Goal: Task Accomplishment & Management: Complete application form

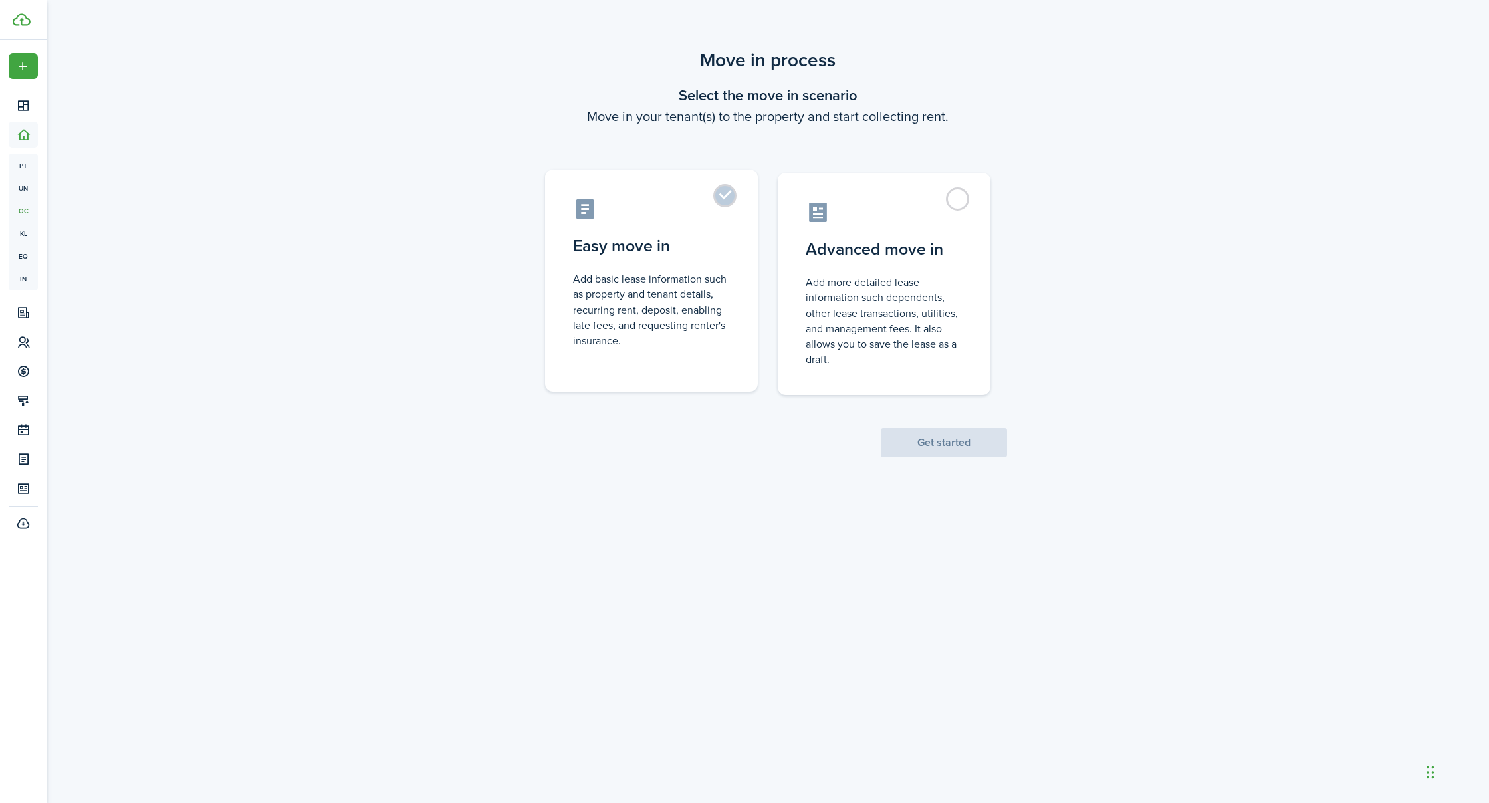
scroll to position [0, 1]
drag, startPoint x: 702, startPoint y: 324, endPoint x: 745, endPoint y: 352, distance: 51.5
click at [705, 334] on control-radio-card-description "Add basic lease information such as property and tenant details, recurring rent…" at bounding box center [651, 309] width 157 height 77
radio input "true"
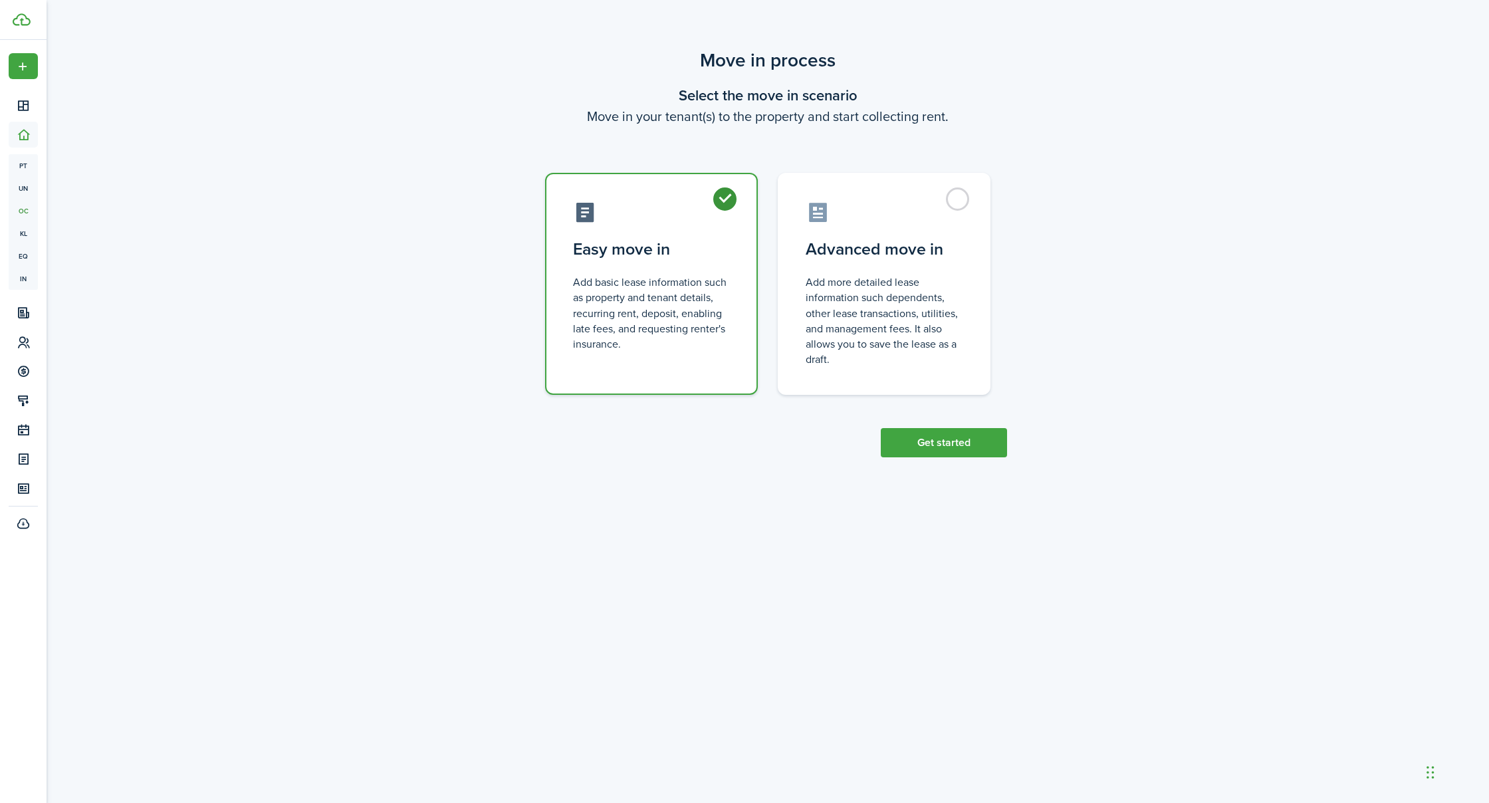
scroll to position [0, 0]
click at [911, 434] on button "Get started" at bounding box center [944, 442] width 126 height 29
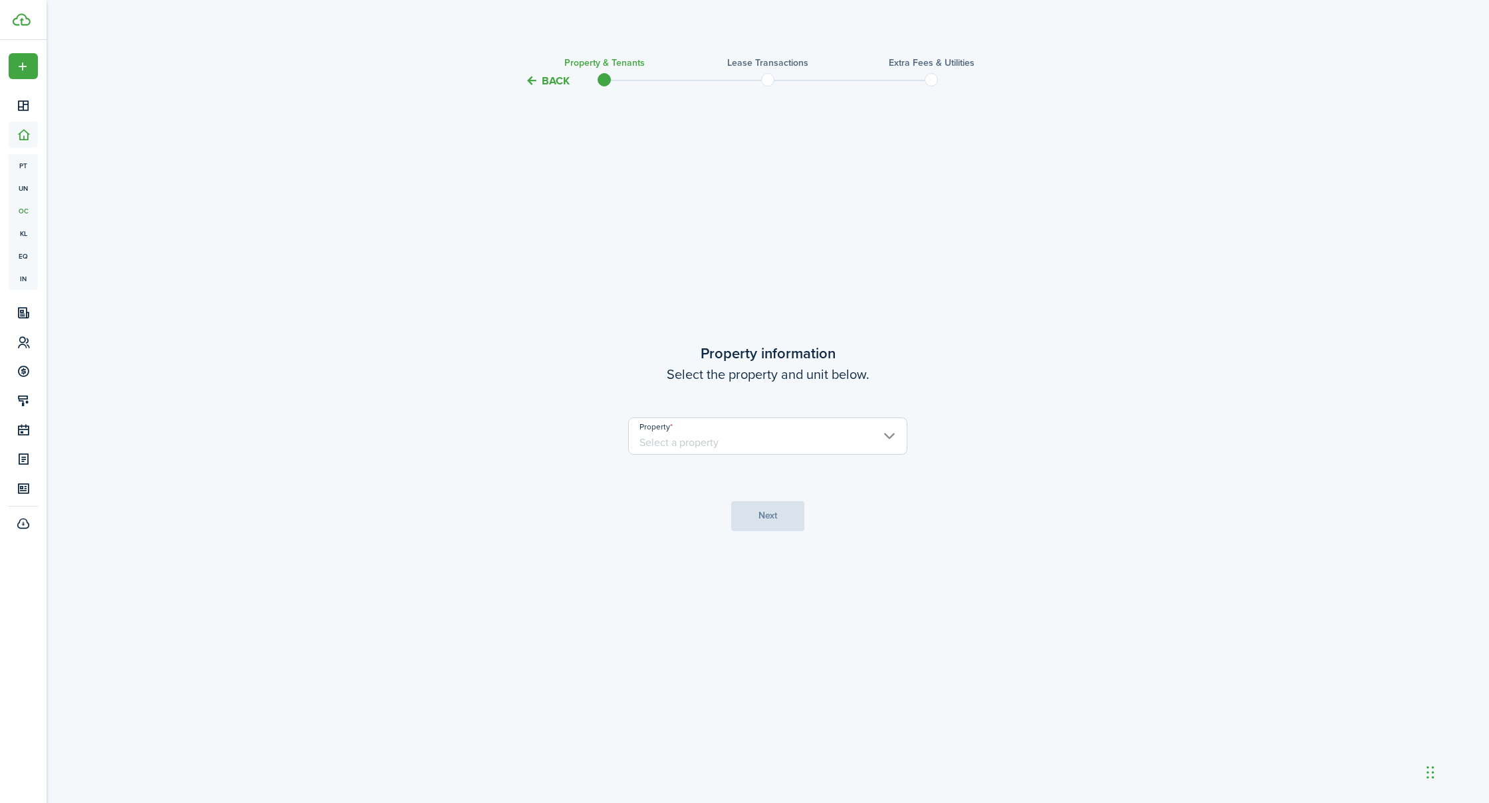
click at [714, 436] on input "Property" at bounding box center [767, 436] width 279 height 37
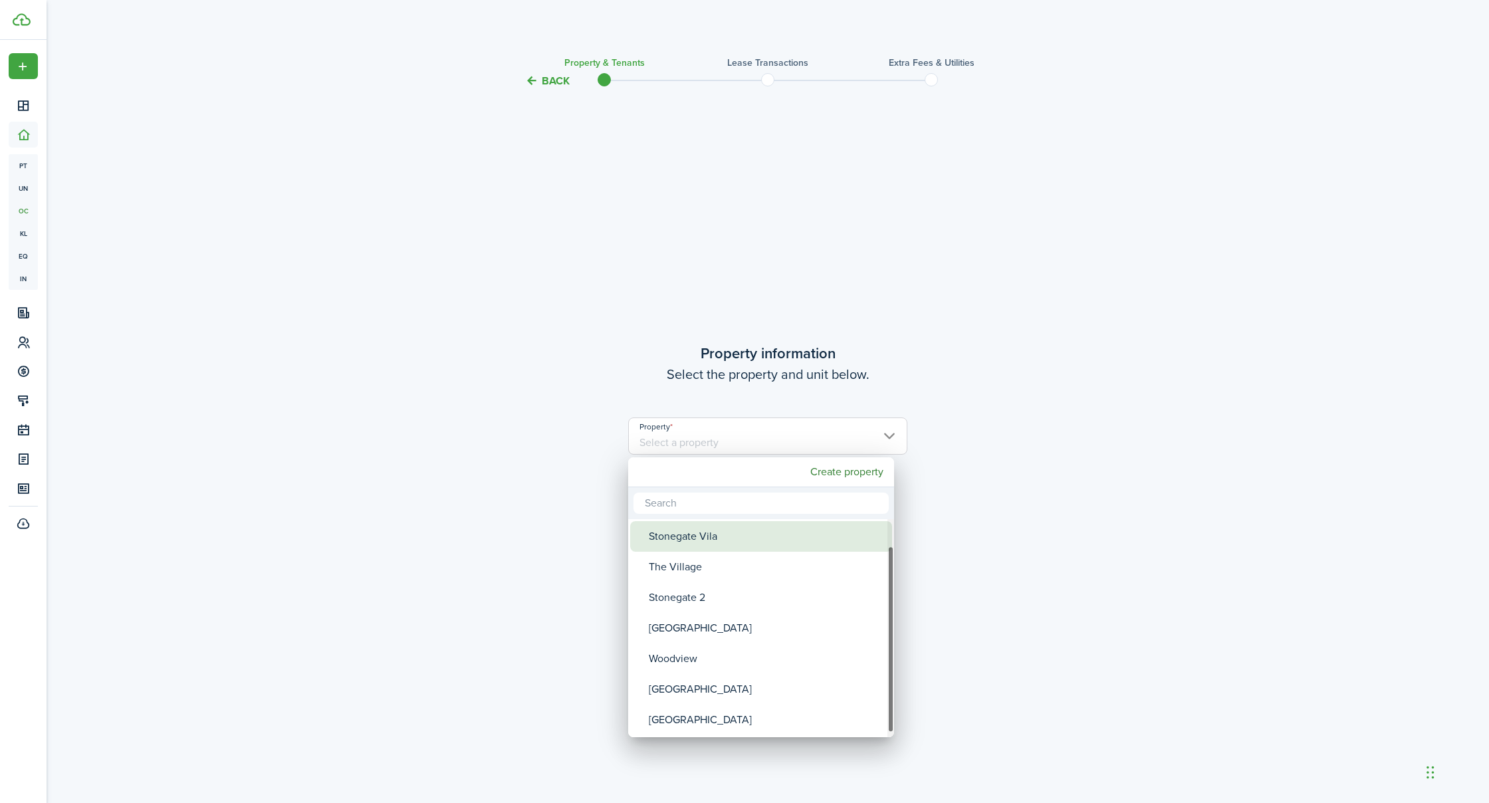
click at [686, 539] on div "Stonegate Vila" at bounding box center [766, 536] width 235 height 31
type input "Stonegate Vila"
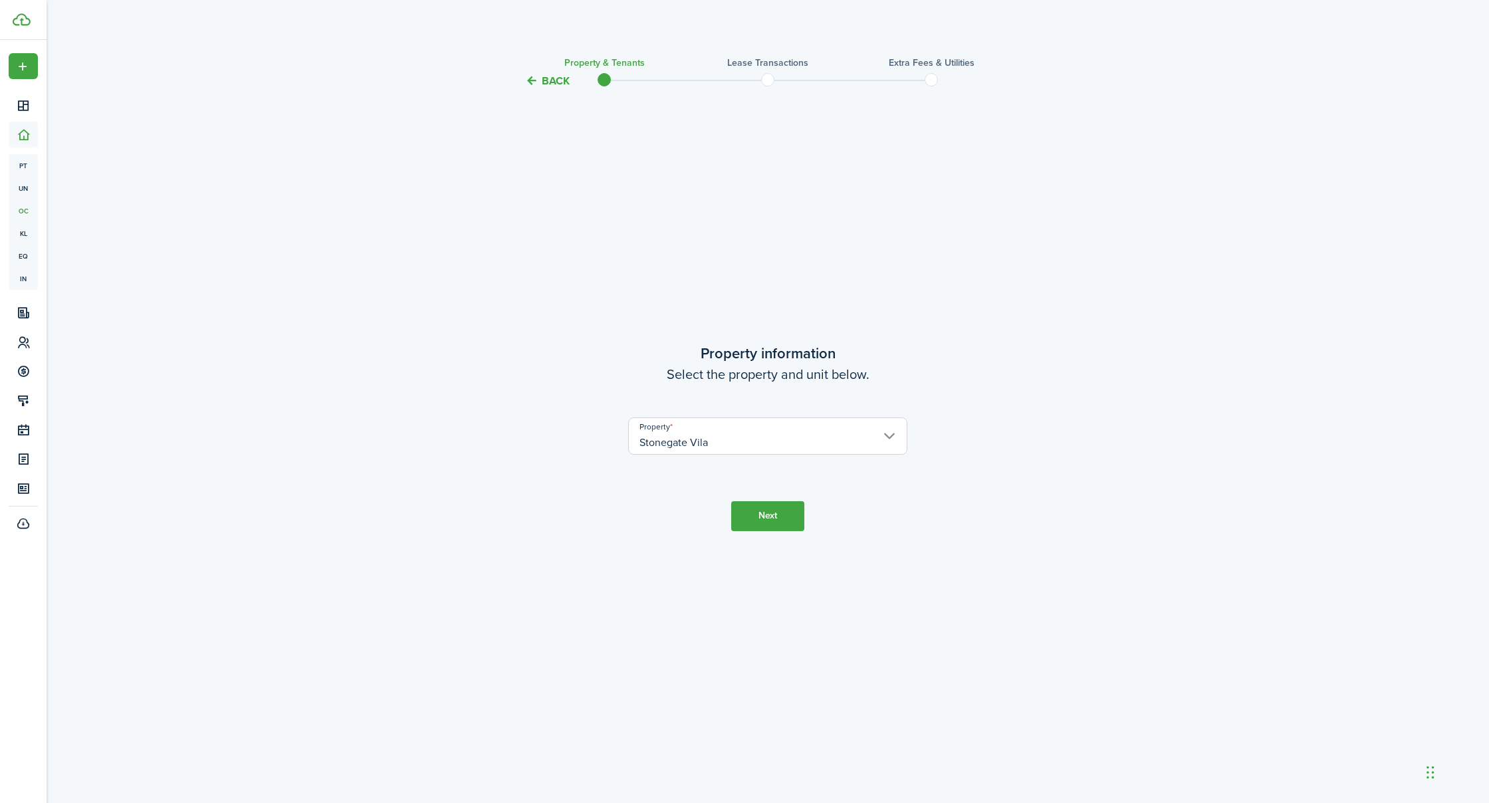
click at [779, 521] on button "Next" at bounding box center [767, 516] width 73 height 30
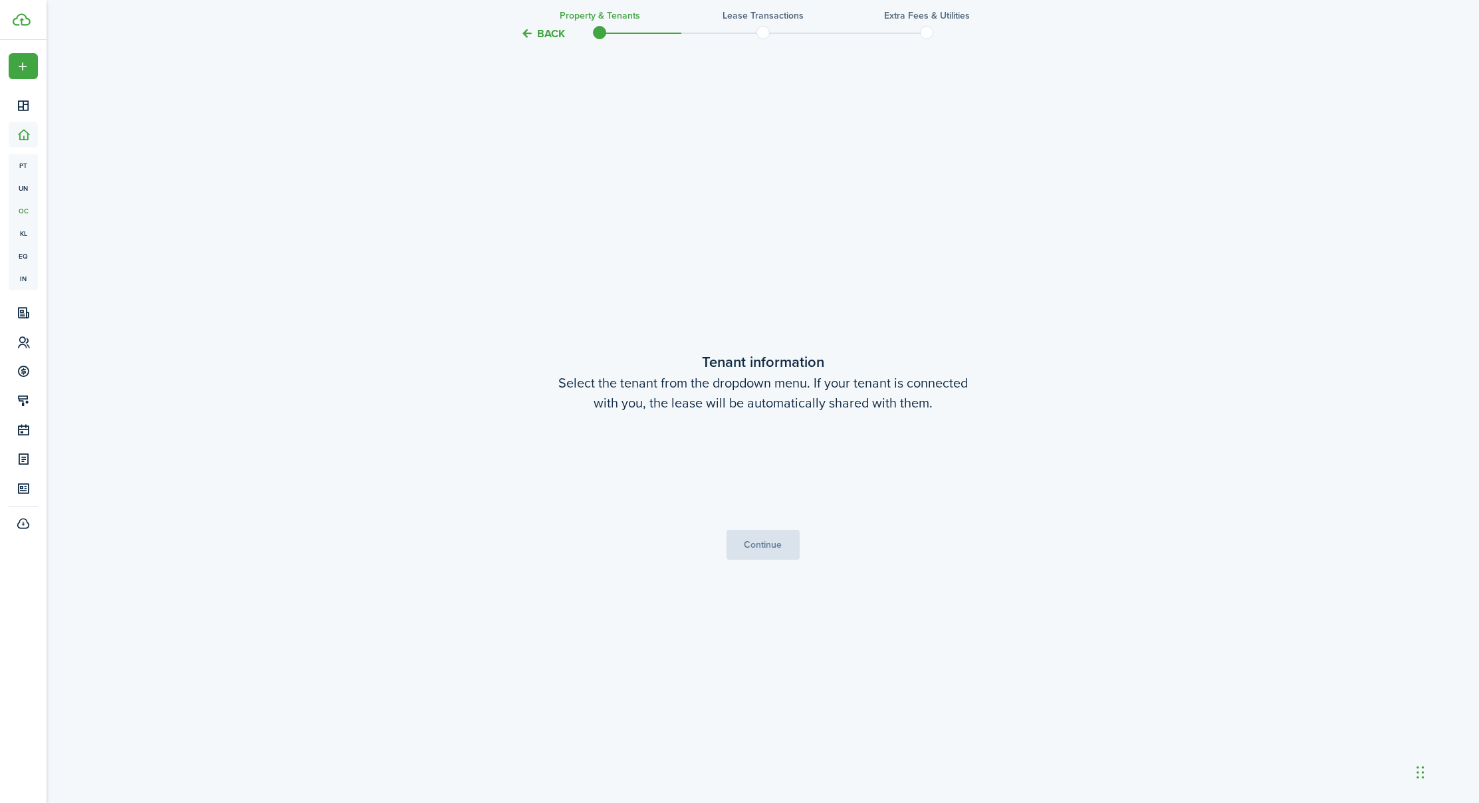
scroll to position [714, 0]
click at [753, 548] on button "Continue" at bounding box center [763, 544] width 73 height 30
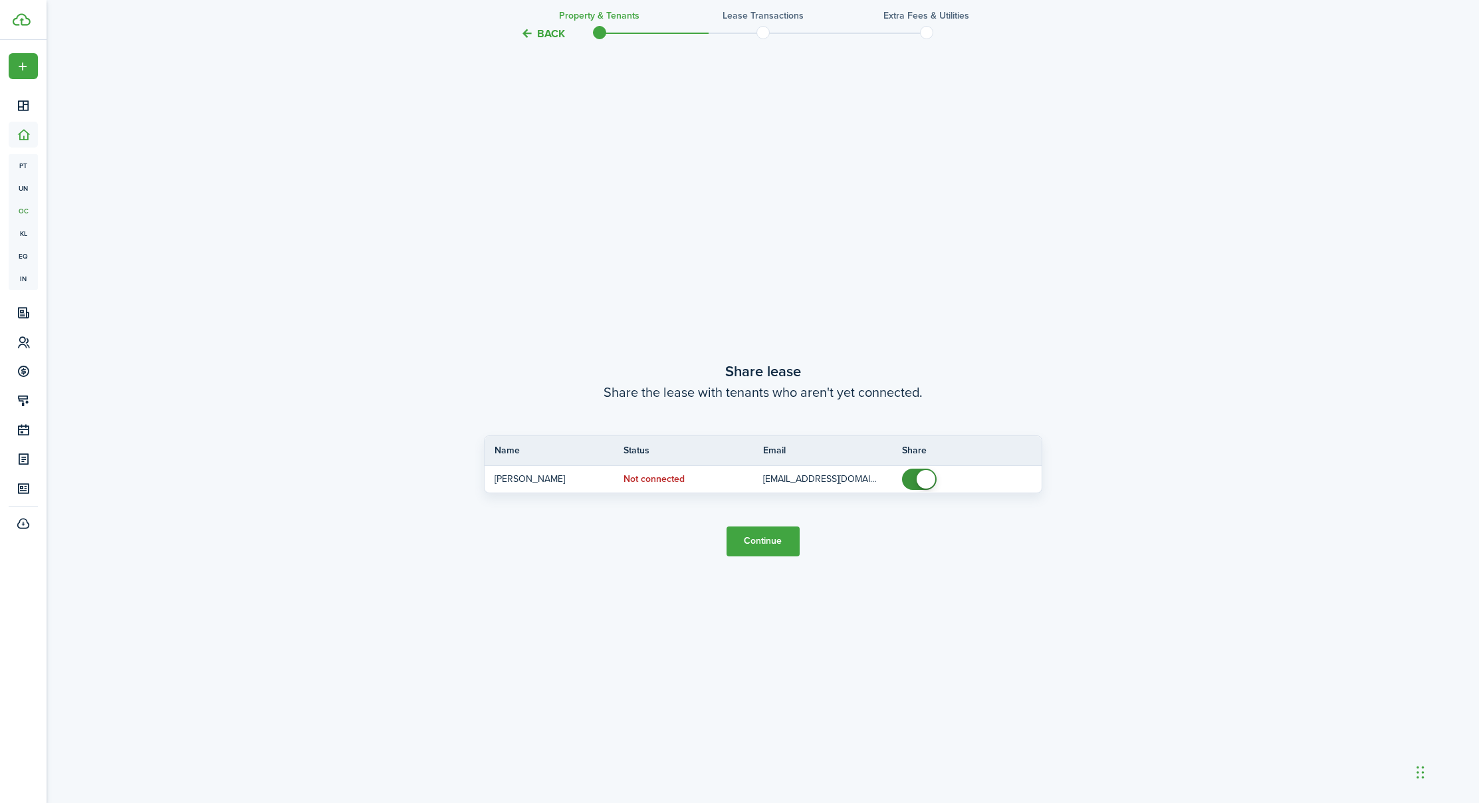
scroll to position [1517, 0]
click at [754, 540] on button "Continue" at bounding box center [763, 538] width 73 height 30
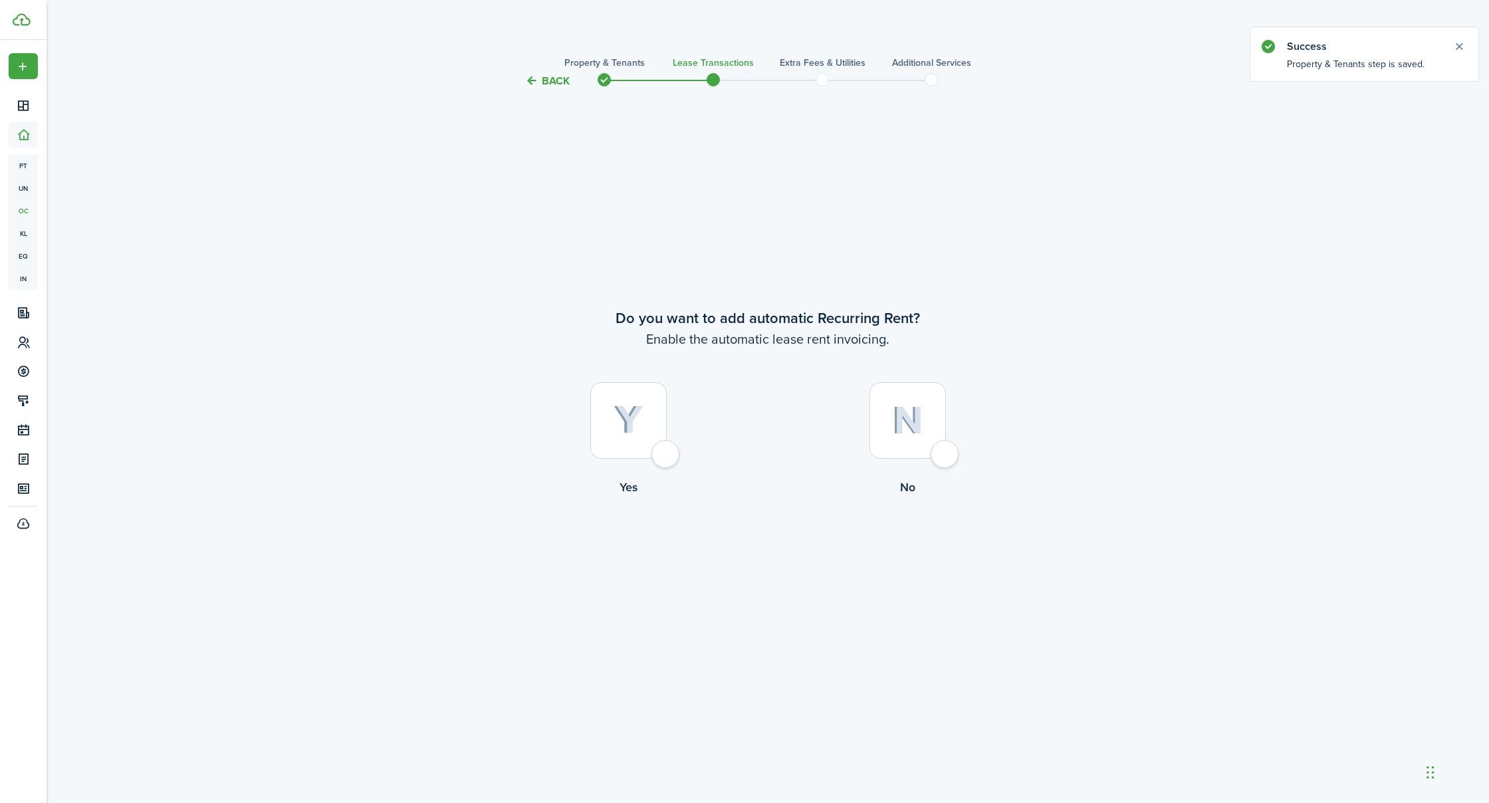
drag, startPoint x: 666, startPoint y: 456, endPoint x: 670, endPoint y: 465, distance: 9.8
click at [666, 456] on div at bounding box center [628, 420] width 76 height 76
radio input "true"
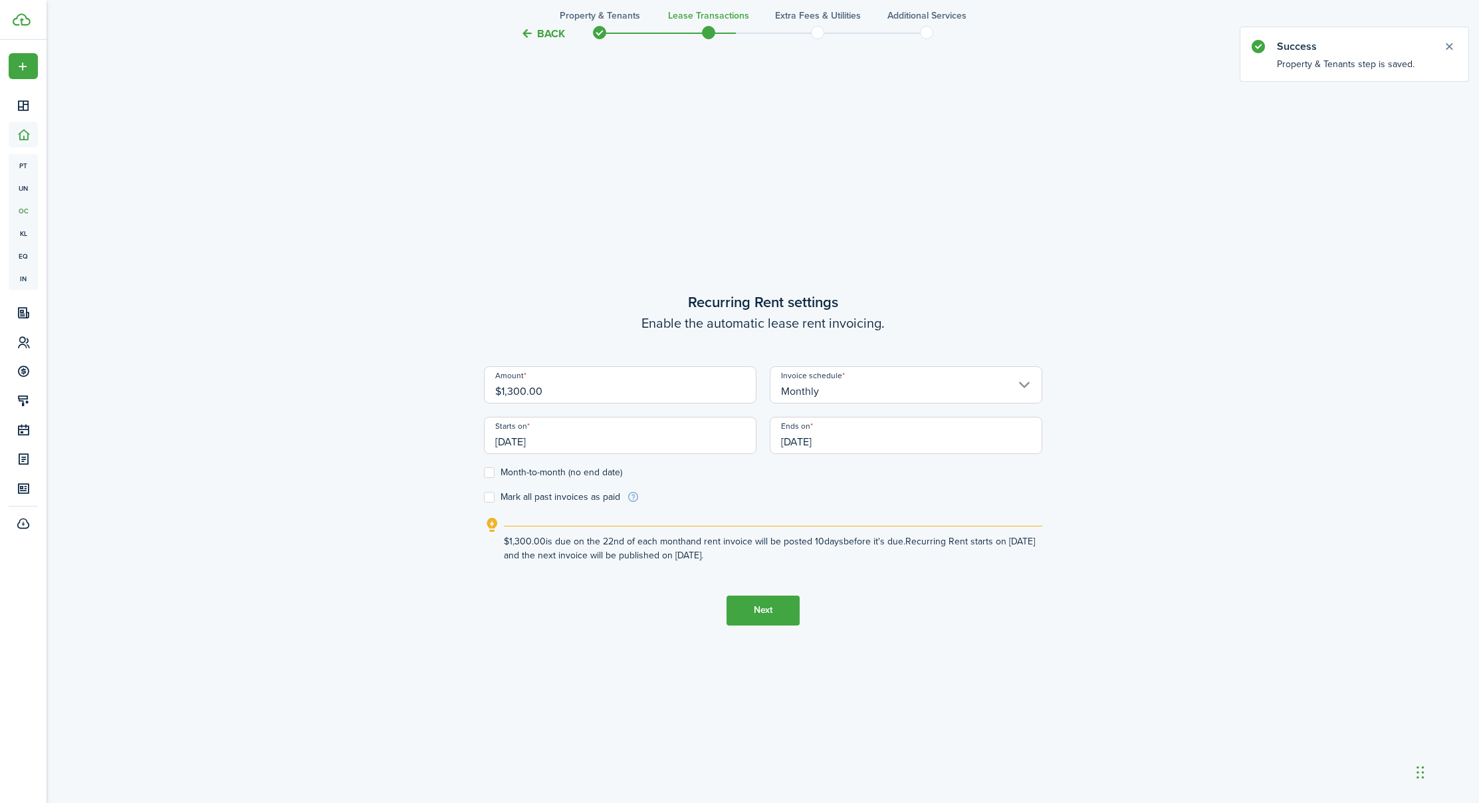
scroll to position [714, 0]
click at [572, 434] on input "[DATE]" at bounding box center [620, 431] width 273 height 37
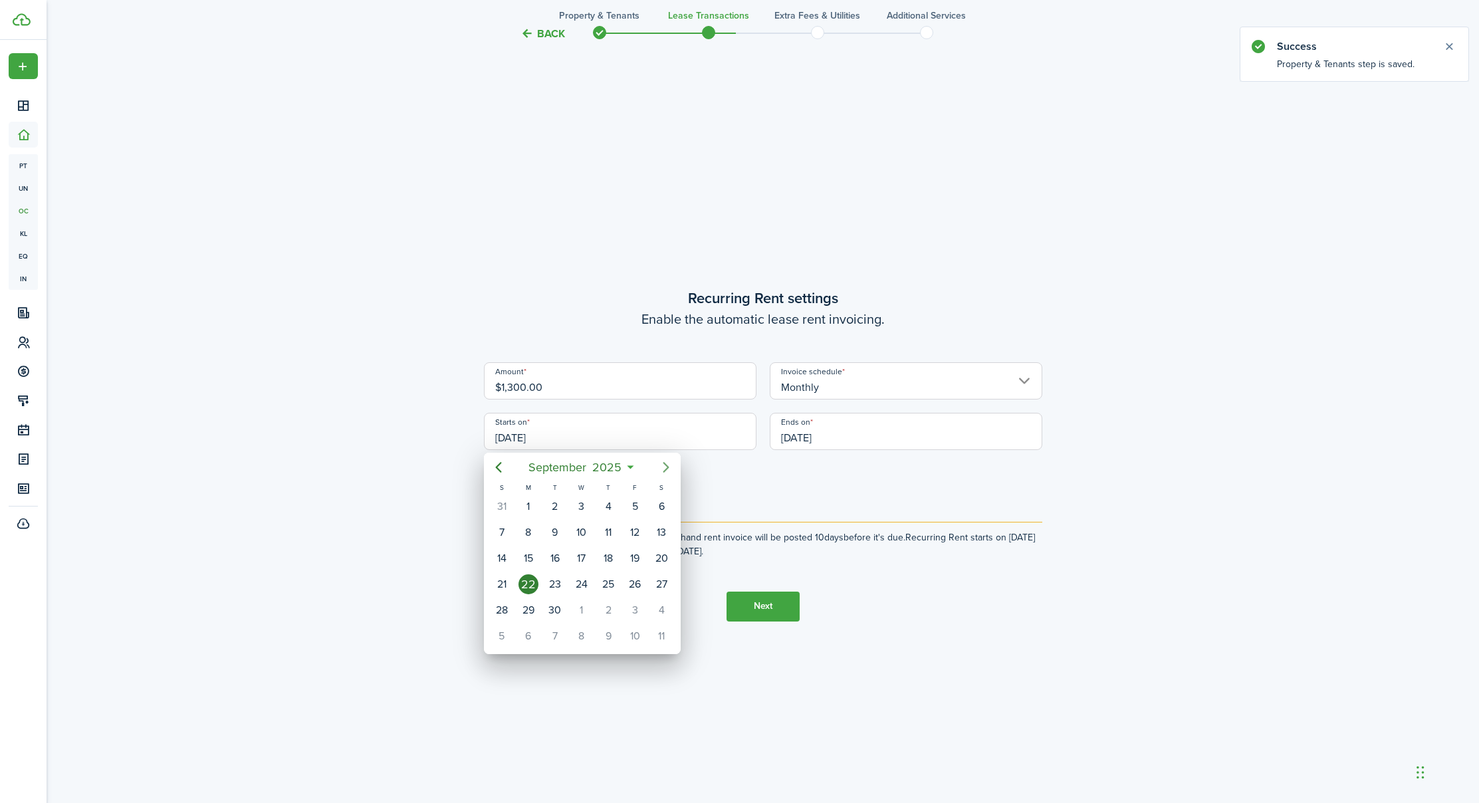
click at [668, 464] on icon "Next page" at bounding box center [666, 467] width 16 height 16
drag, startPoint x: 527, startPoint y: 507, endPoint x: 532, endPoint y: 501, distance: 7.1
click at [527, 506] on div "1" at bounding box center [529, 507] width 20 height 20
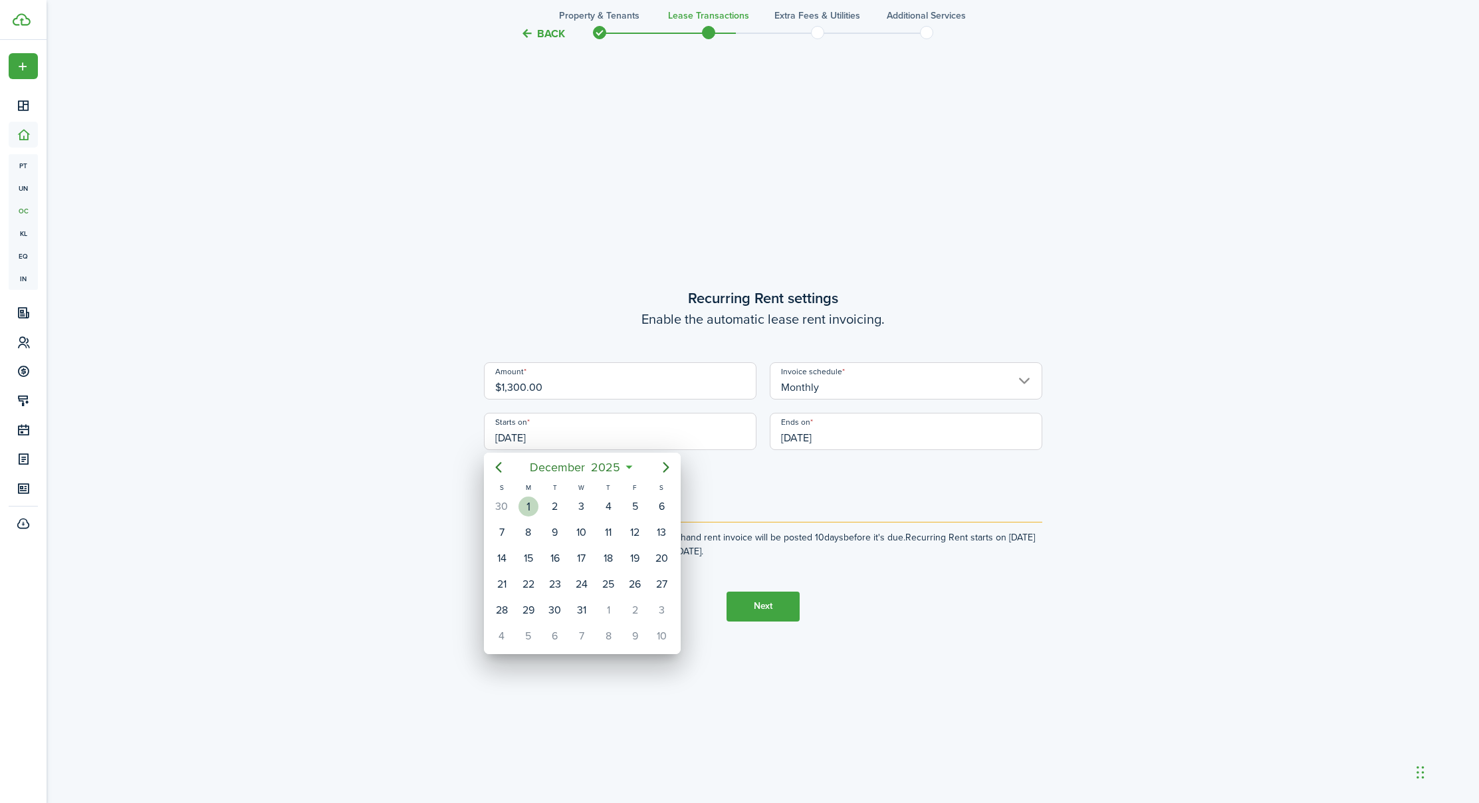
type input "[DATE]"
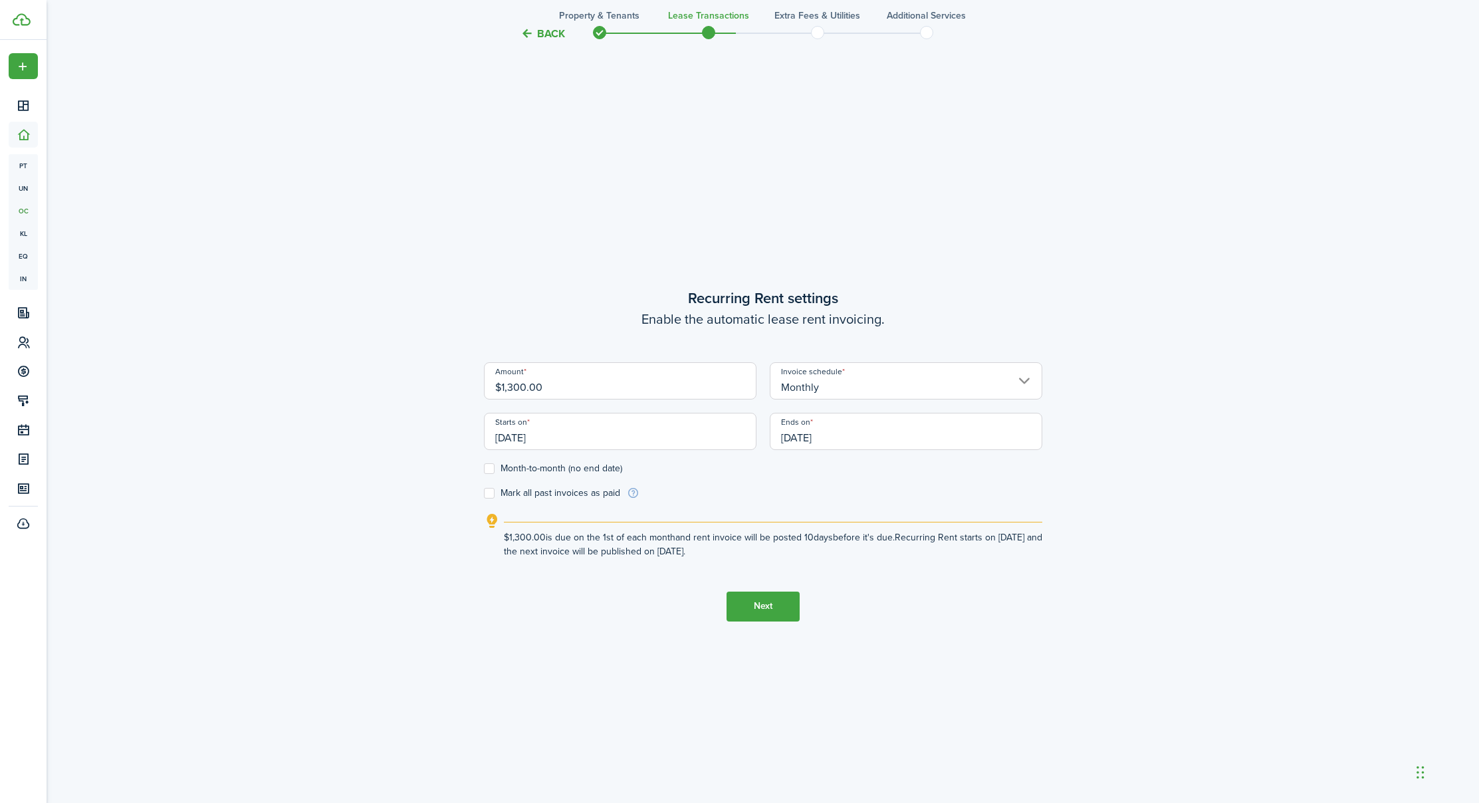
click at [858, 439] on input "[DATE]" at bounding box center [906, 431] width 273 height 37
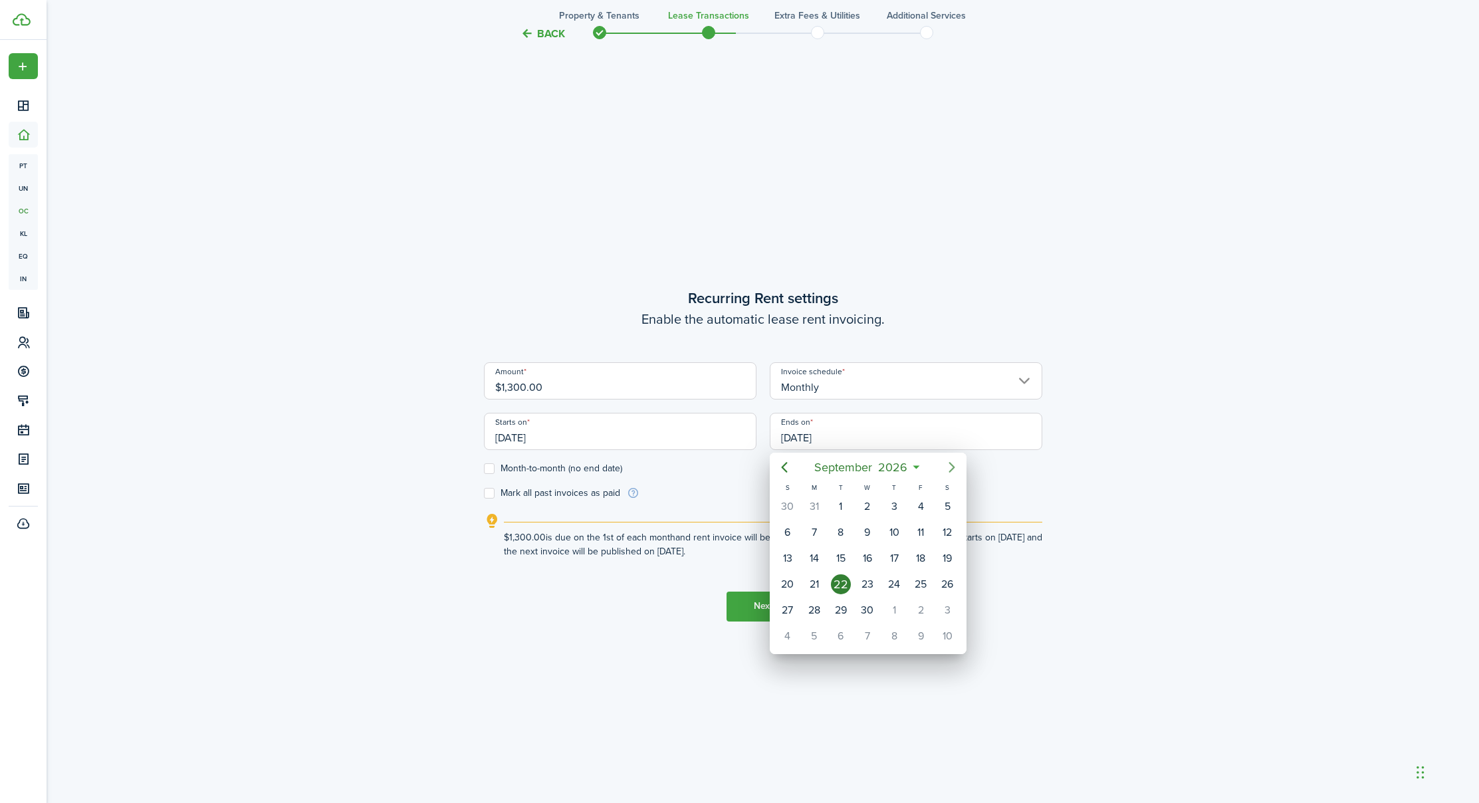
click at [949, 463] on icon "Next page" at bounding box center [952, 467] width 16 height 16
click at [950, 464] on icon "Next page" at bounding box center [952, 467] width 16 height 16
click at [813, 611] on div "30" at bounding box center [815, 610] width 20 height 20
type input "[DATE]"
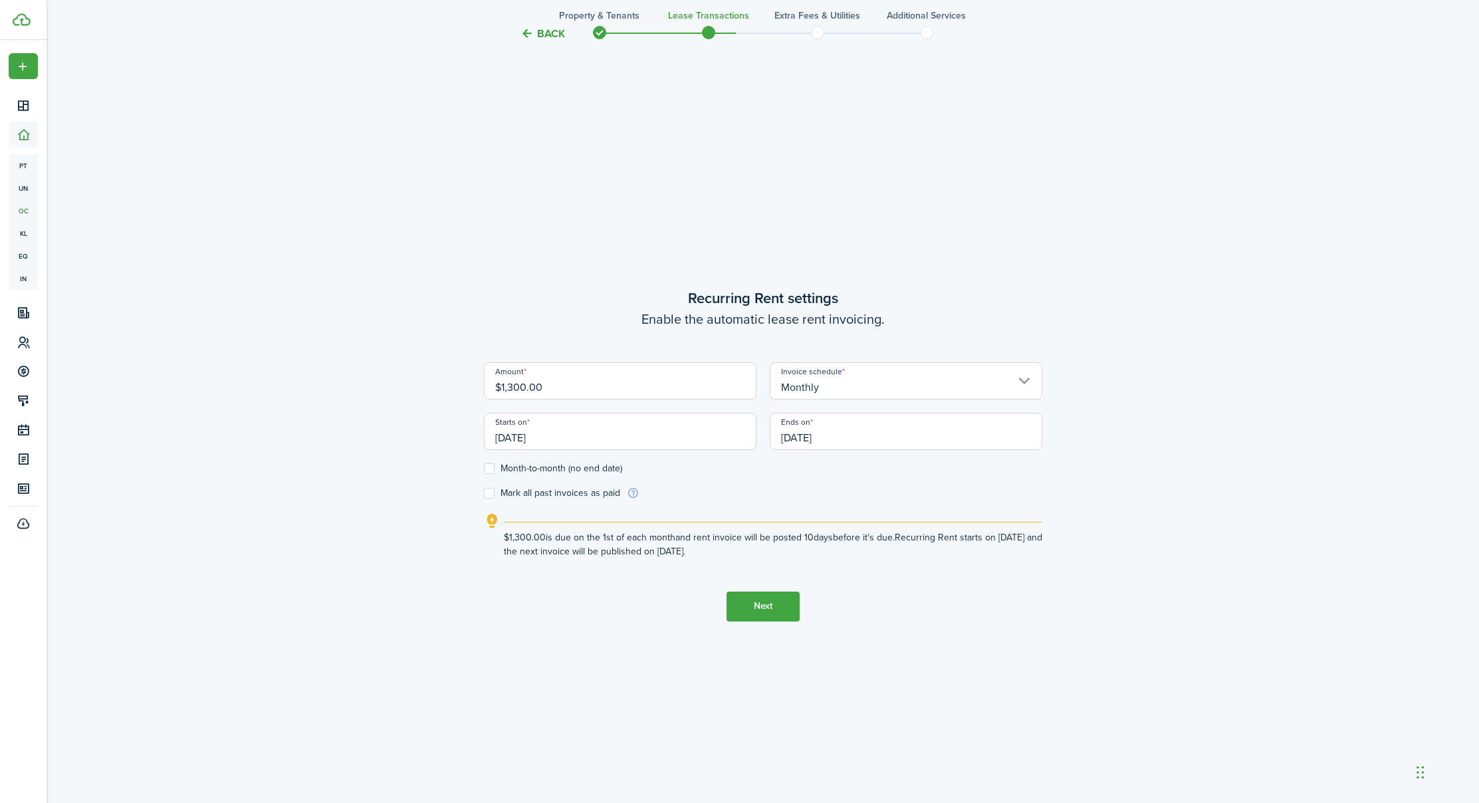
click at [740, 595] on button "Next" at bounding box center [763, 607] width 73 height 30
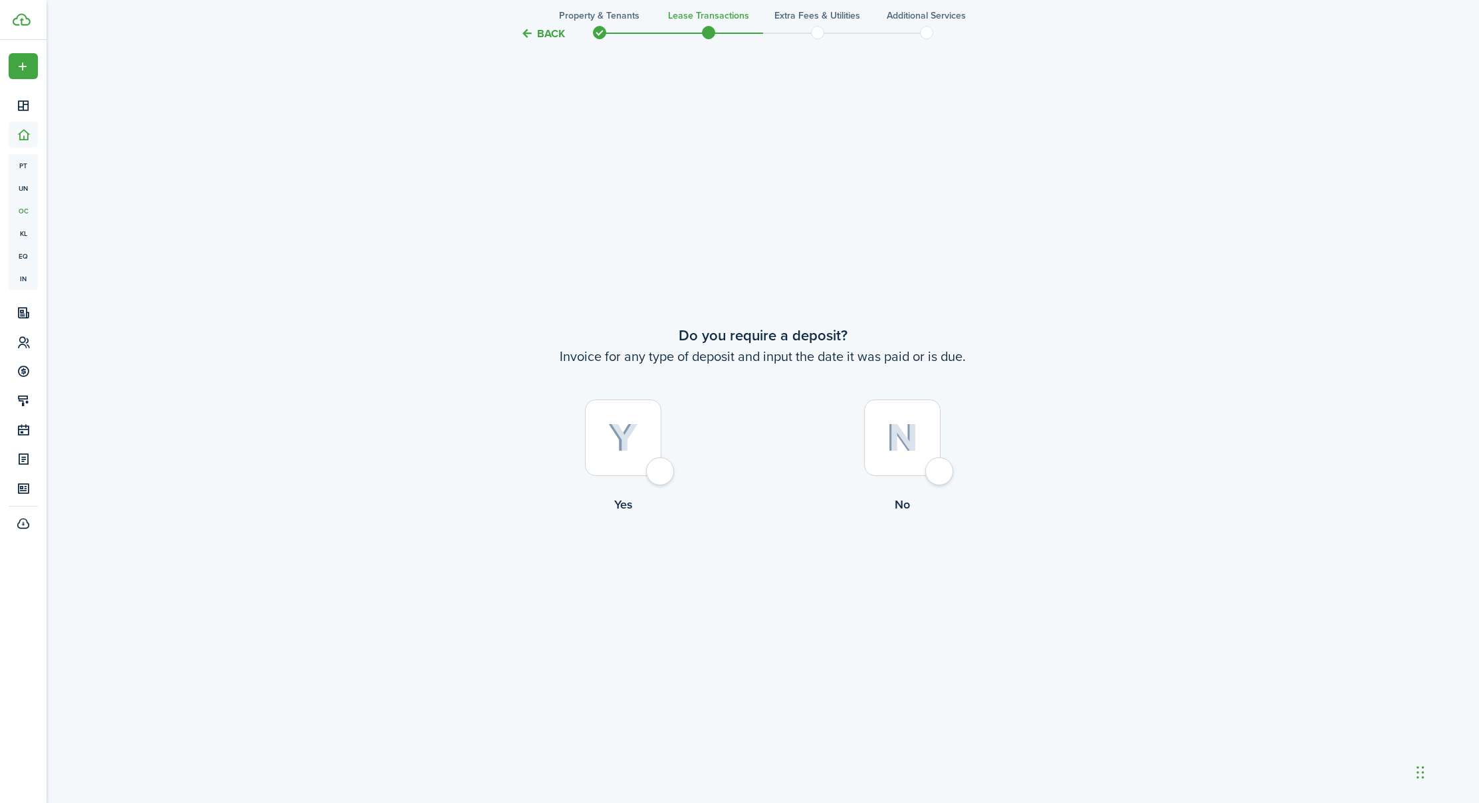
drag, startPoint x: 663, startPoint y: 471, endPoint x: 665, endPoint y: 479, distance: 8.2
click at [662, 471] on div at bounding box center [623, 438] width 76 height 76
radio input "true"
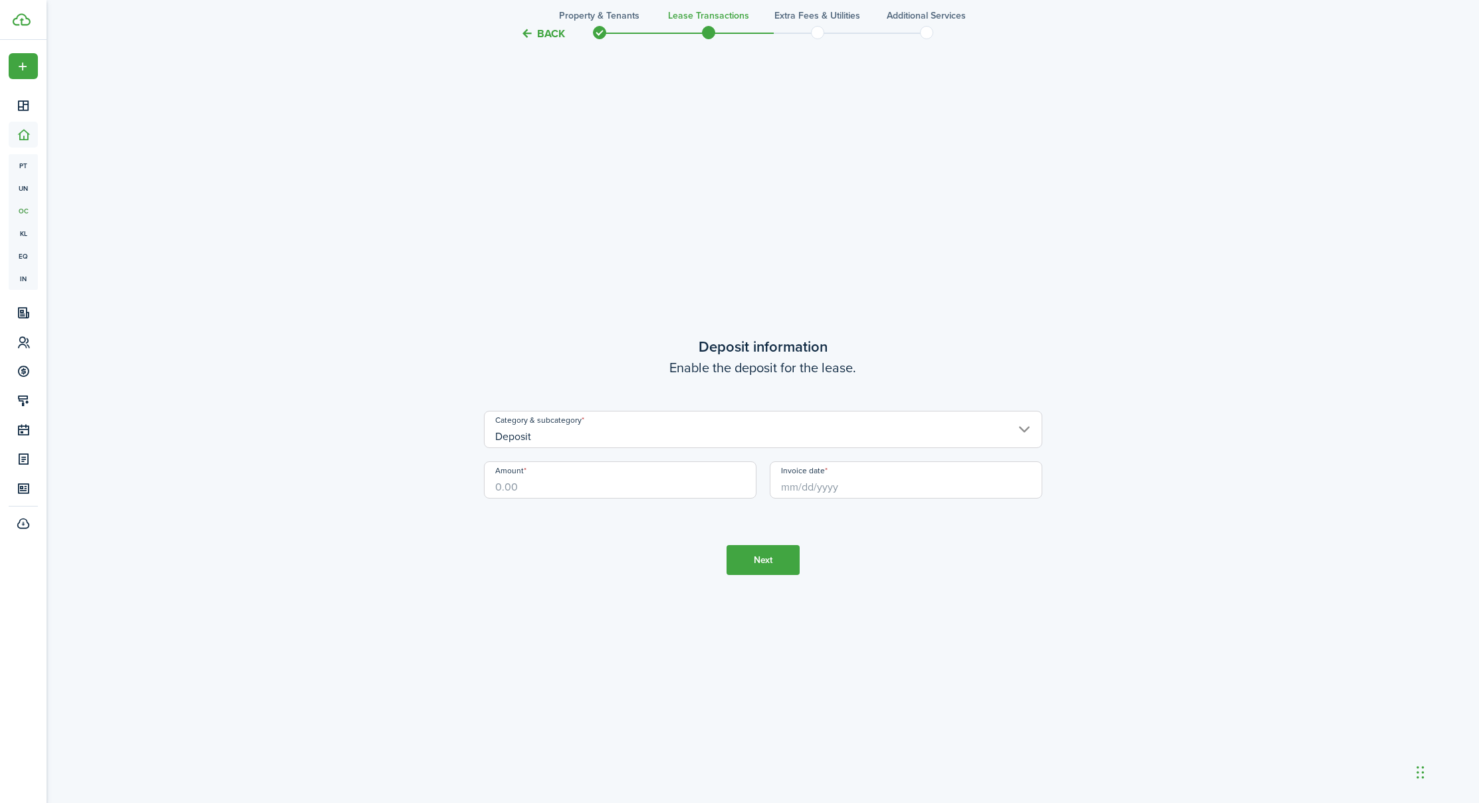
scroll to position [2321, 0]
click at [587, 490] on input "Amount" at bounding box center [620, 478] width 273 height 37
click at [802, 489] on input "Invoice date" at bounding box center [906, 478] width 273 height 37
type input "$1,000.00"
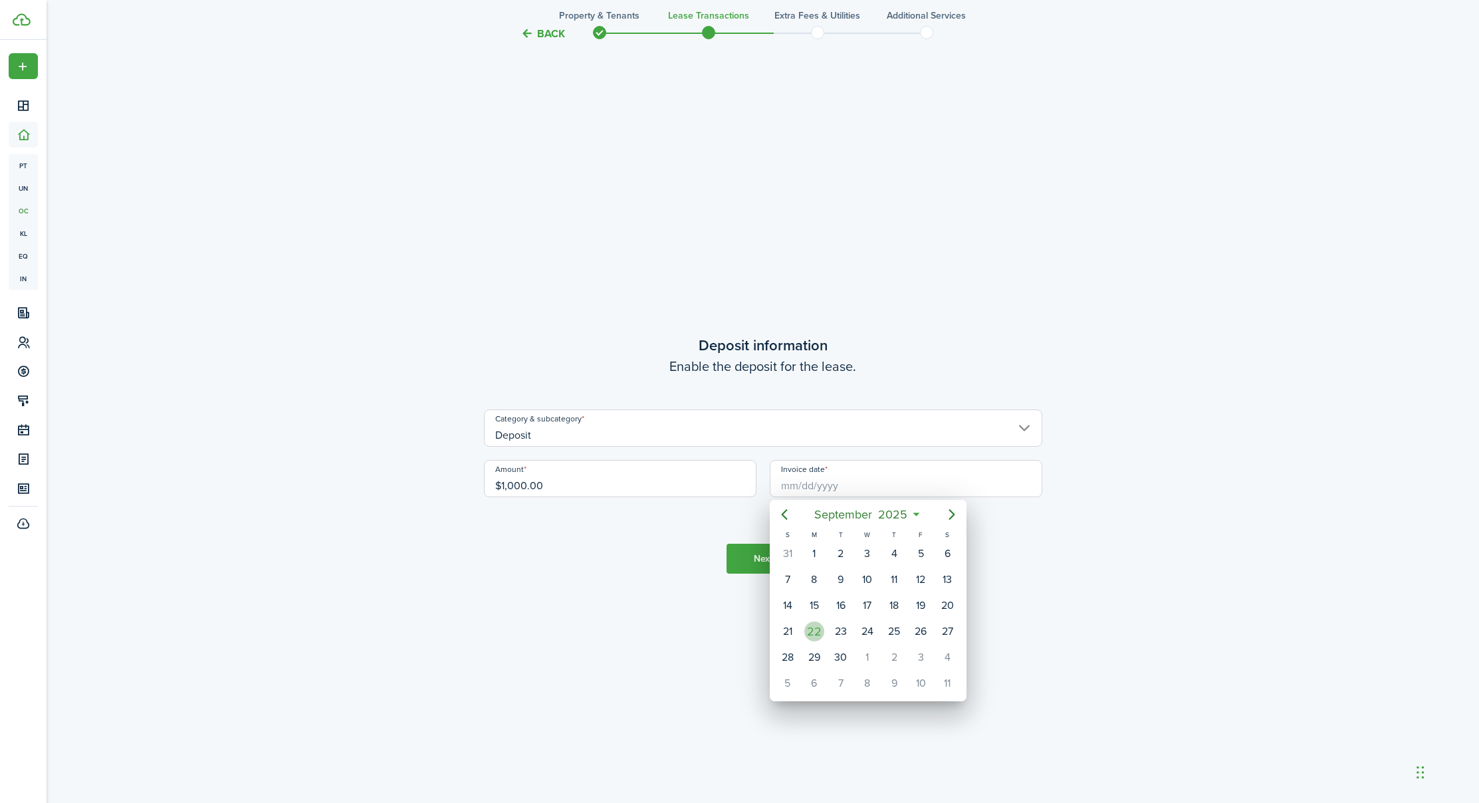
click at [815, 633] on div "22" at bounding box center [815, 632] width 20 height 20
type input "[DATE]"
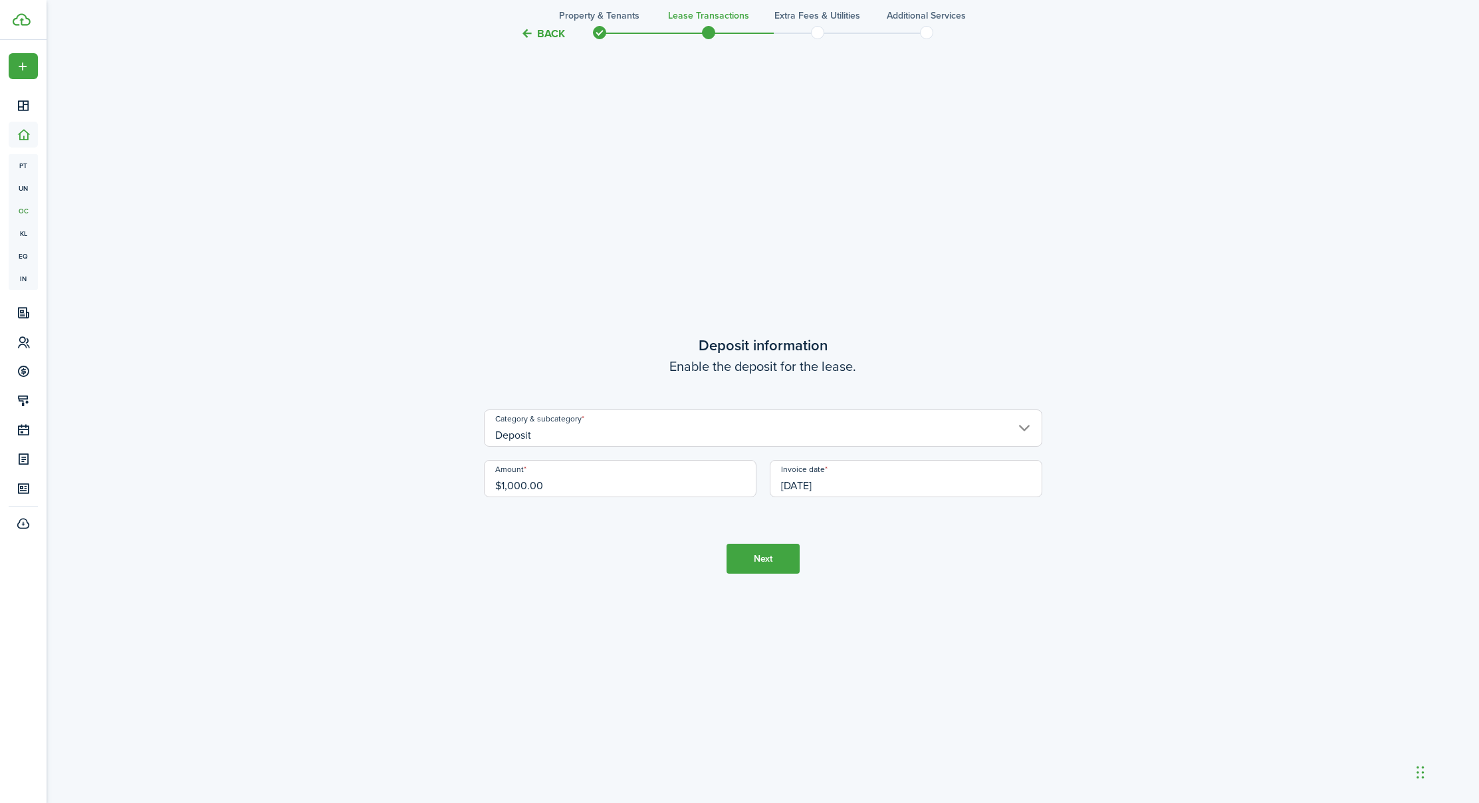
click at [757, 550] on button "Next" at bounding box center [763, 559] width 73 height 30
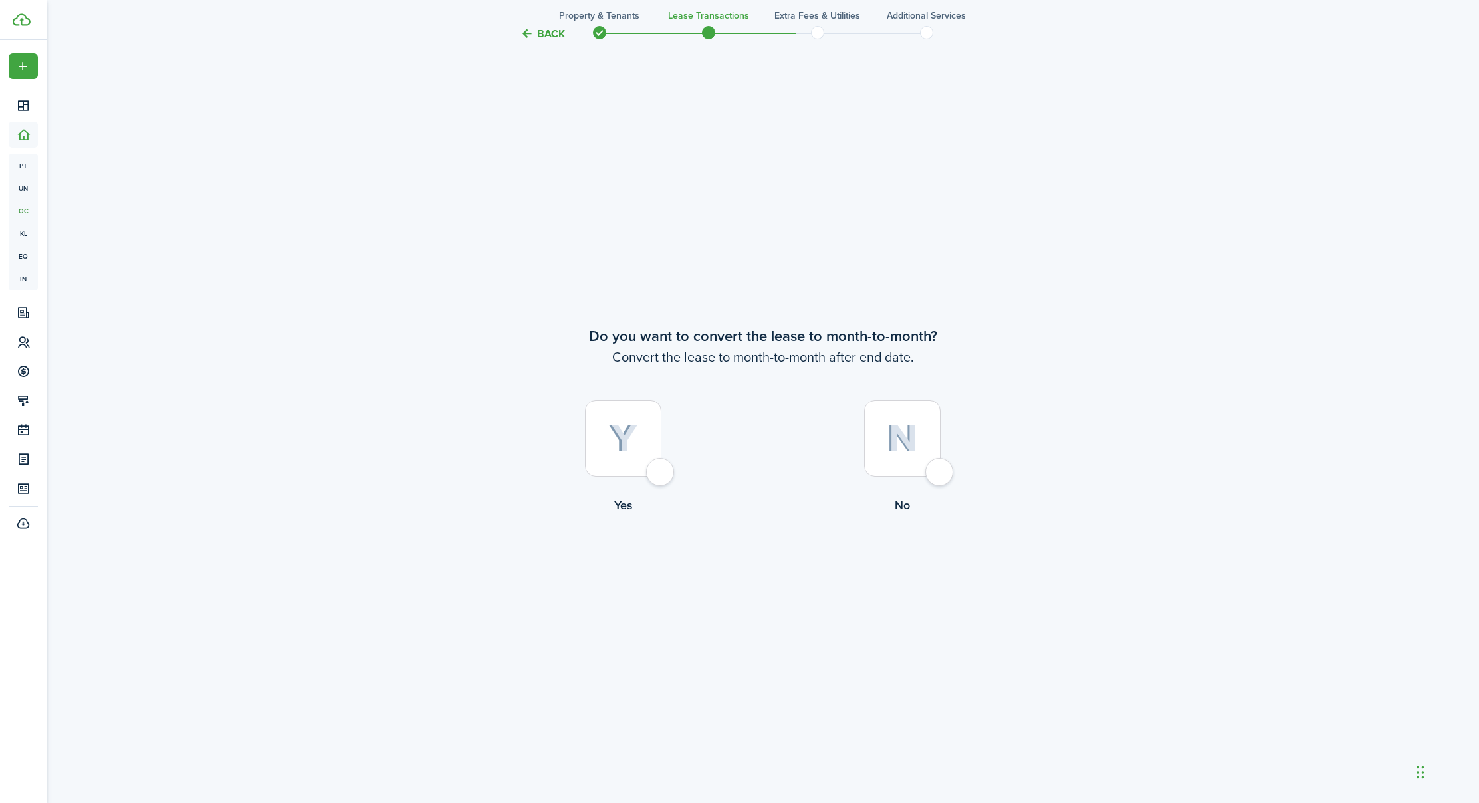
scroll to position [3124, 0]
click at [659, 472] on div at bounding box center [623, 438] width 76 height 76
radio input "true"
click at [767, 571] on button "Continue" at bounding box center [763, 569] width 73 height 30
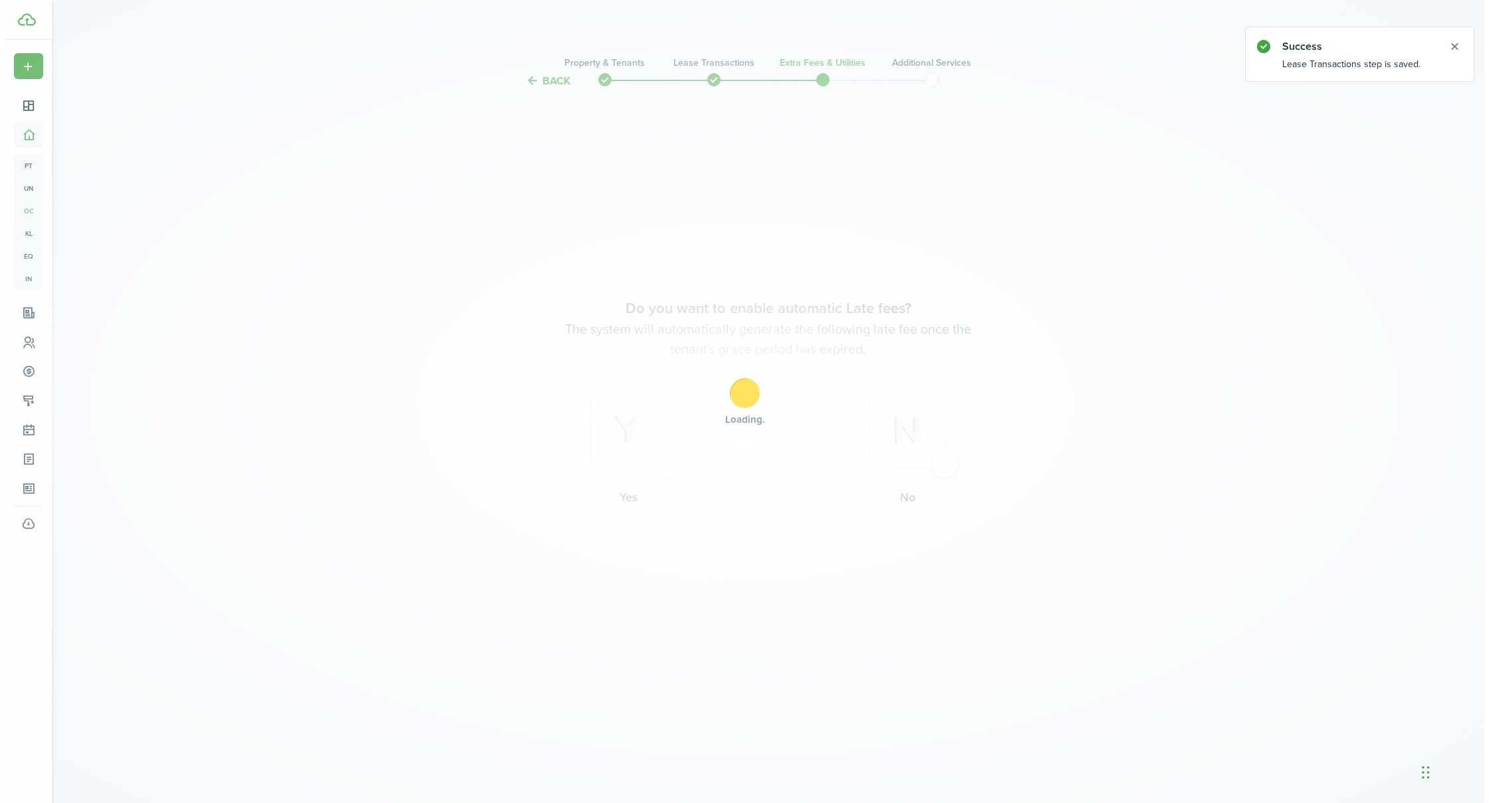
scroll to position [0, 0]
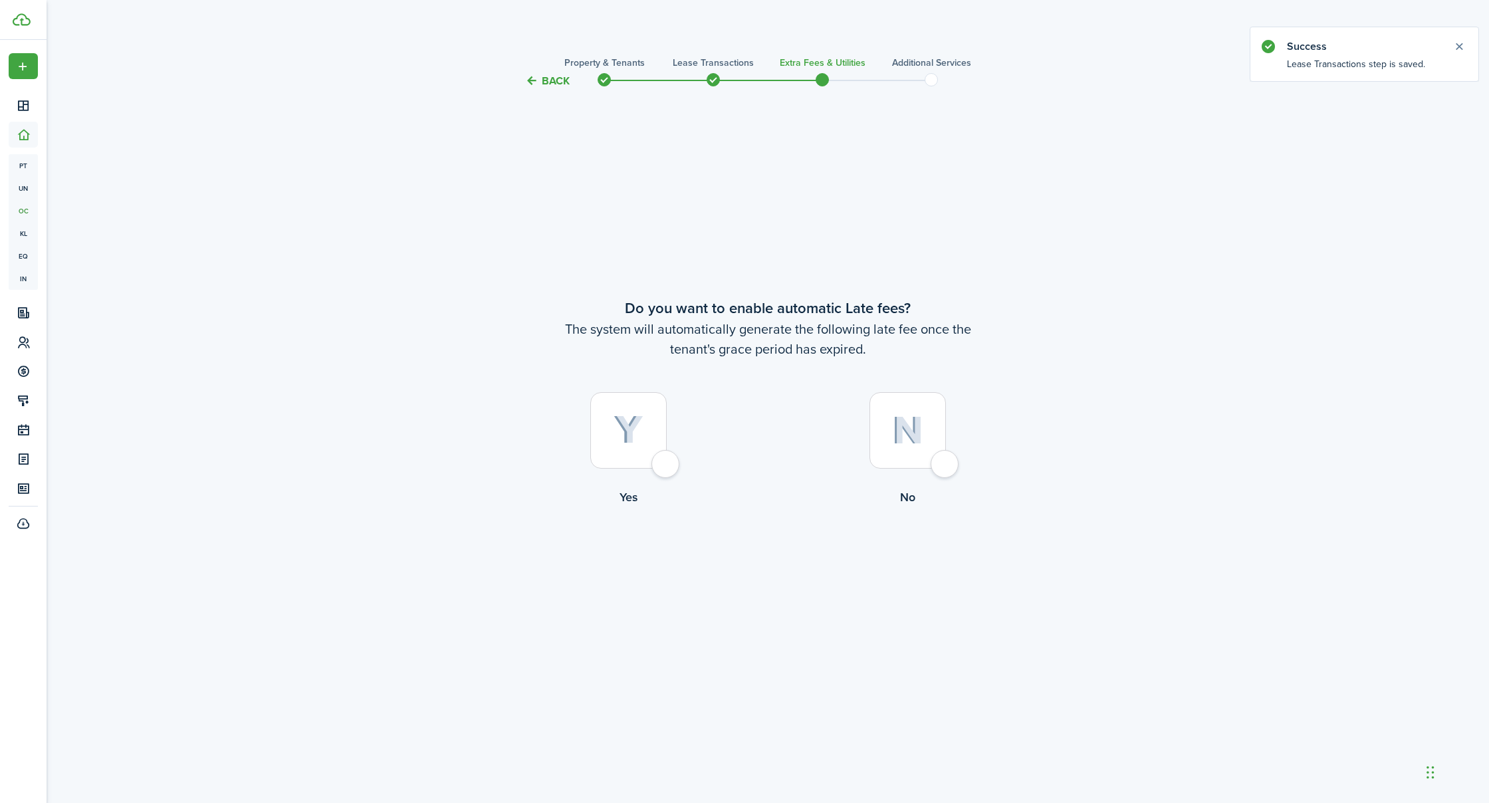
click at [665, 464] on div at bounding box center [628, 430] width 76 height 76
radio input "true"
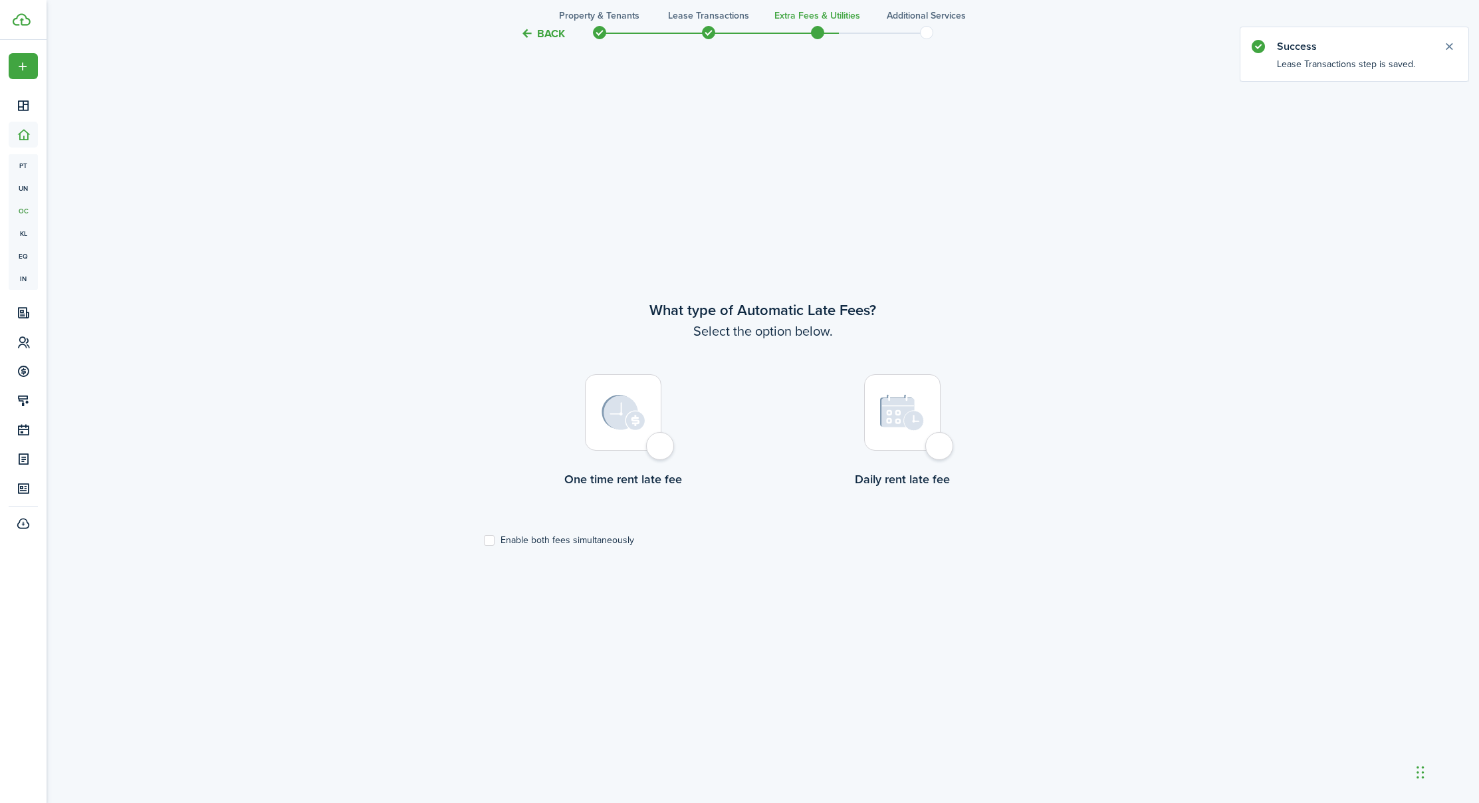
click at [659, 445] on div at bounding box center [623, 412] width 76 height 76
radio input "true"
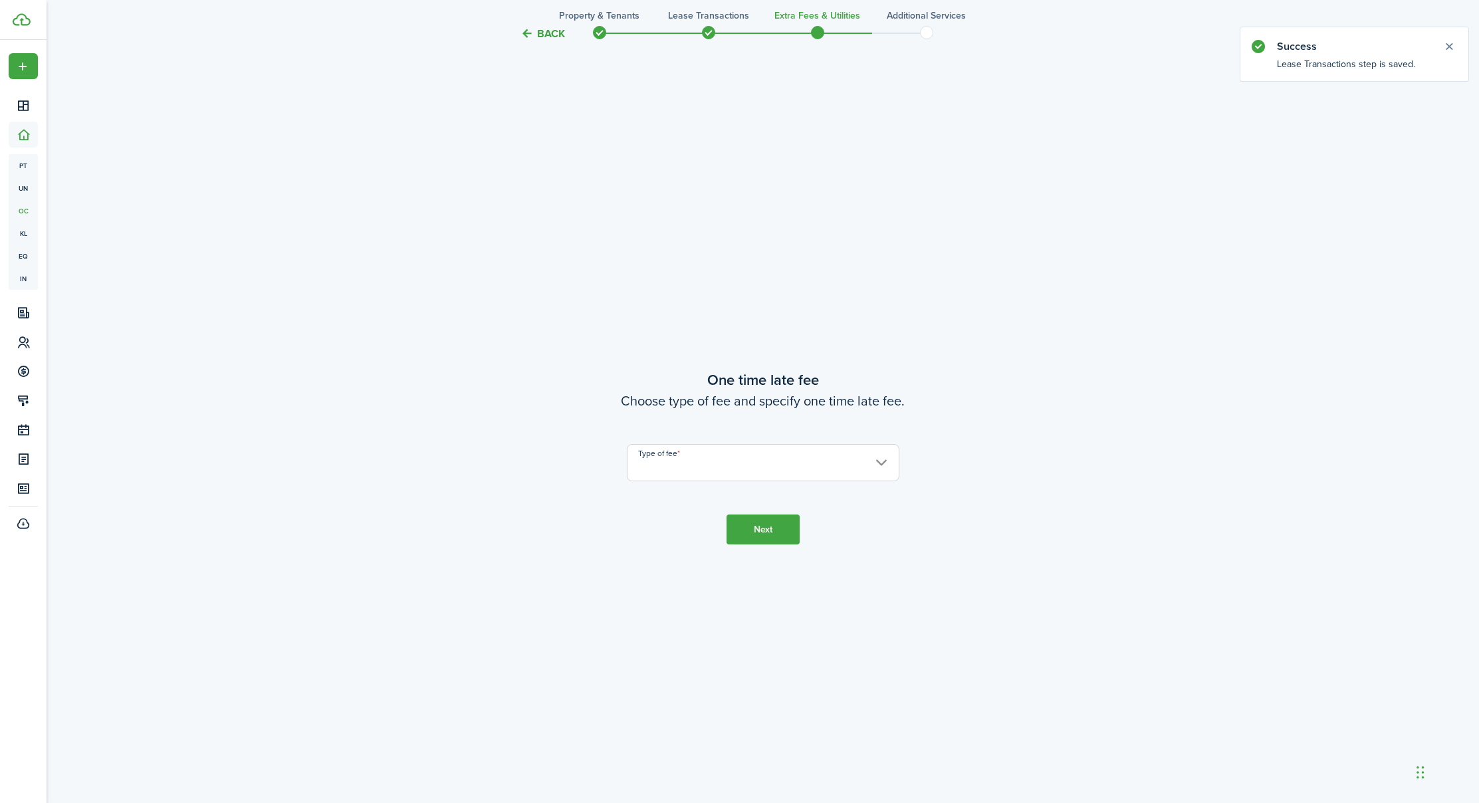
scroll to position [1517, 0]
click at [668, 457] on input "Type of fee" at bounding box center [763, 460] width 273 height 37
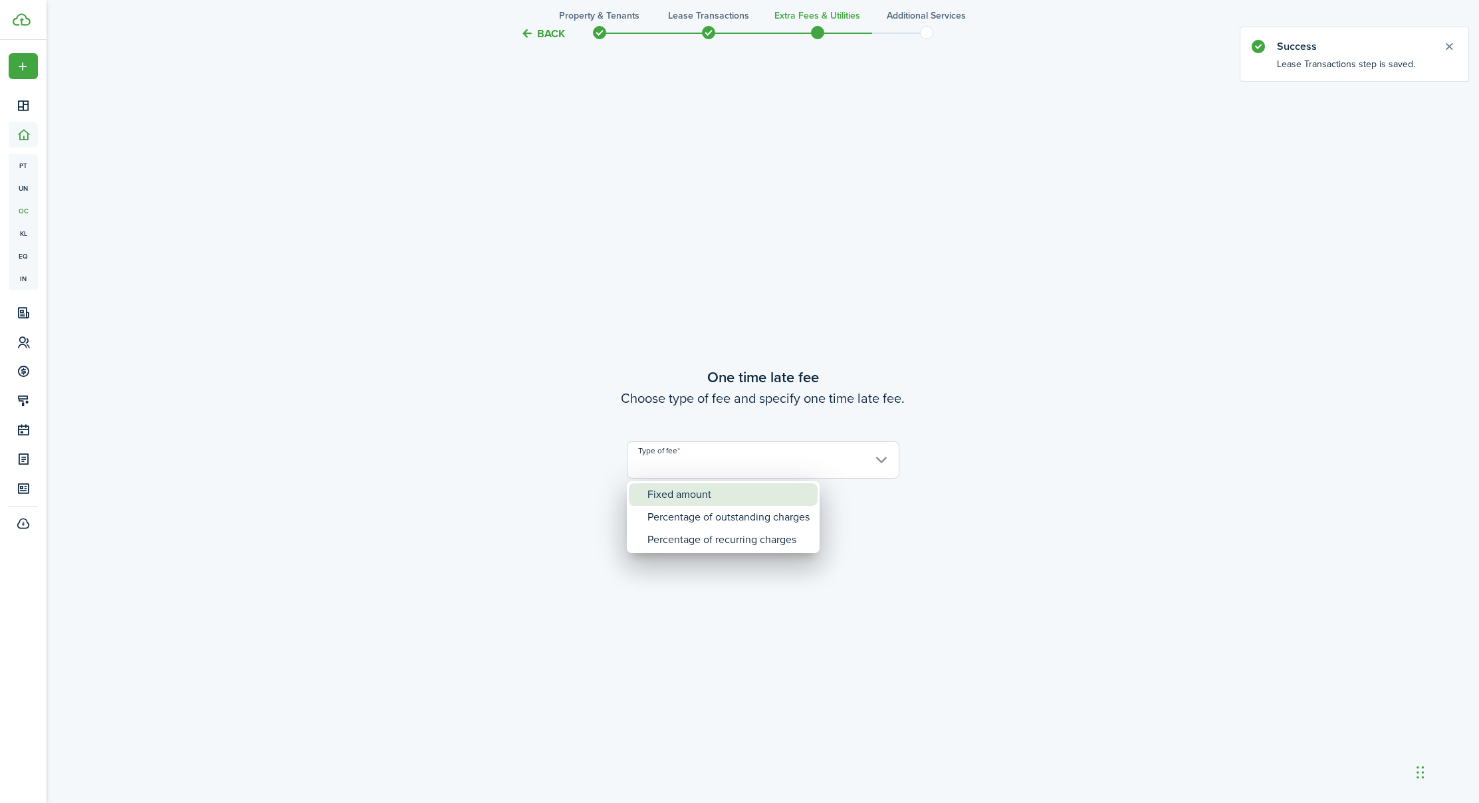
click at [678, 494] on div "Fixed amount" at bounding box center [729, 494] width 162 height 23
type input "Fixed amount"
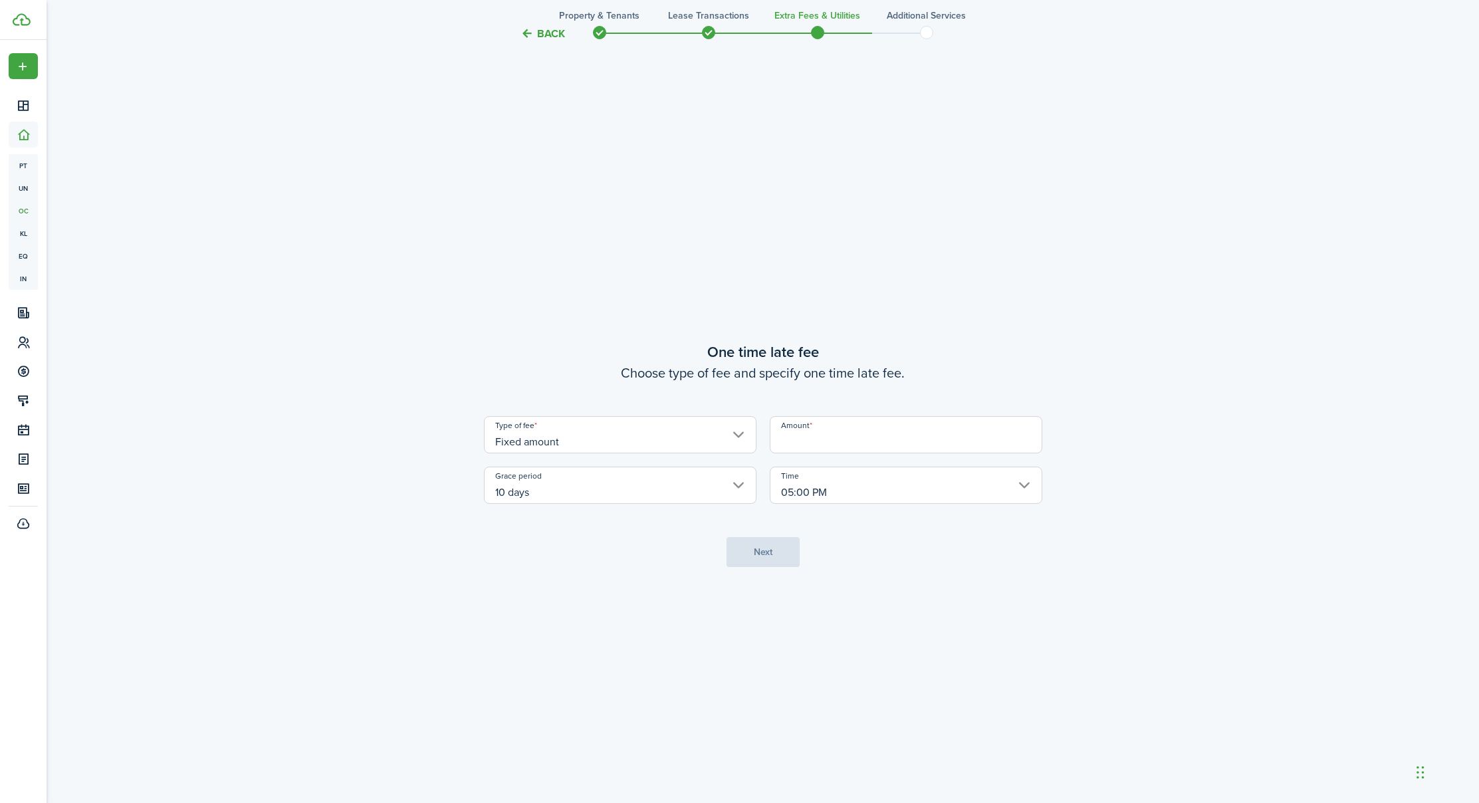
click at [815, 443] on input "Amount" at bounding box center [906, 434] width 273 height 37
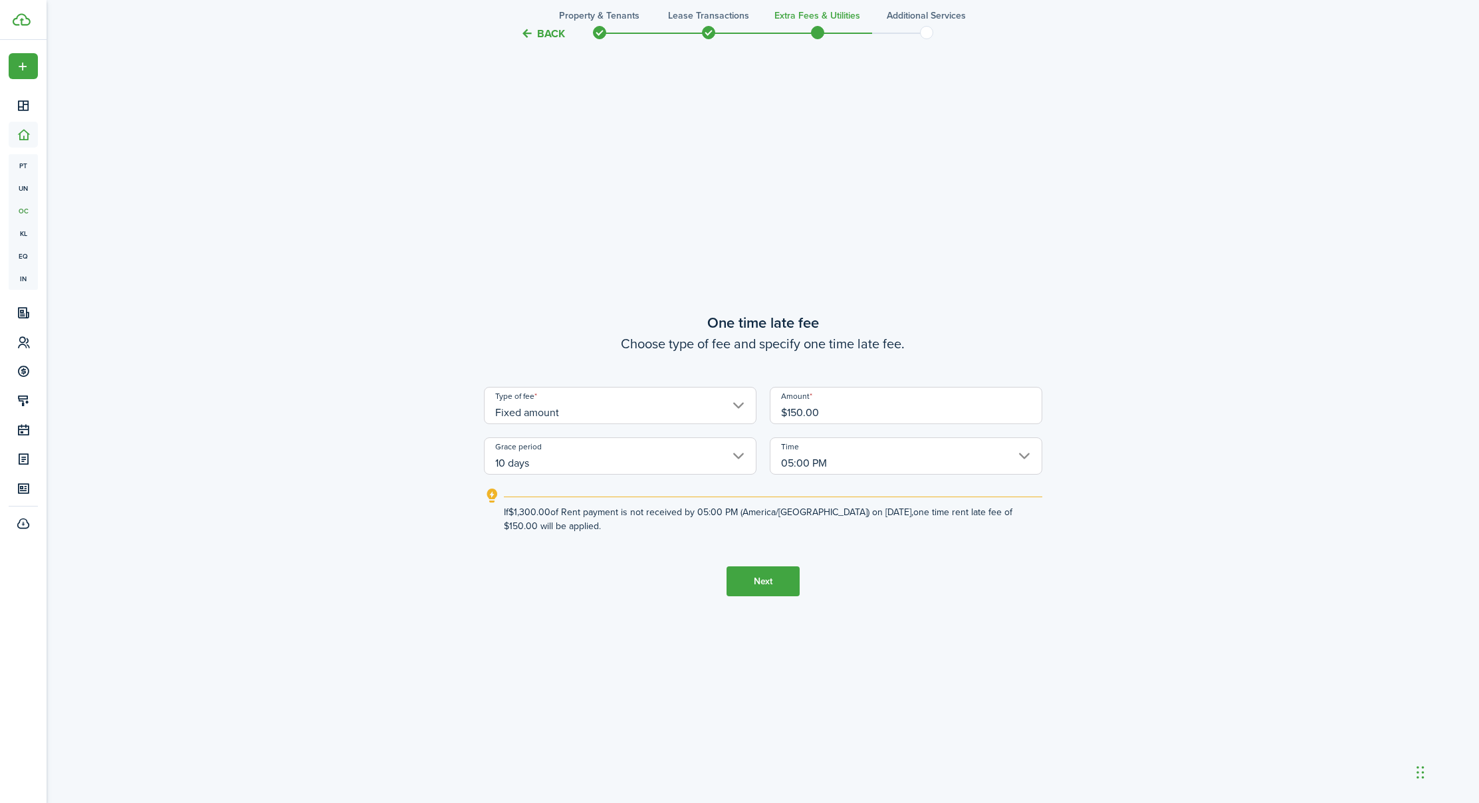
scroll to position [1517, 1]
click at [652, 453] on input "10 days" at bounding box center [620, 456] width 273 height 37
type input "$150.00"
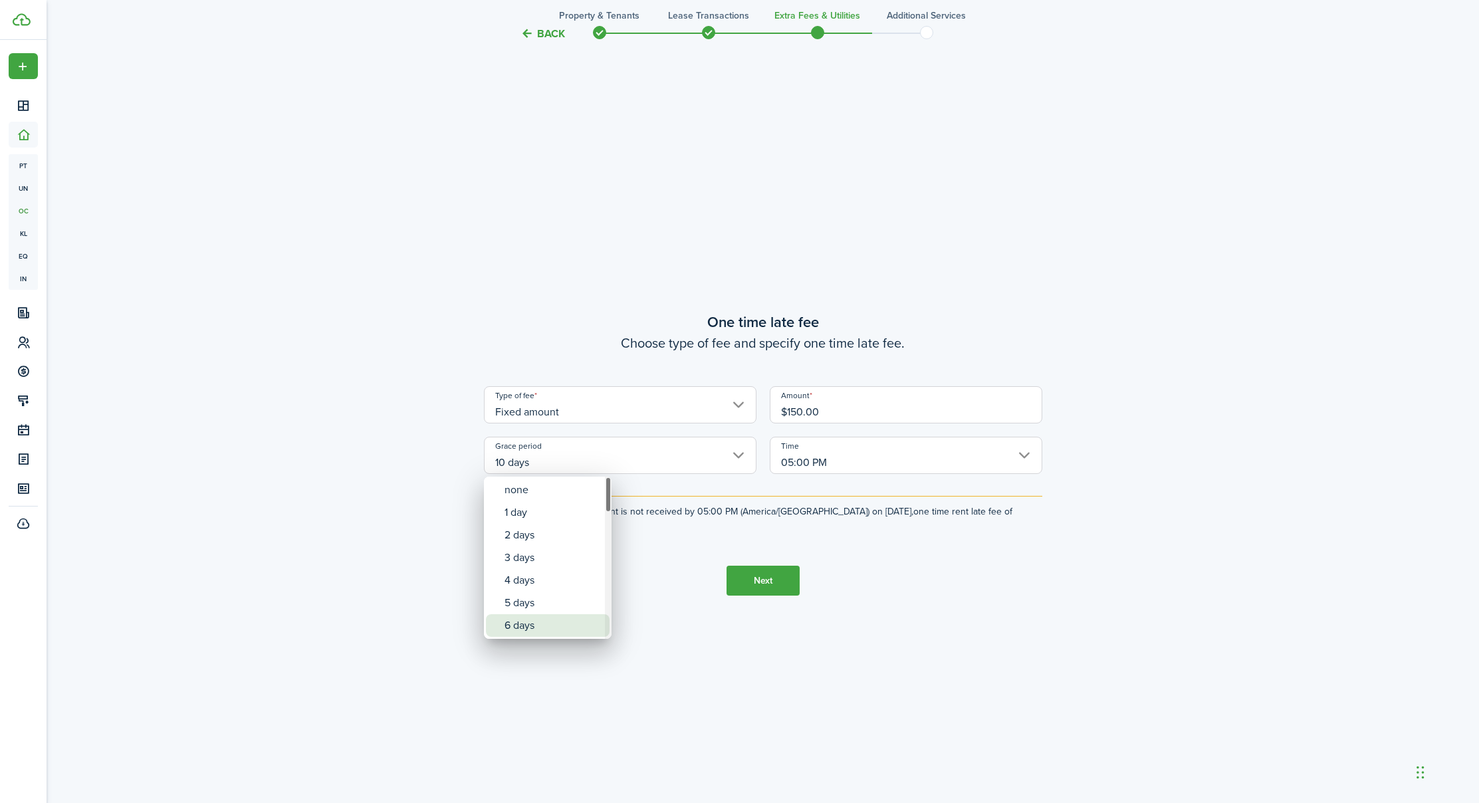
drag, startPoint x: 533, startPoint y: 621, endPoint x: 612, endPoint y: 588, distance: 85.0
click at [534, 620] on div "6 days" at bounding box center [553, 625] width 97 height 23
type input "6 days"
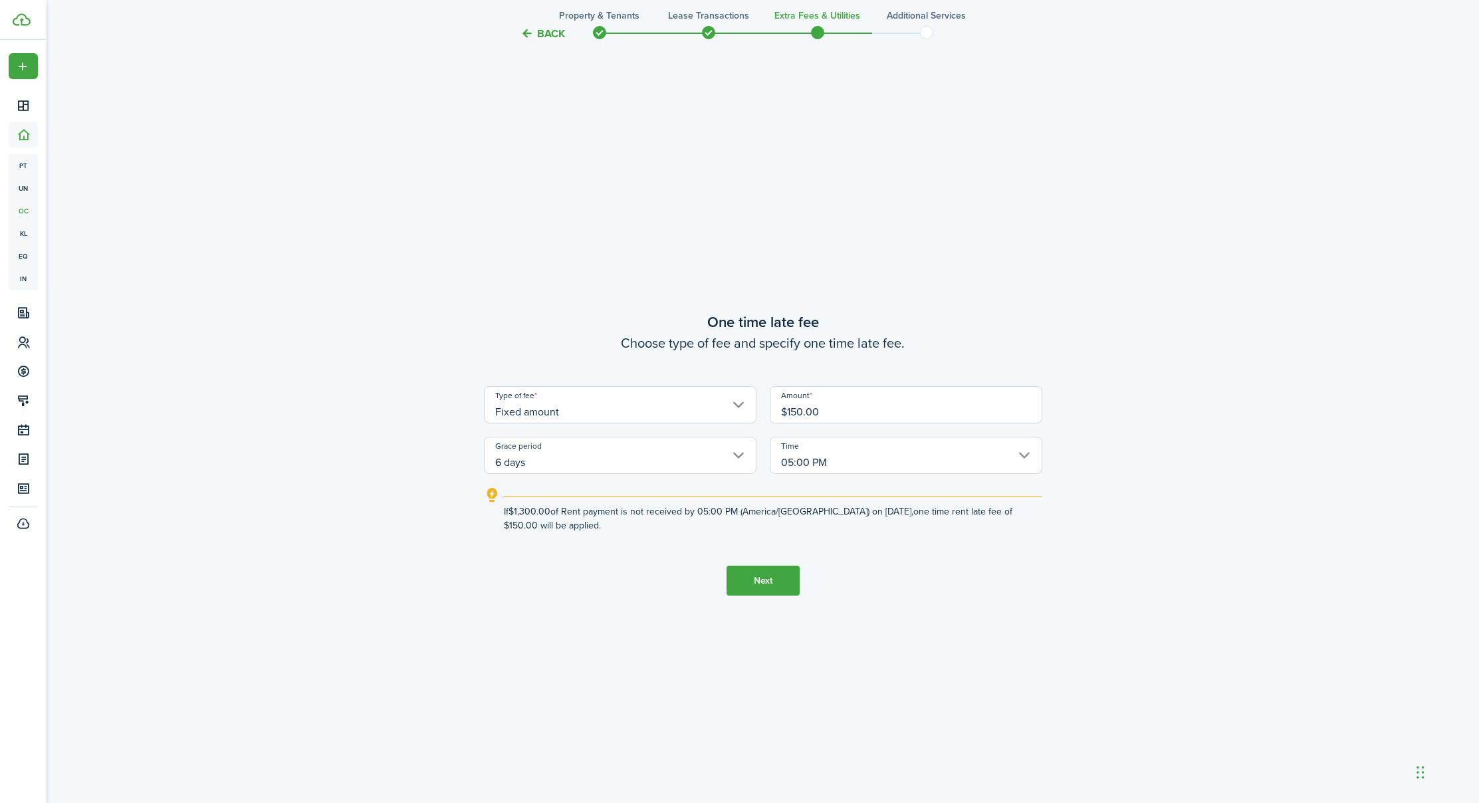
click at [812, 449] on input "05:00 PM" at bounding box center [906, 455] width 273 height 37
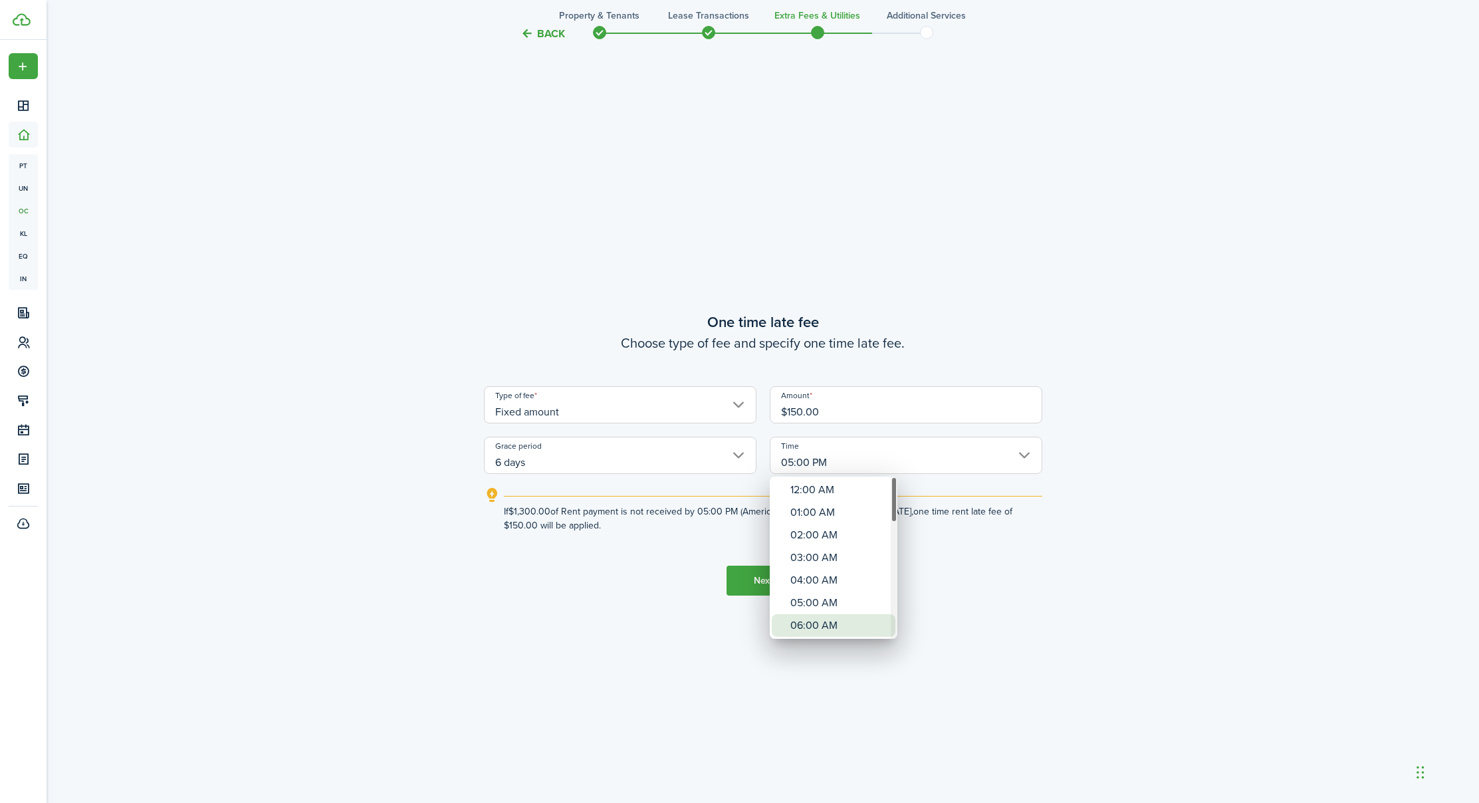
drag, startPoint x: 819, startPoint y: 618, endPoint x: 770, endPoint y: 586, distance: 58.1
click at [819, 617] on div "06:00 AM" at bounding box center [839, 625] width 97 height 23
type input "06:00 AM"
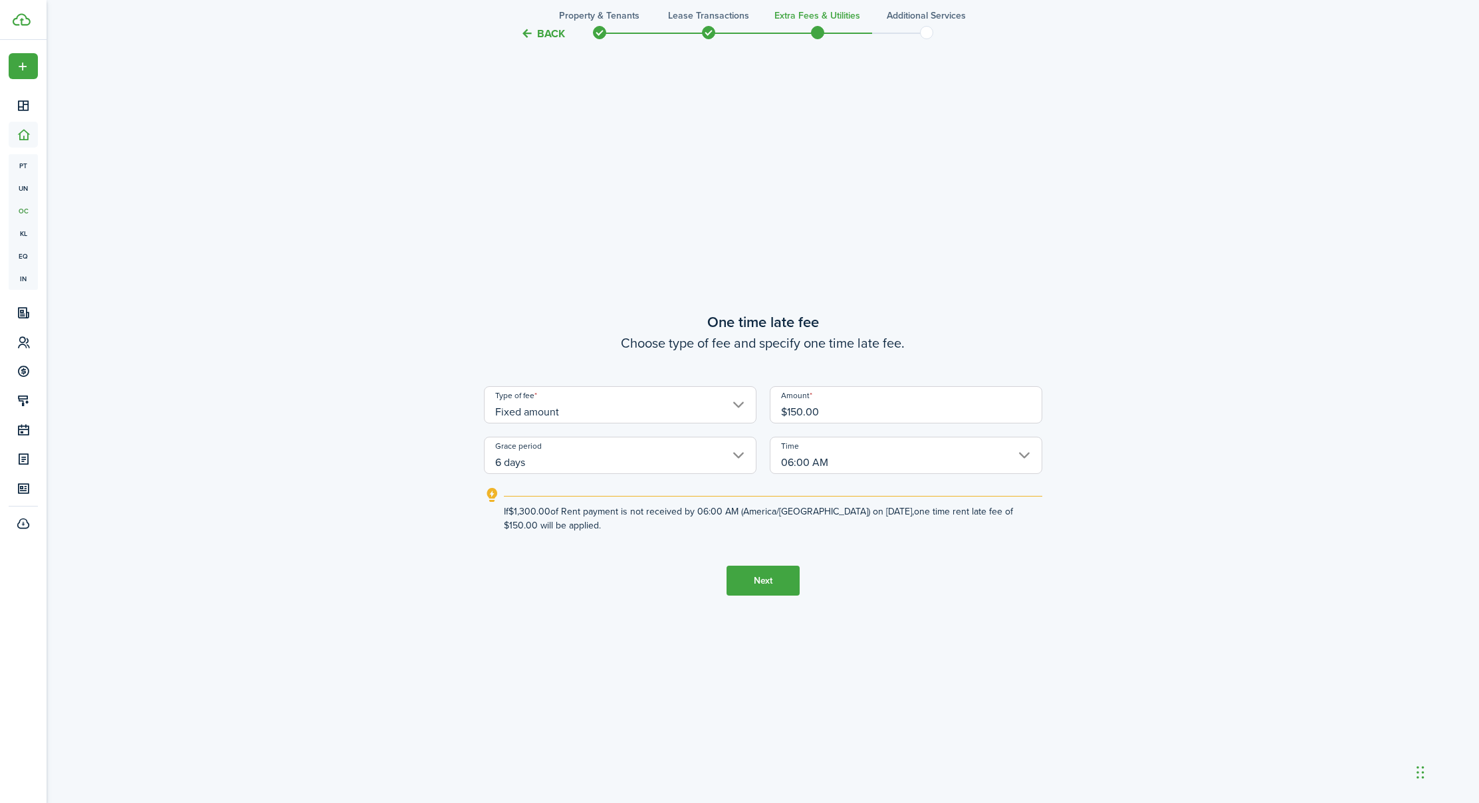
click at [753, 574] on button "Next" at bounding box center [763, 581] width 73 height 30
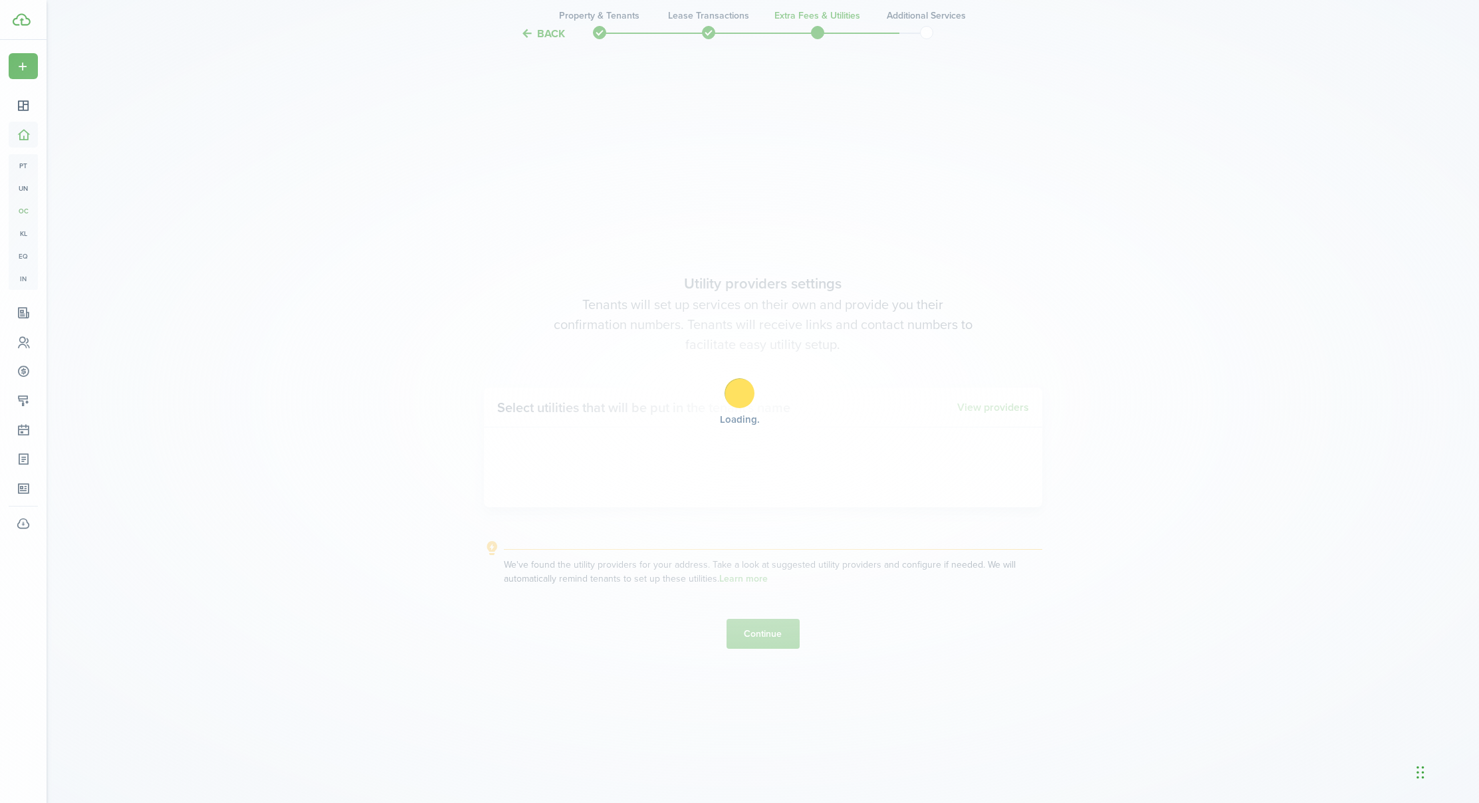
scroll to position [2321, 0]
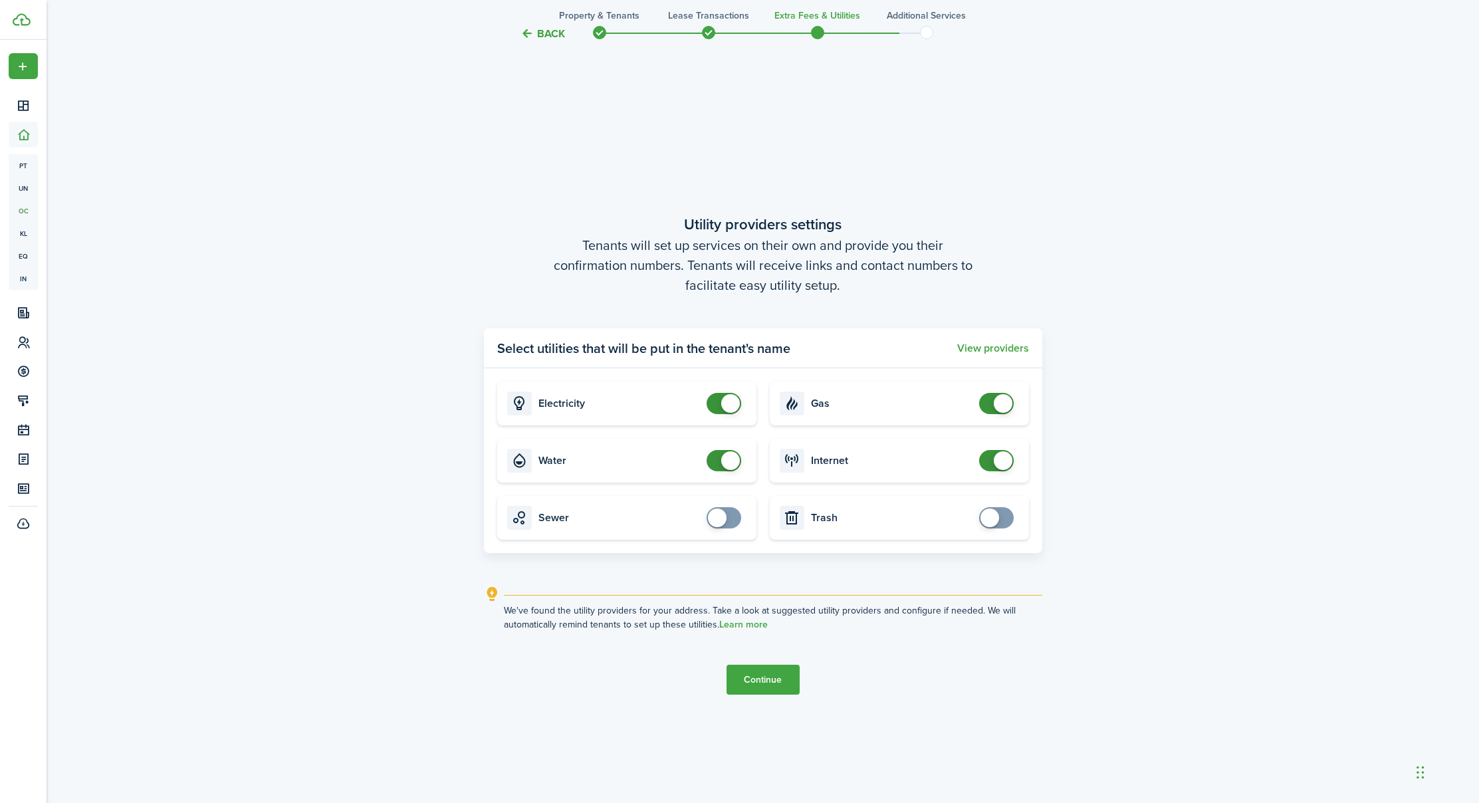
checkbox input "false"
click at [990, 401] on span at bounding box center [996, 403] width 13 height 21
checkbox input "true"
click at [1003, 516] on span at bounding box center [996, 517] width 13 height 21
checkbox input "true"
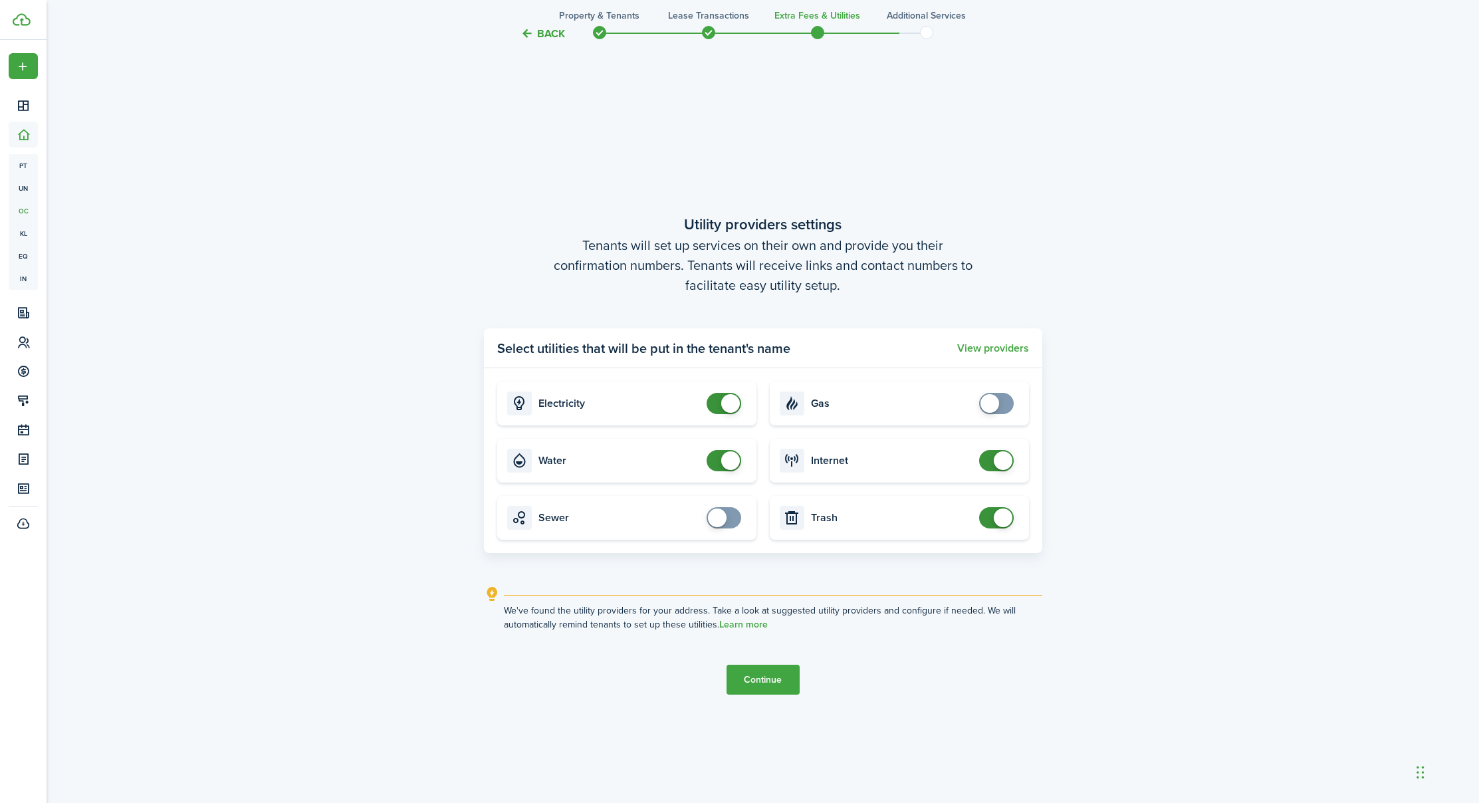
click at [729, 518] on span at bounding box center [723, 517] width 13 height 21
click at [761, 678] on button "Continue" at bounding box center [763, 680] width 73 height 30
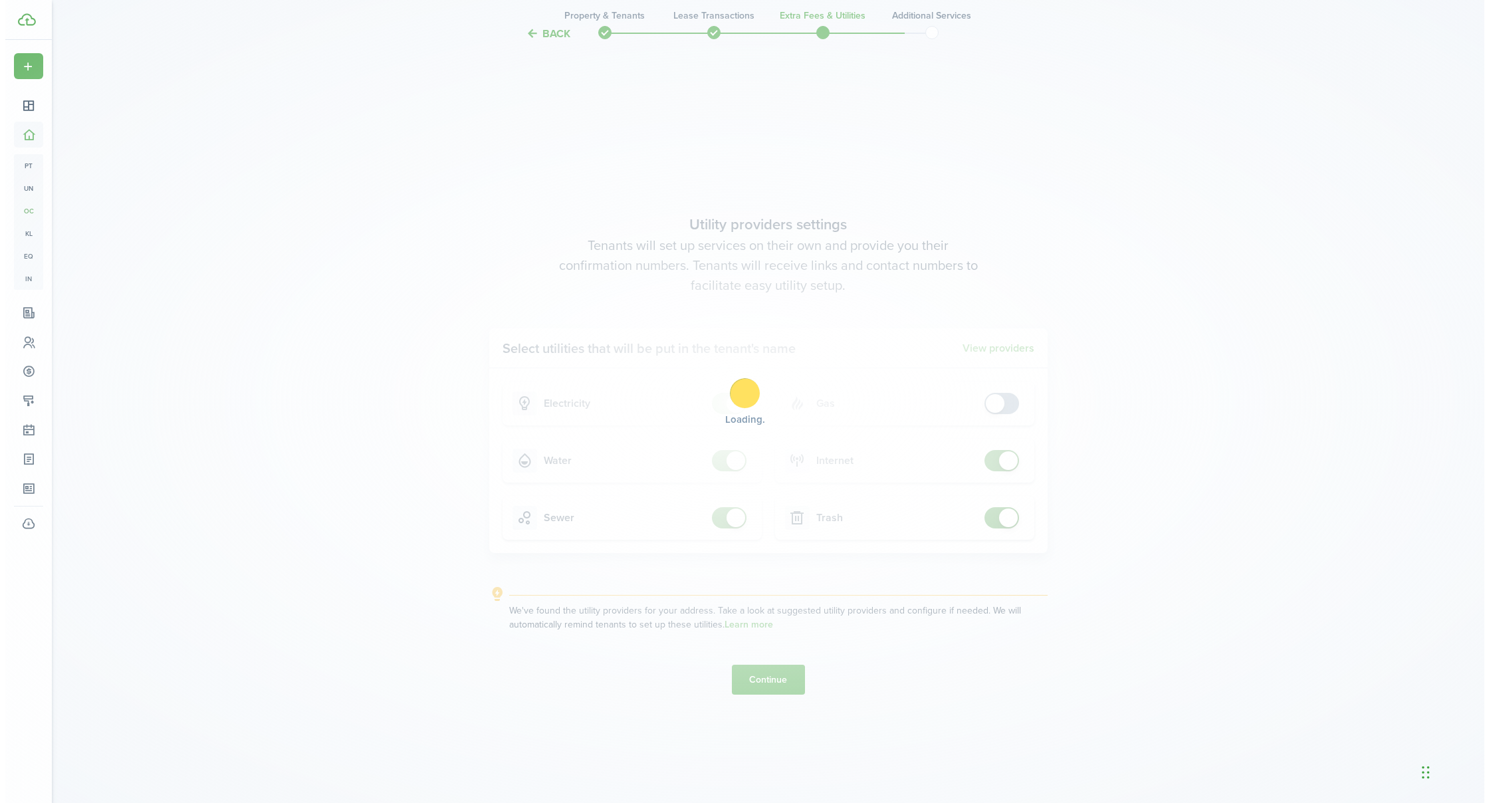
scroll to position [0, 0]
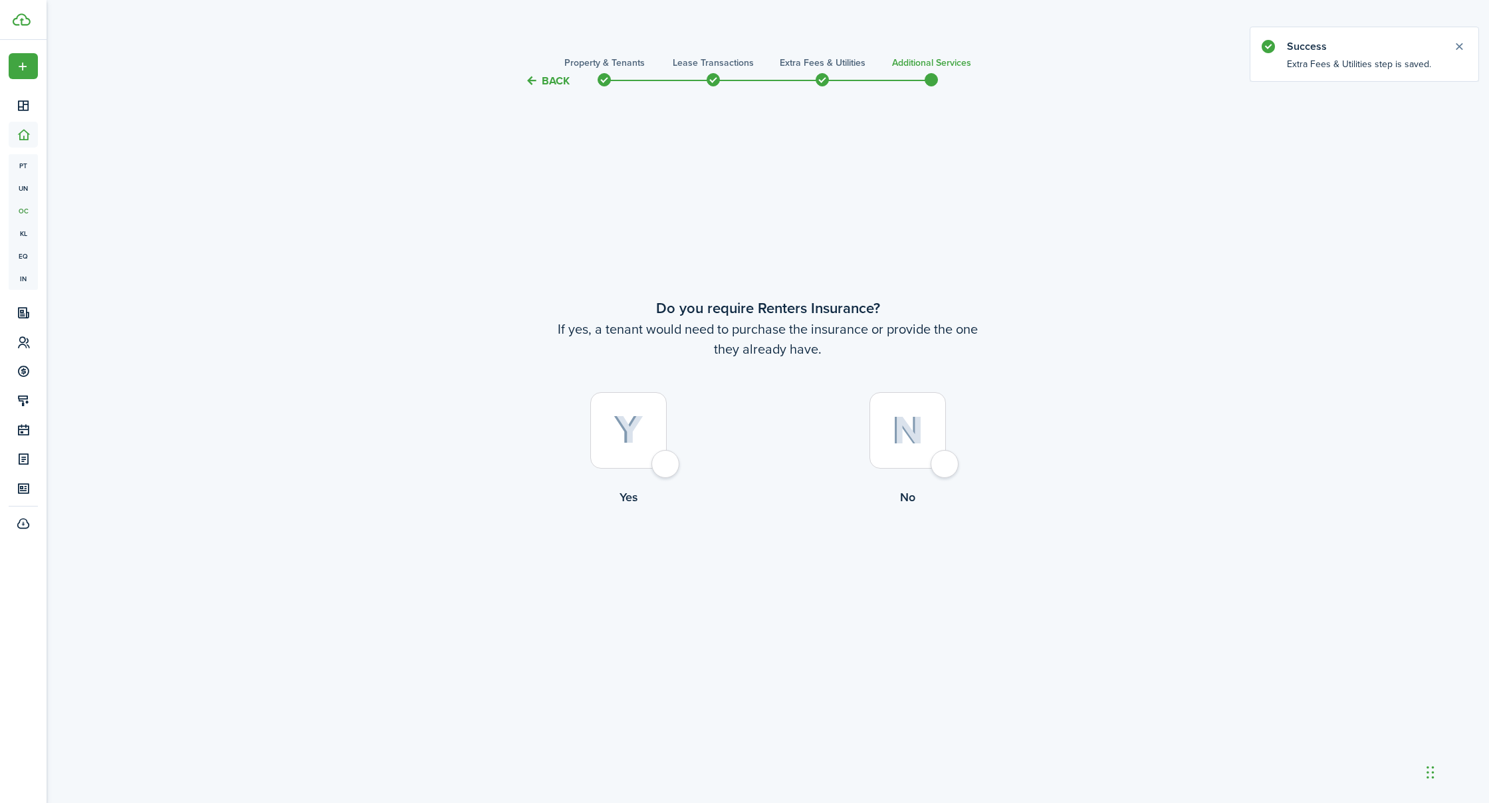
click at [942, 459] on div at bounding box center [908, 430] width 76 height 76
radio input "true"
click at [759, 557] on button "Complete move in" at bounding box center [768, 561] width 98 height 30
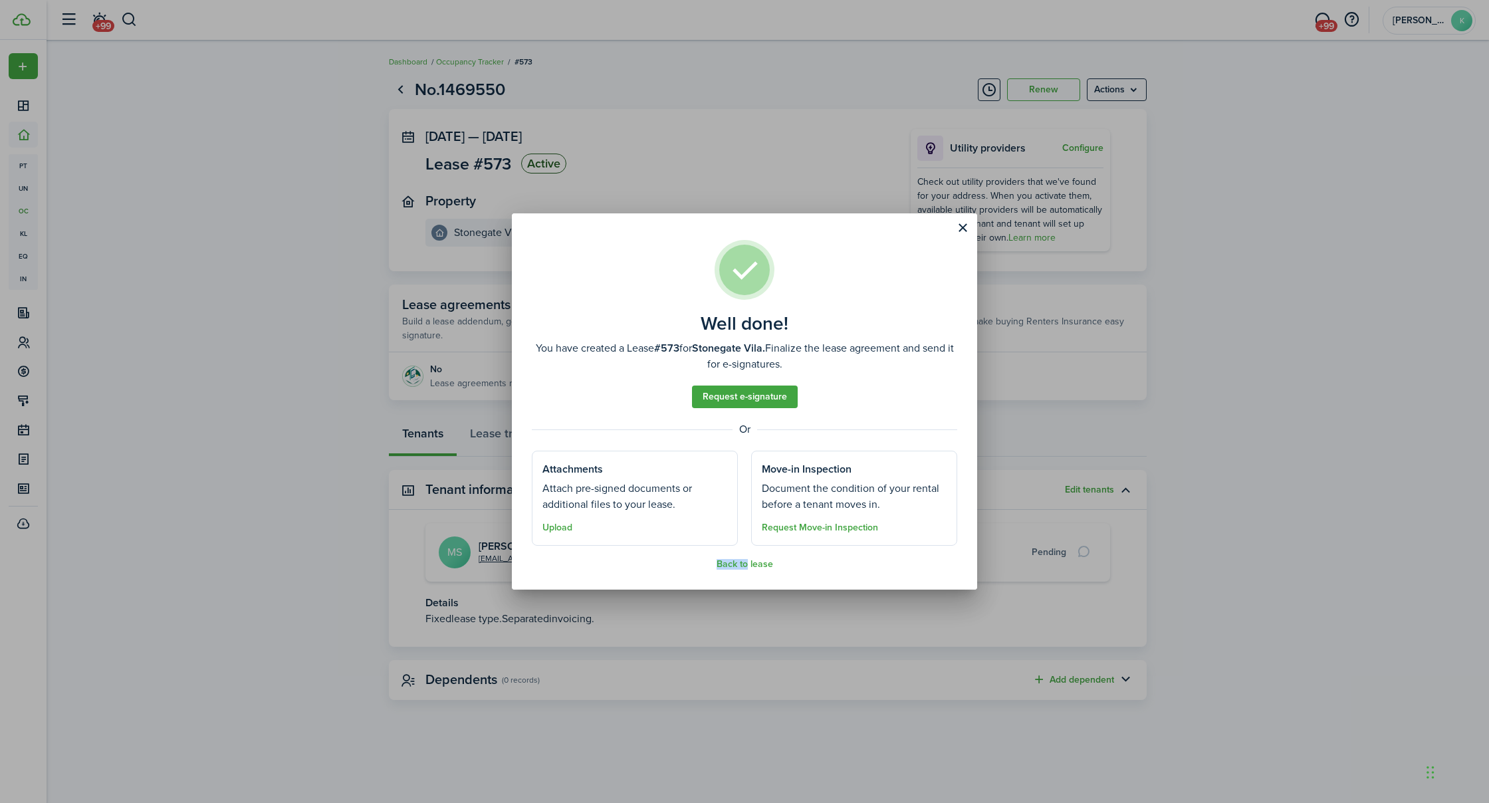
click at [745, 556] on assembled-view "Well done! You have created a Lease #573 for Stonegate Vila. Finalize the lease…" at bounding box center [745, 405] width 426 height 330
click at [750, 559] on assembled-view "Well done! You have created a Lease #573 for Stonegate Vila. Finalize the lease…" at bounding box center [745, 405] width 426 height 330
click at [763, 563] on button "Back to lease" at bounding box center [745, 564] width 57 height 11
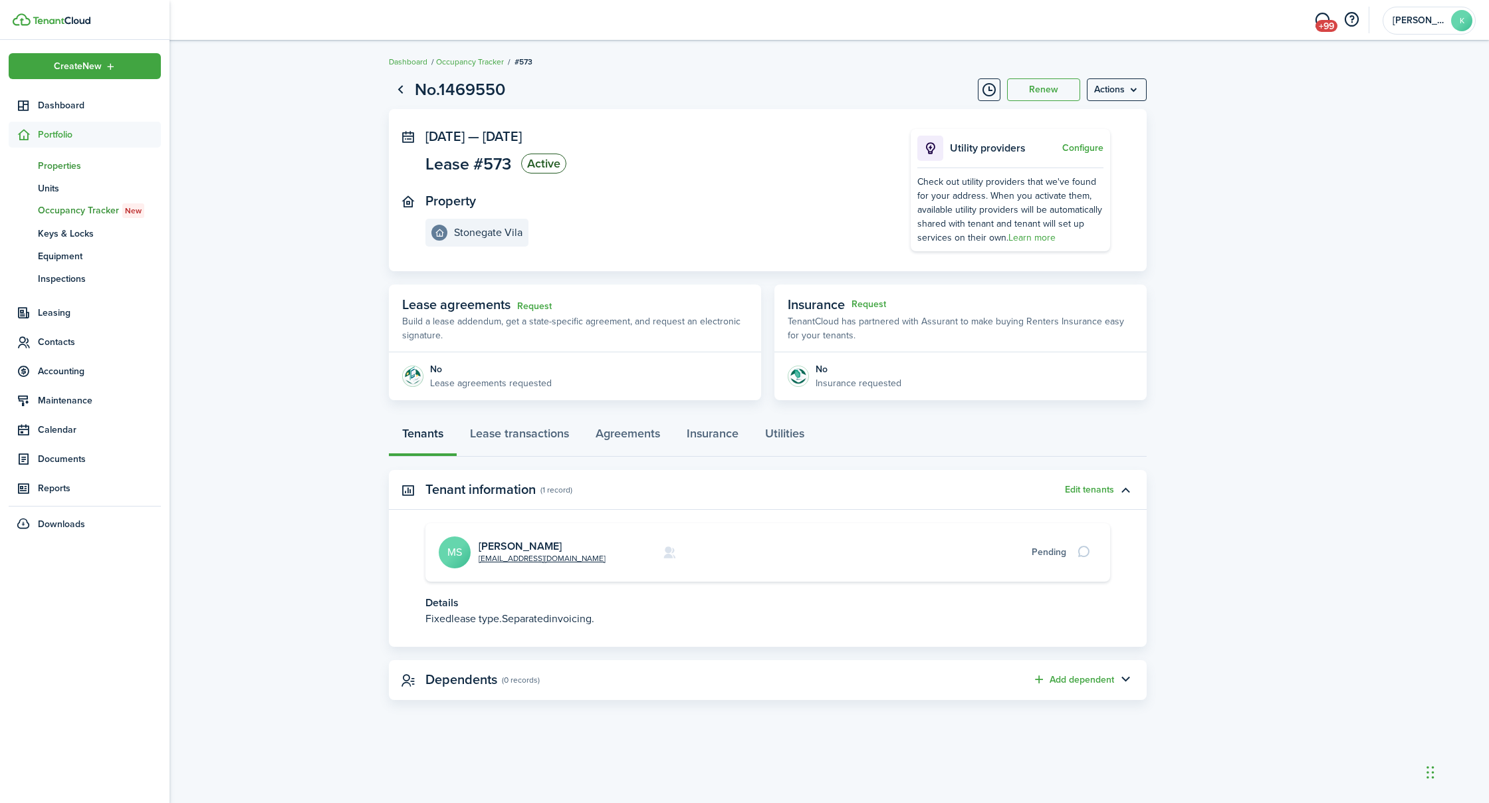
click at [73, 166] on span "Properties" at bounding box center [99, 166] width 123 height 14
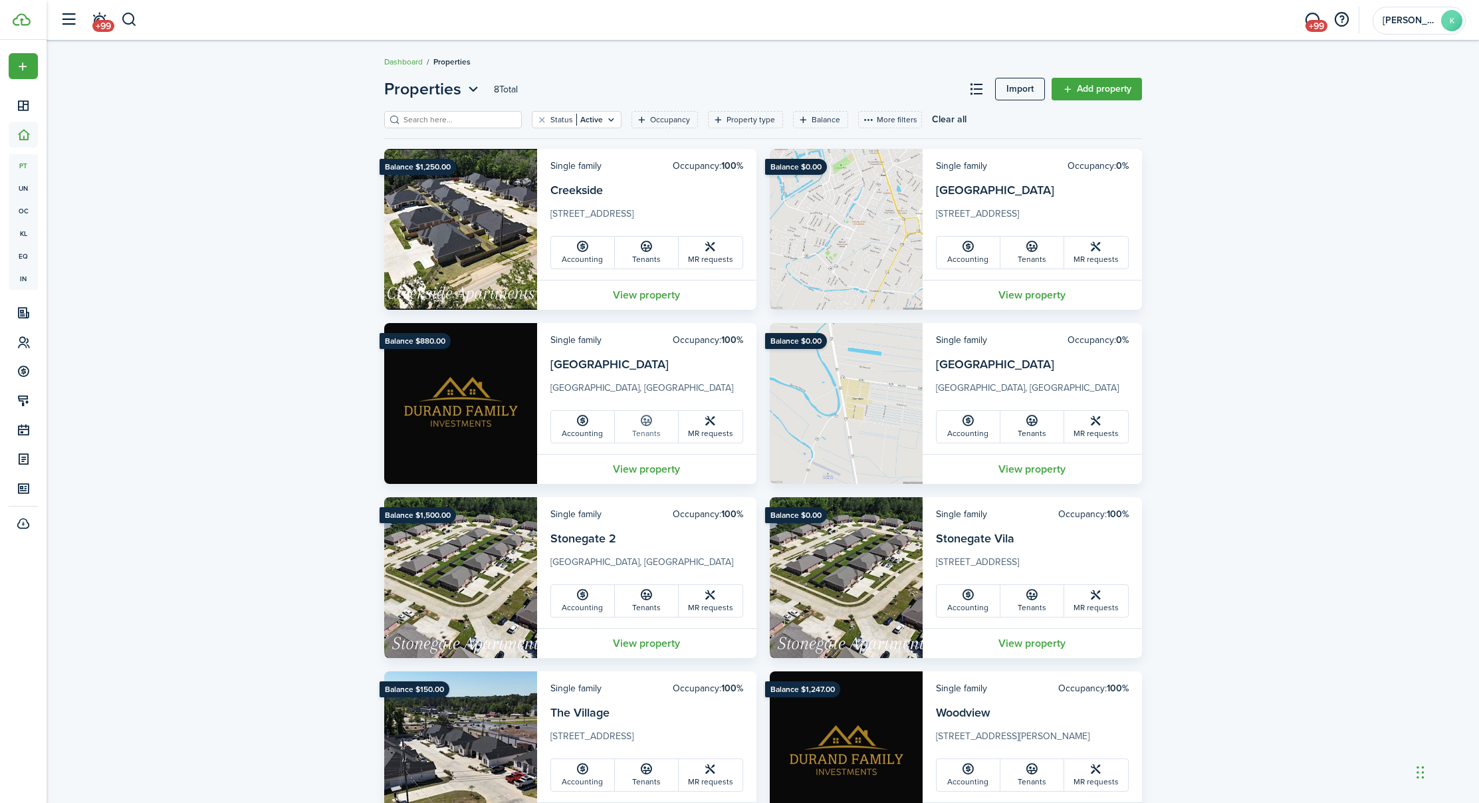
click at [649, 428] on link "Tenants" at bounding box center [647, 427] width 64 height 32
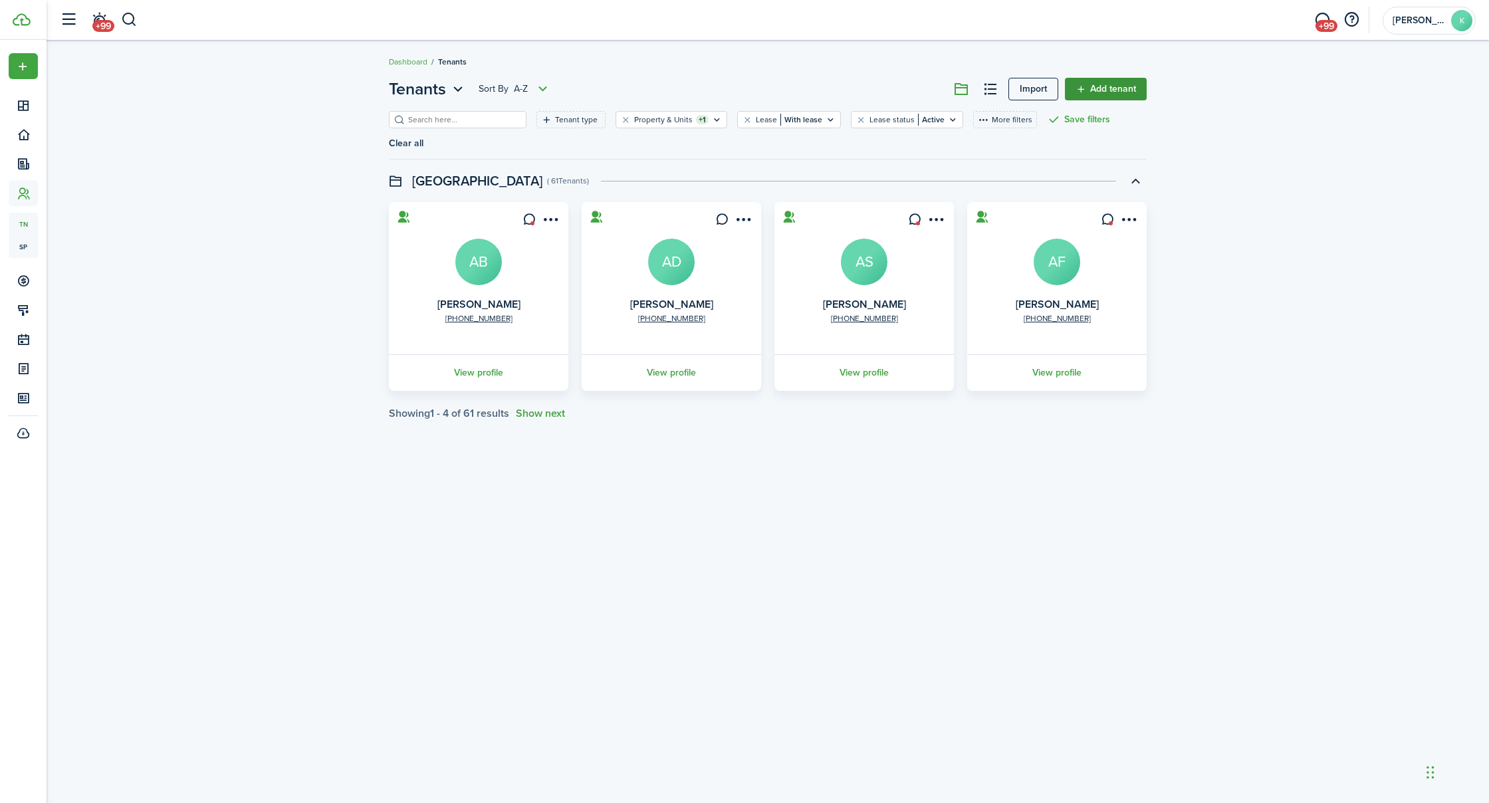
click at [1114, 90] on link "Add tenant" at bounding box center [1106, 89] width 82 height 23
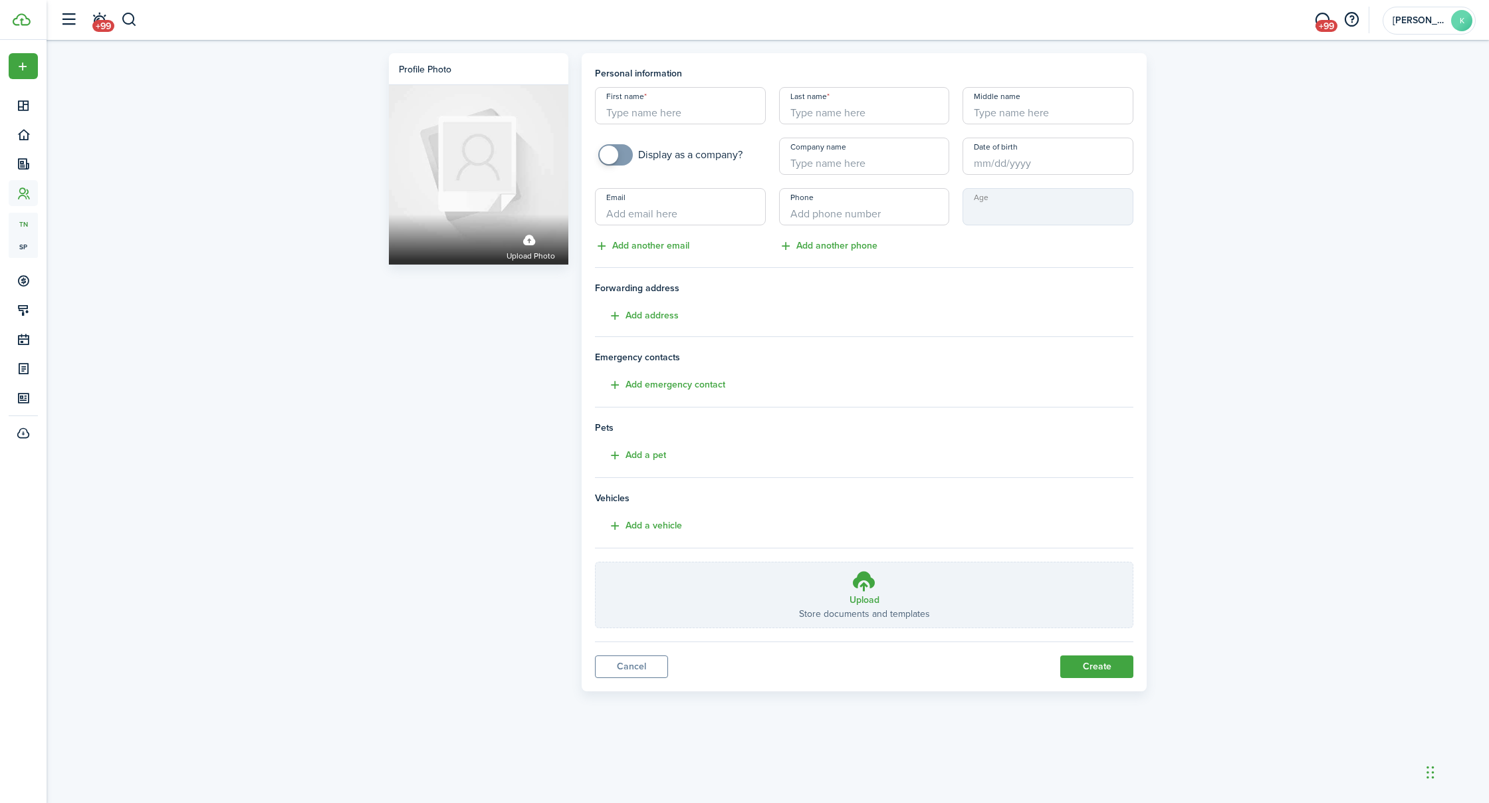
drag, startPoint x: 686, startPoint y: 102, endPoint x: 839, endPoint y: 129, distance: 156.0
type input "[PERSON_NAME]"
type input "[EMAIL_ADDRESS][DOMAIN_NAME]"
type input "+7"
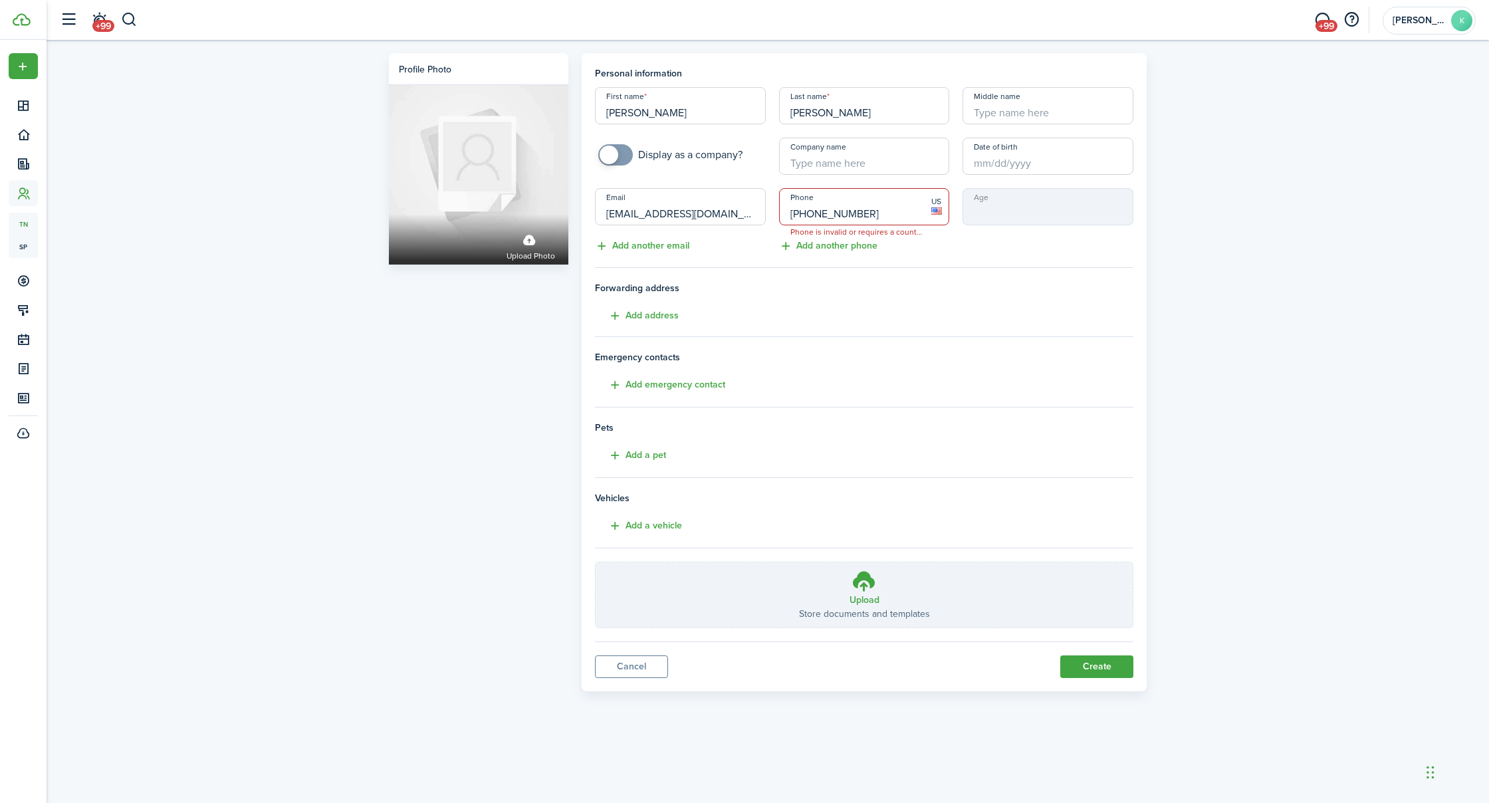
type input "[PHONE_NUMBER]"
click at [651, 316] on button "Add address" at bounding box center [637, 316] width 84 height 15
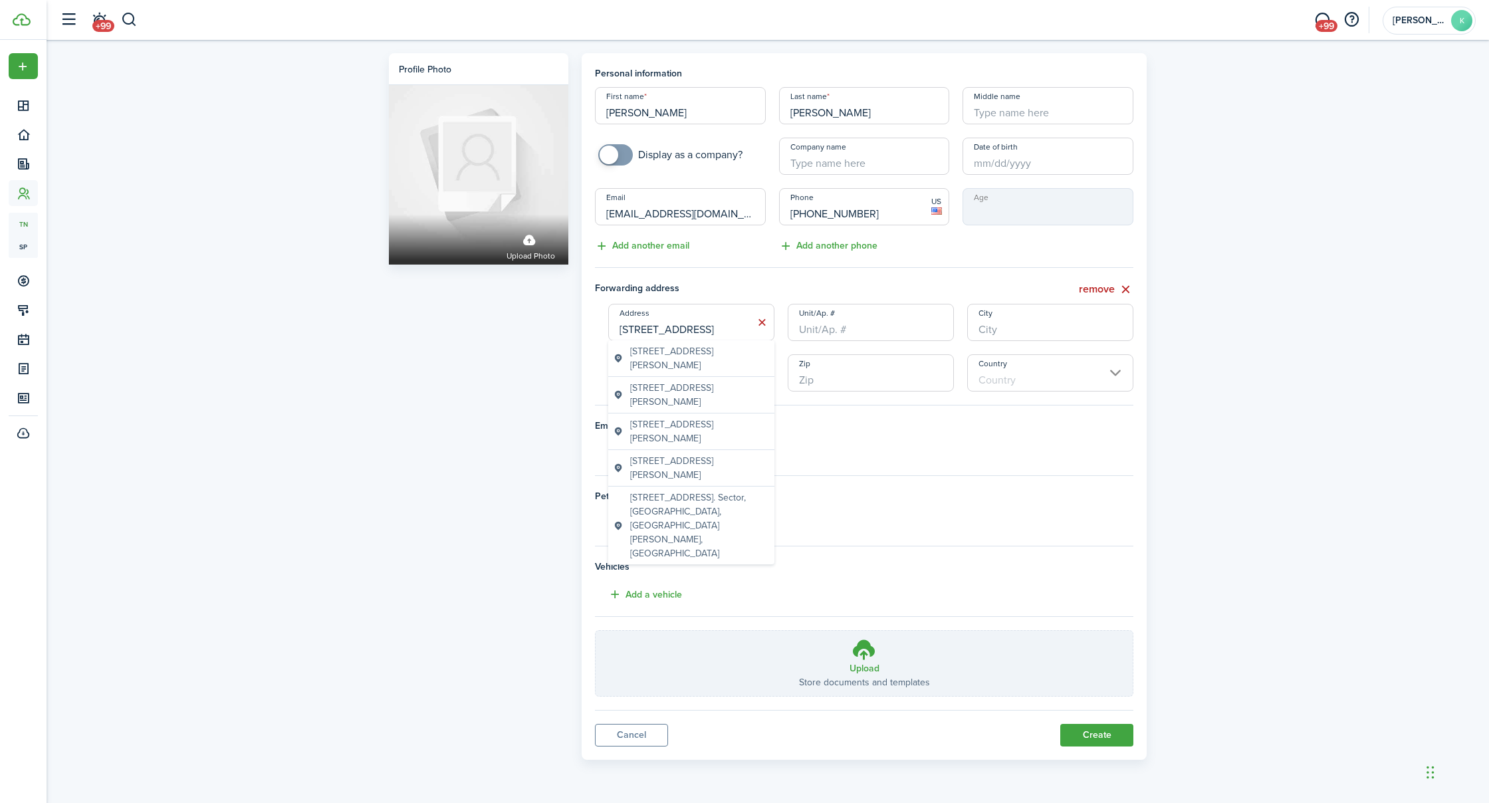
type input "[STREET_ADDRESS]"
type input "B"
type input "[GEOGRAPHIC_DATA]"
type input "LA"
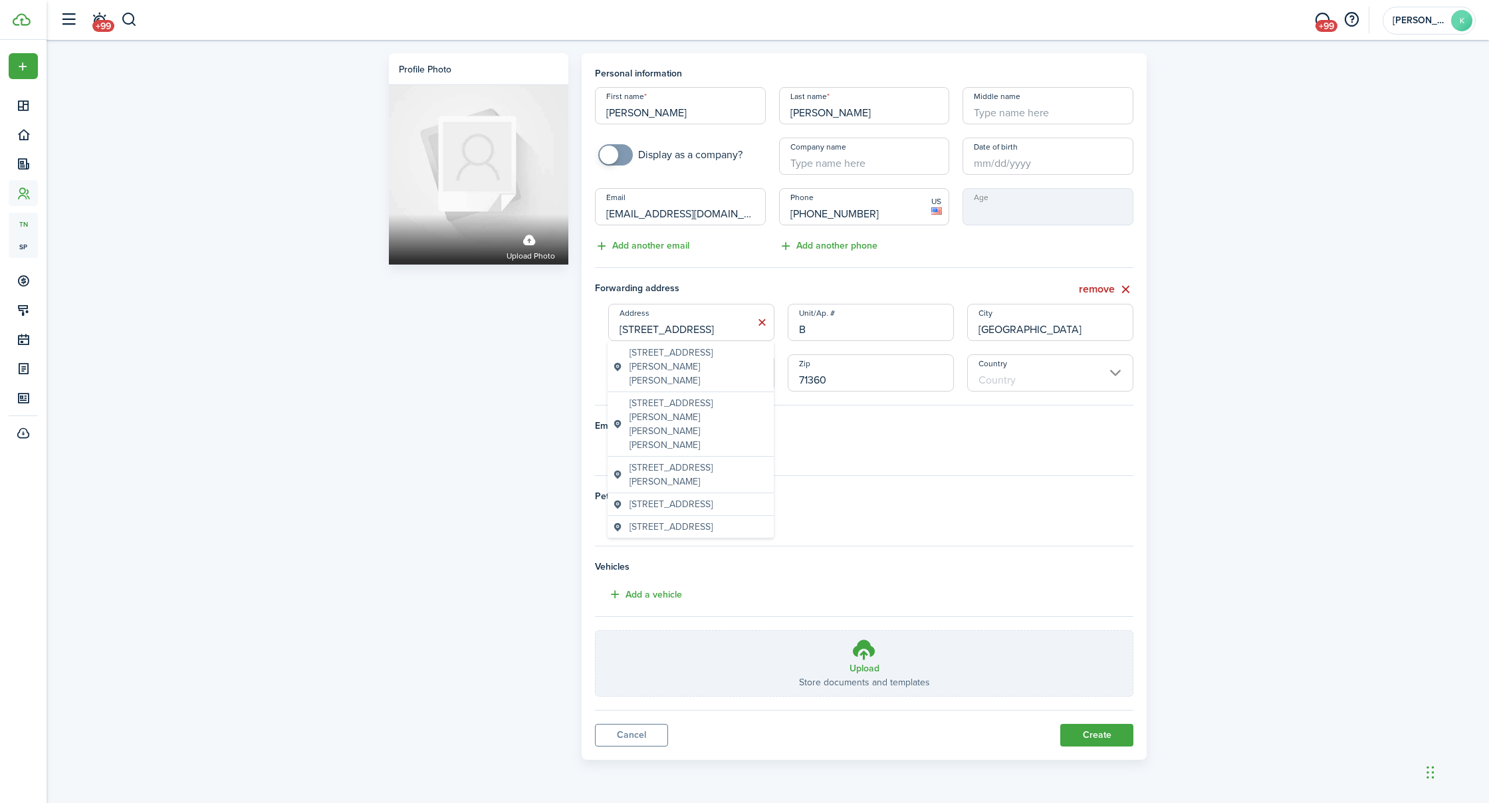
click at [989, 380] on input "Country" at bounding box center [1050, 372] width 166 height 37
type input "71360"
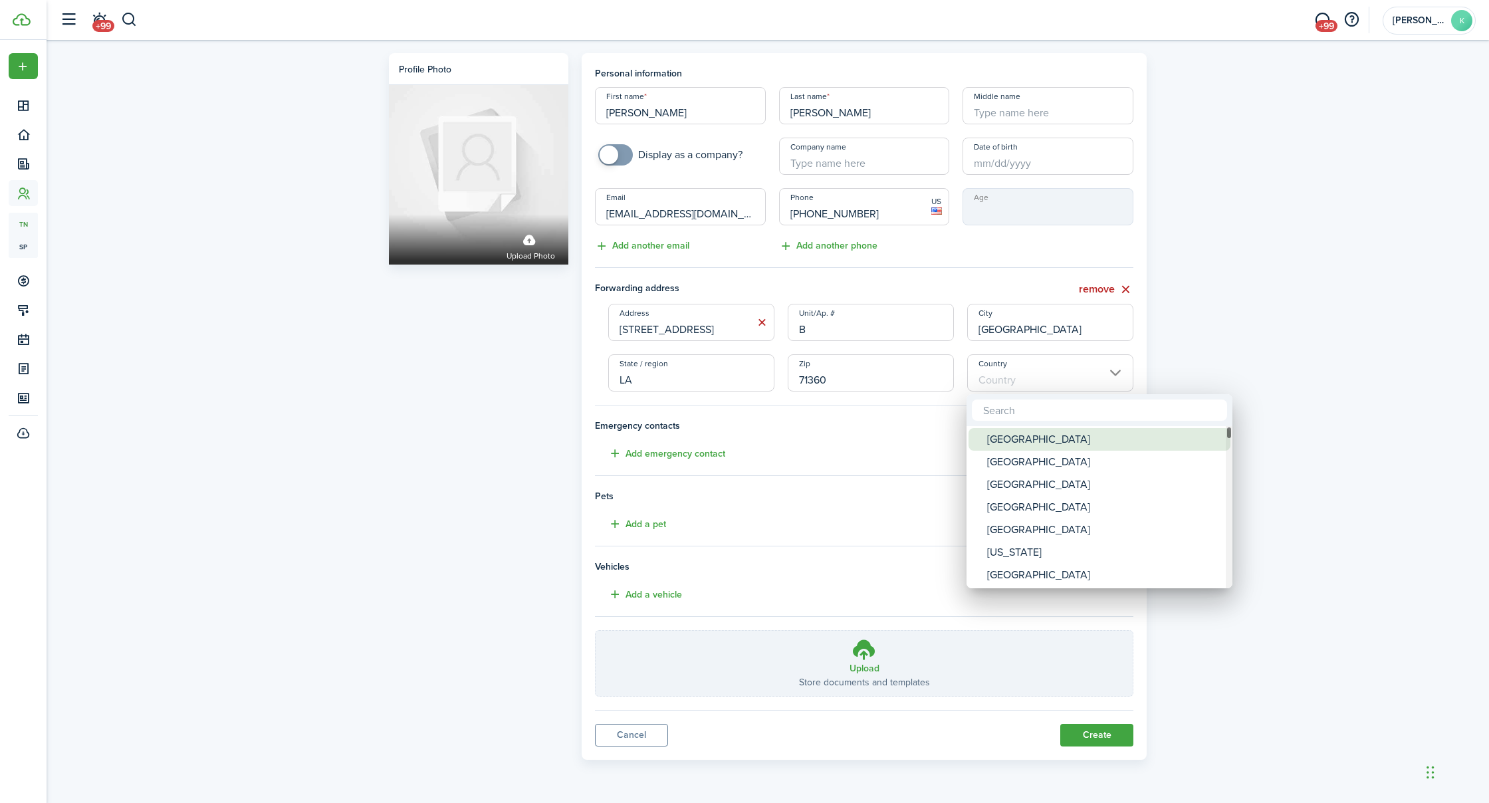
click at [991, 440] on div "[GEOGRAPHIC_DATA]" at bounding box center [1104, 439] width 235 height 23
type input "[GEOGRAPHIC_DATA]"
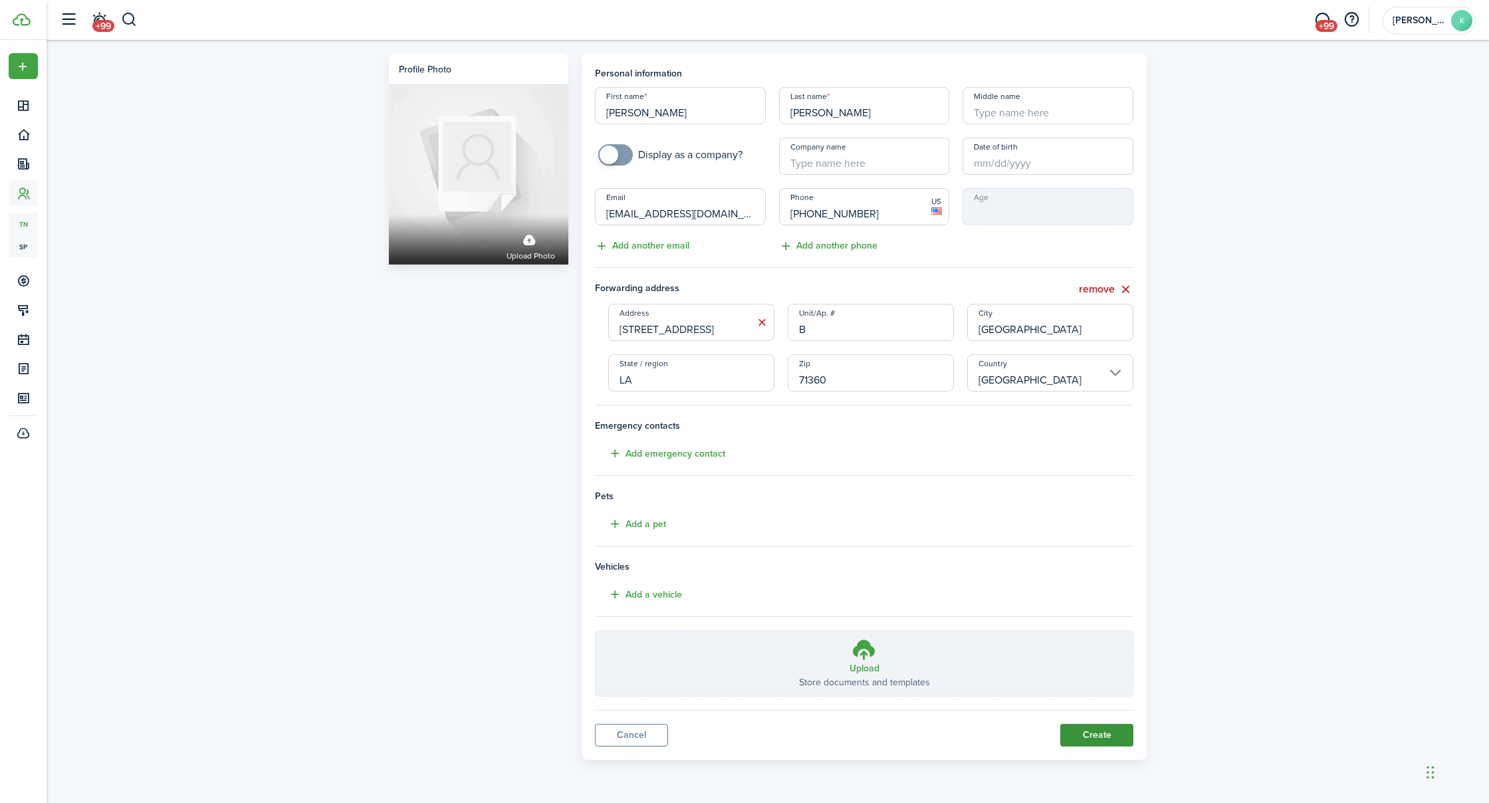
click at [1092, 729] on button "Create" at bounding box center [1097, 735] width 73 height 23
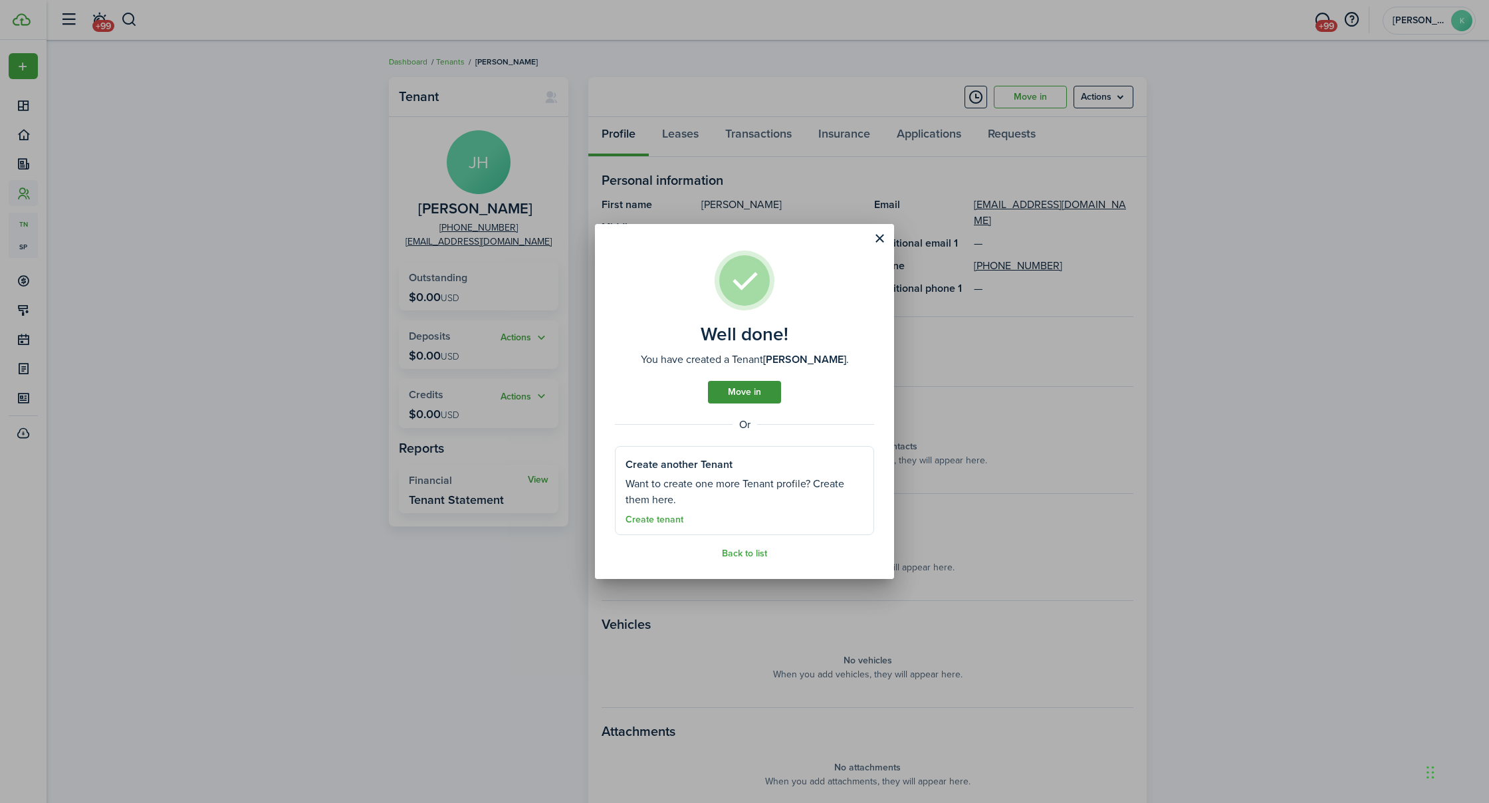
click at [735, 394] on link "Move in" at bounding box center [744, 392] width 73 height 23
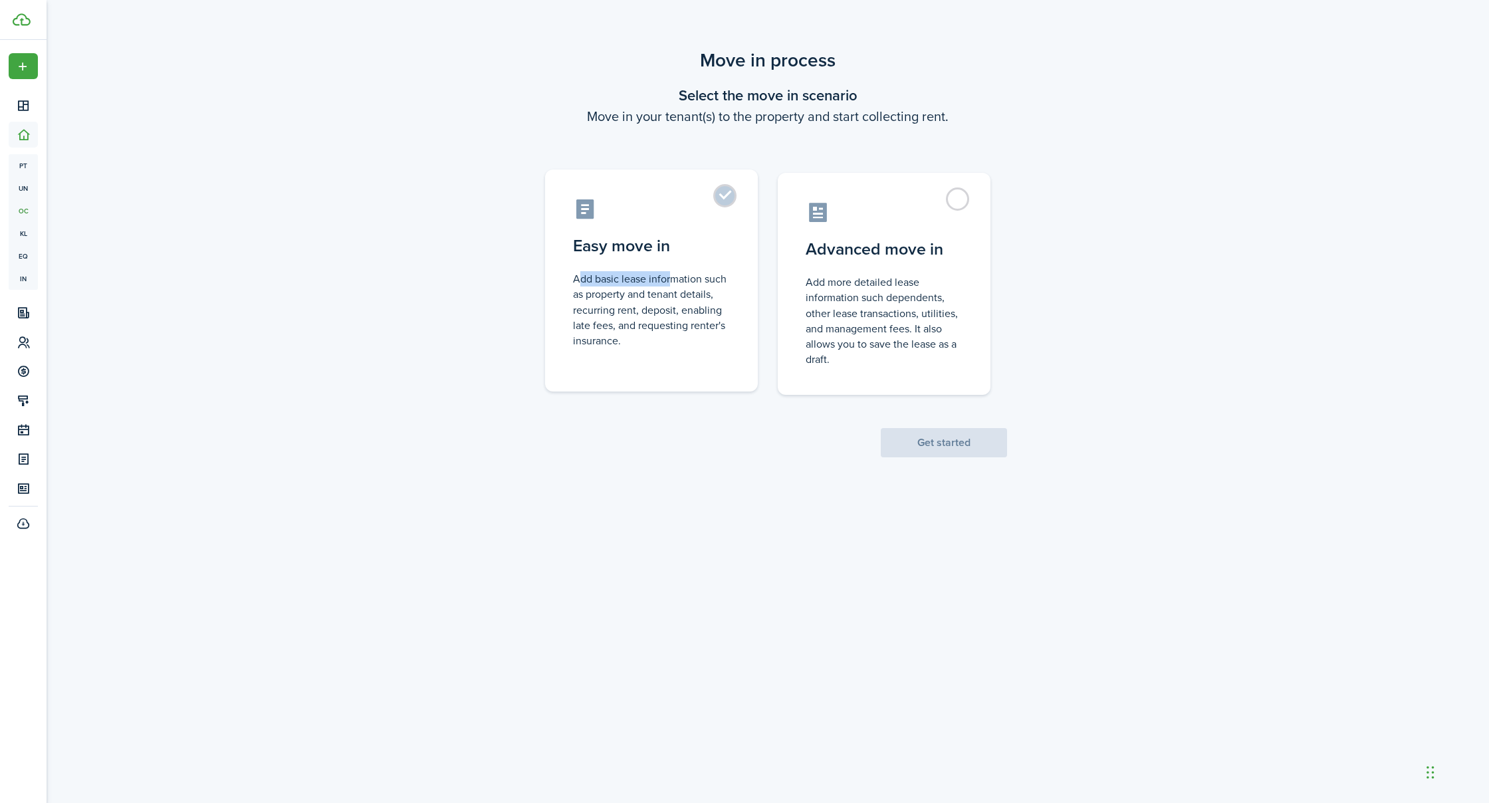
drag, startPoint x: 669, startPoint y: 271, endPoint x: 692, endPoint y: 306, distance: 41.3
click at [669, 275] on label "Easy move in Add basic lease information such as property and tenant details, r…" at bounding box center [651, 281] width 213 height 222
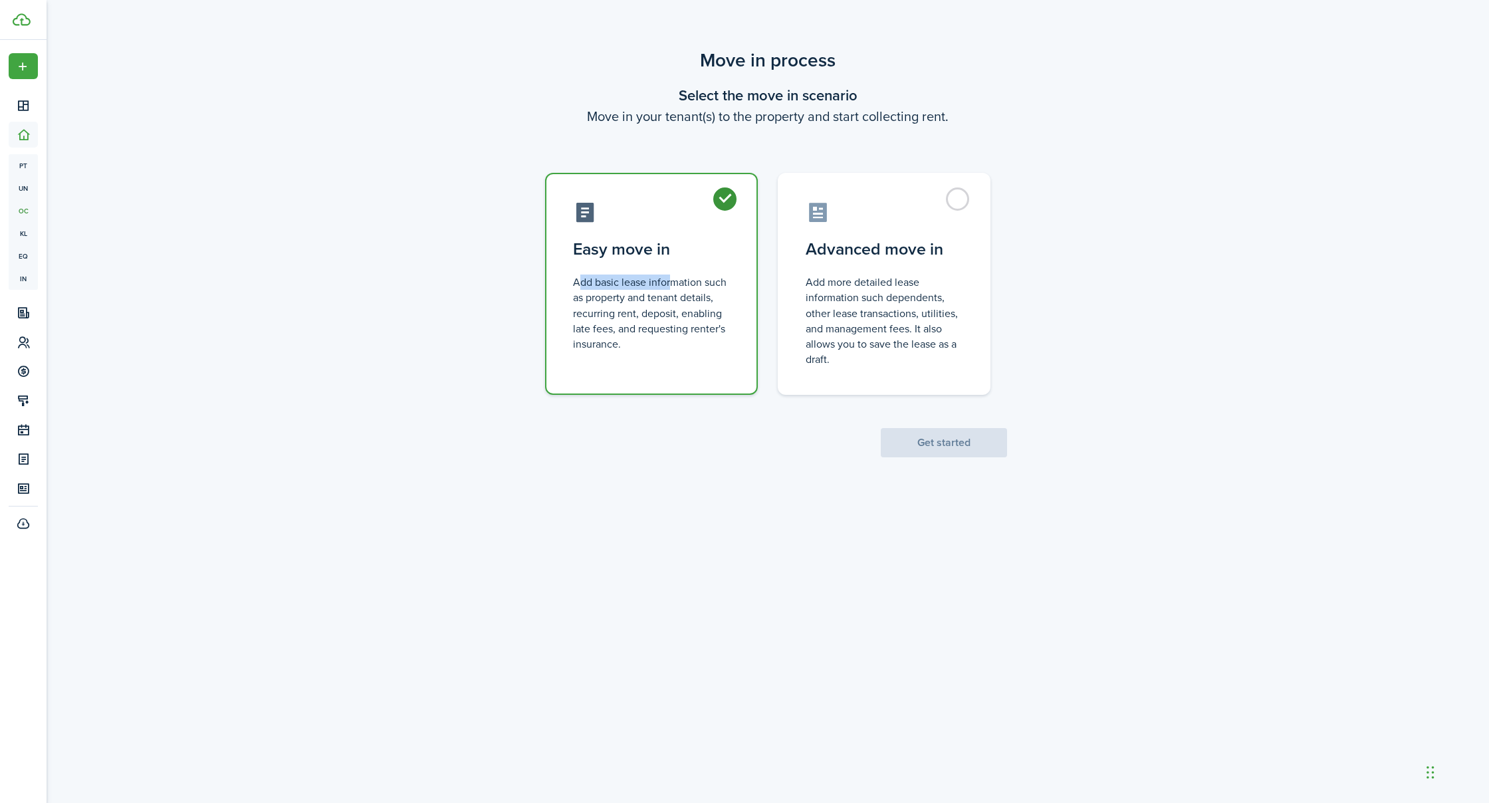
radio input "true"
click at [936, 449] on button "Get started" at bounding box center [944, 442] width 126 height 29
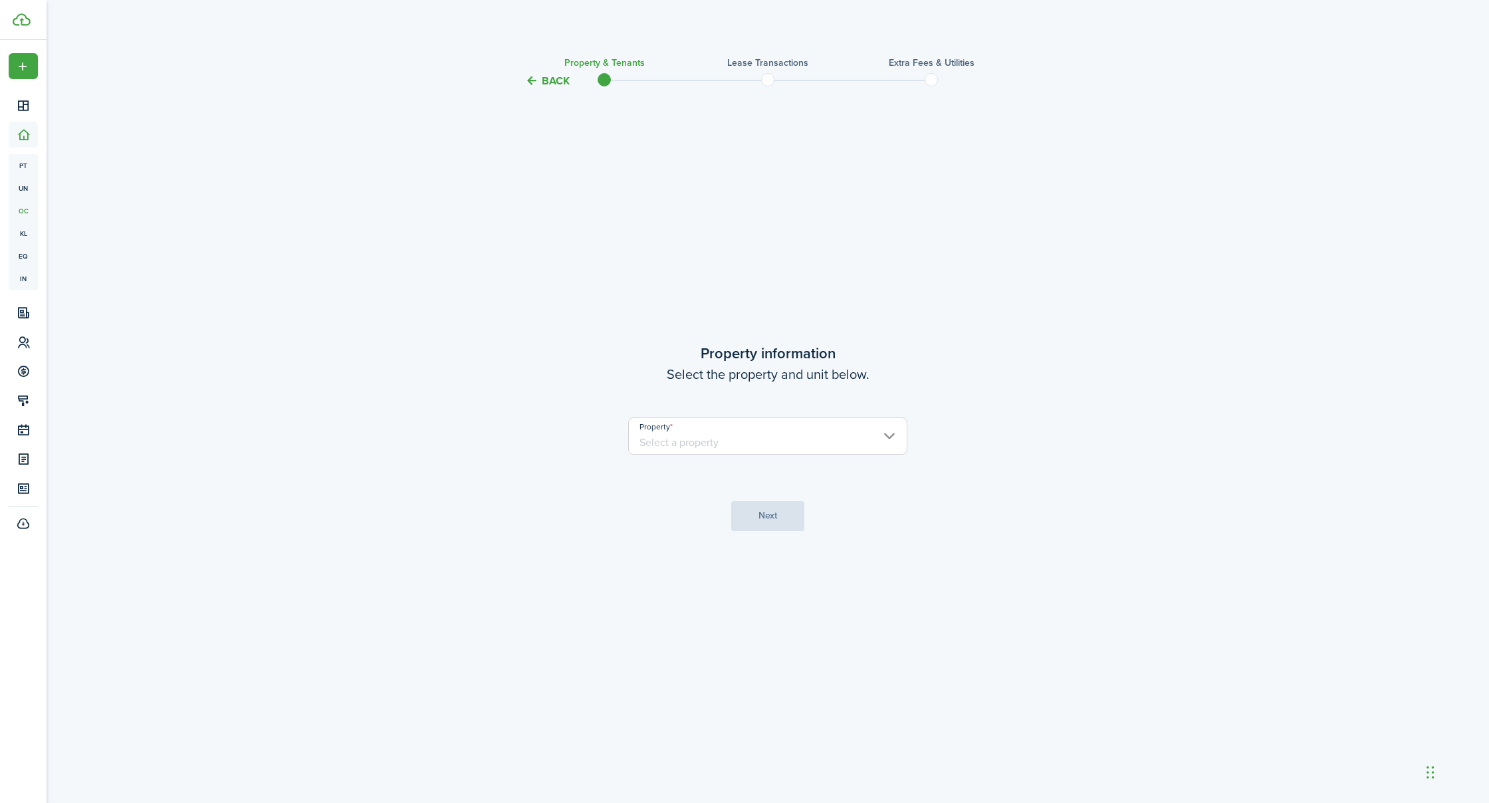
click at [778, 432] on input "Property" at bounding box center [767, 436] width 279 height 37
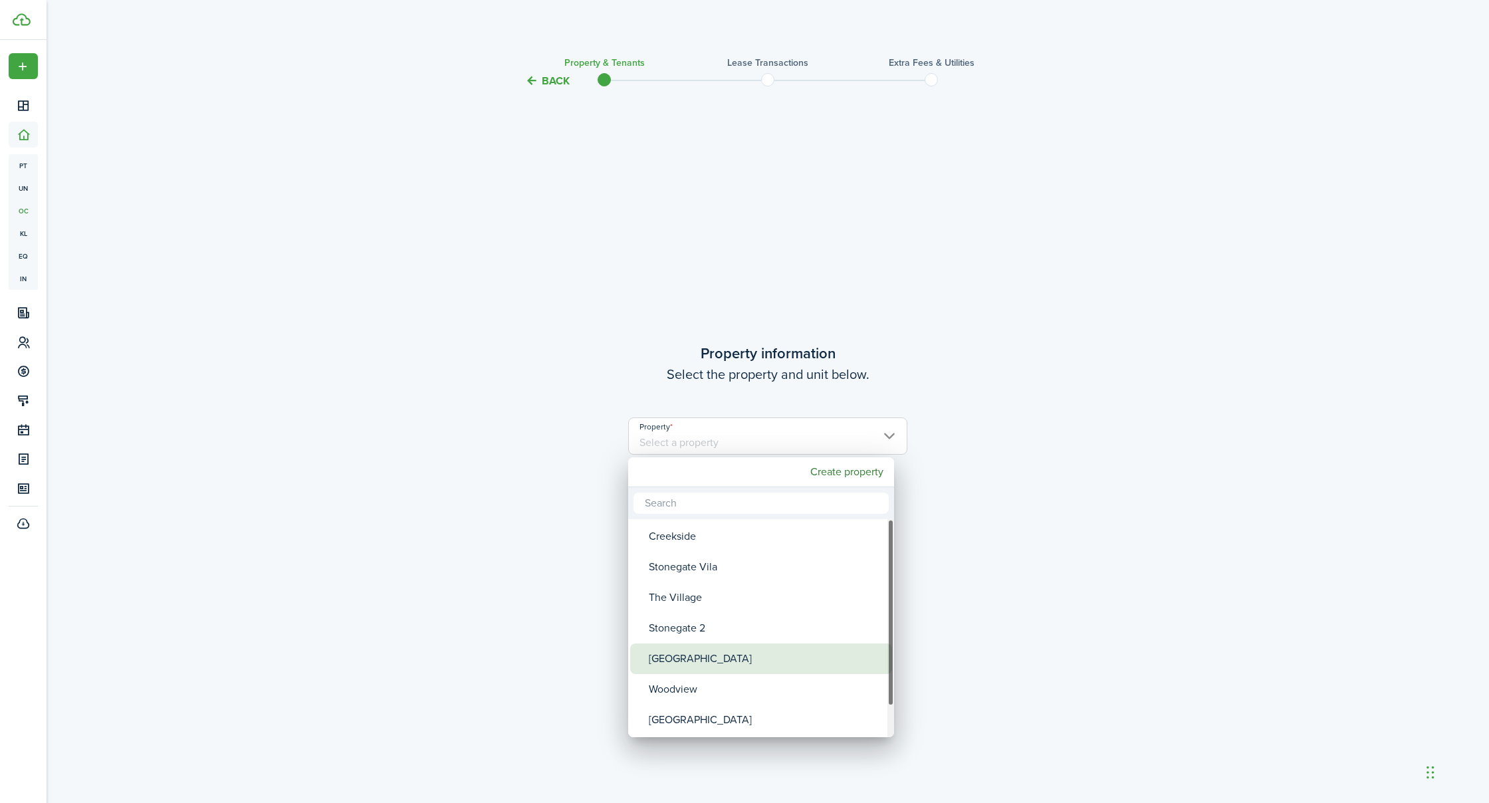
click at [685, 663] on div "[GEOGRAPHIC_DATA]" at bounding box center [766, 659] width 235 height 31
type input "[GEOGRAPHIC_DATA]"
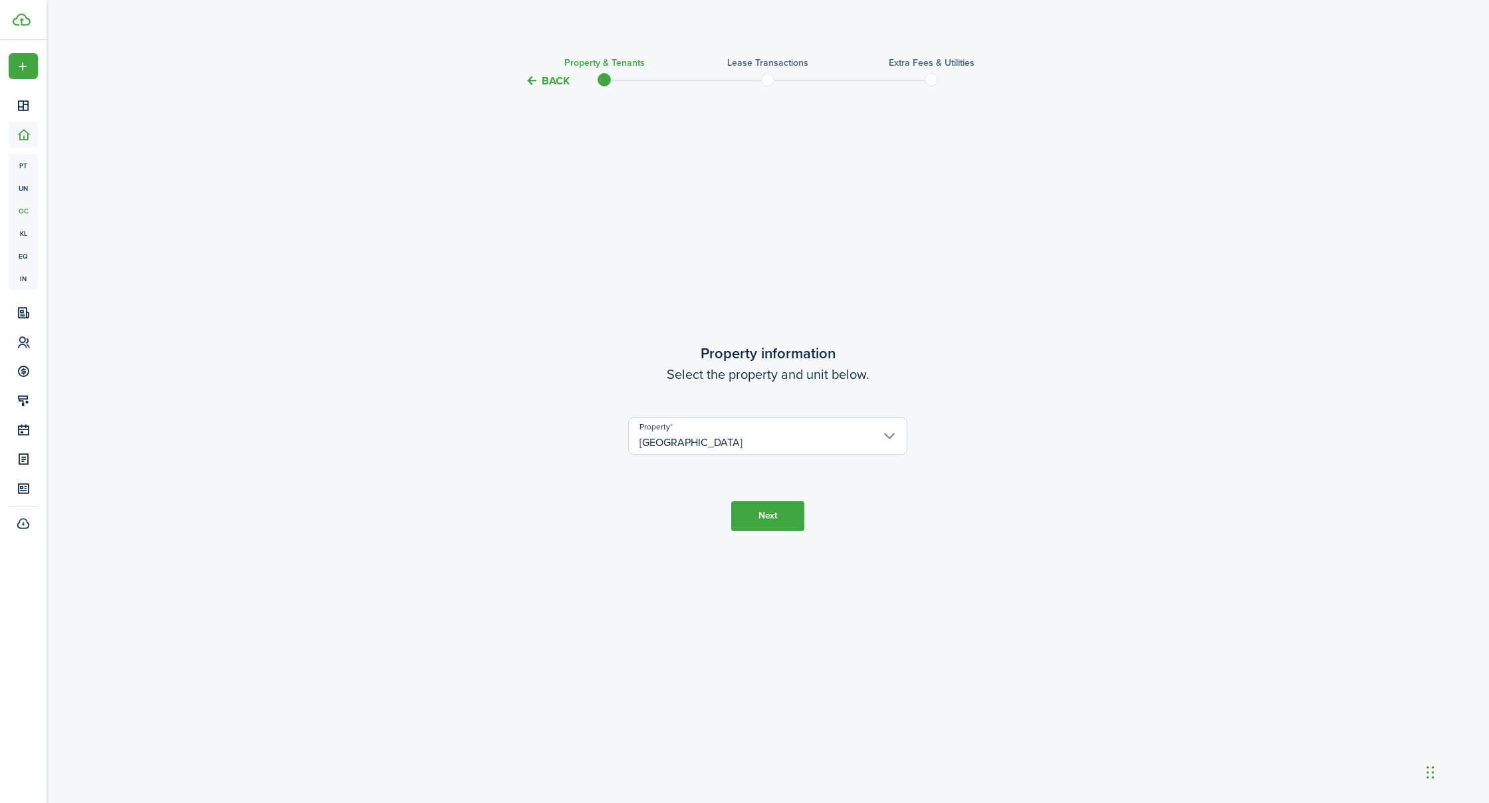
click at [767, 517] on button "Next" at bounding box center [767, 516] width 73 height 30
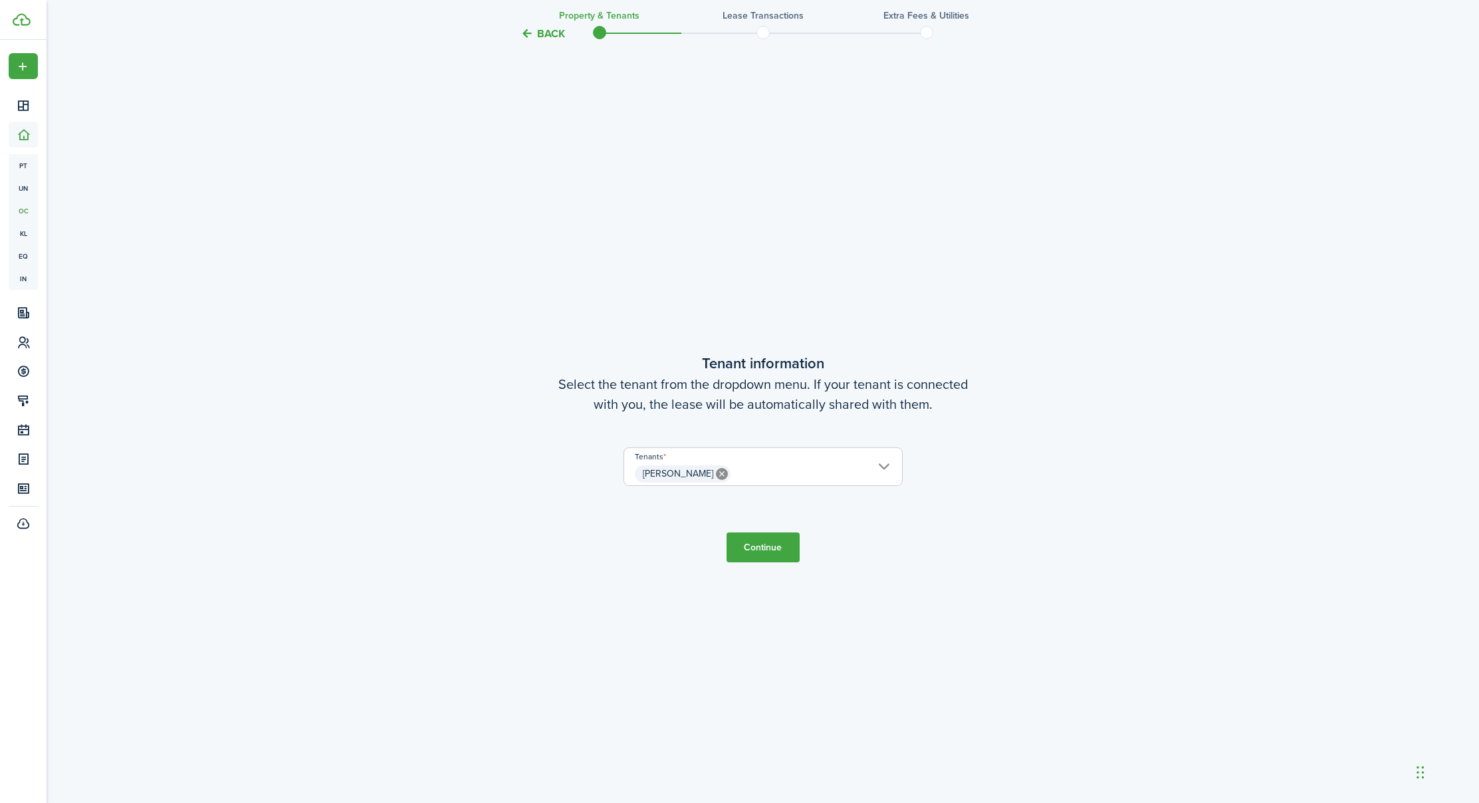
click at [764, 541] on button "Continue" at bounding box center [763, 548] width 73 height 30
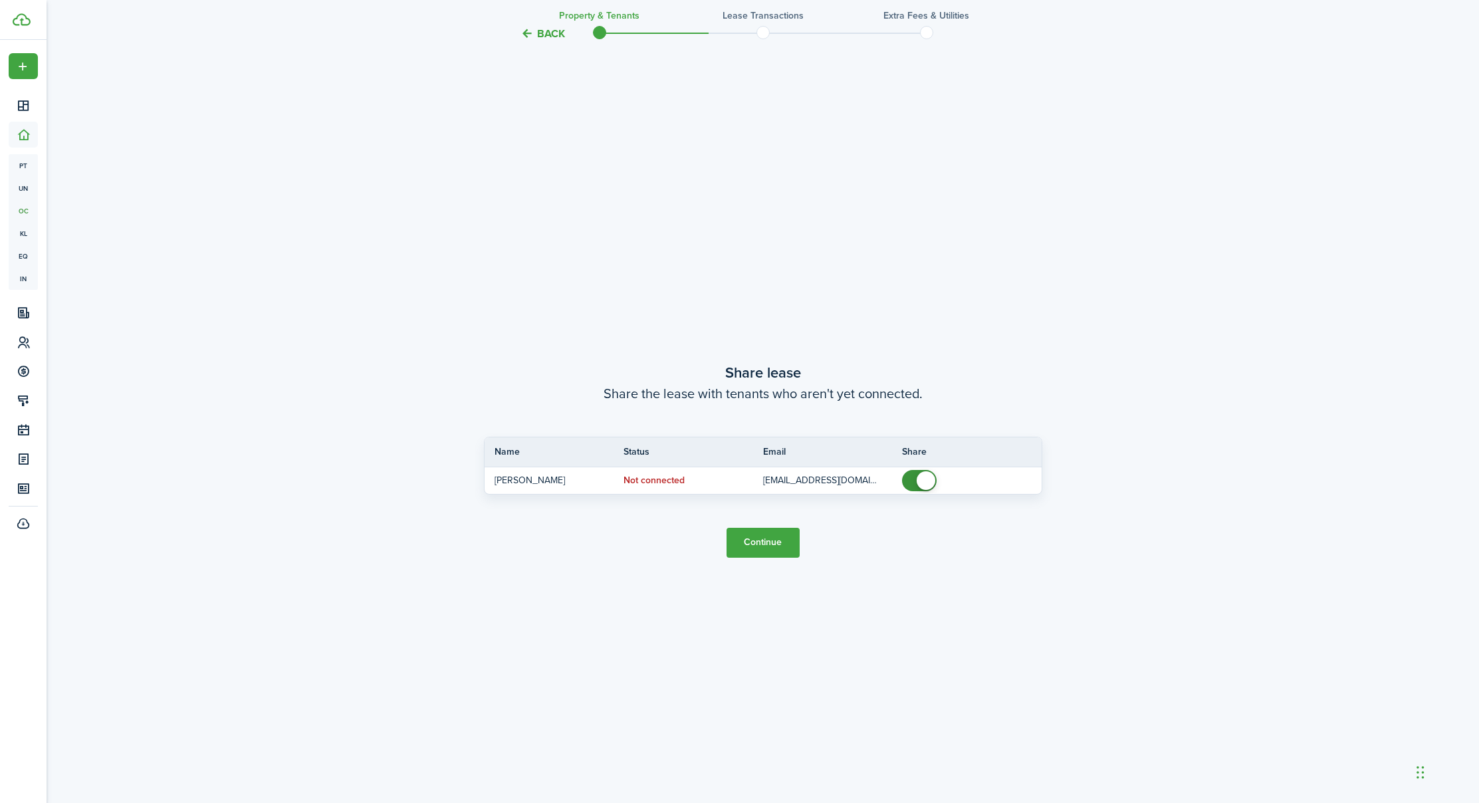
scroll to position [1517, 0]
click at [762, 535] on button "Continue" at bounding box center [763, 538] width 73 height 30
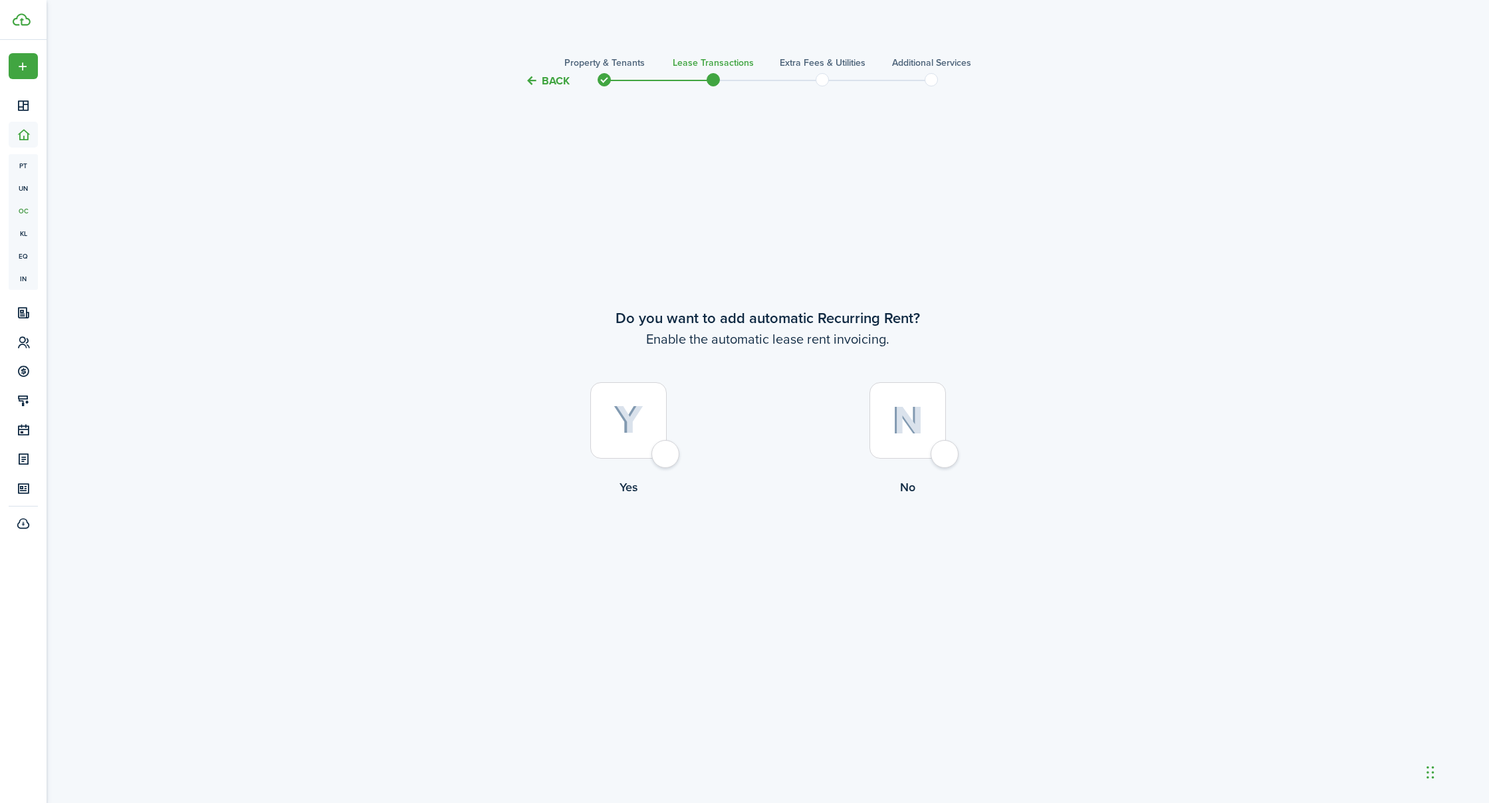
click at [667, 450] on div at bounding box center [628, 420] width 76 height 76
radio input "true"
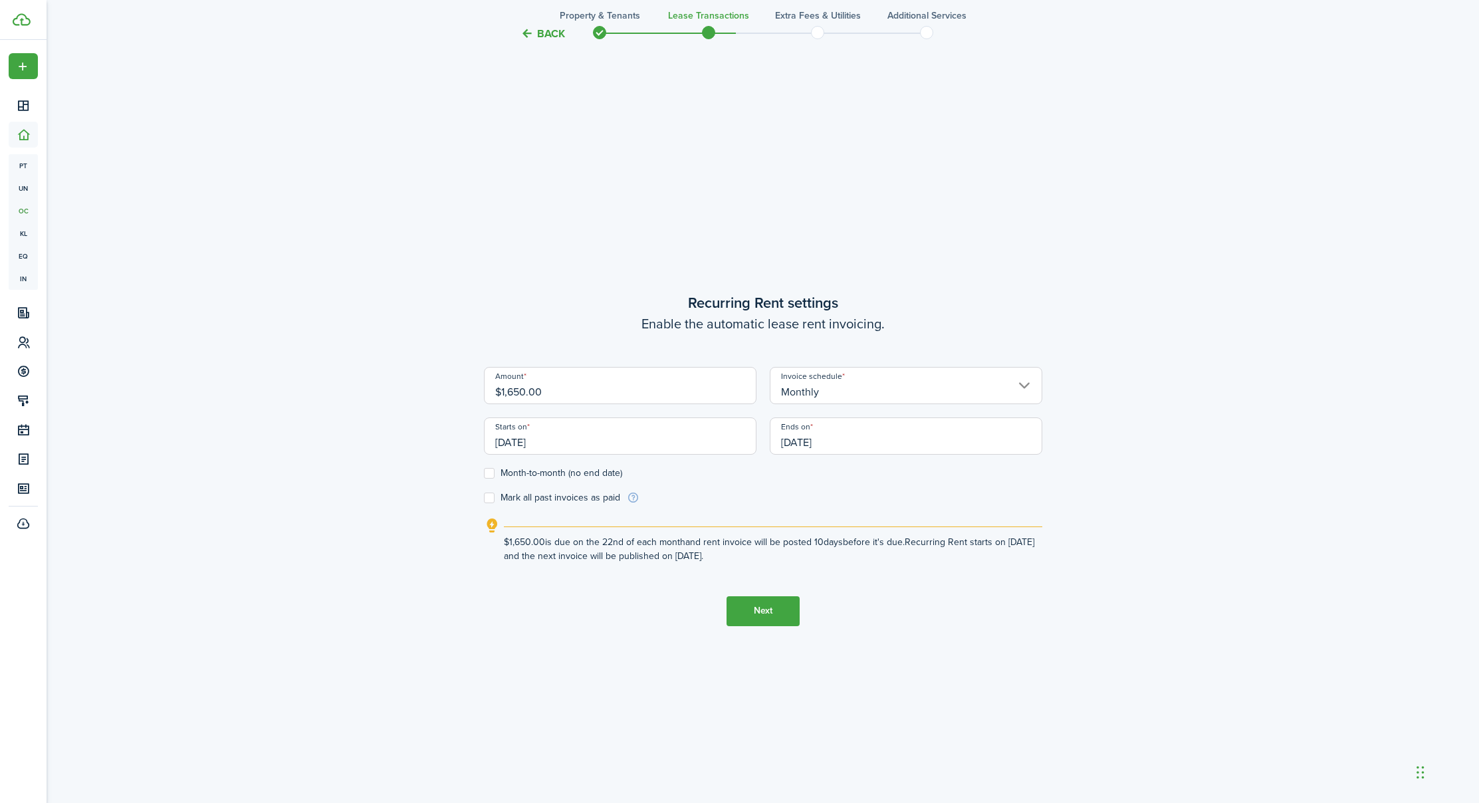
scroll to position [714, 0]
click at [569, 437] on input "[DATE]" at bounding box center [620, 431] width 273 height 37
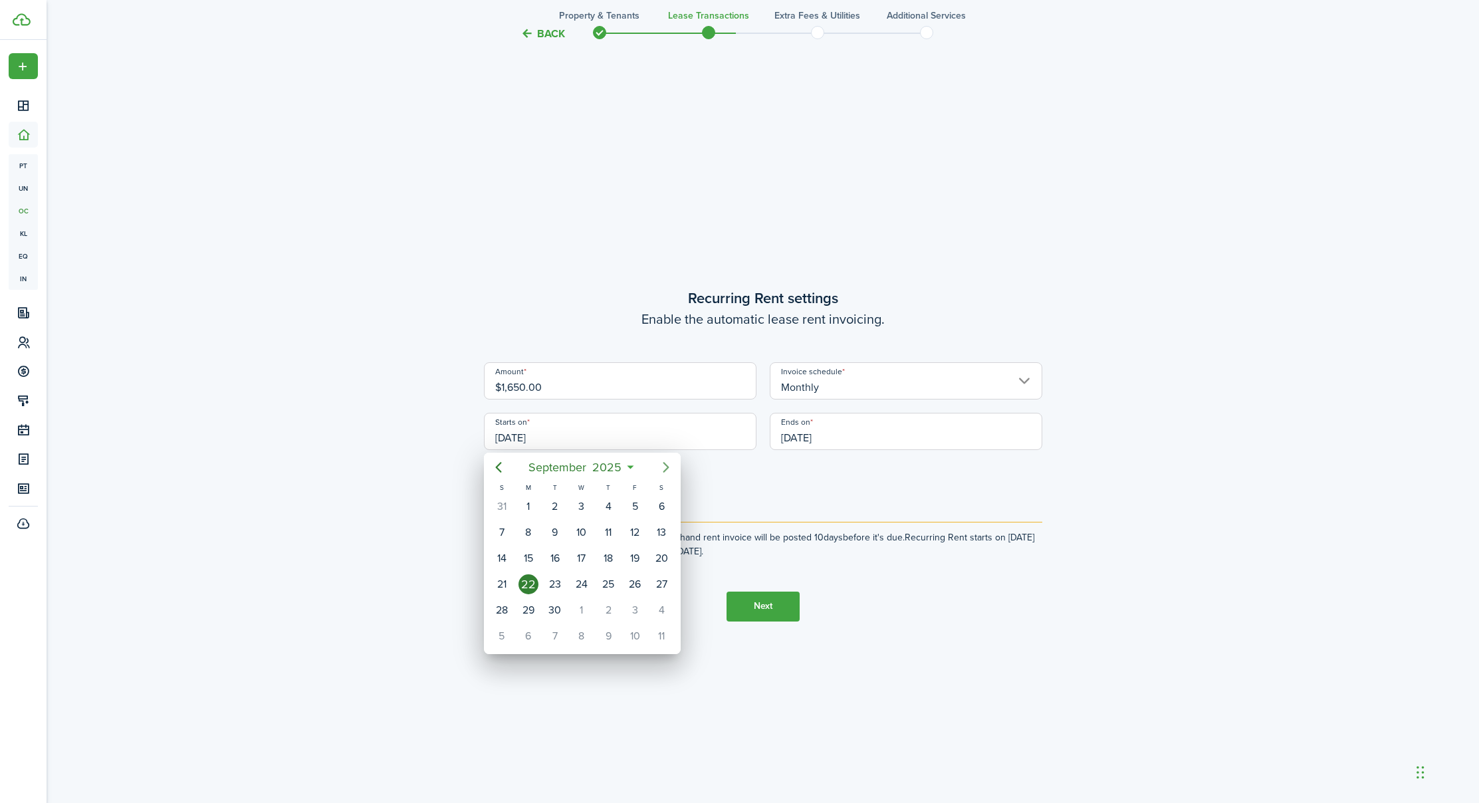
click at [668, 461] on icon "Next page" at bounding box center [666, 467] width 16 height 16
click at [667, 464] on icon "Next page" at bounding box center [666, 467] width 16 height 16
click at [662, 508] on div "1" at bounding box center [662, 507] width 20 height 20
type input "[DATE]"
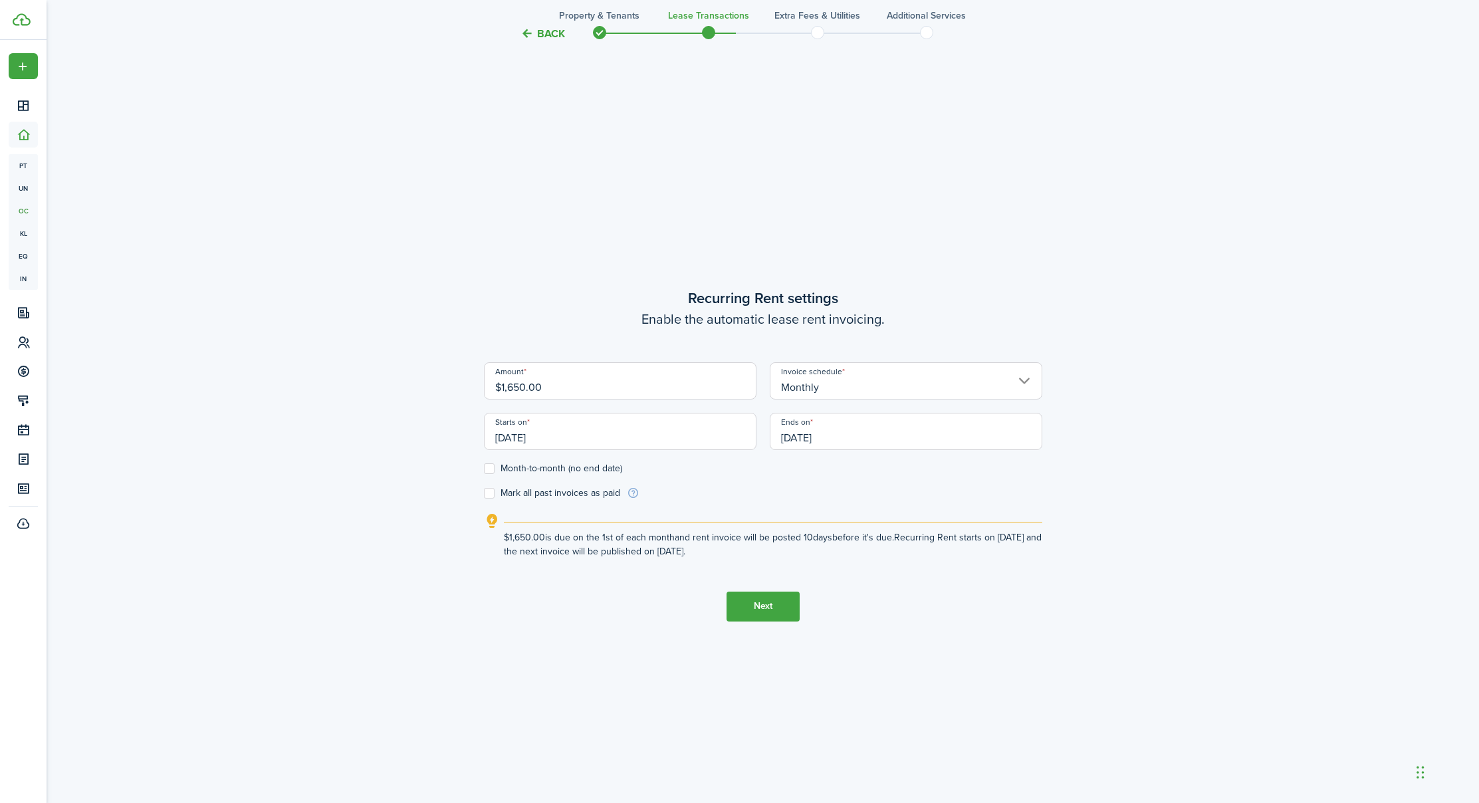
click at [856, 432] on input "[DATE]" at bounding box center [906, 431] width 273 height 37
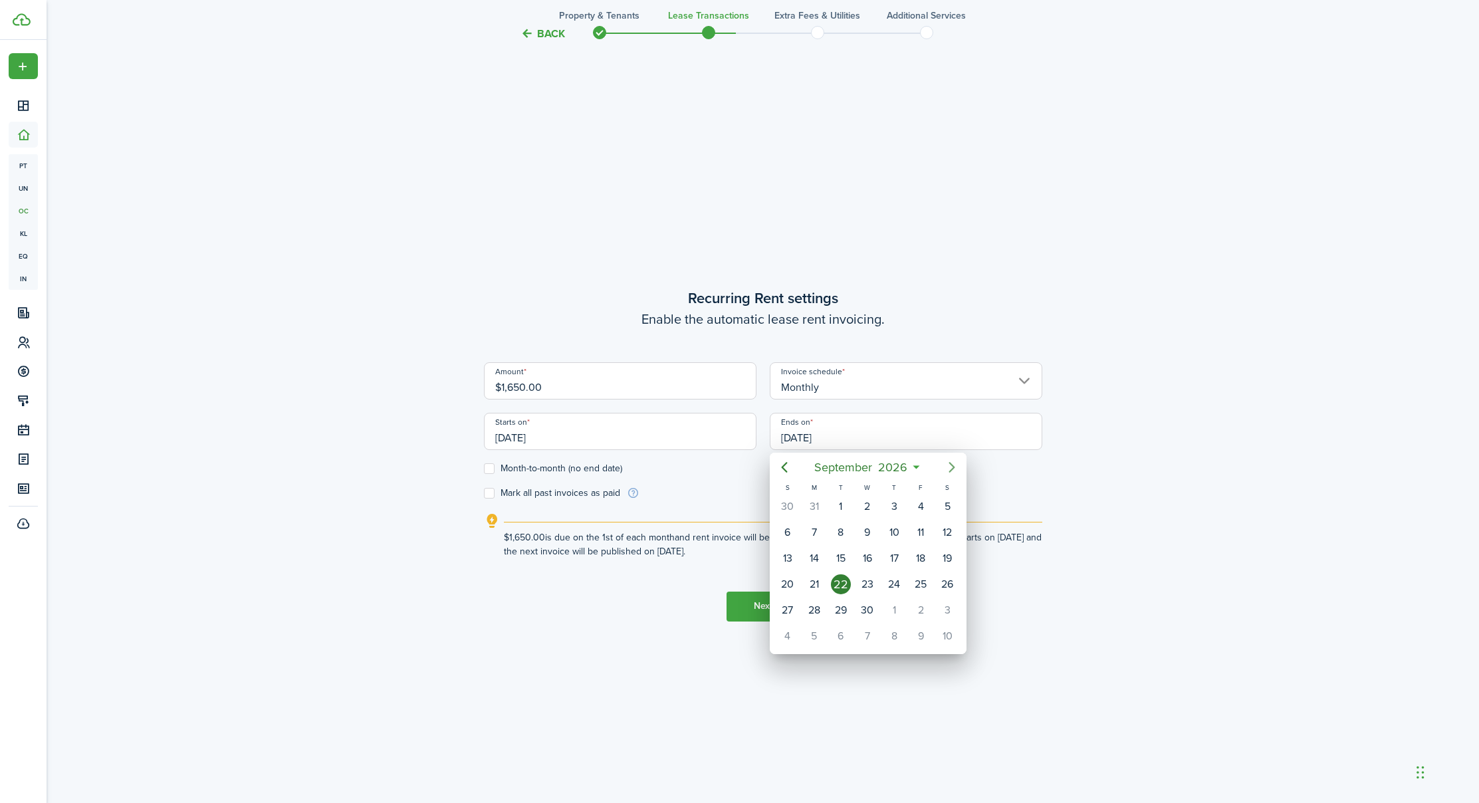
click at [948, 467] on icon "Next page" at bounding box center [952, 467] width 16 height 16
click at [949, 610] on div "31" at bounding box center [948, 610] width 20 height 20
type input "[DATE]"
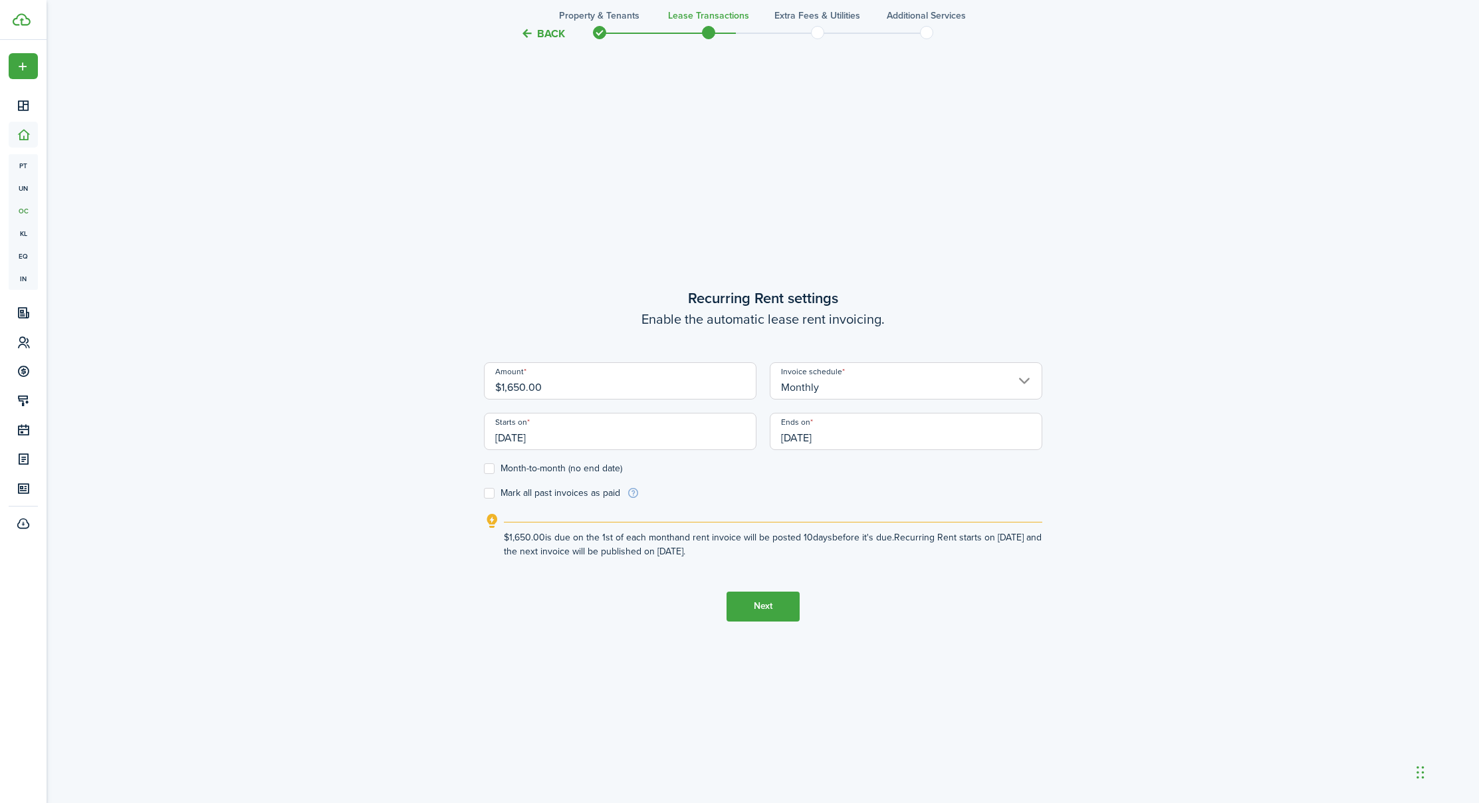
click at [754, 608] on button "Next" at bounding box center [763, 607] width 73 height 30
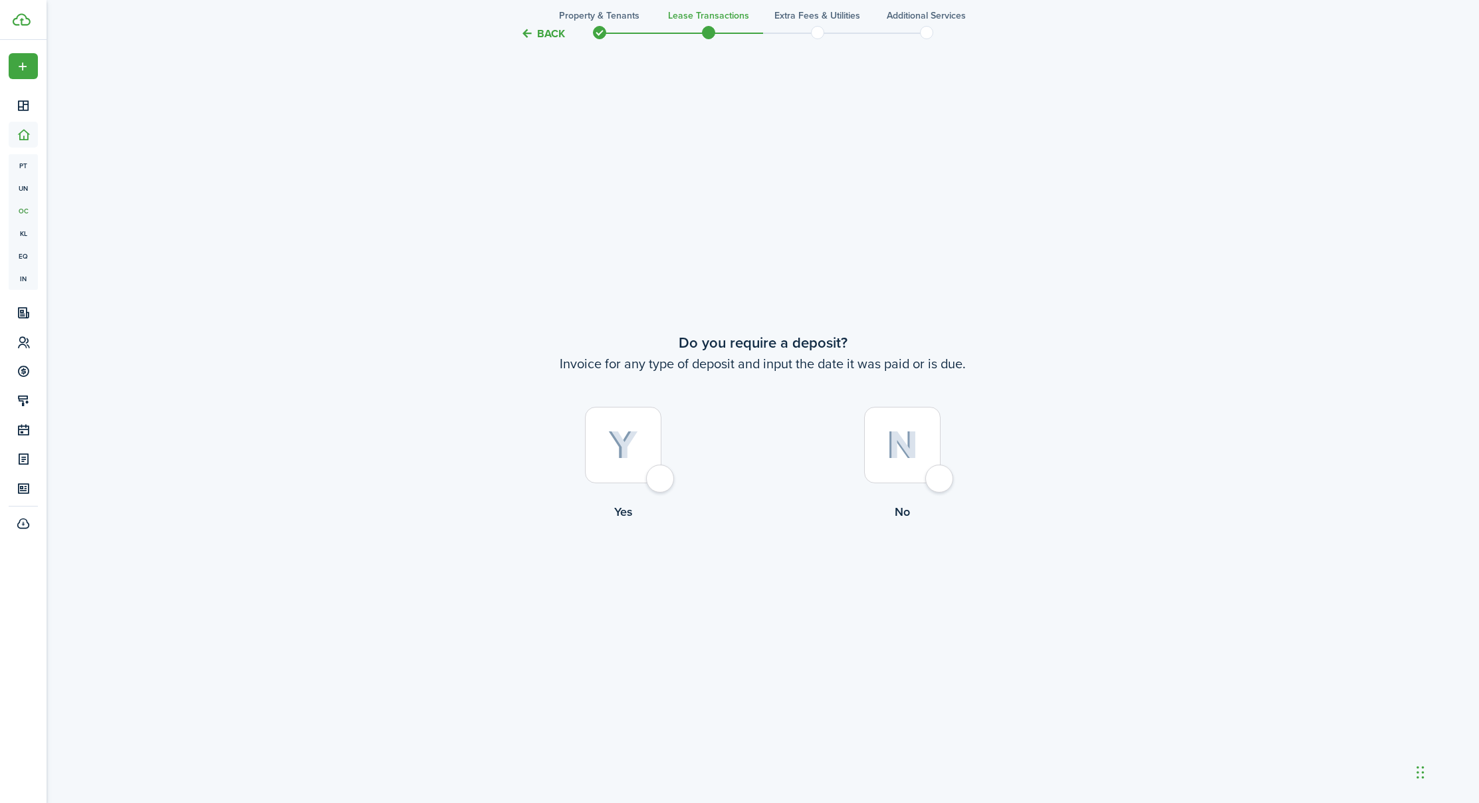
scroll to position [1517, 0]
click at [657, 461] on div at bounding box center [623, 438] width 76 height 76
radio input "true"
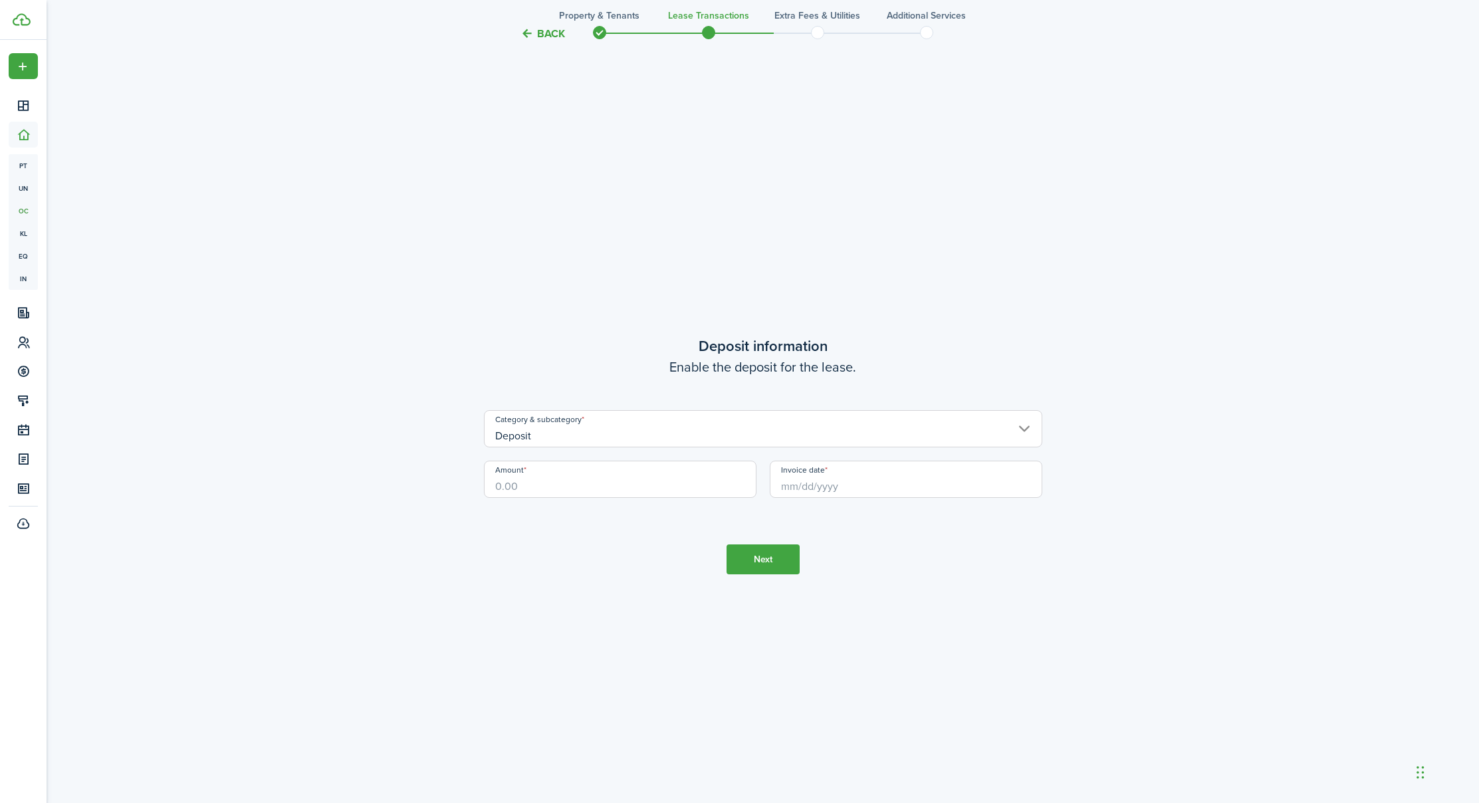
scroll to position [2321, 0]
click at [561, 479] on input "Amount" at bounding box center [620, 478] width 273 height 37
click at [828, 484] on input "Invoice date" at bounding box center [906, 478] width 273 height 37
type input "$1,000.00"
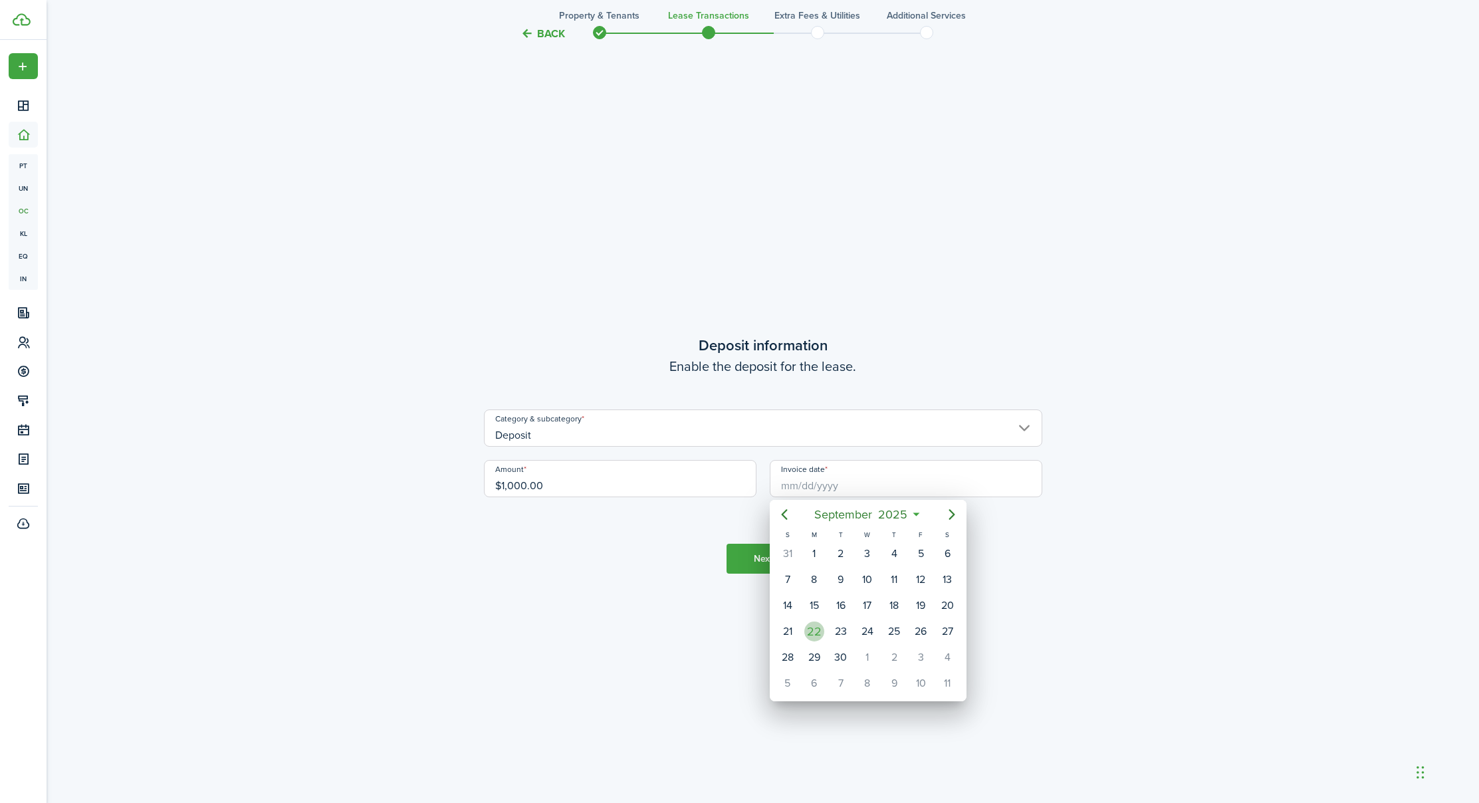
click at [813, 632] on div "22" at bounding box center [815, 632] width 20 height 20
type input "[DATE]"
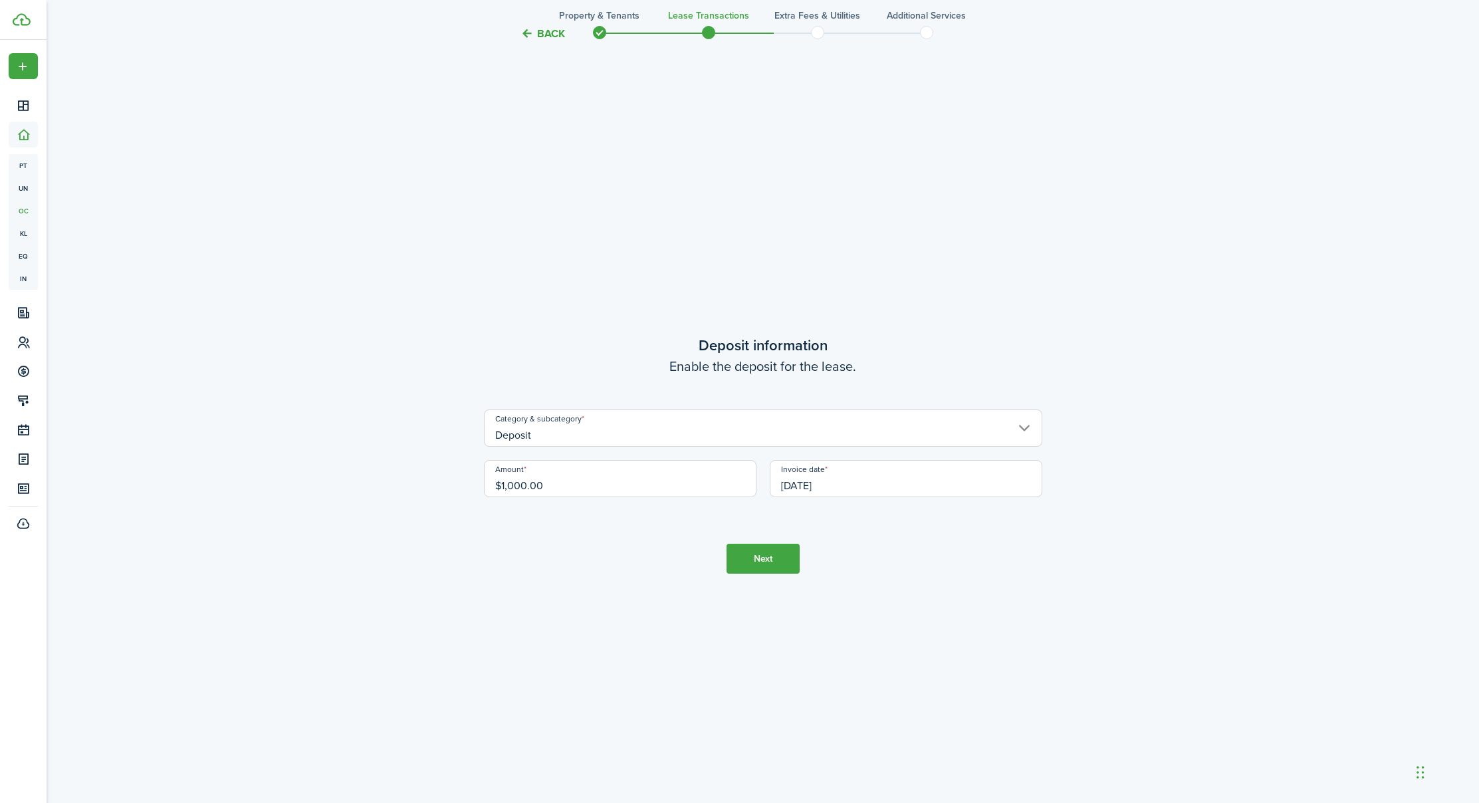
click at [769, 558] on button "Next" at bounding box center [763, 559] width 73 height 30
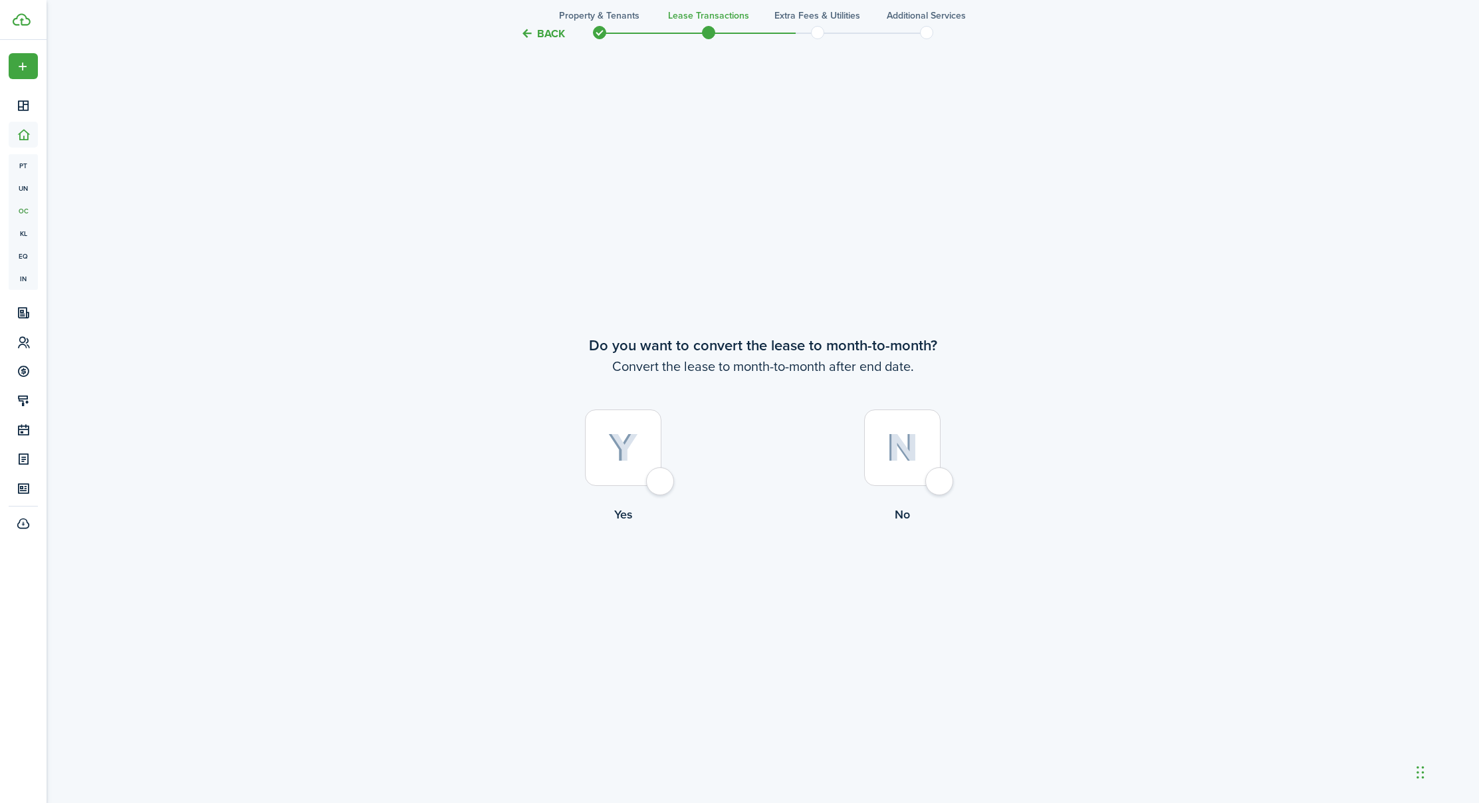
scroll to position [3124, 0]
click at [661, 463] on div at bounding box center [623, 438] width 76 height 76
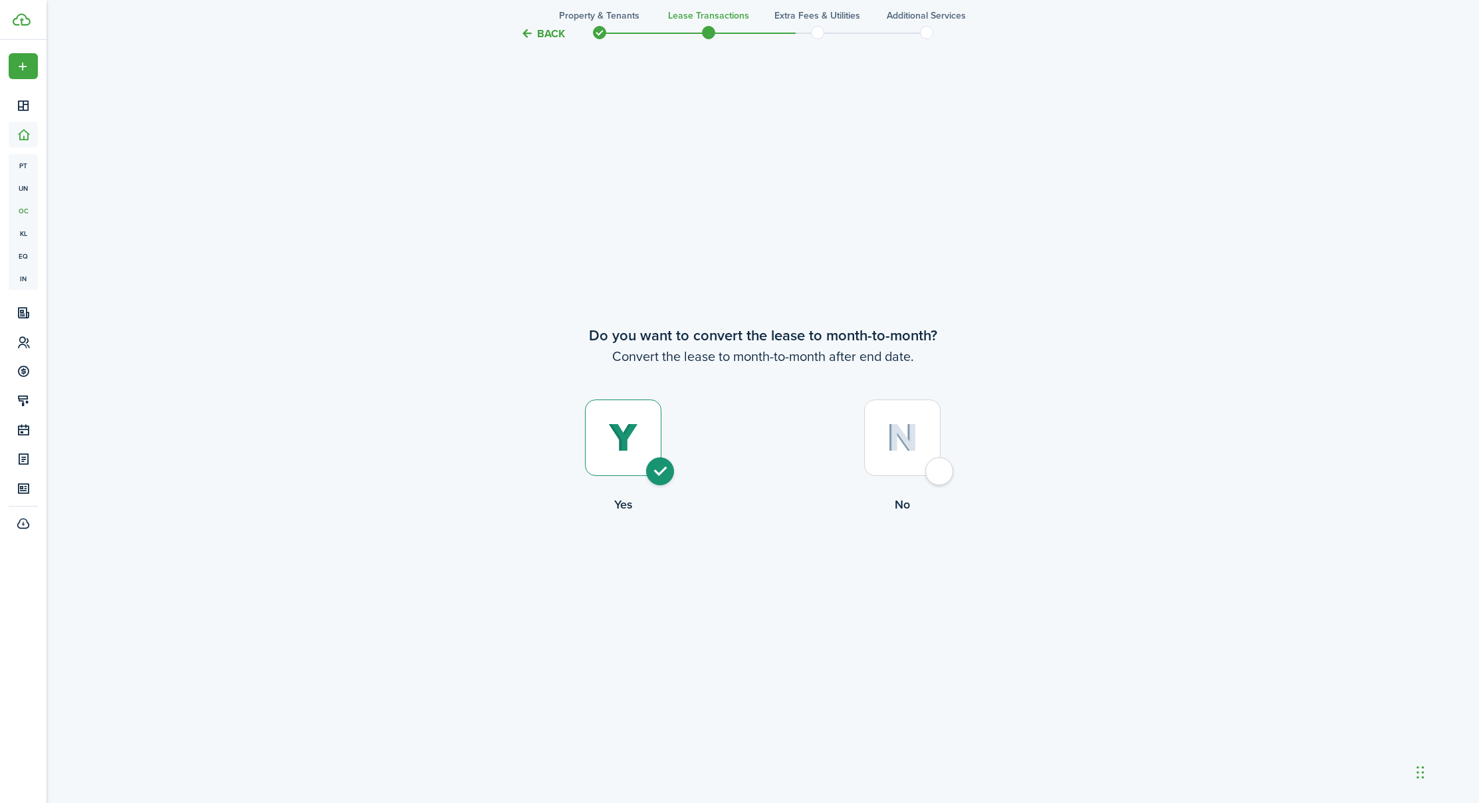
radio input "true"
click at [783, 564] on button "Continue" at bounding box center [763, 569] width 73 height 30
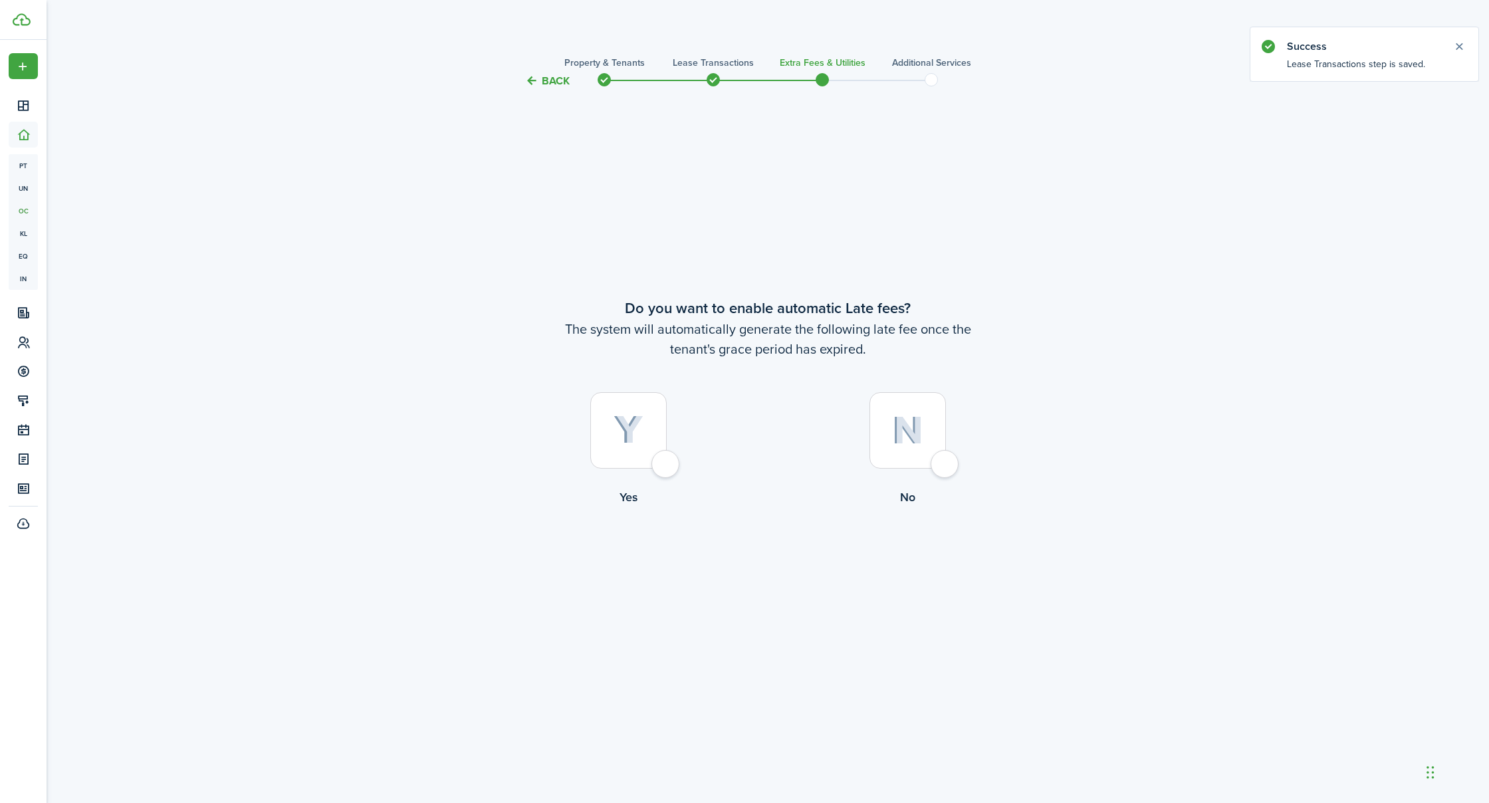
scroll to position [-2, 1]
click at [667, 465] on div at bounding box center [628, 430] width 76 height 76
radio input "true"
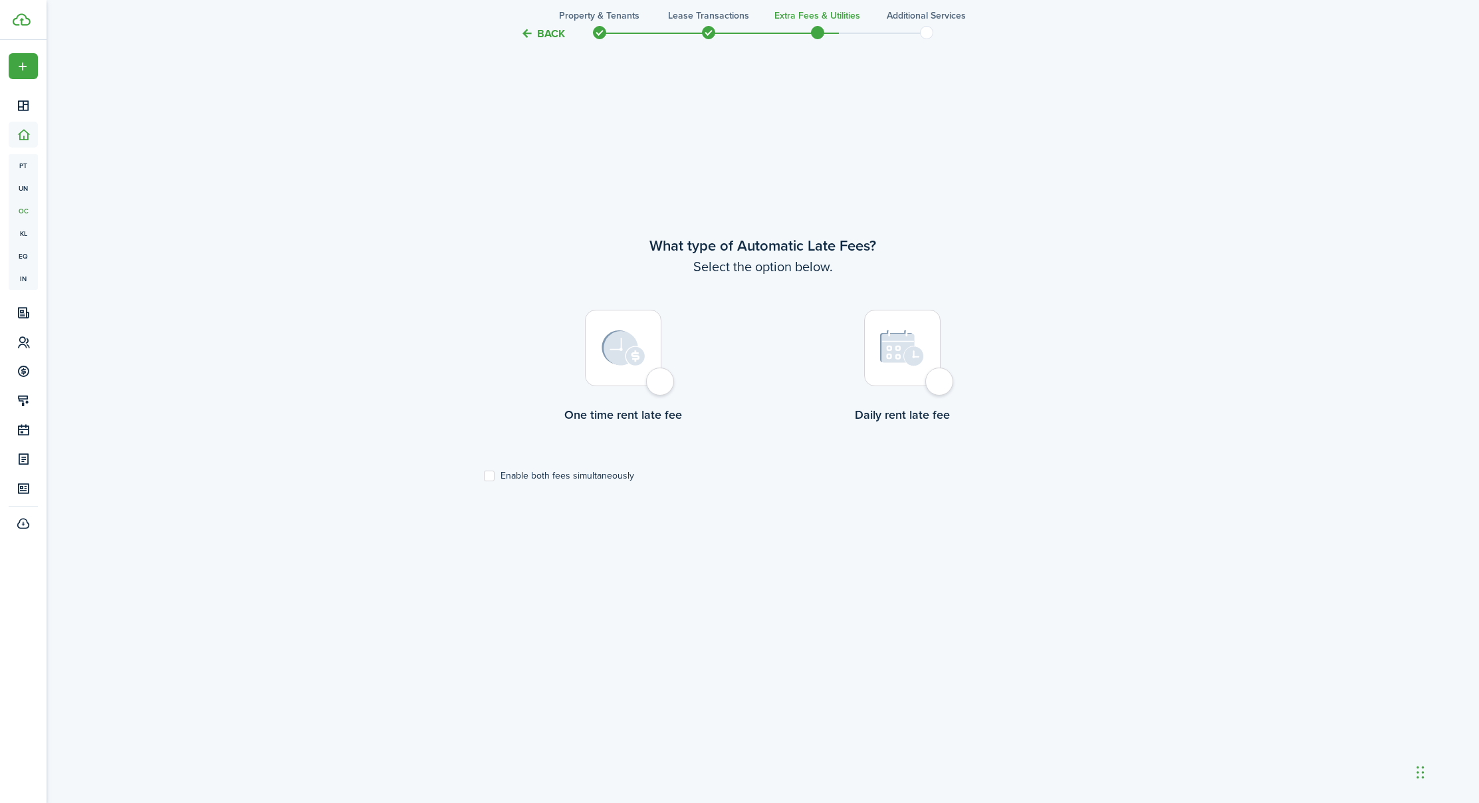
click at [662, 384] on div at bounding box center [623, 348] width 76 height 76
radio input "true"
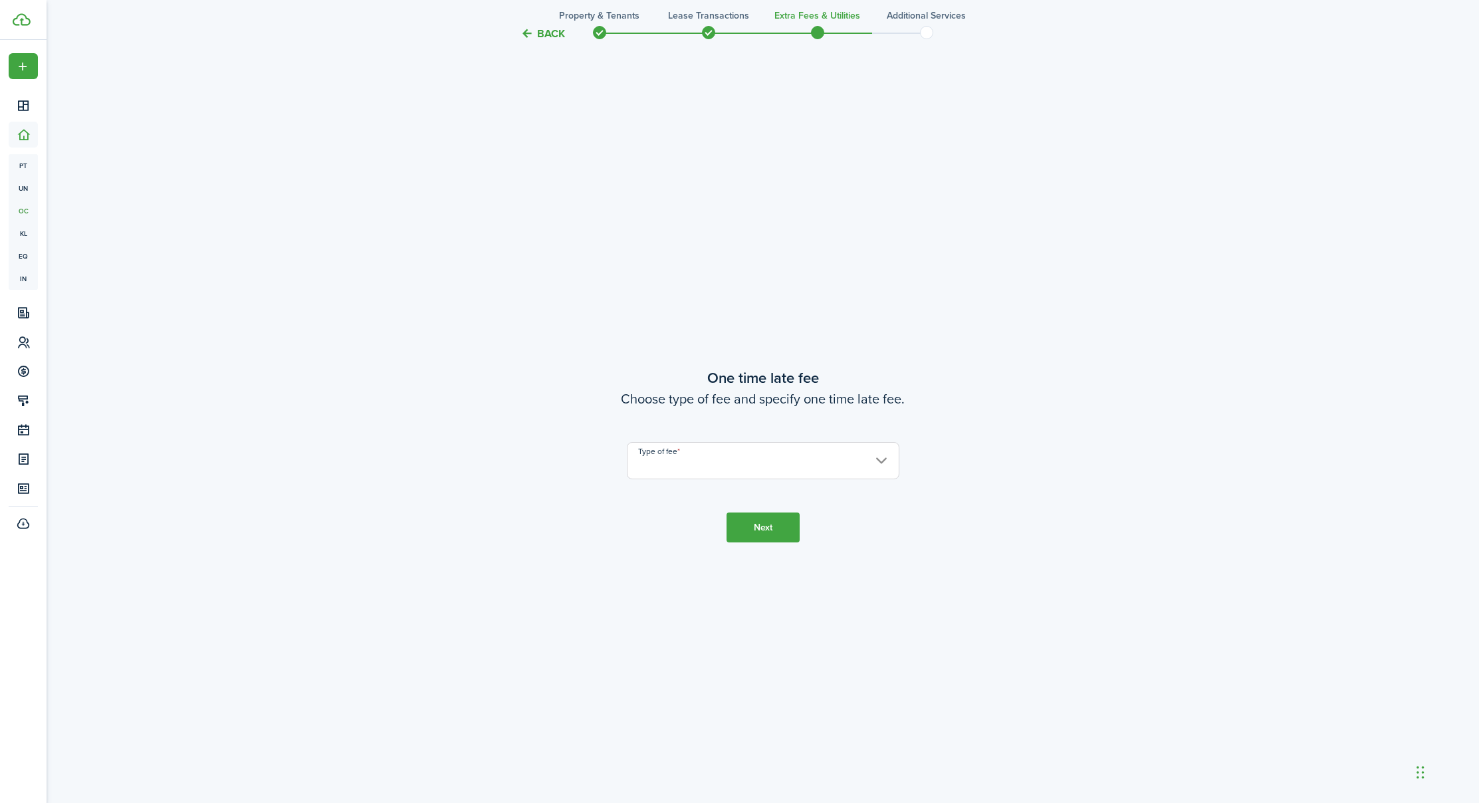
scroll to position [1517, 0]
click at [691, 454] on input "Type of fee" at bounding box center [763, 460] width 273 height 37
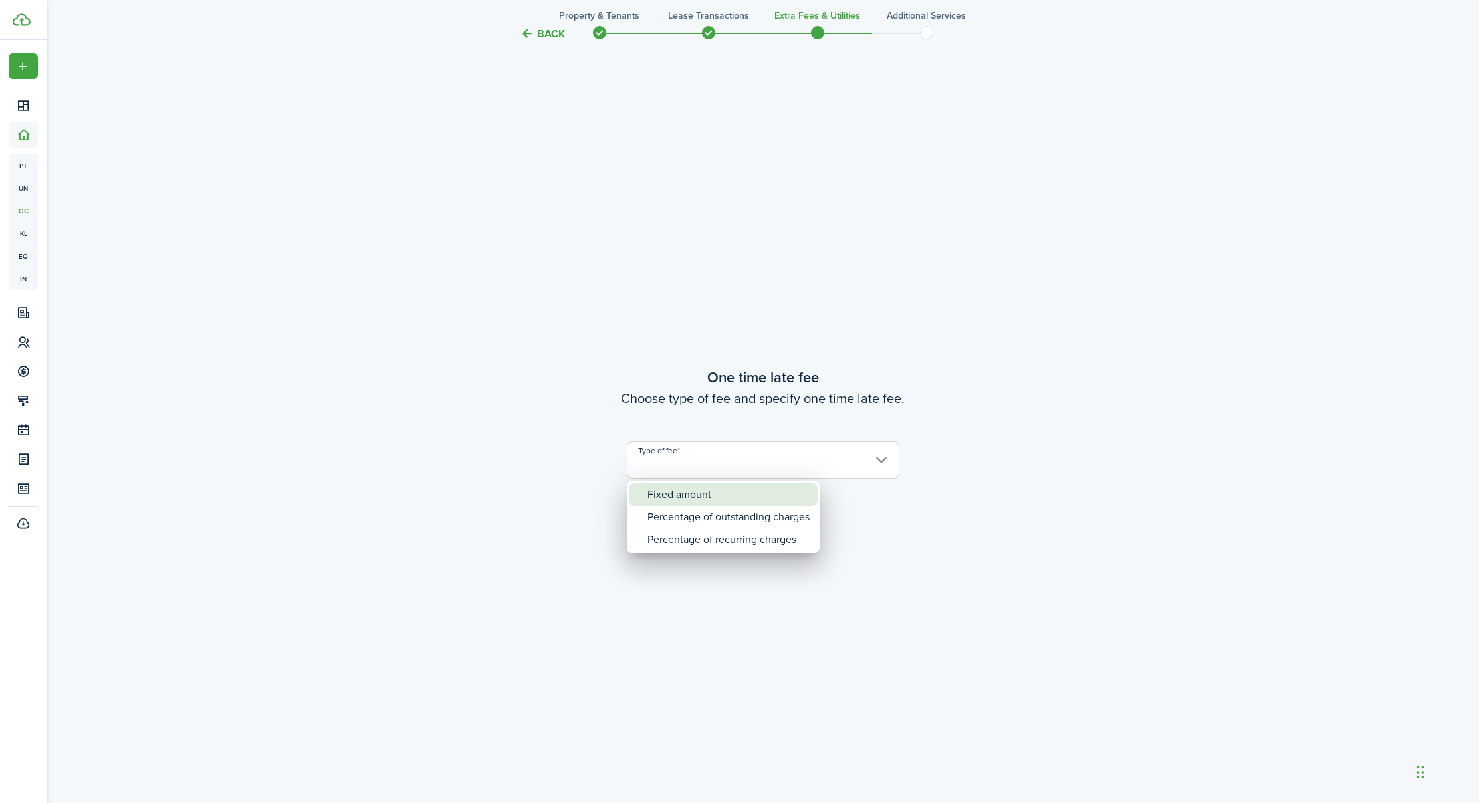
click at [697, 488] on div "Fixed amount" at bounding box center [729, 494] width 162 height 23
type input "Fixed amount"
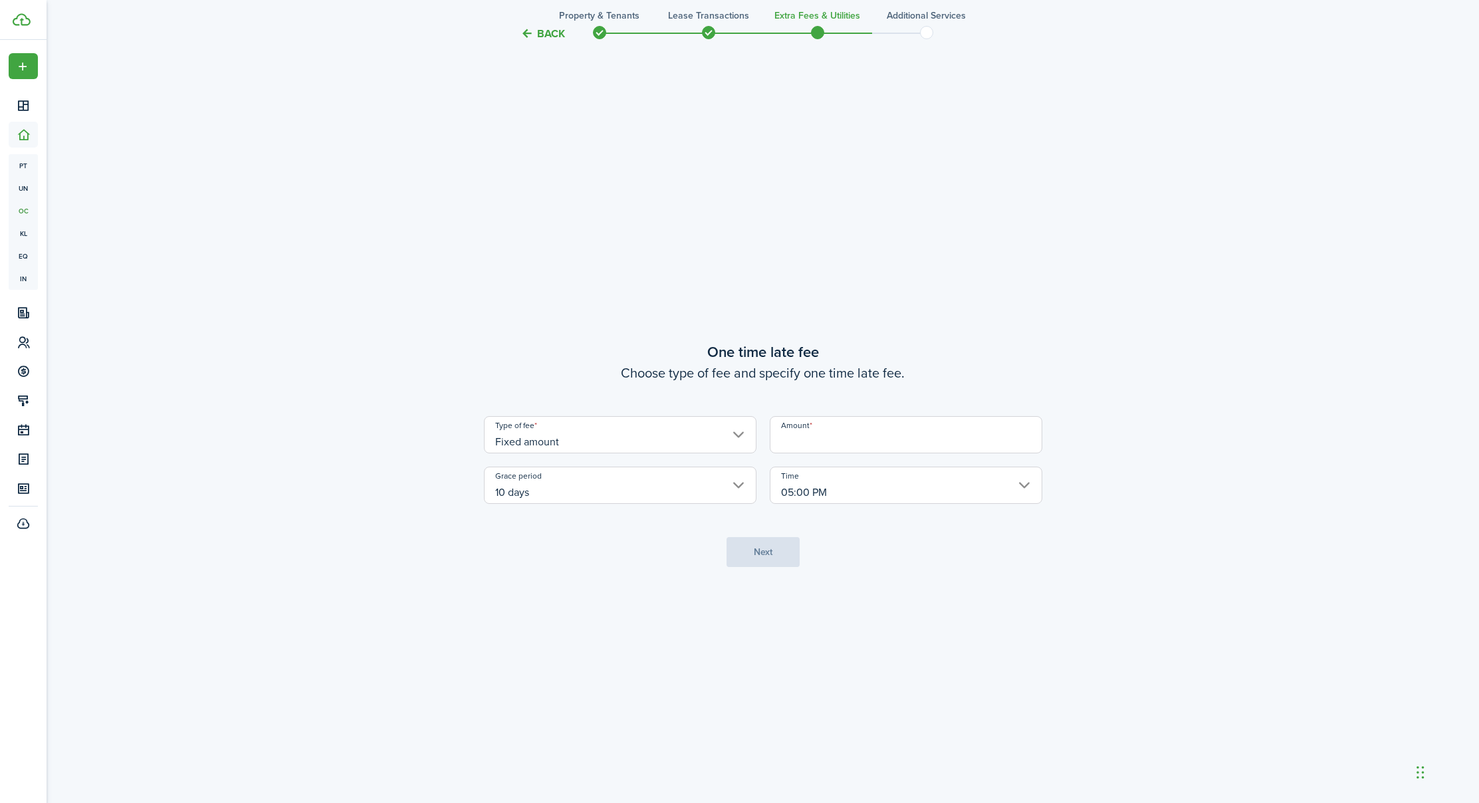
click at [847, 440] on input "Amount" at bounding box center [906, 434] width 273 height 37
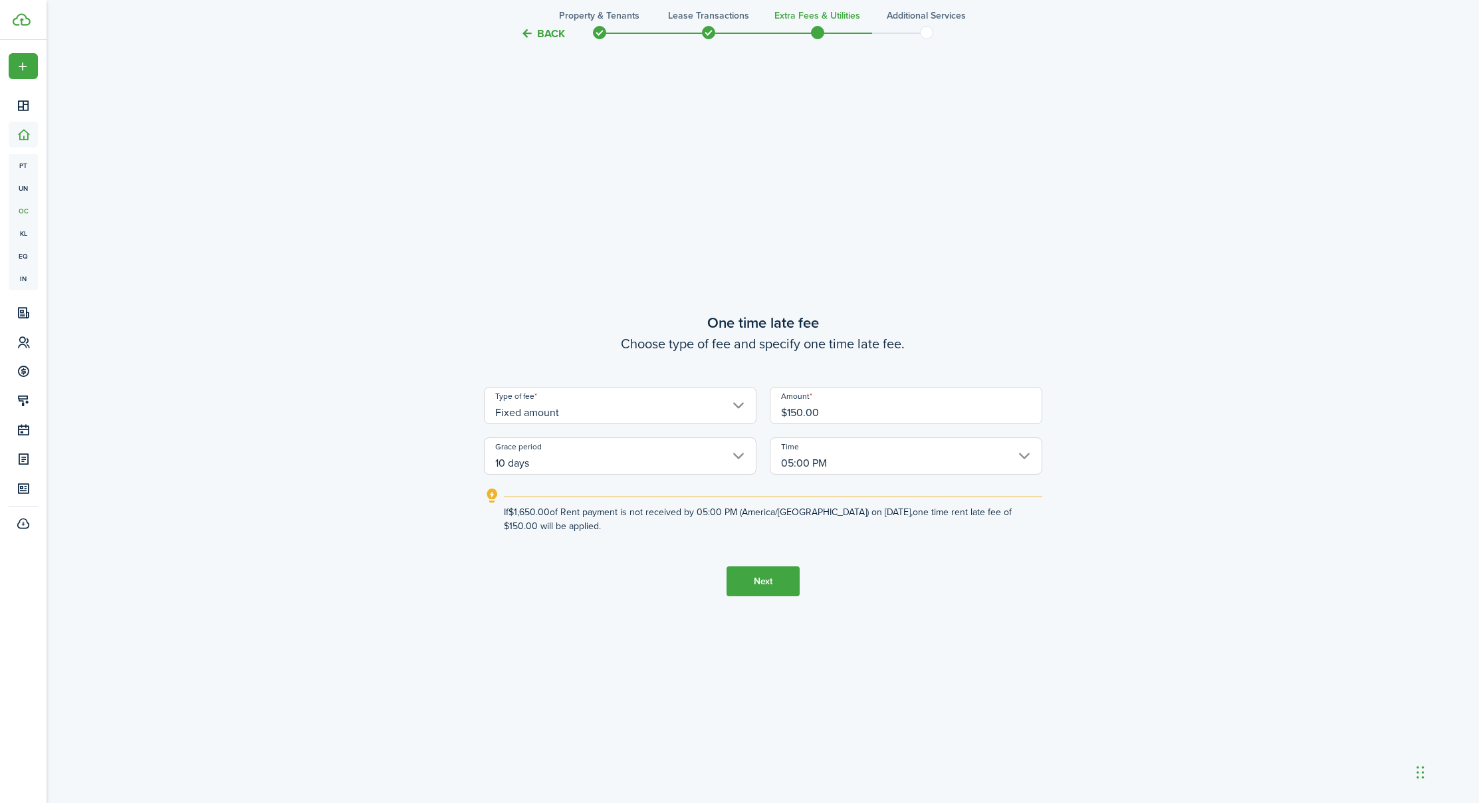
scroll to position [1508, 0]
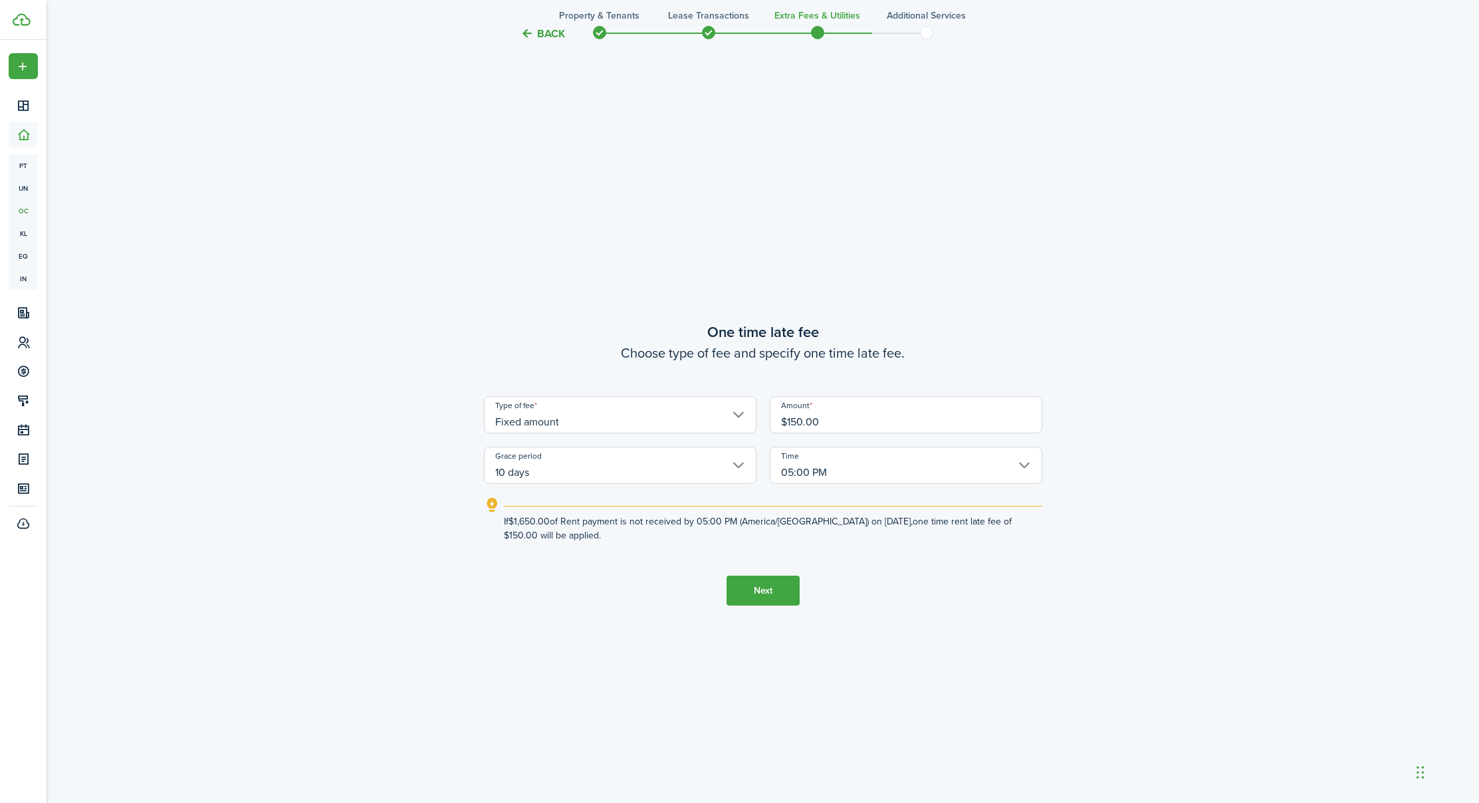
click at [563, 455] on input "10 days" at bounding box center [620, 465] width 273 height 37
type input "$150.00"
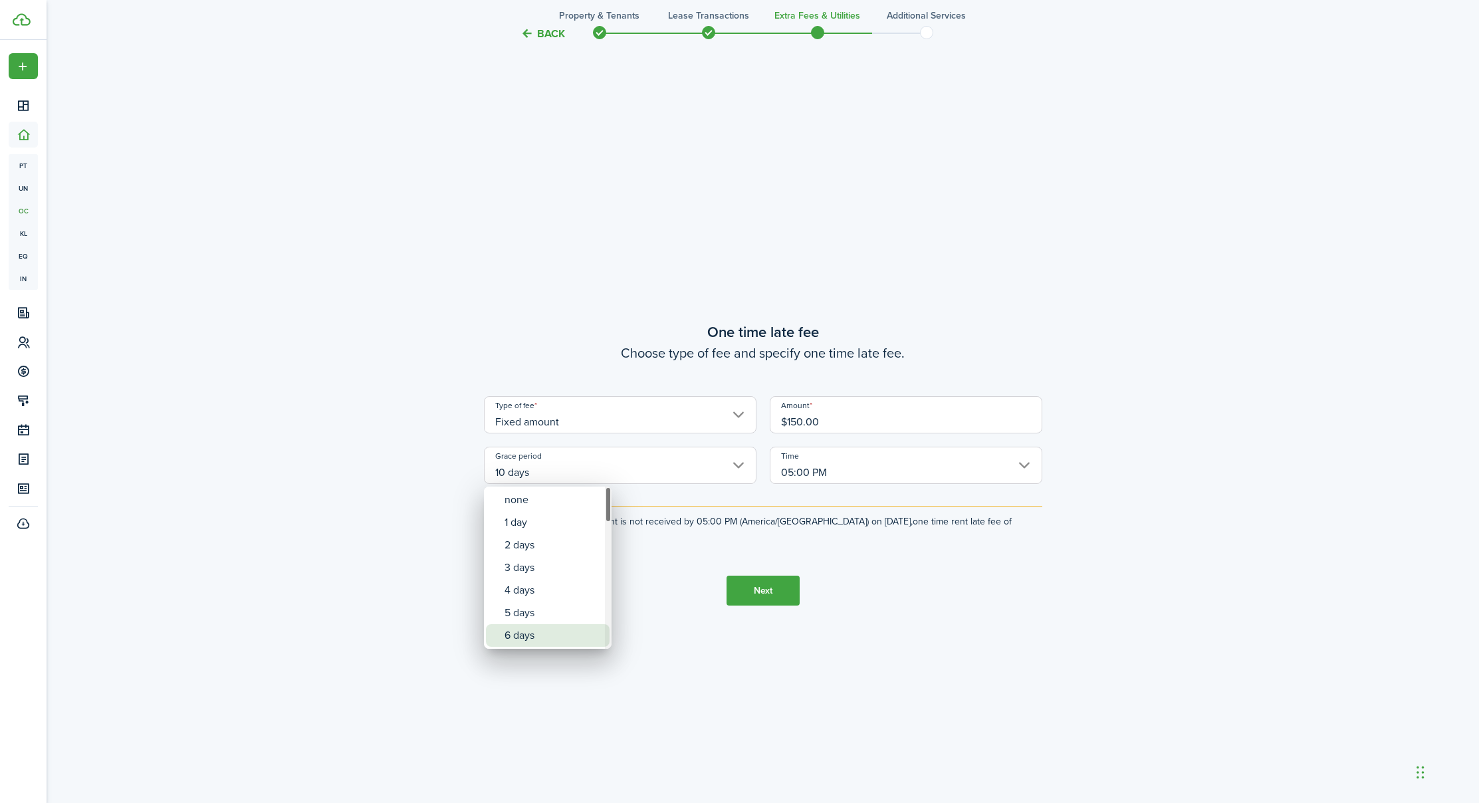
click at [524, 632] on div "6 days" at bounding box center [553, 635] width 97 height 23
type input "6 days"
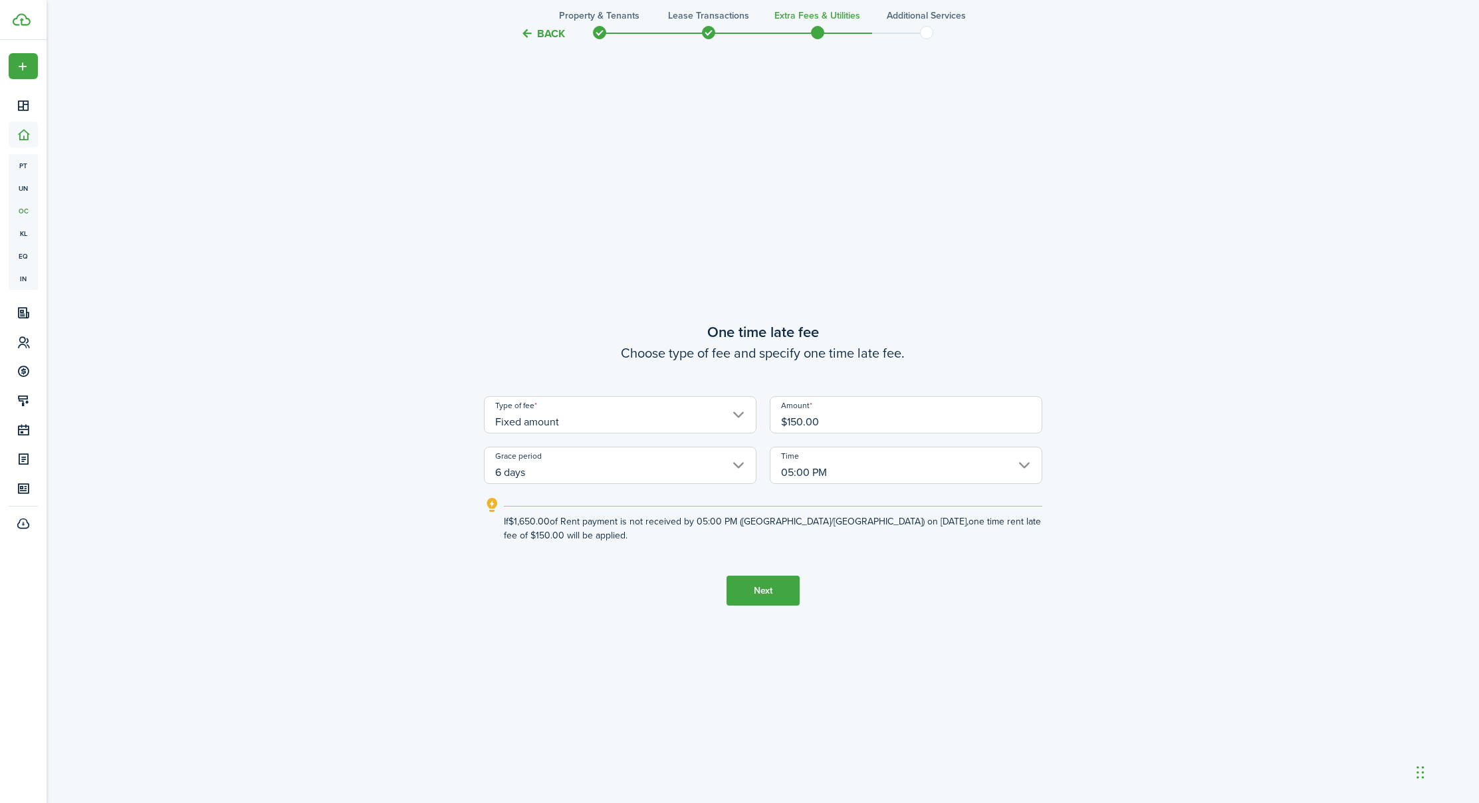
click at [864, 461] on input "05:00 PM" at bounding box center [906, 465] width 273 height 37
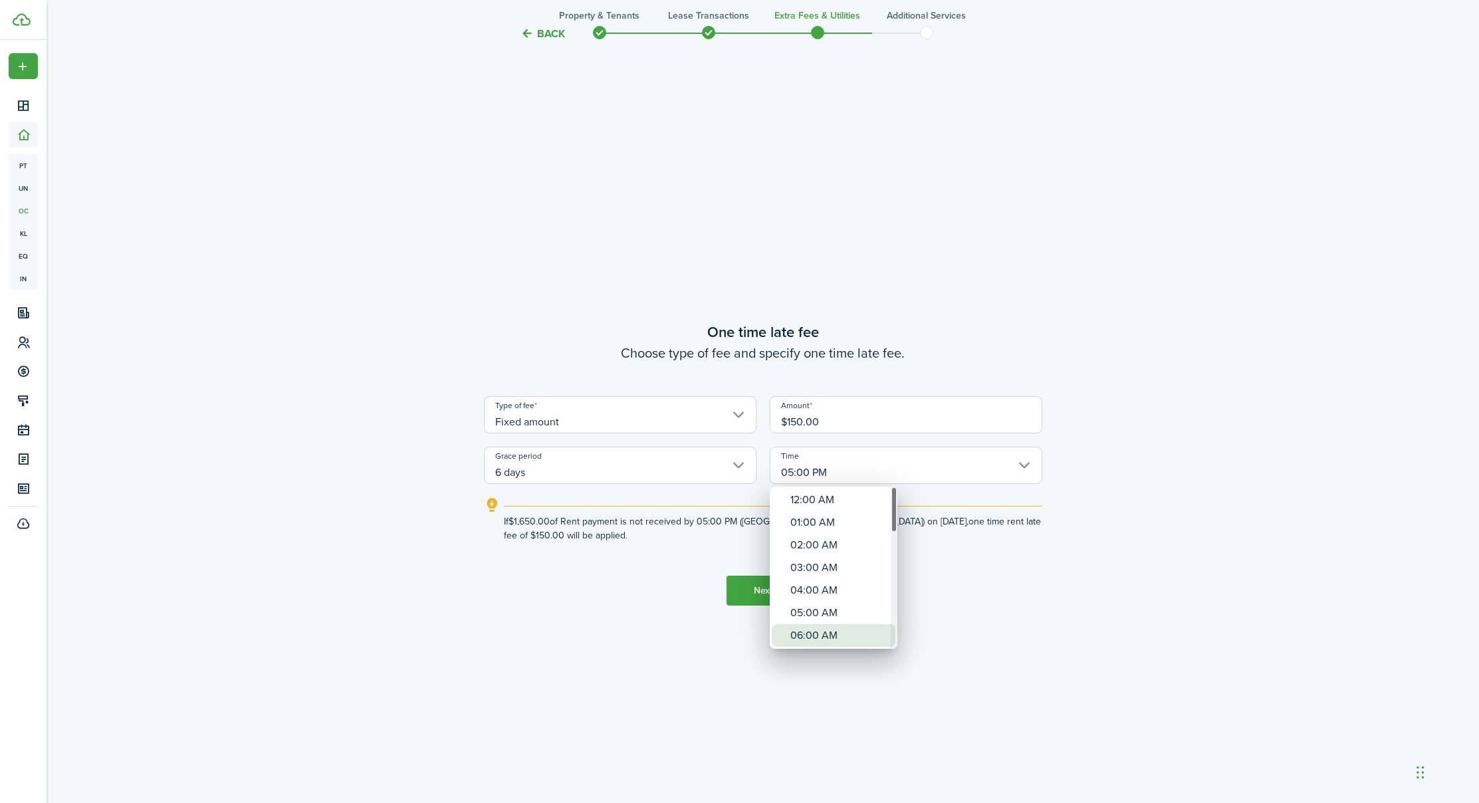
click at [809, 623] on div "12:00 AM 01:00 AM 02:00 AM 03:00 AM 04:00 AM 05:00 AM 06:00 AM 07:00 AM 08:00 A…" at bounding box center [834, 567] width 128 height 1967
click at [764, 581] on div at bounding box center [740, 402] width 1692 height 1016
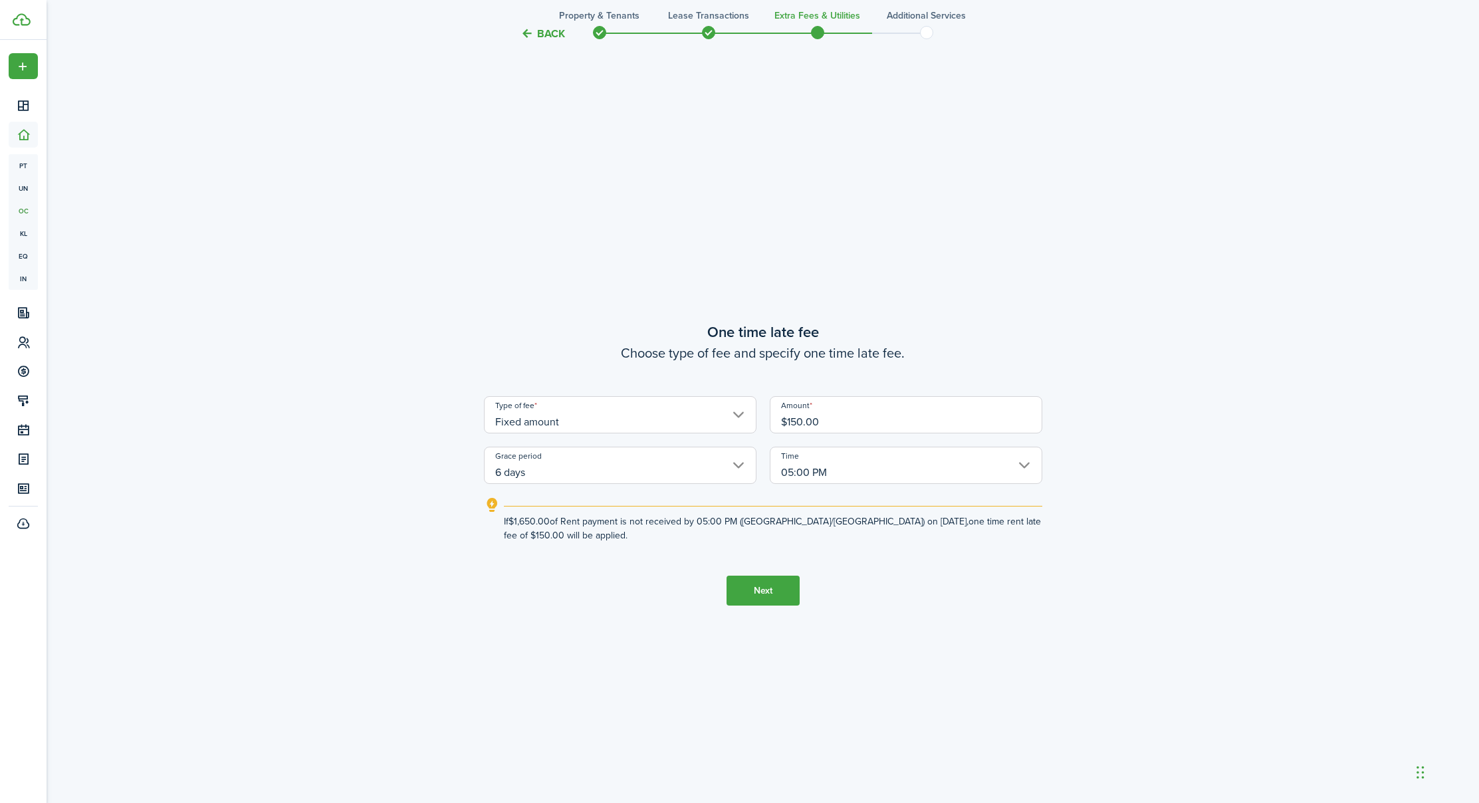
click at [834, 469] on input "05:00 PM" at bounding box center [906, 465] width 273 height 37
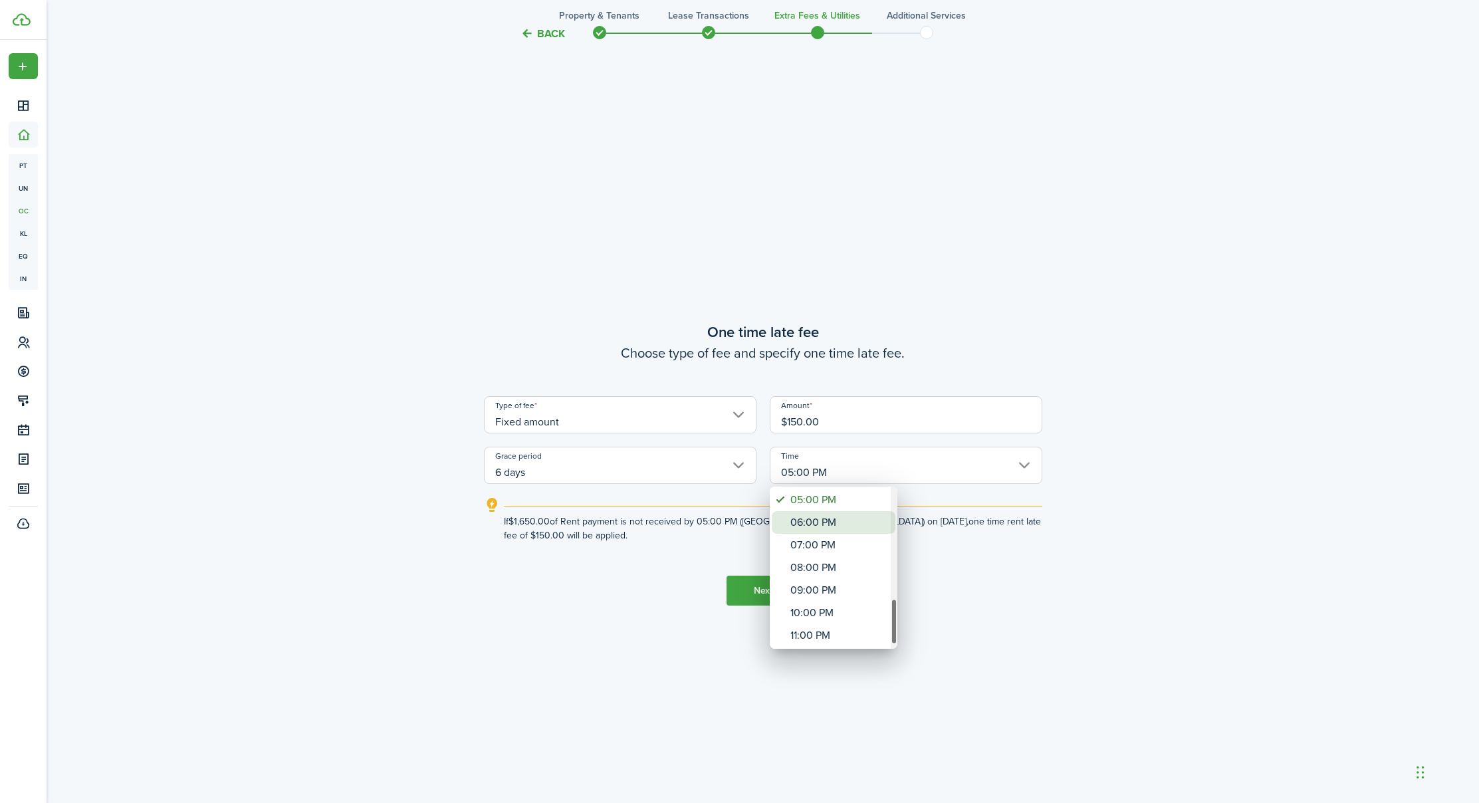
click at [821, 514] on div "06:00 PM" at bounding box center [839, 522] width 97 height 23
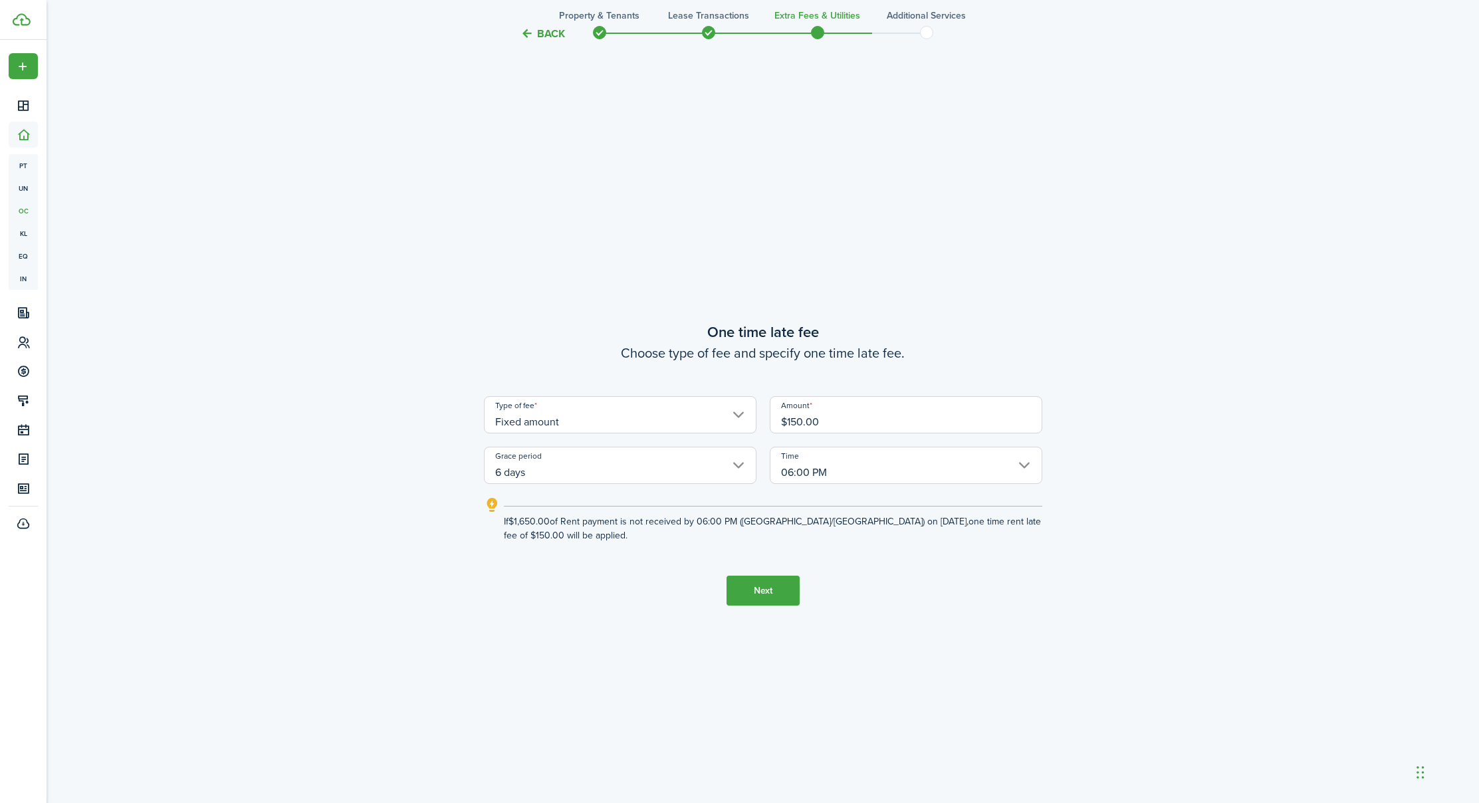
click at [835, 465] on input "06:00 PM" at bounding box center [906, 465] width 273 height 37
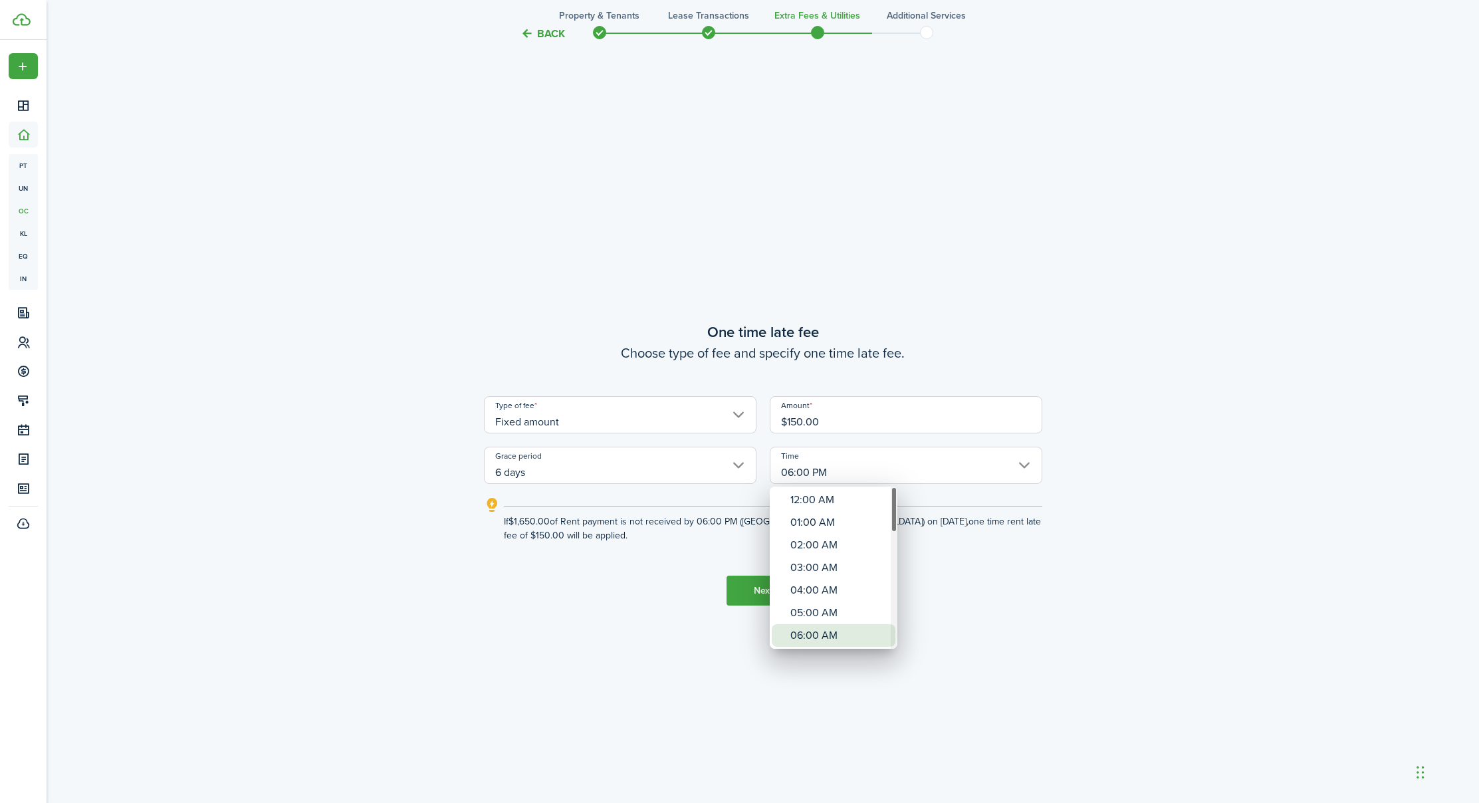
click at [819, 630] on div "06:00 AM" at bounding box center [839, 635] width 97 height 23
type input "06:00 AM"
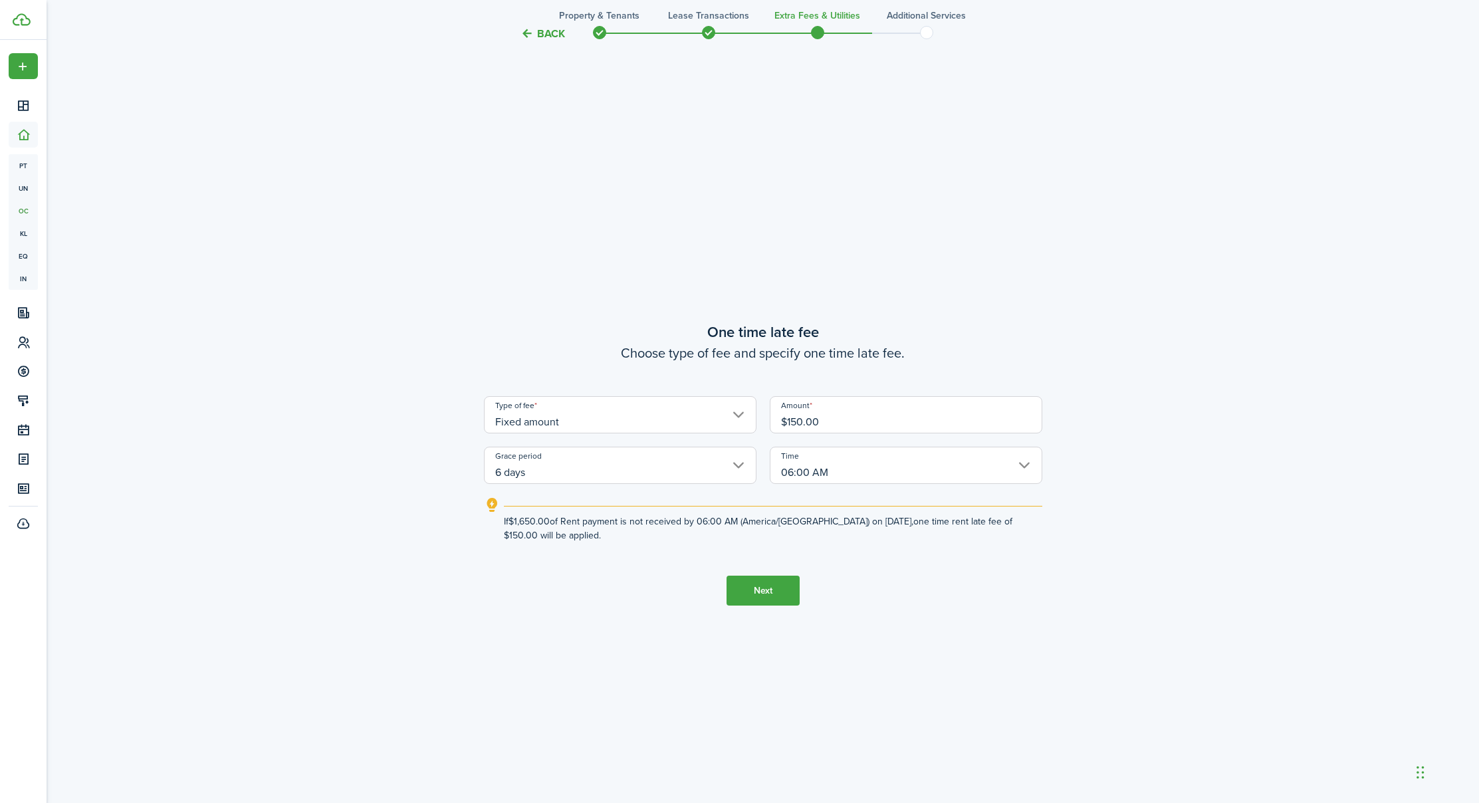
click at [759, 594] on button "Next" at bounding box center [763, 591] width 73 height 30
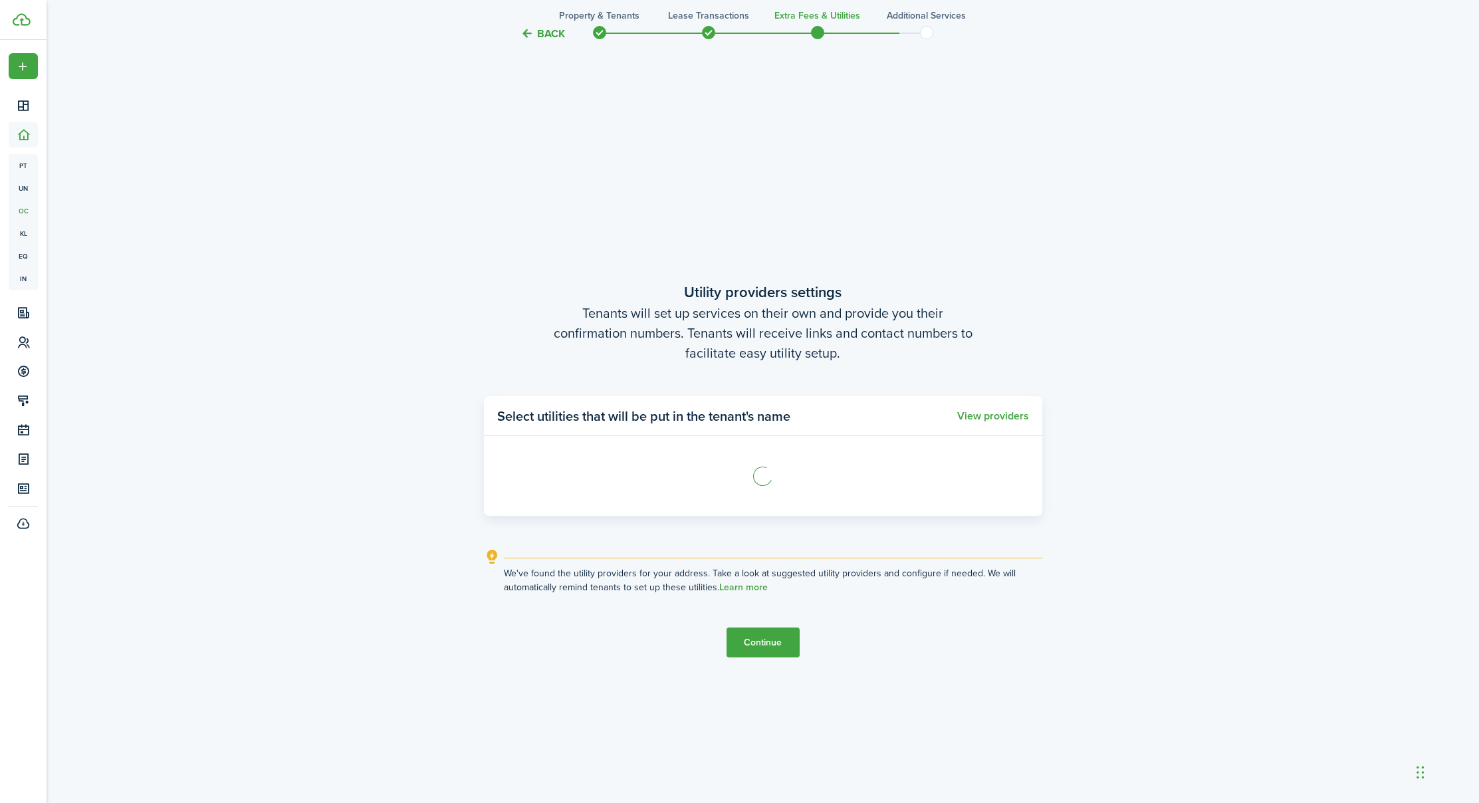
scroll to position [2304, 1]
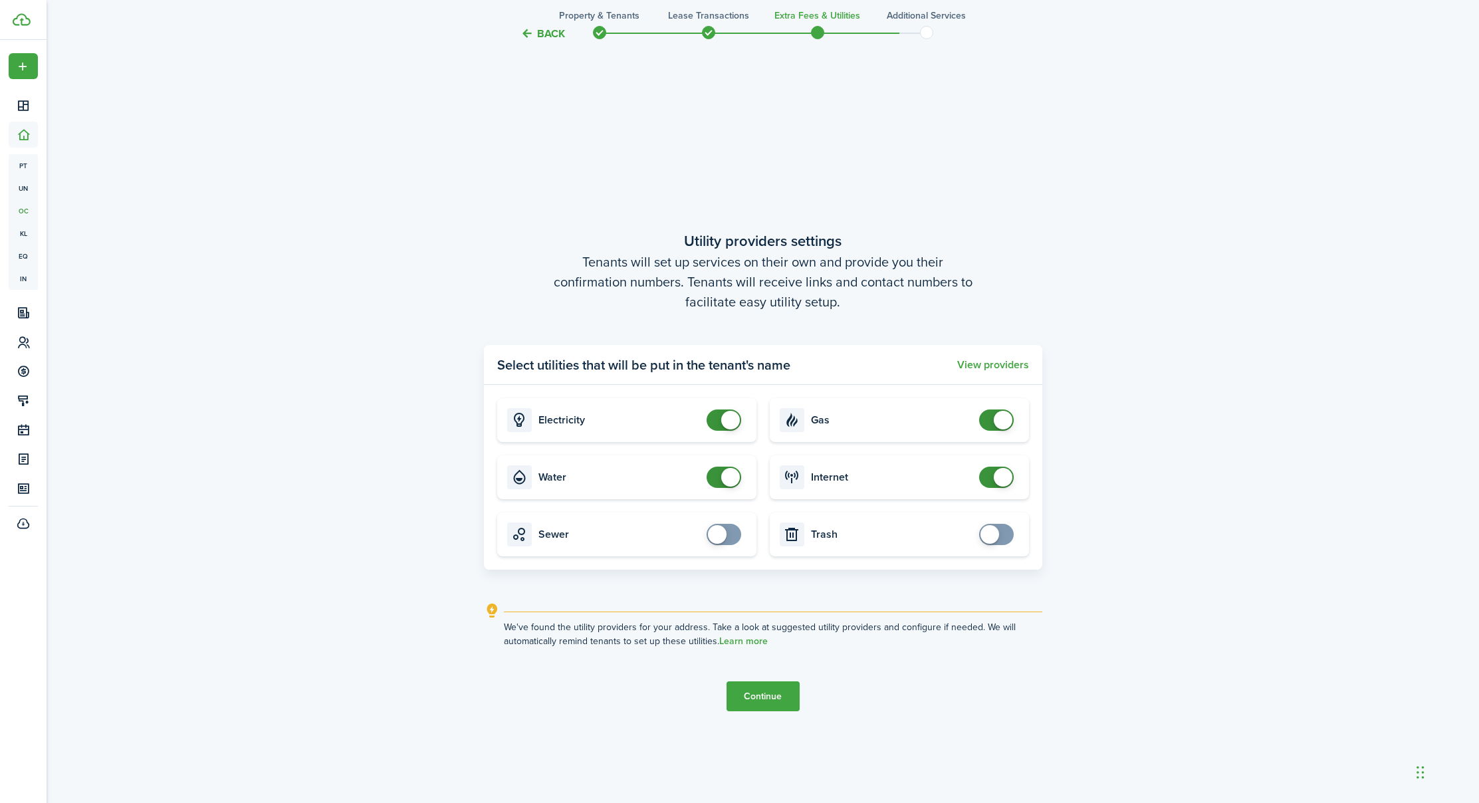
checkbox input "false"
click at [990, 420] on span at bounding box center [996, 420] width 13 height 21
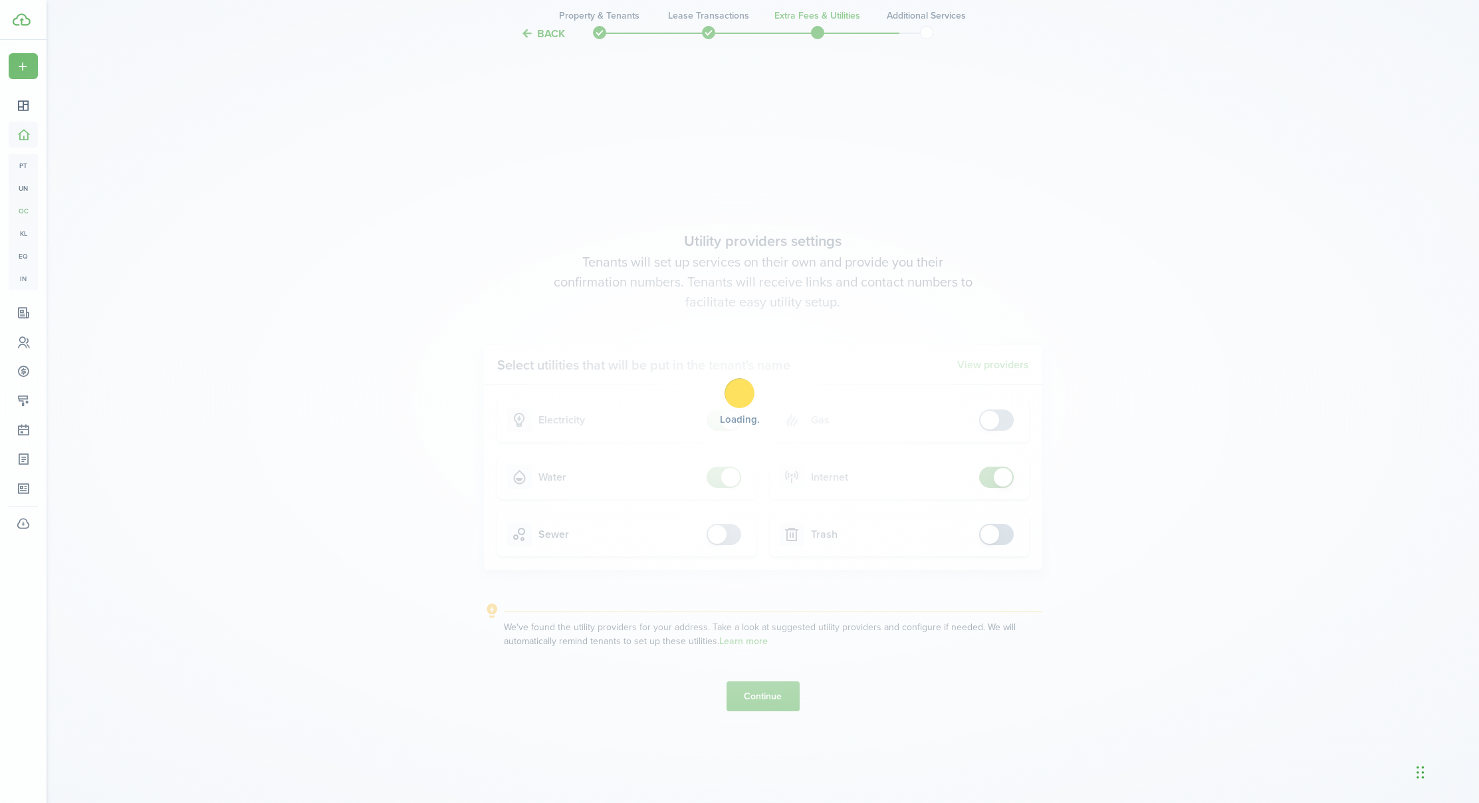
scroll to position [2304, 0]
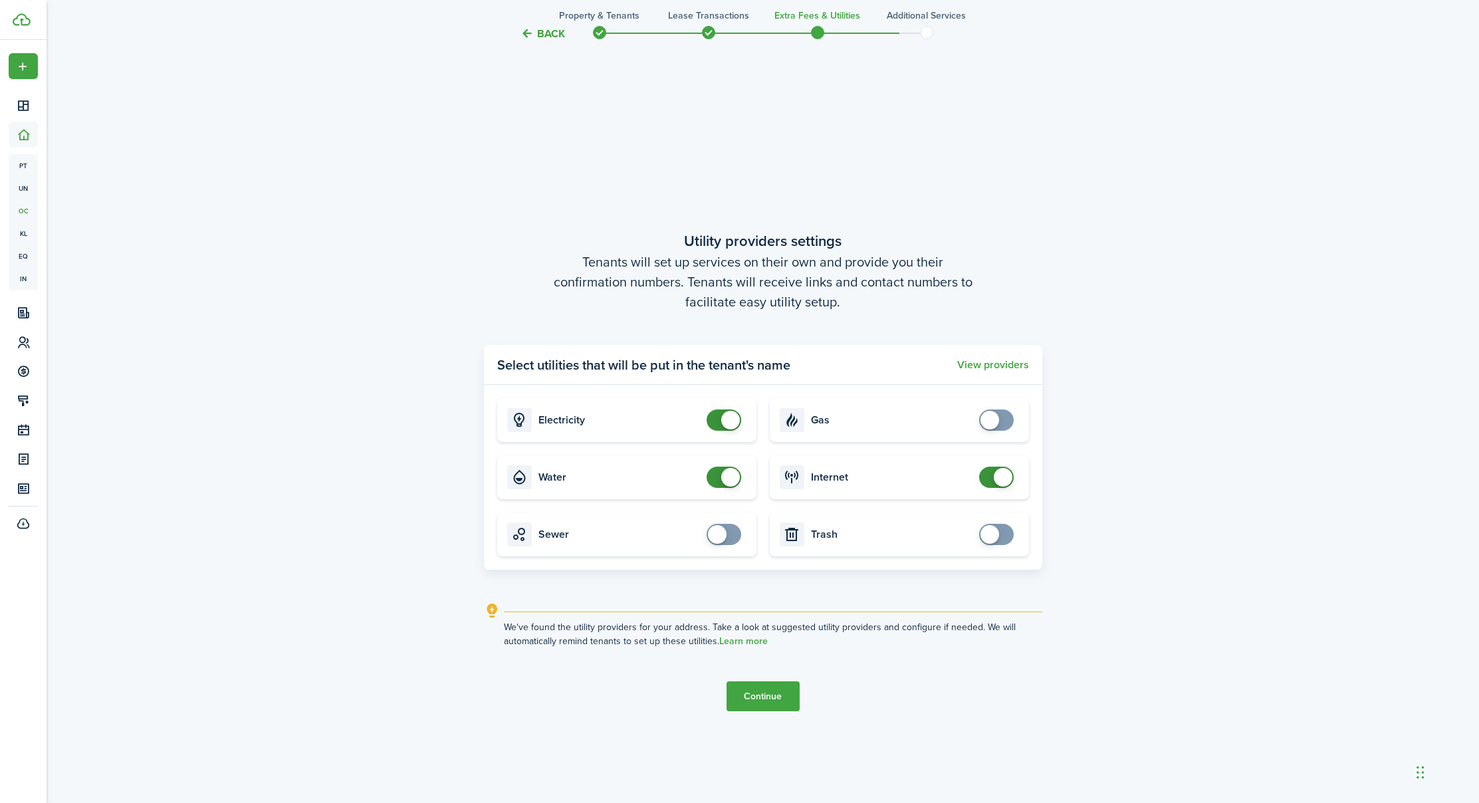
drag, startPoint x: 730, startPoint y: 537, endPoint x: 742, endPoint y: 540, distance: 12.3
checkbox input "true"
click at [731, 539] on span at bounding box center [723, 534] width 13 height 21
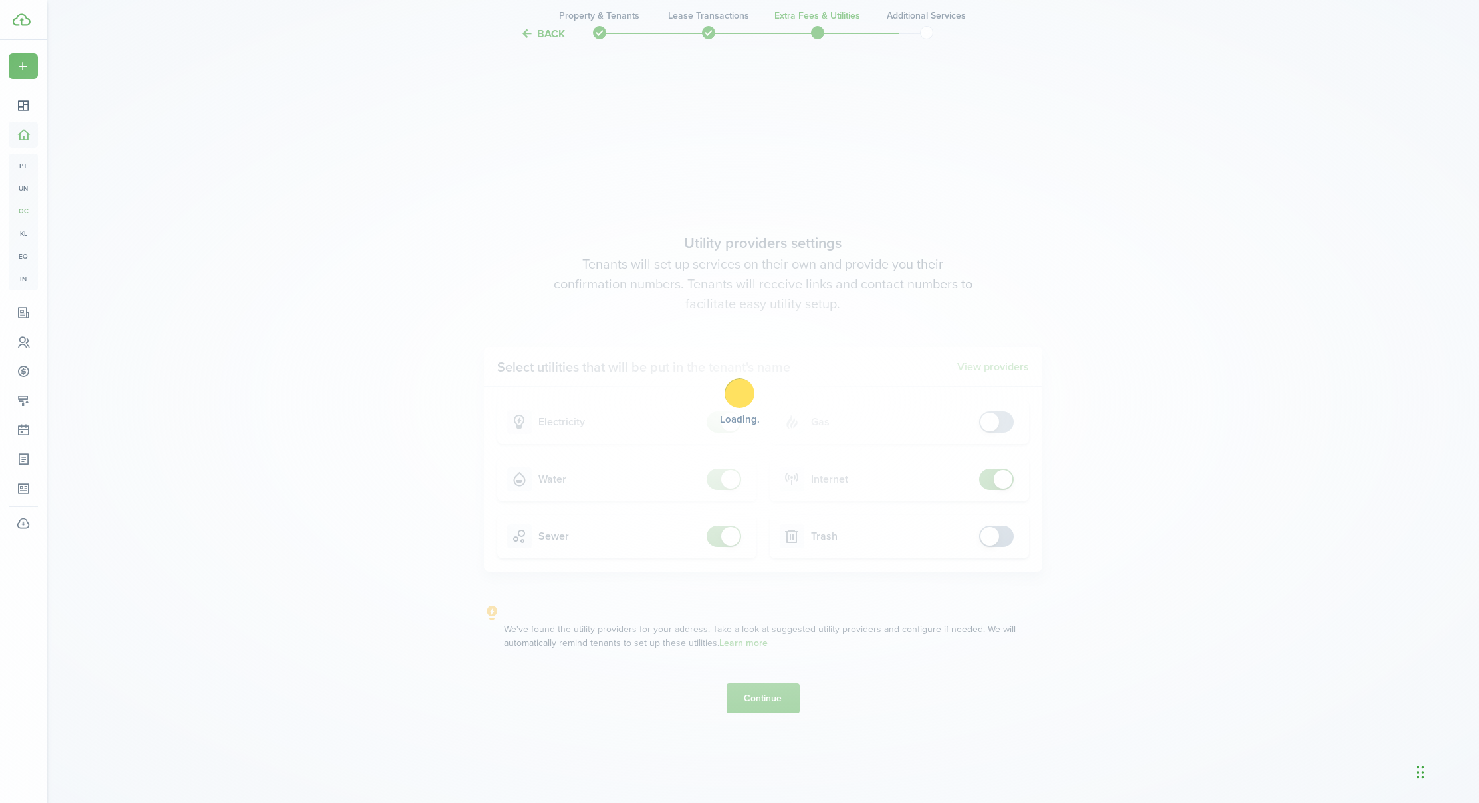
scroll to position [2302, 1]
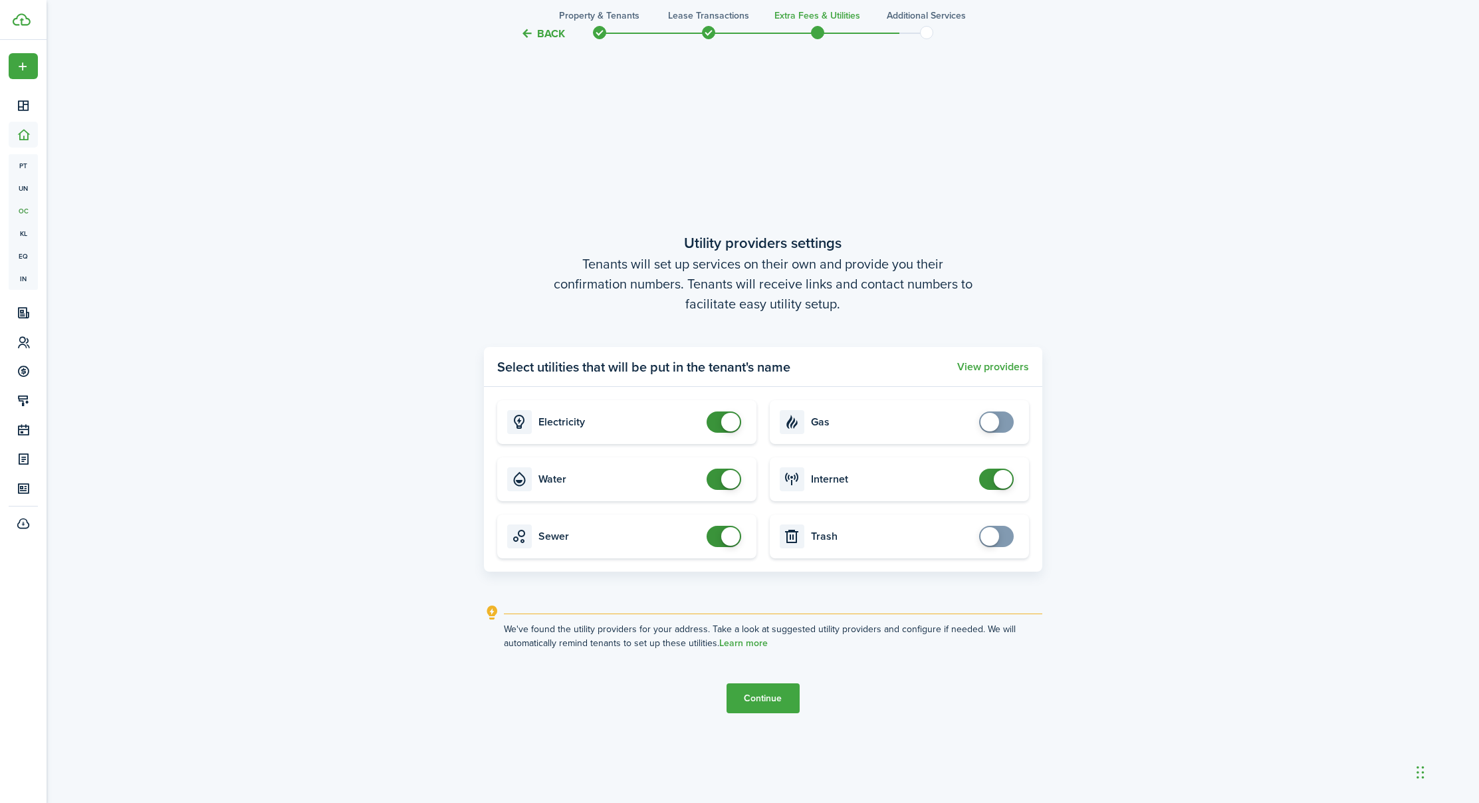
checkbox input "true"
click at [1002, 537] on span at bounding box center [996, 536] width 13 height 21
click at [767, 694] on button "Continue" at bounding box center [763, 699] width 73 height 30
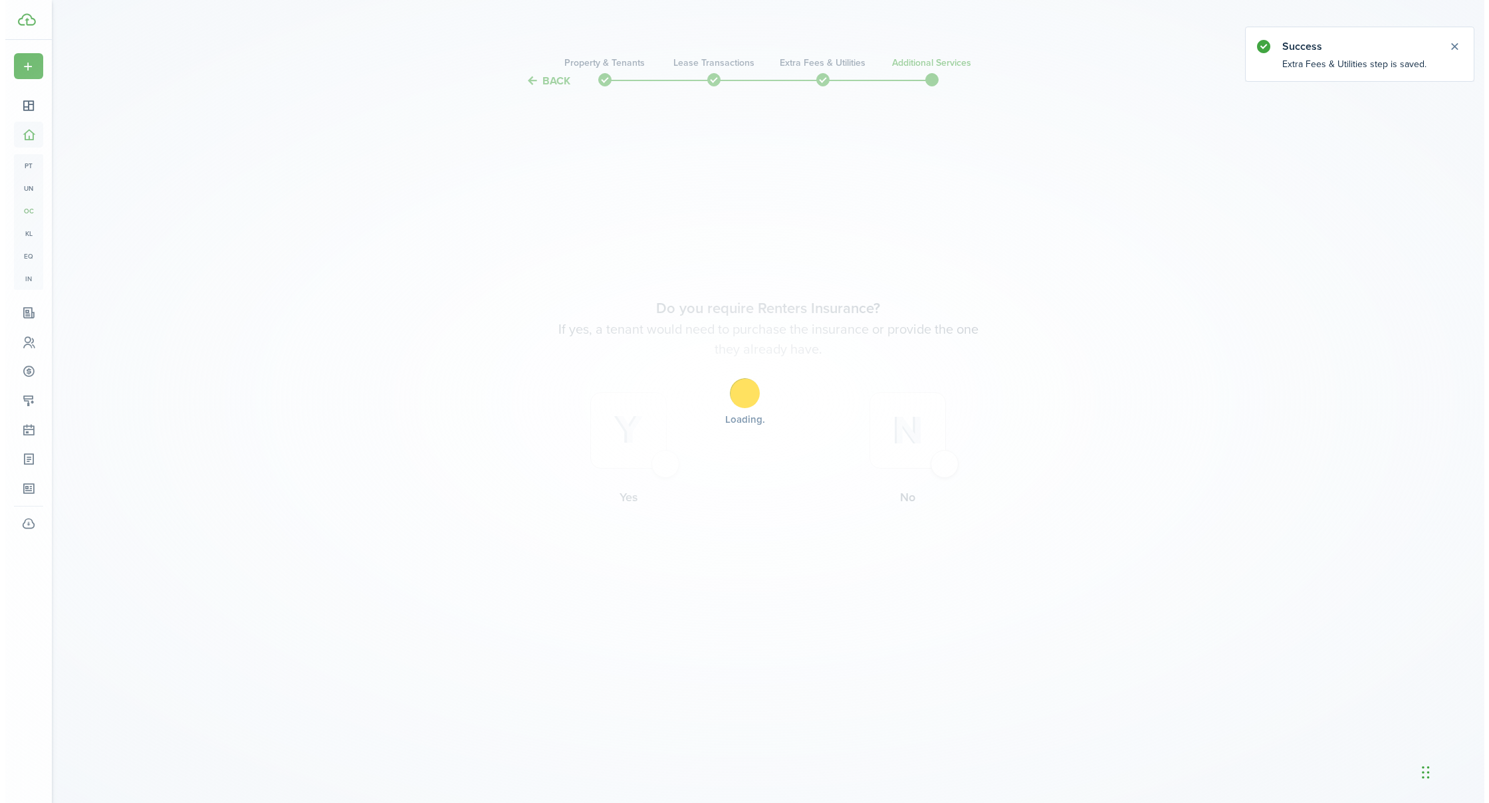
scroll to position [0, 0]
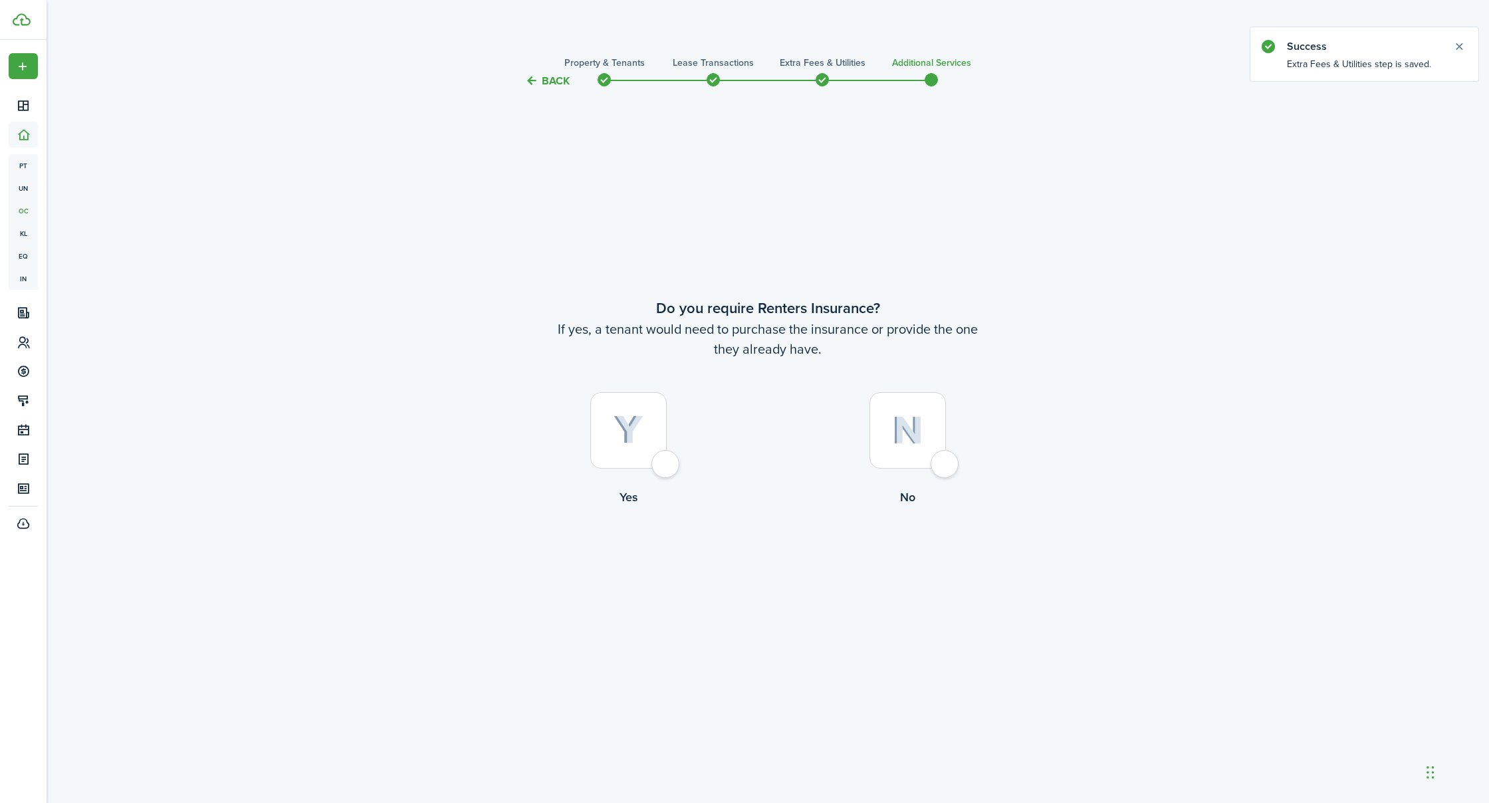
click at [664, 464] on div at bounding box center [628, 430] width 76 height 76
radio input "true"
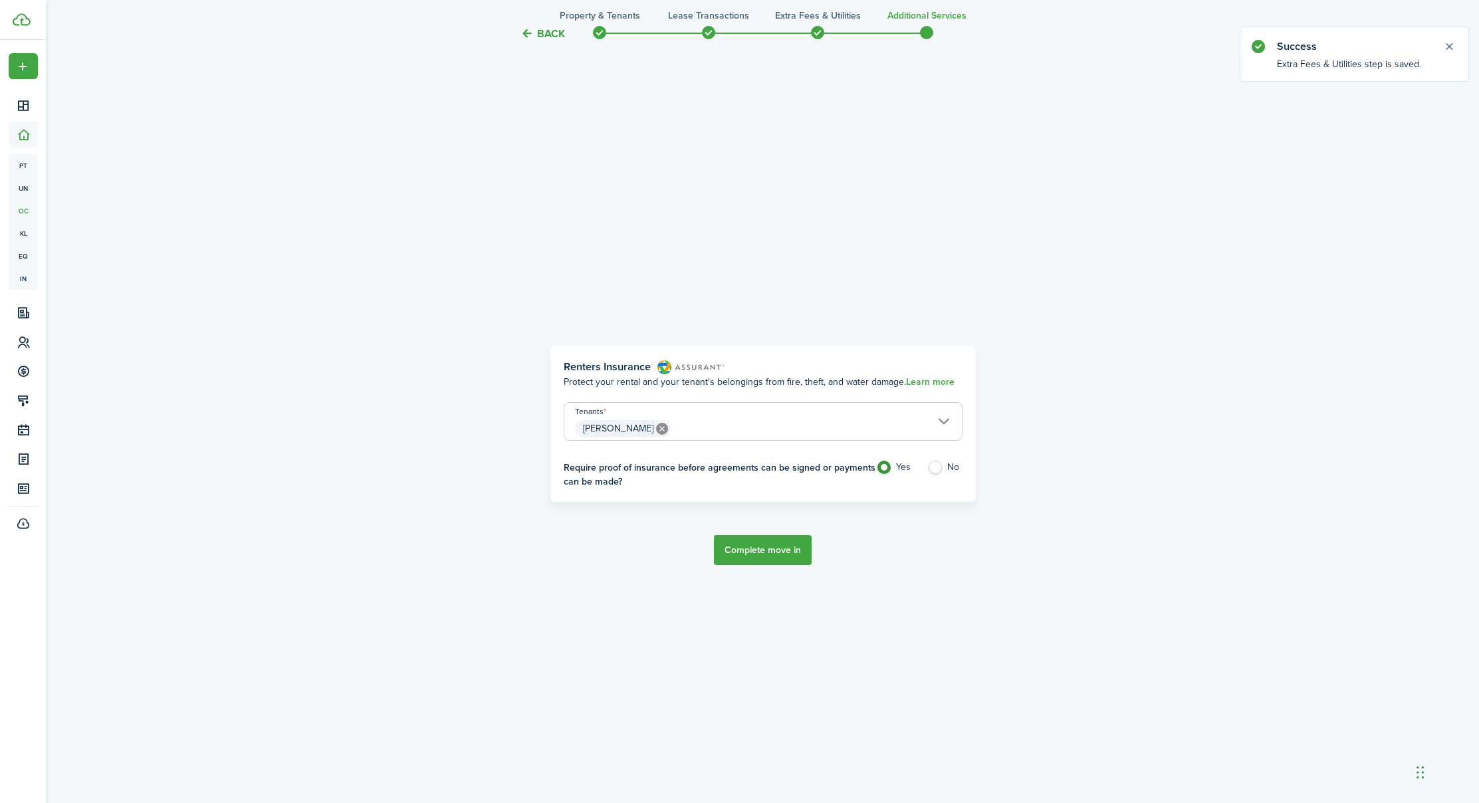
scroll to position [714, 0]
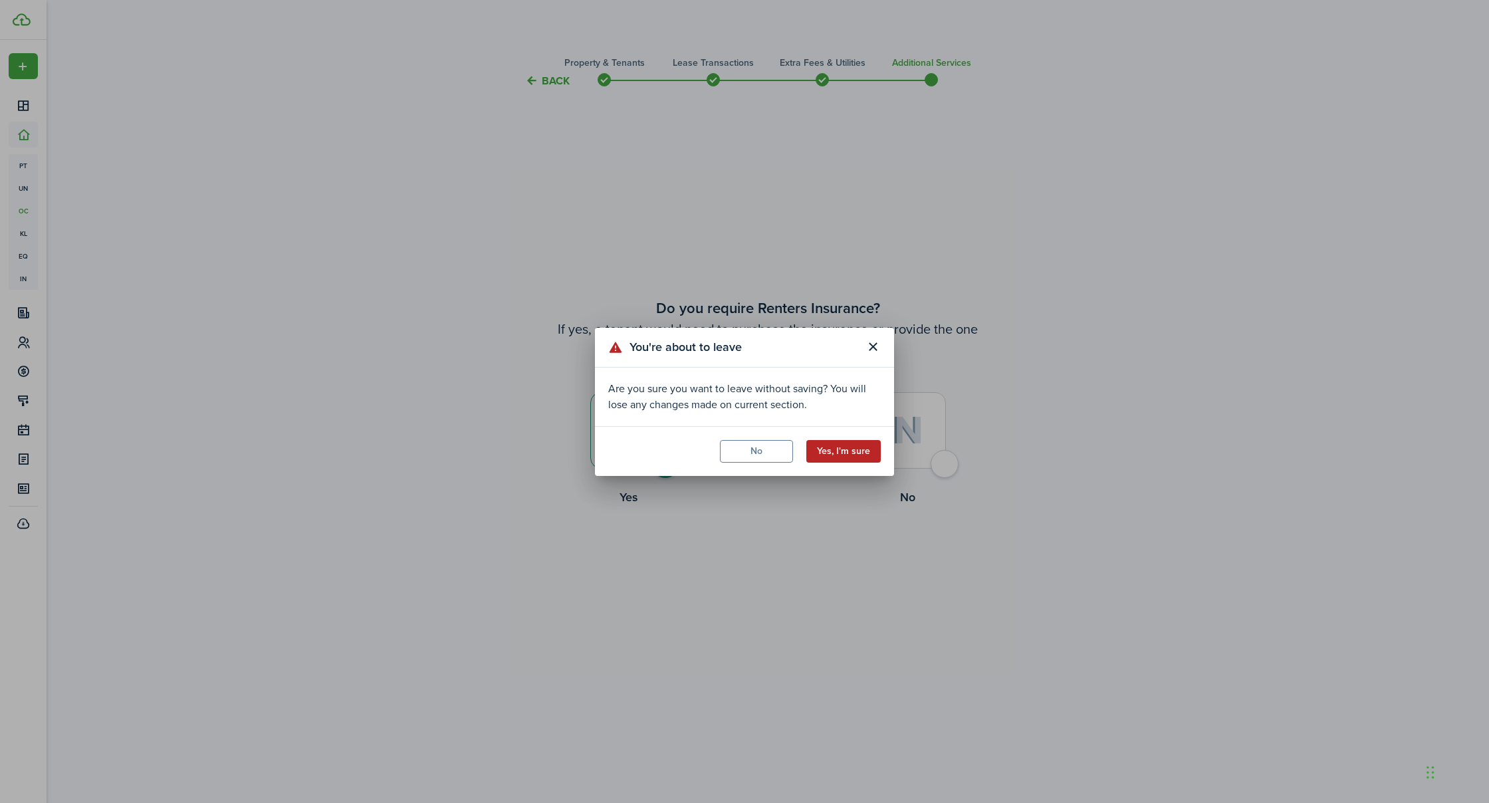
click at [840, 453] on button "Yes, I'm sure" at bounding box center [844, 451] width 74 height 23
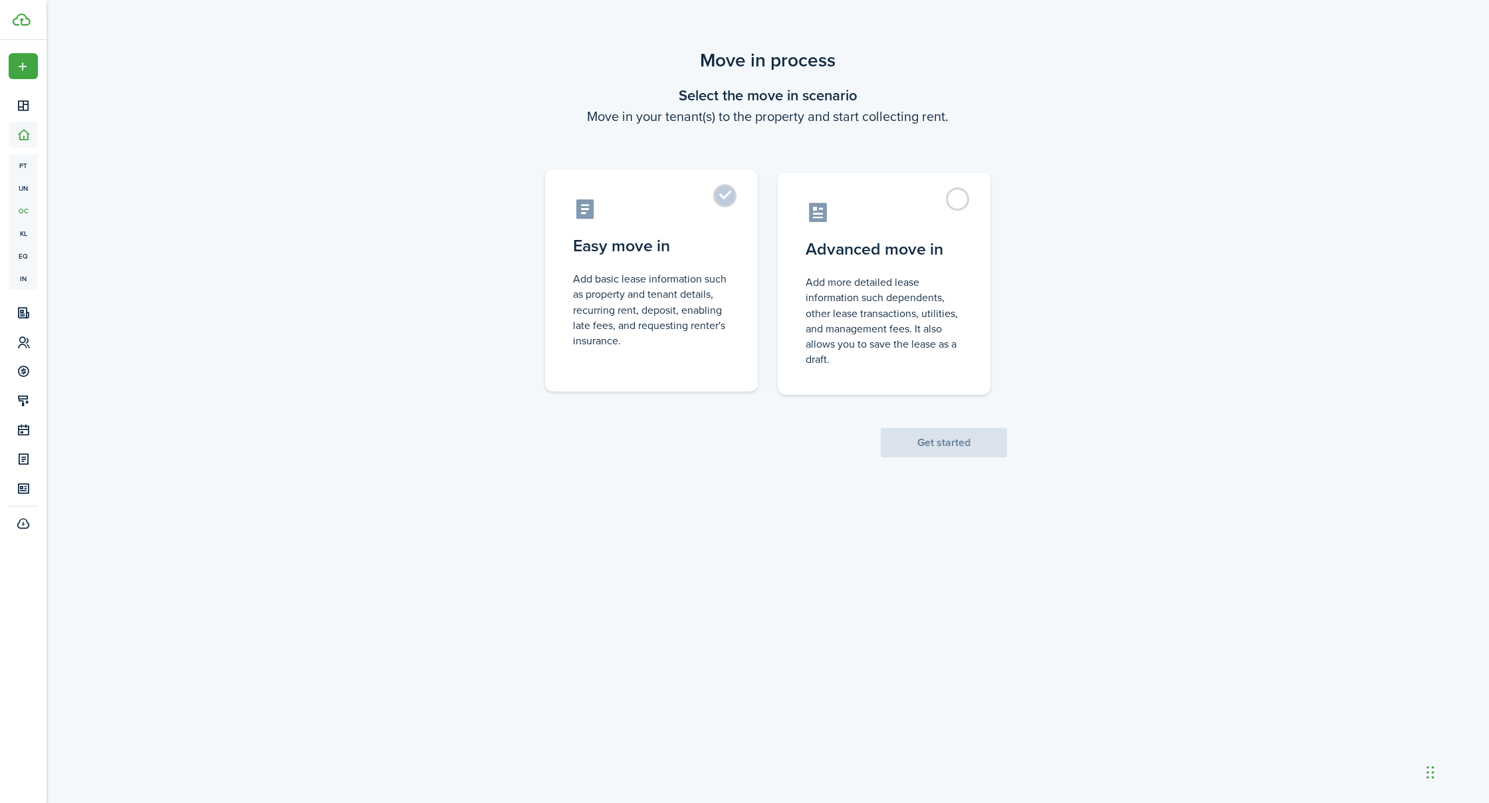
drag, startPoint x: 666, startPoint y: 324, endPoint x: 670, endPoint y: 332, distance: 8.0
click at [666, 325] on control-radio-card-description "Add basic lease information such as property and tenant details, recurring rent…" at bounding box center [651, 309] width 157 height 77
radio input "true"
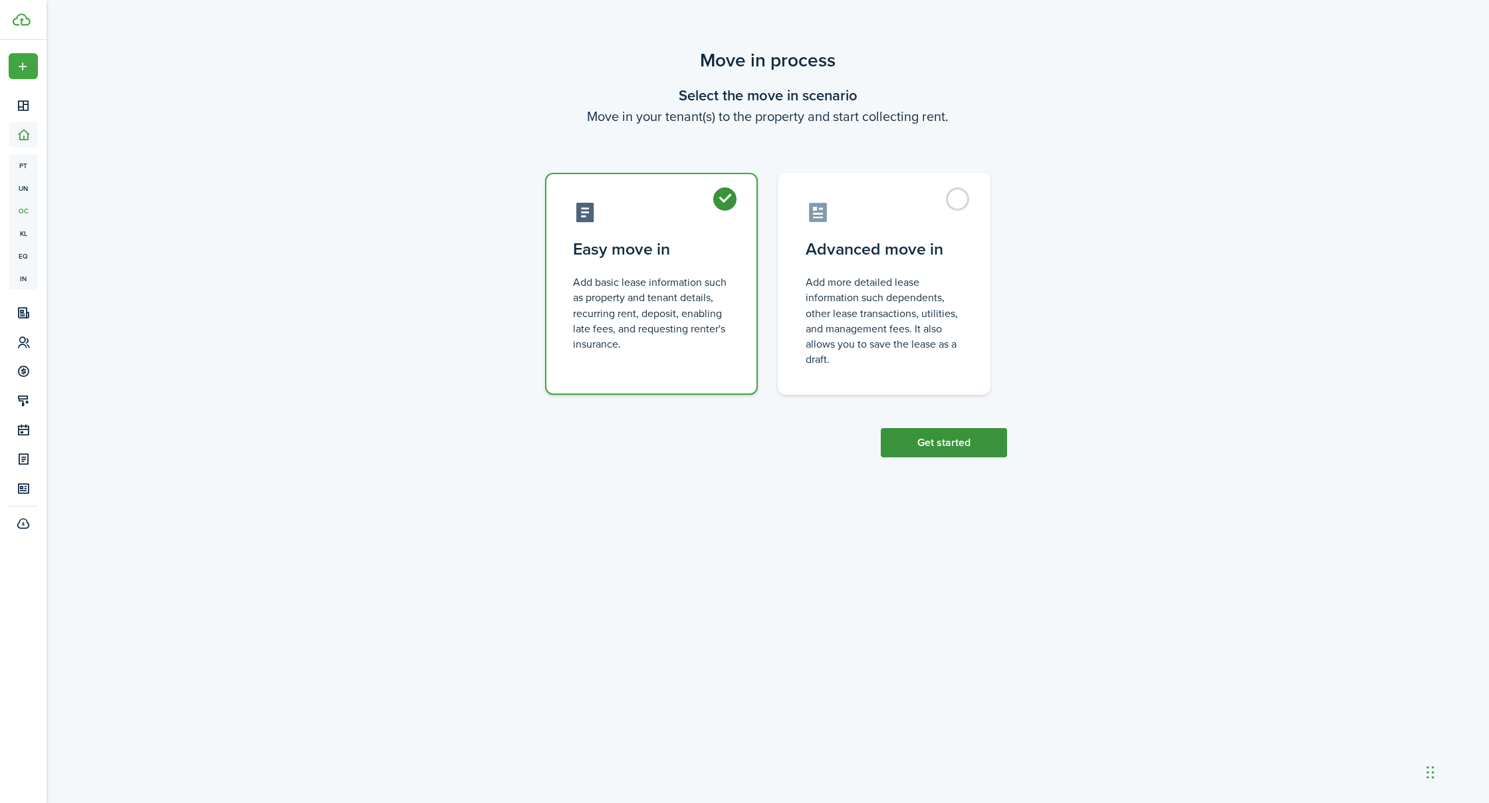
click at [922, 440] on button "Get started" at bounding box center [944, 442] width 126 height 29
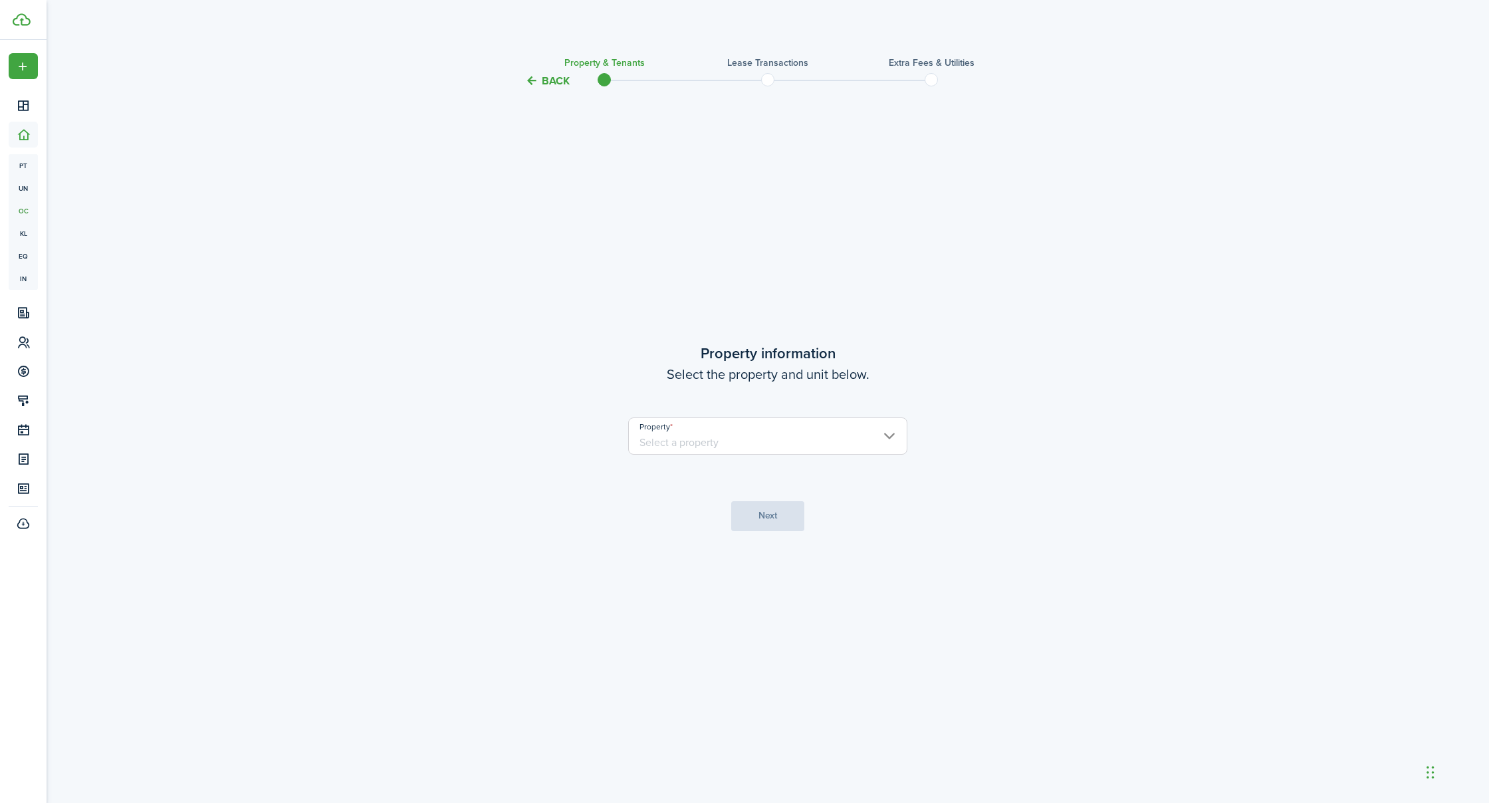
click at [775, 441] on input "Property" at bounding box center [767, 436] width 279 height 37
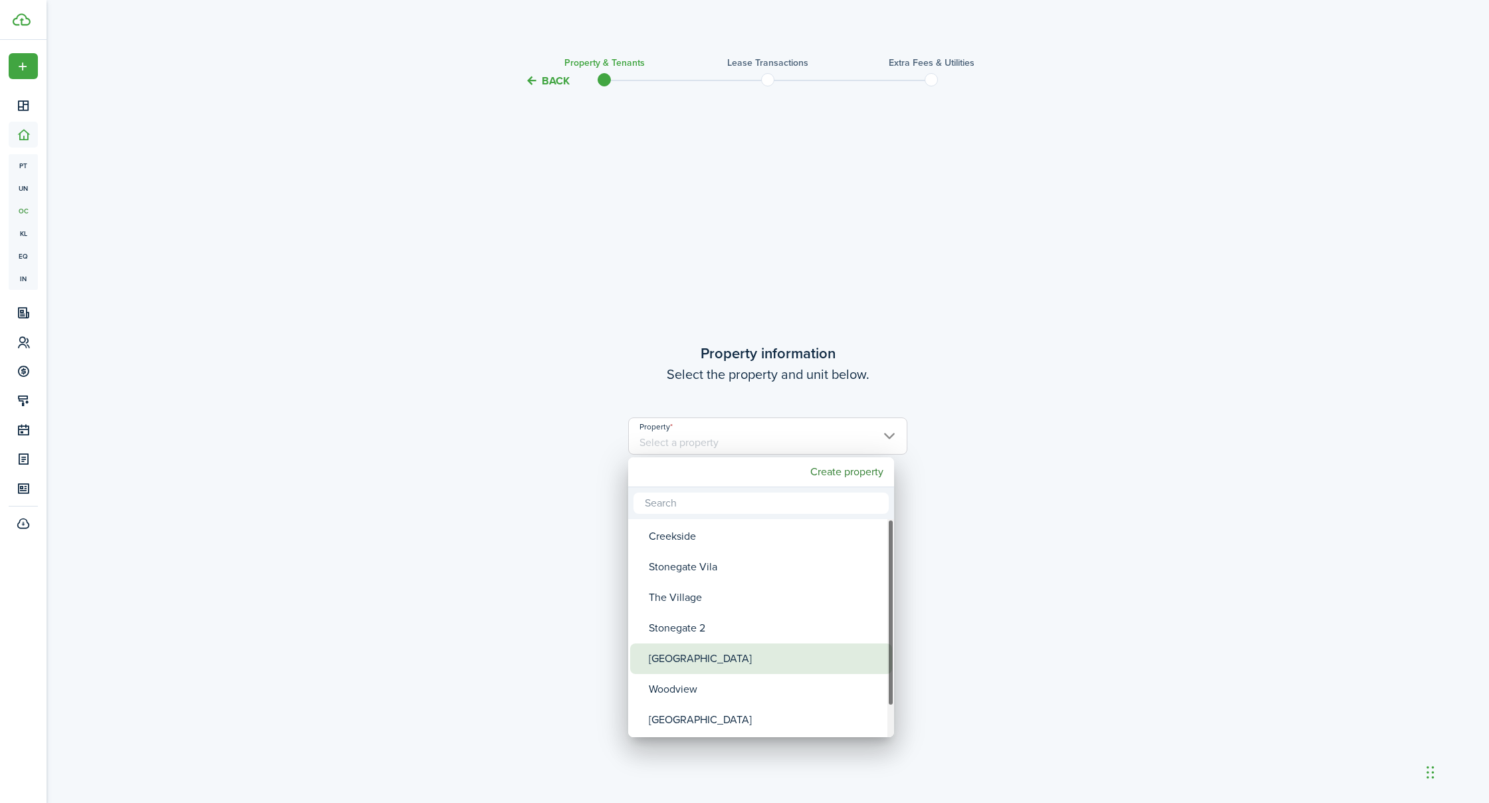
click at [696, 656] on div "[GEOGRAPHIC_DATA]" at bounding box center [766, 659] width 235 height 31
type input "[GEOGRAPHIC_DATA]"
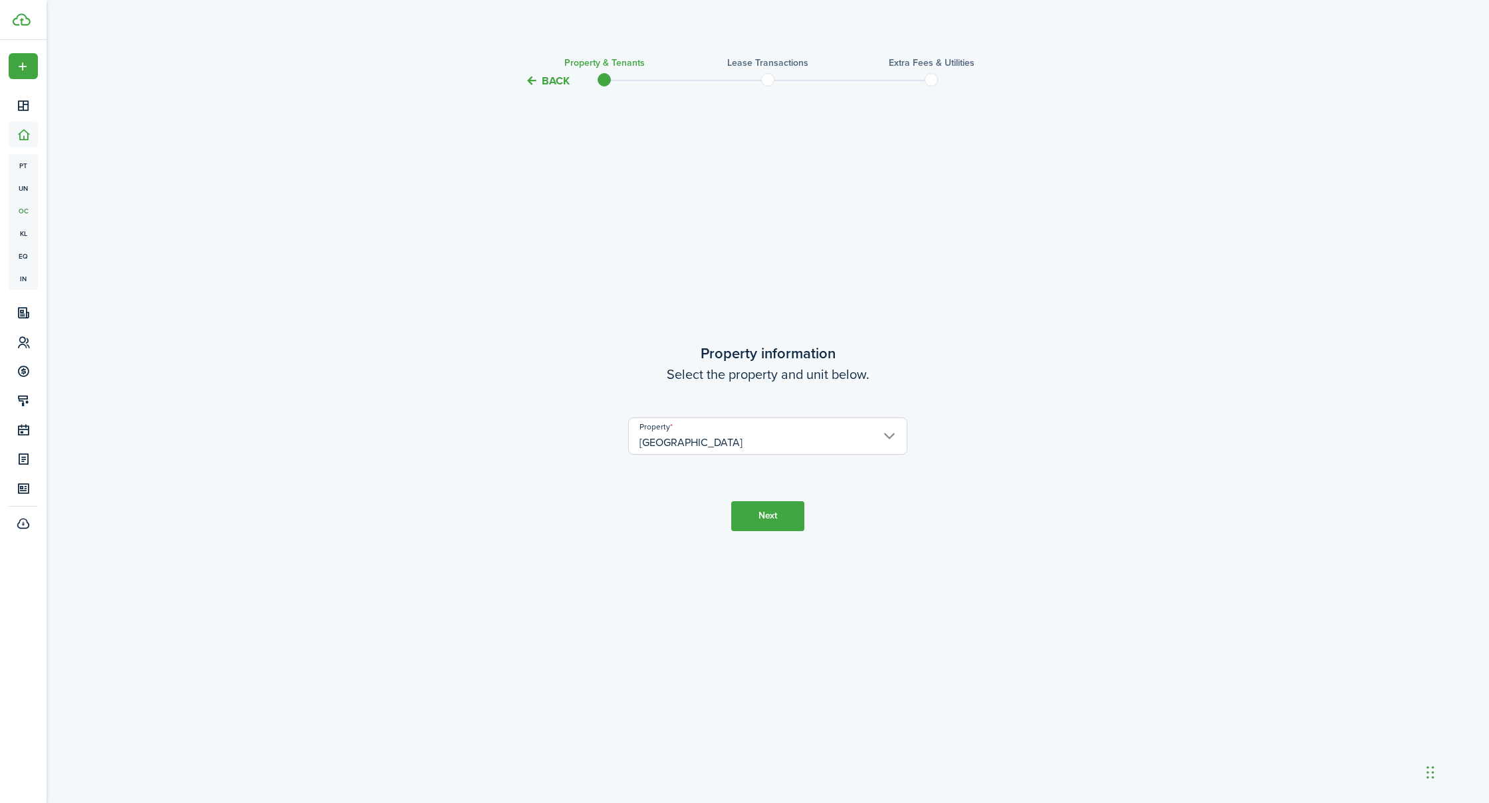
click at [758, 509] on button "Next" at bounding box center [767, 516] width 73 height 30
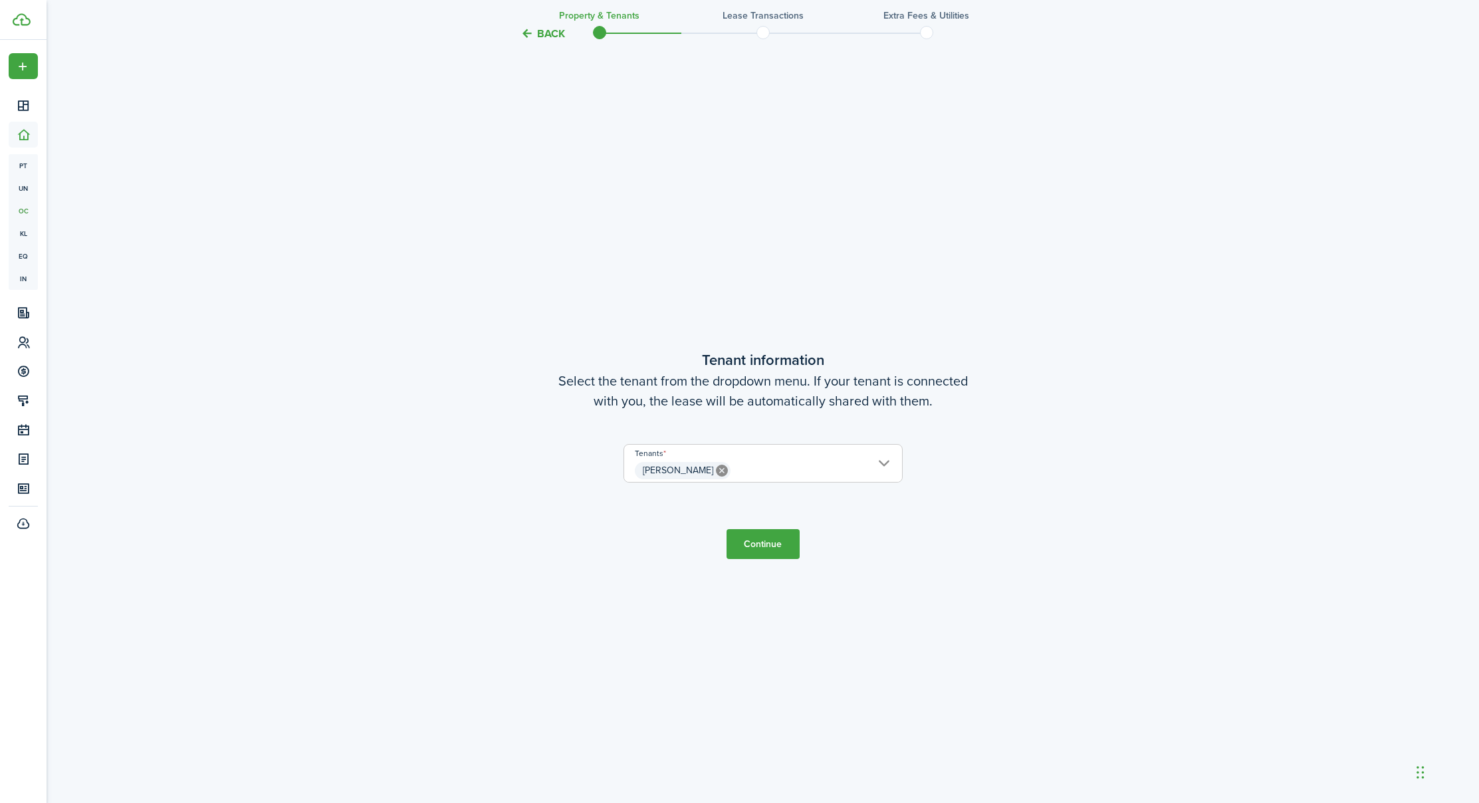
click at [756, 540] on button "Continue" at bounding box center [763, 544] width 73 height 30
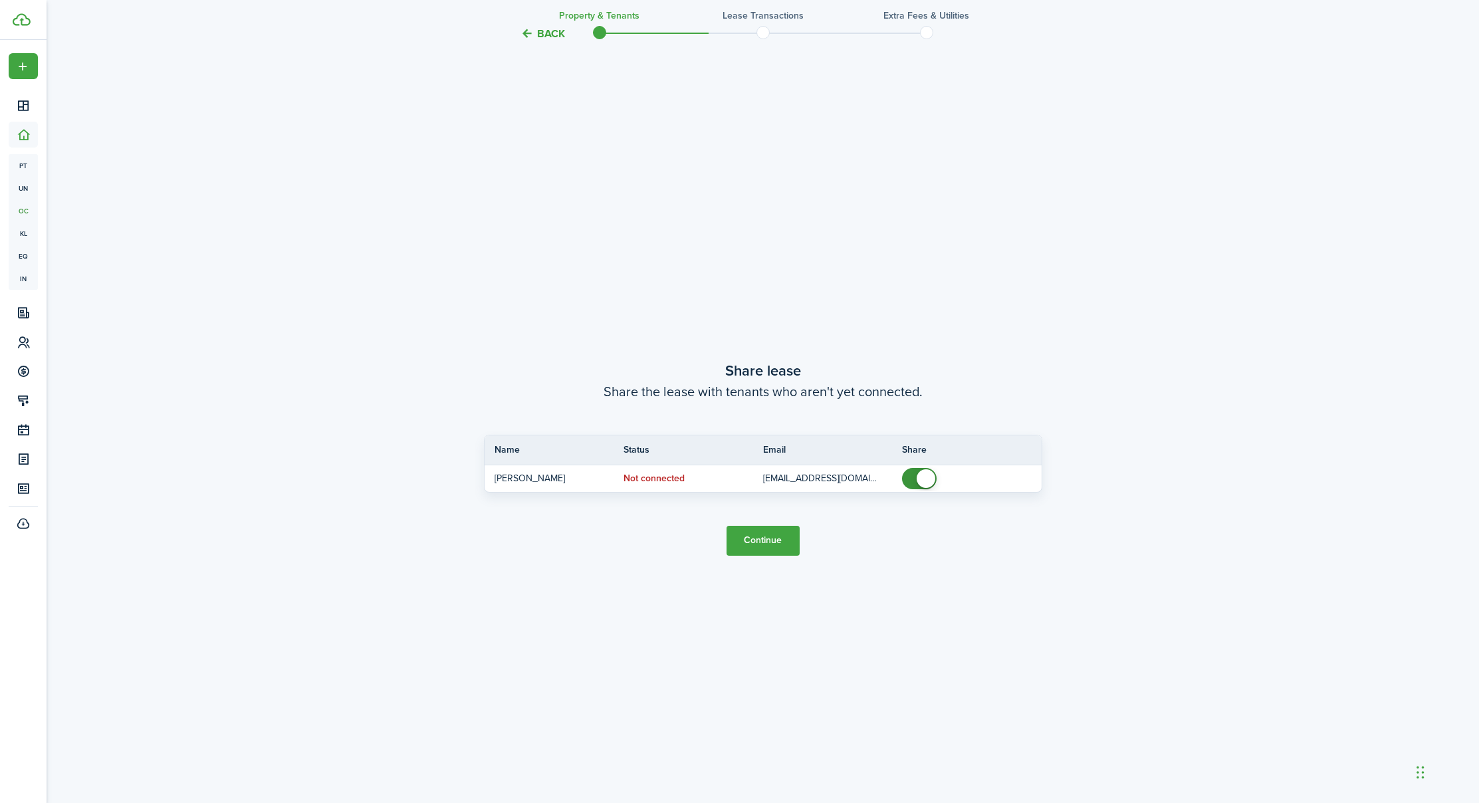
scroll to position [1517, 0]
click at [756, 538] on button "Continue" at bounding box center [763, 538] width 73 height 30
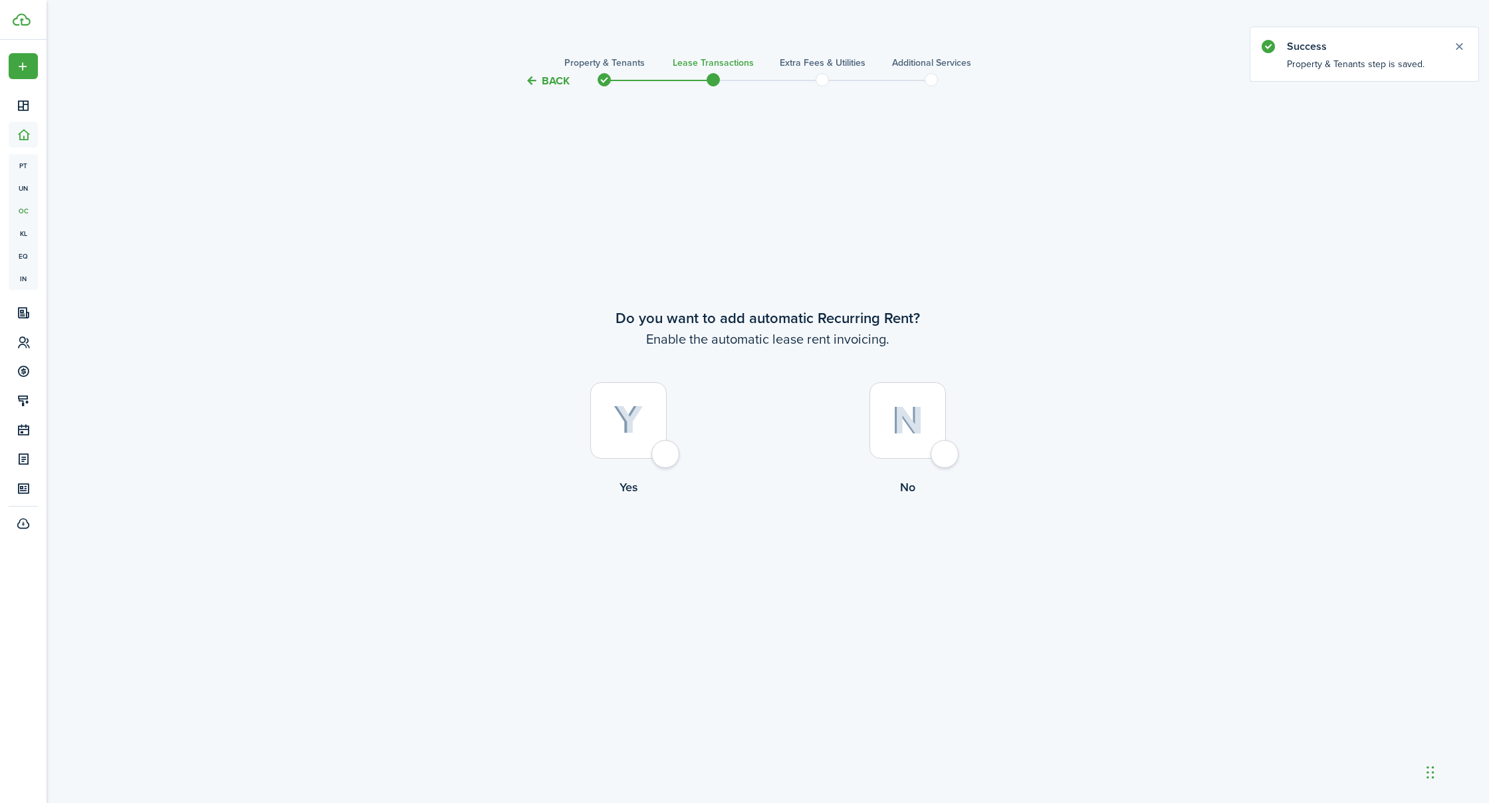
scroll to position [0, 1]
click at [667, 454] on div at bounding box center [628, 420] width 76 height 76
radio input "true"
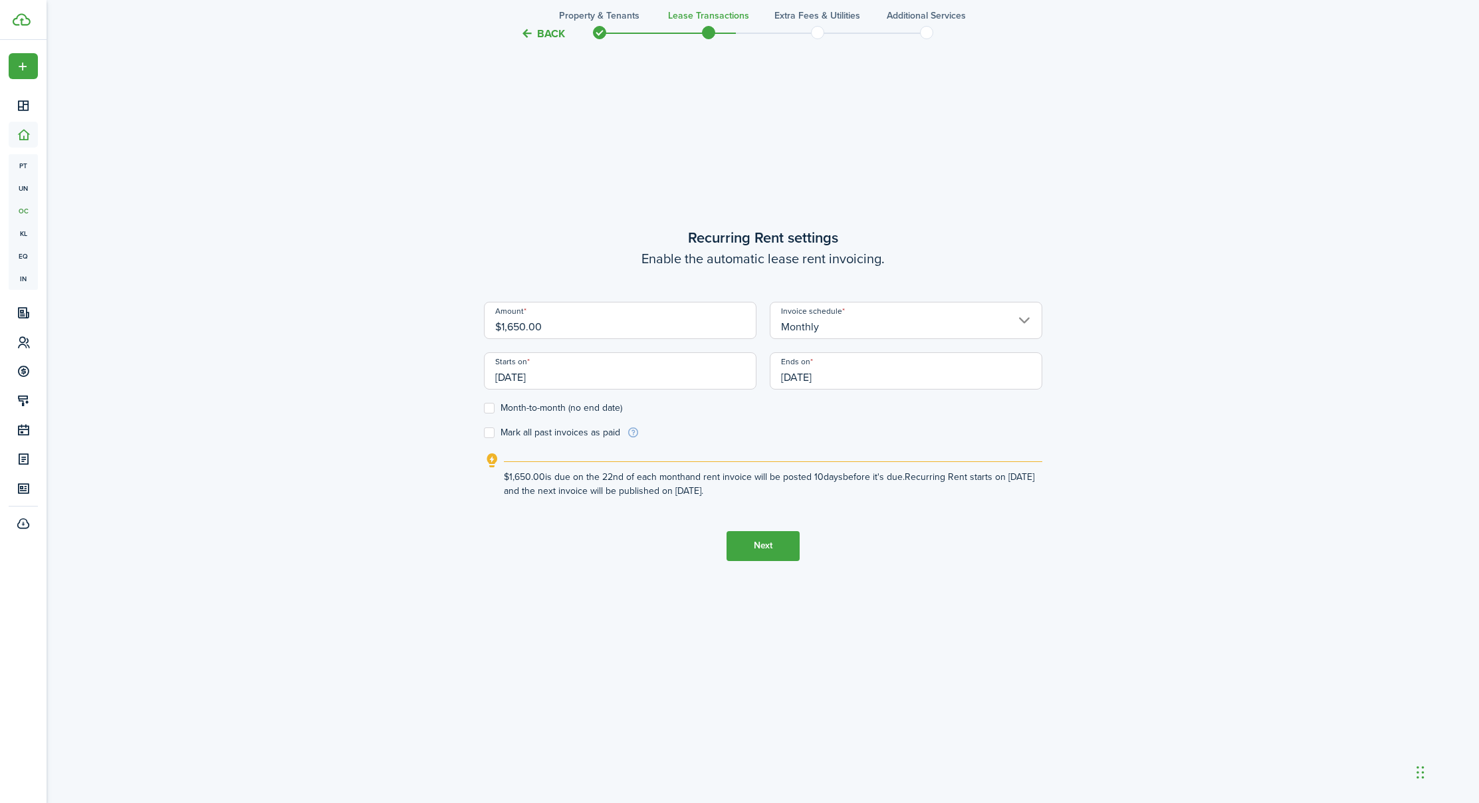
scroll to position [779, 0]
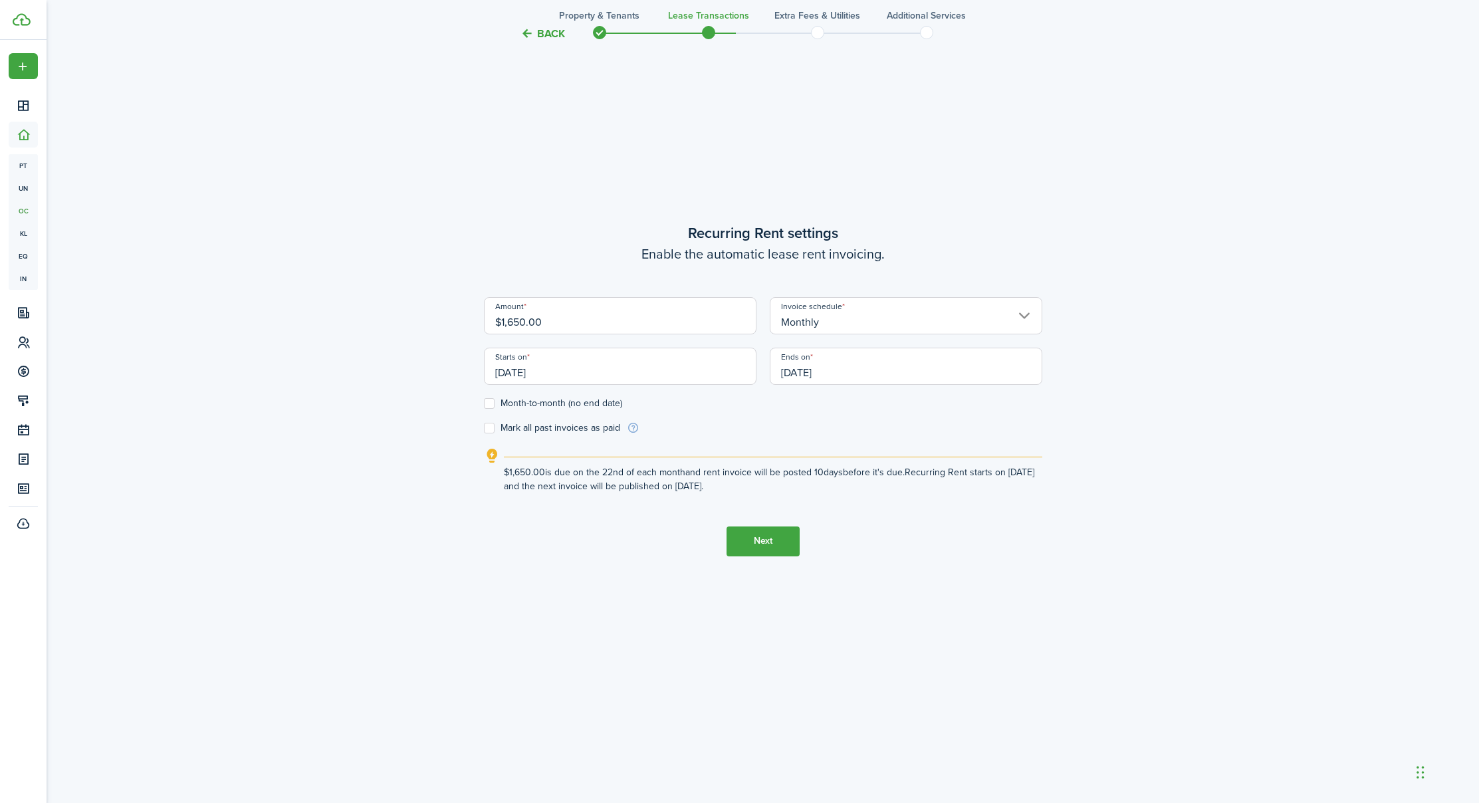
click at [568, 369] on input "[DATE]" at bounding box center [620, 366] width 273 height 37
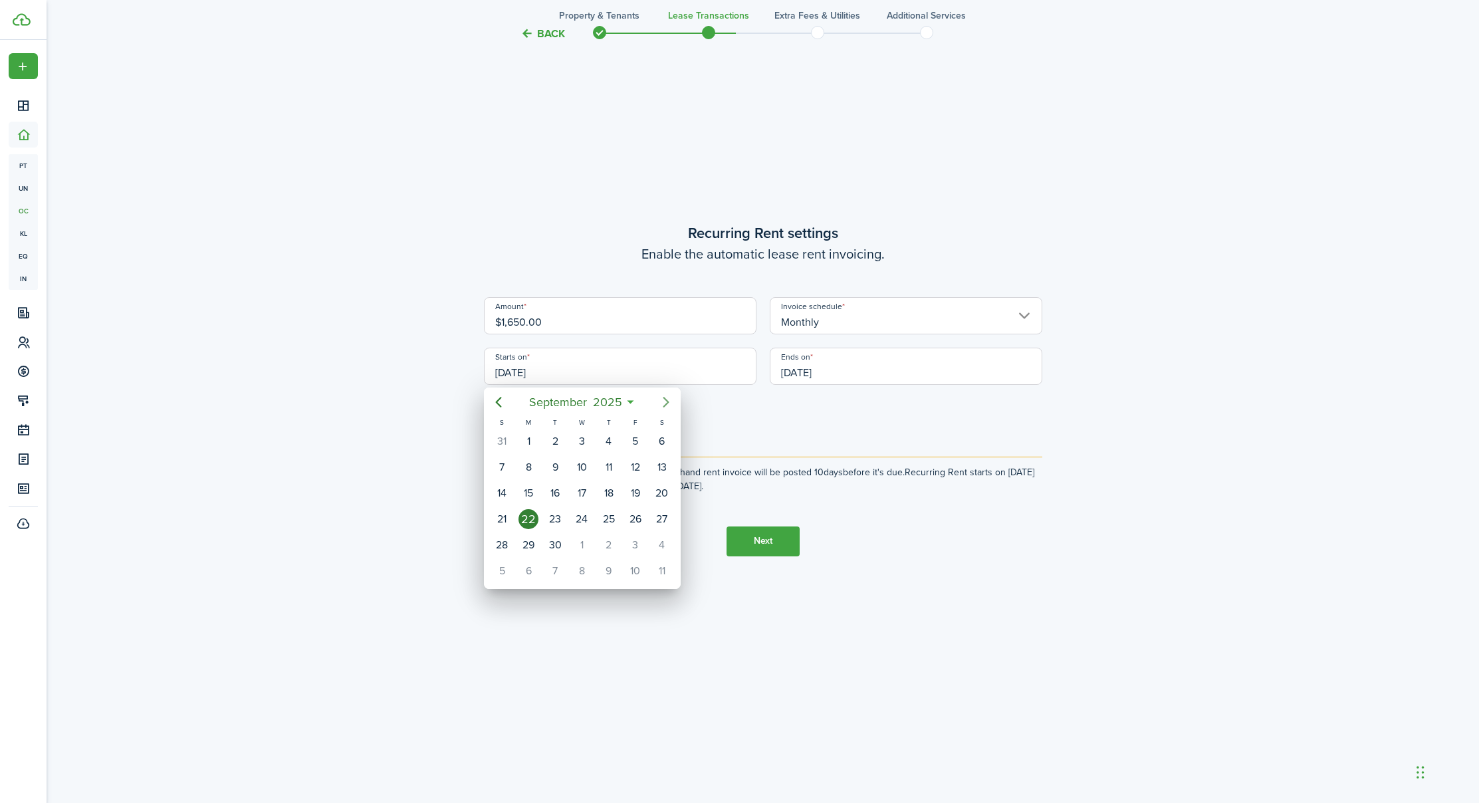
click at [667, 403] on icon "Next page" at bounding box center [666, 402] width 6 height 11
click at [666, 404] on icon "Next page" at bounding box center [666, 402] width 6 height 11
click at [657, 439] on div "1" at bounding box center [662, 442] width 20 height 20
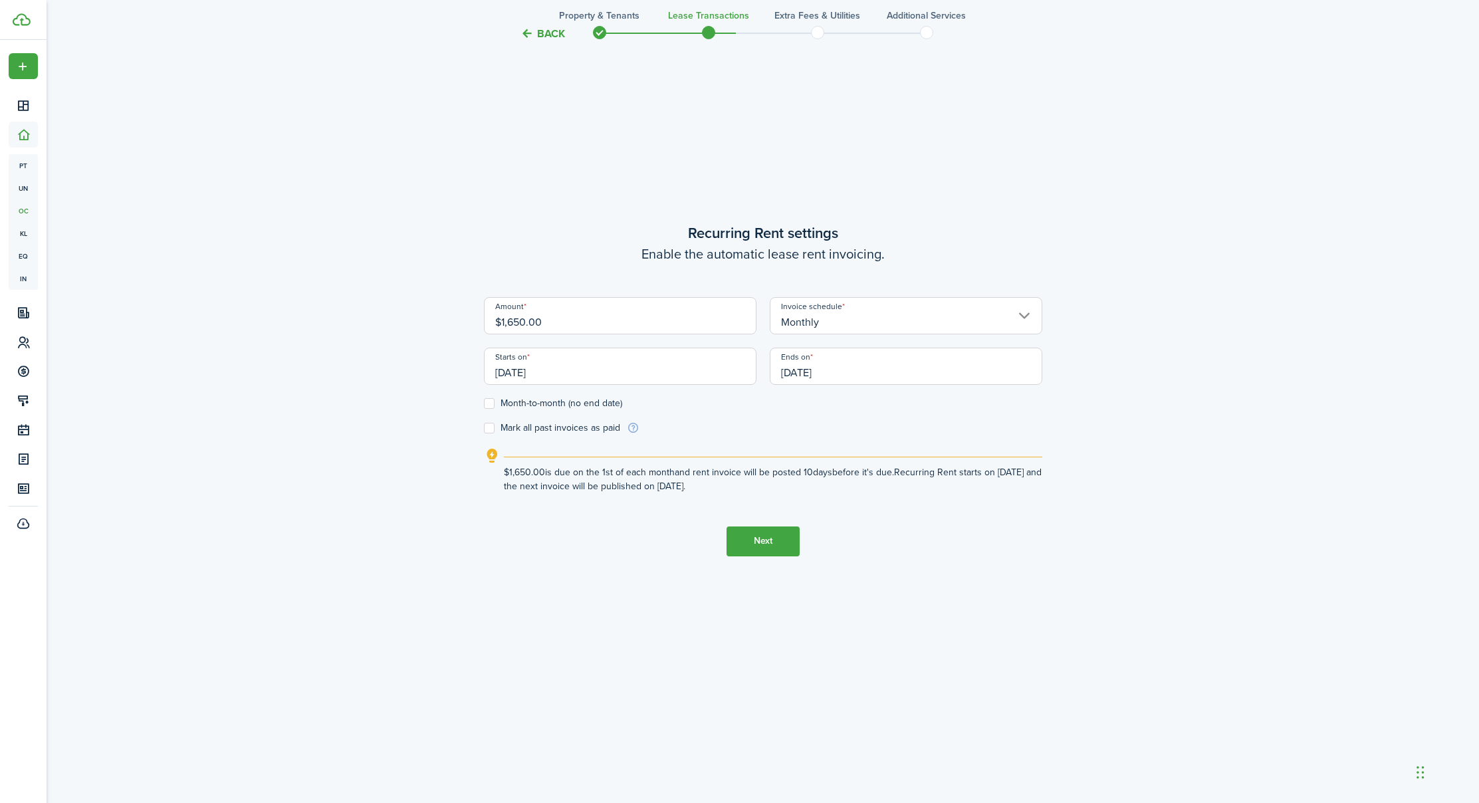
type input "[DATE]"
click at [862, 368] on input "[DATE]" at bounding box center [906, 366] width 273 height 37
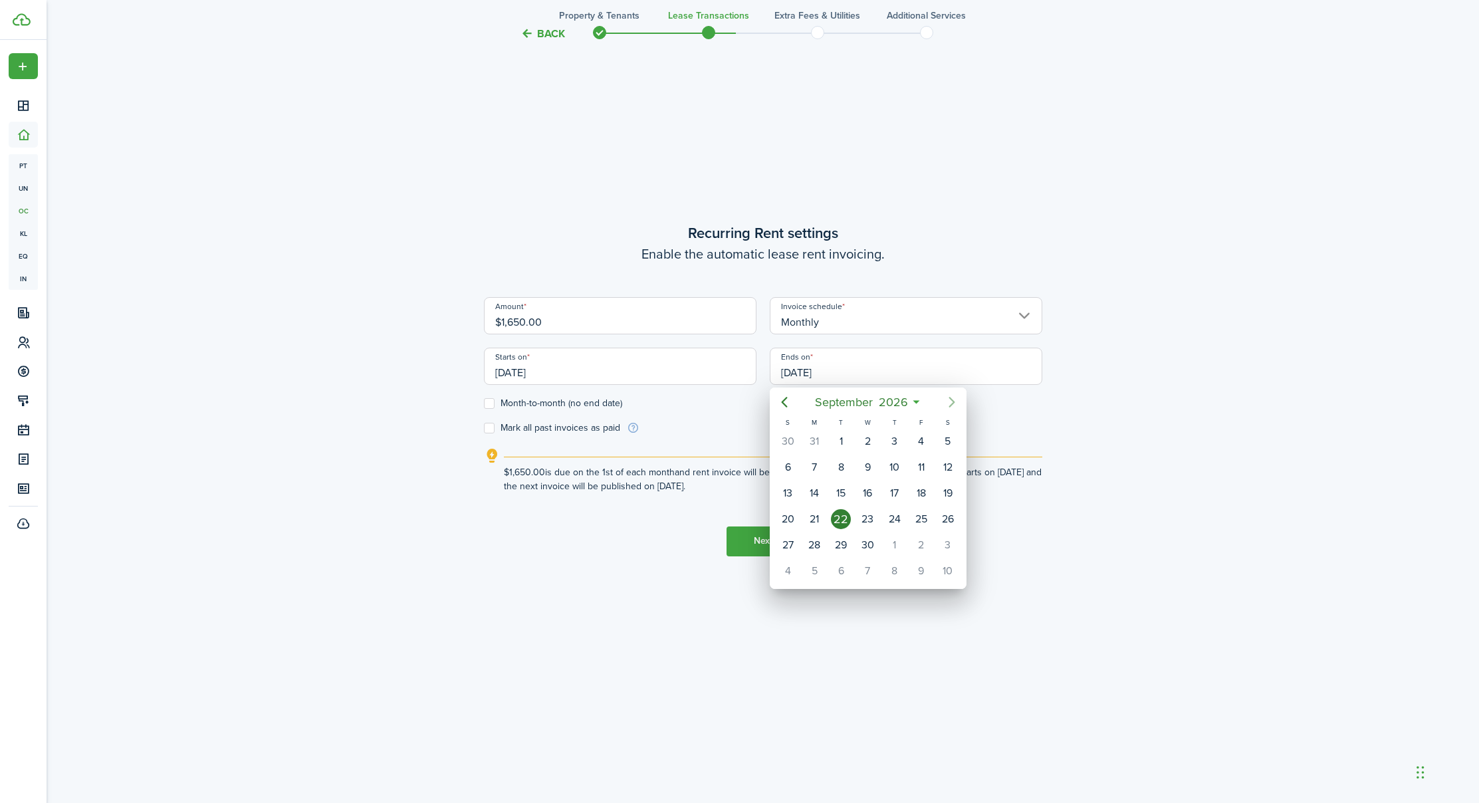
click at [957, 404] on icon "Next page" at bounding box center [952, 402] width 16 height 16
drag, startPoint x: 948, startPoint y: 544, endPoint x: 845, endPoint y: 548, distance: 102.5
click at [947, 544] on div "31" at bounding box center [948, 545] width 20 height 20
type input "[DATE]"
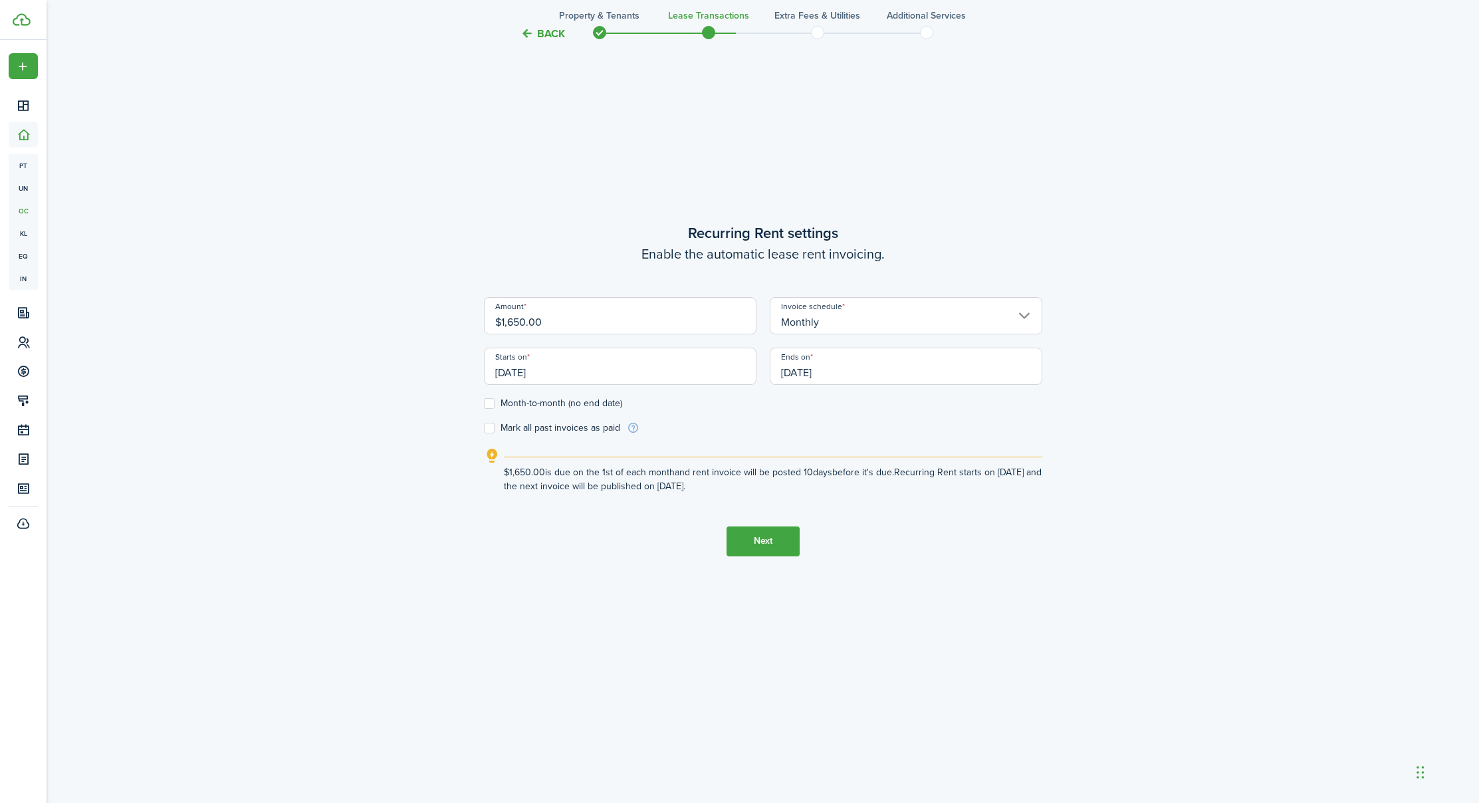
click at [757, 537] on button "Next" at bounding box center [763, 542] width 73 height 30
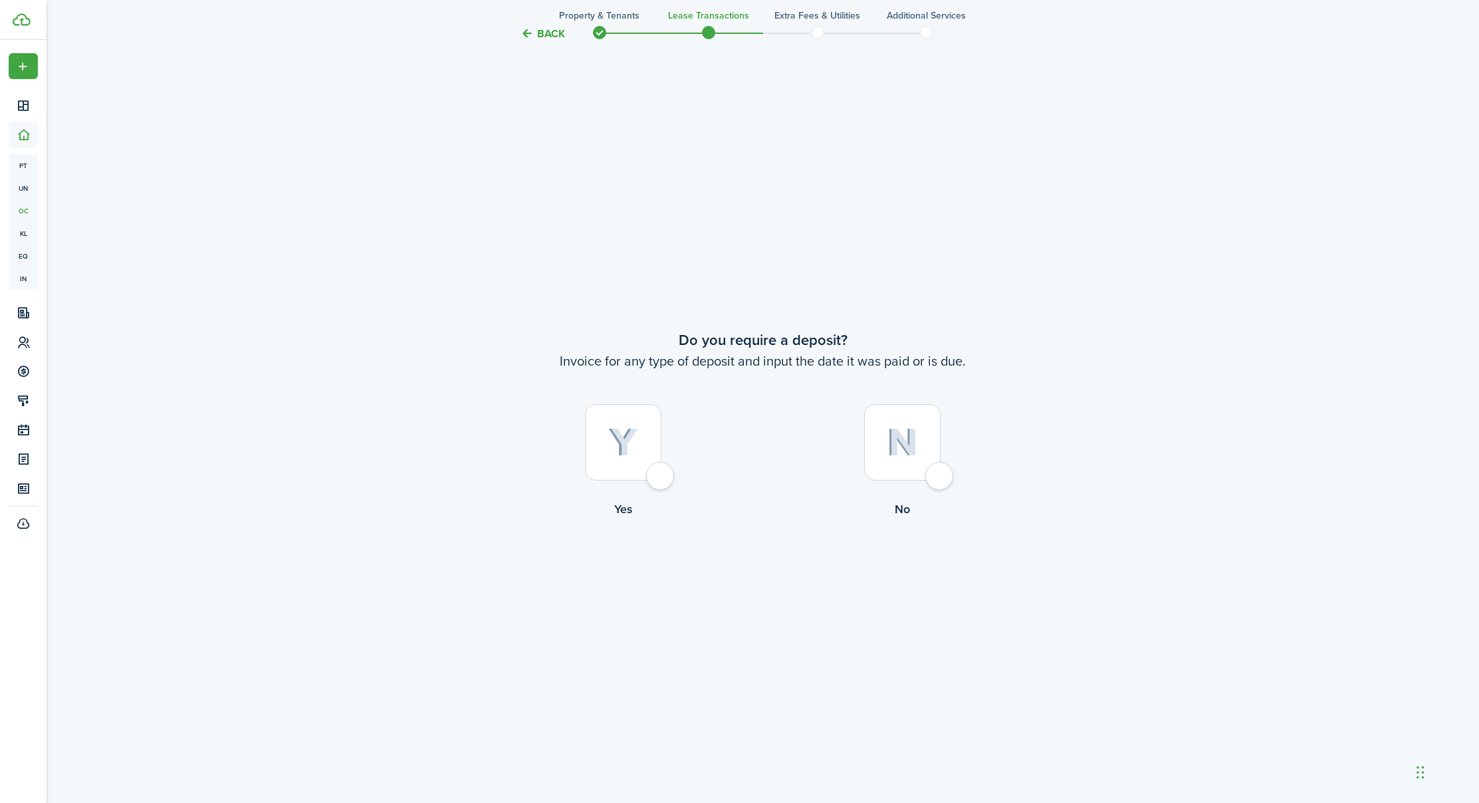
scroll to position [1517, 0]
click at [662, 472] on div at bounding box center [623, 438] width 76 height 76
radio input "true"
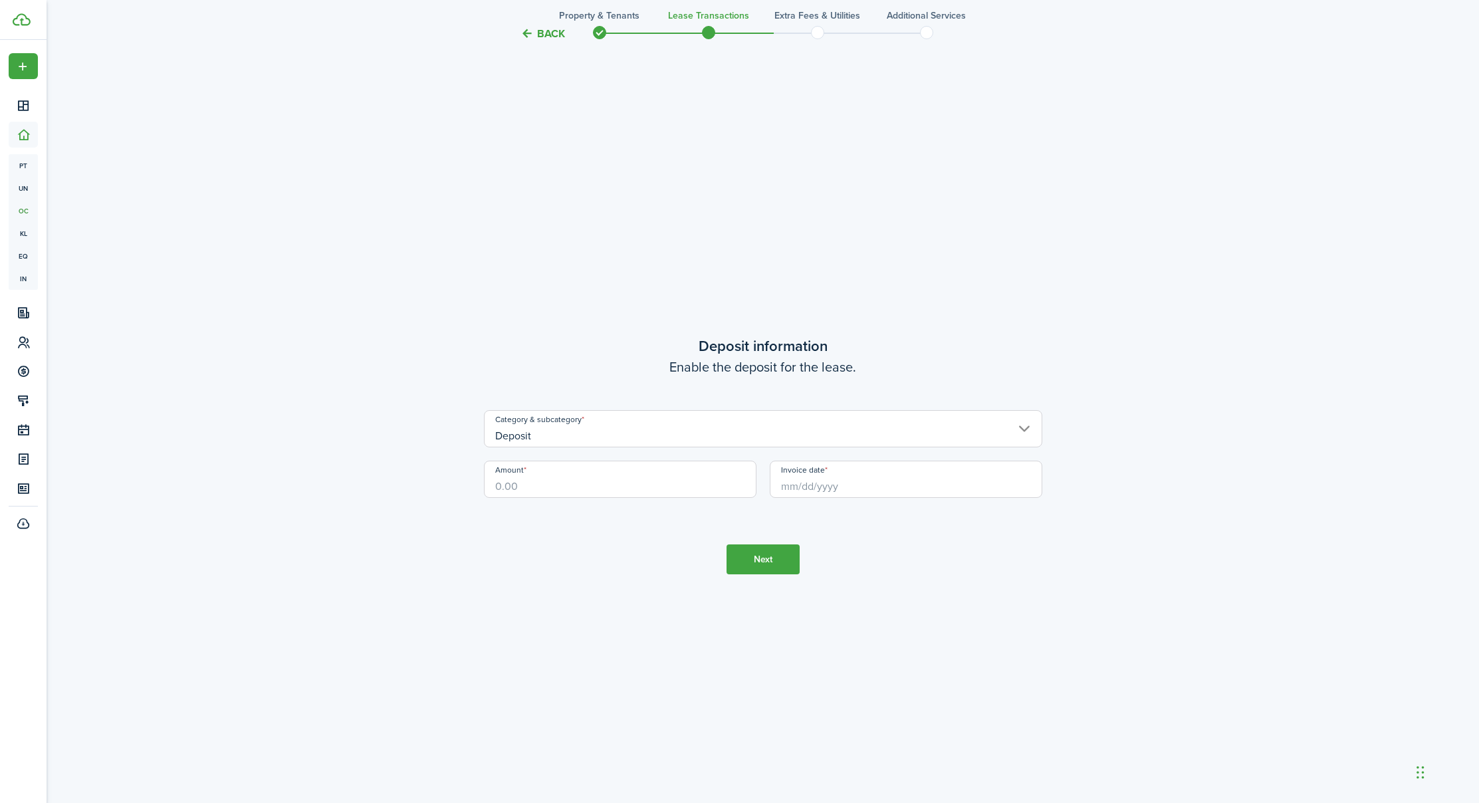
scroll to position [2321, 0]
click at [535, 489] on input "Amount" at bounding box center [620, 478] width 273 height 37
click at [807, 485] on input "Invoice date" at bounding box center [906, 478] width 273 height 37
type input "$1,000.00"
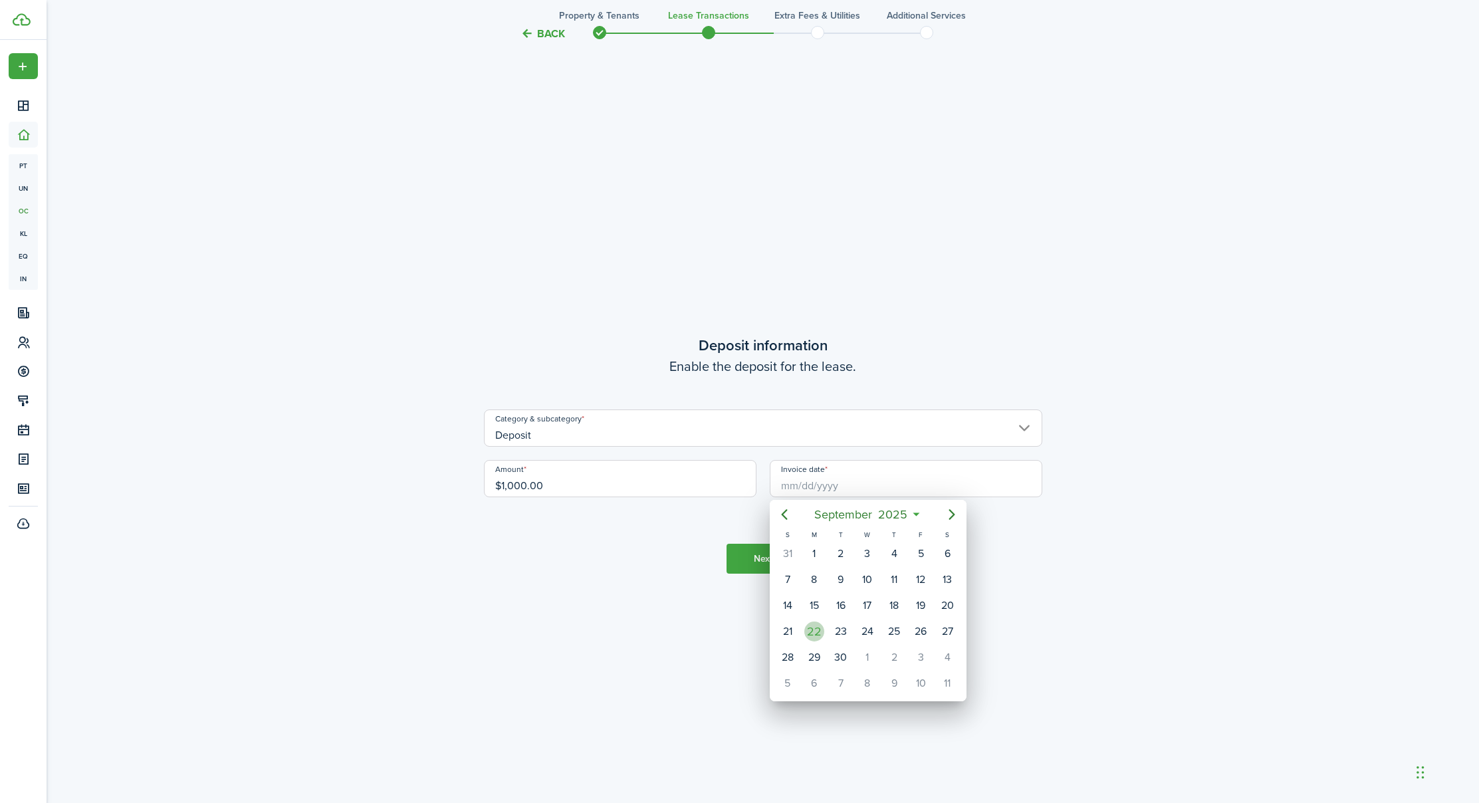
click at [817, 629] on div "22" at bounding box center [815, 632] width 20 height 20
type input "[DATE]"
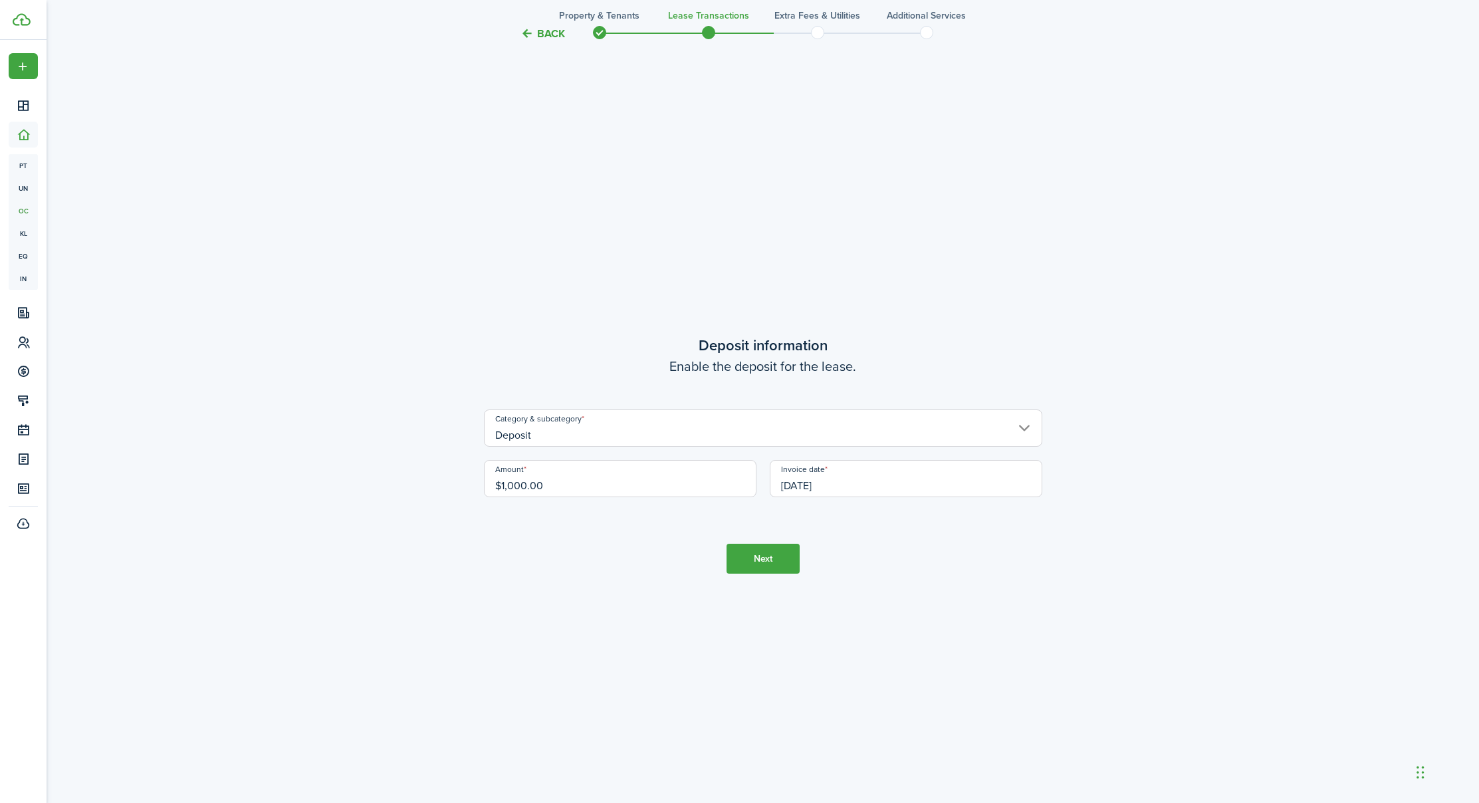
click at [789, 563] on button "Next" at bounding box center [763, 559] width 73 height 30
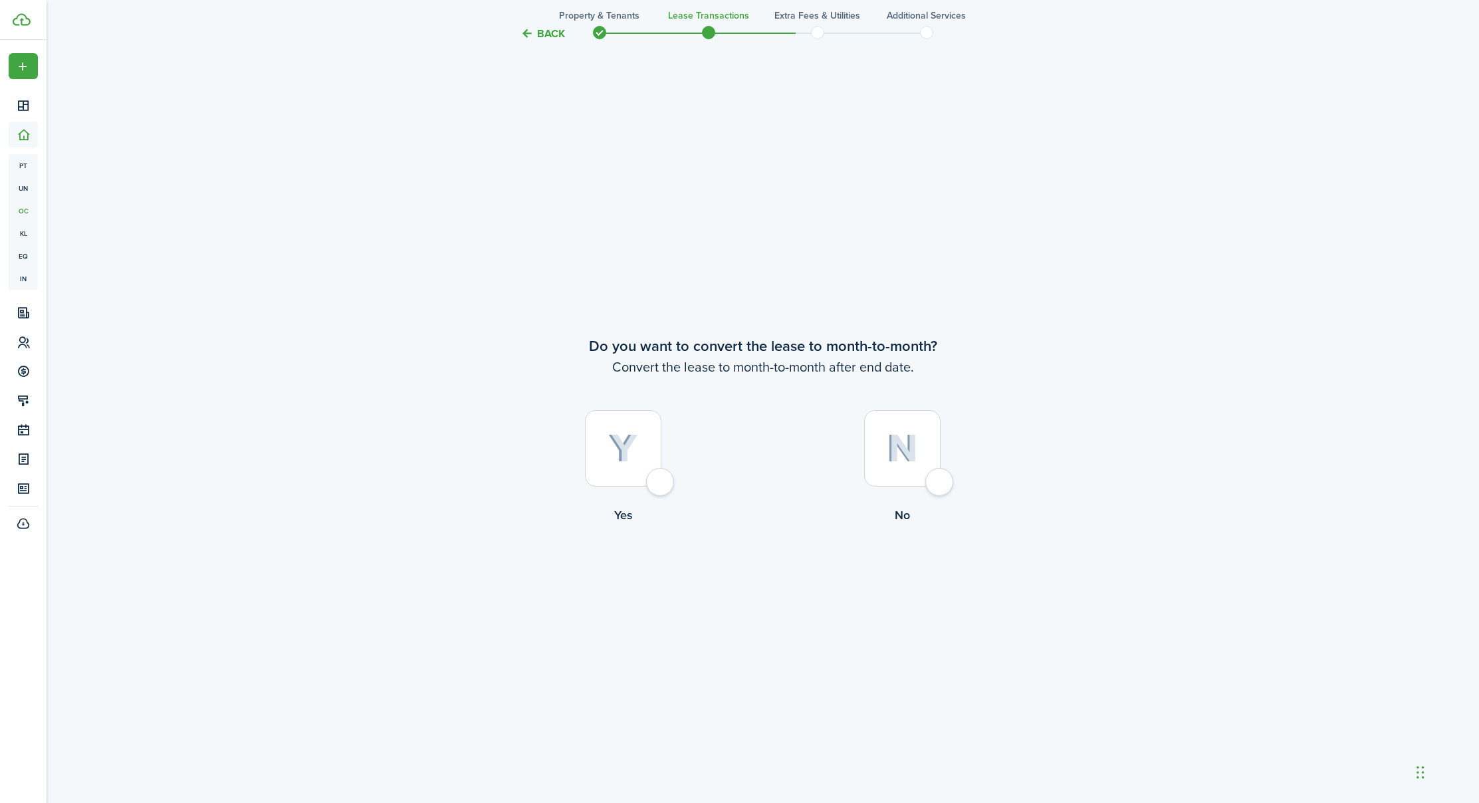
scroll to position [3124, 0]
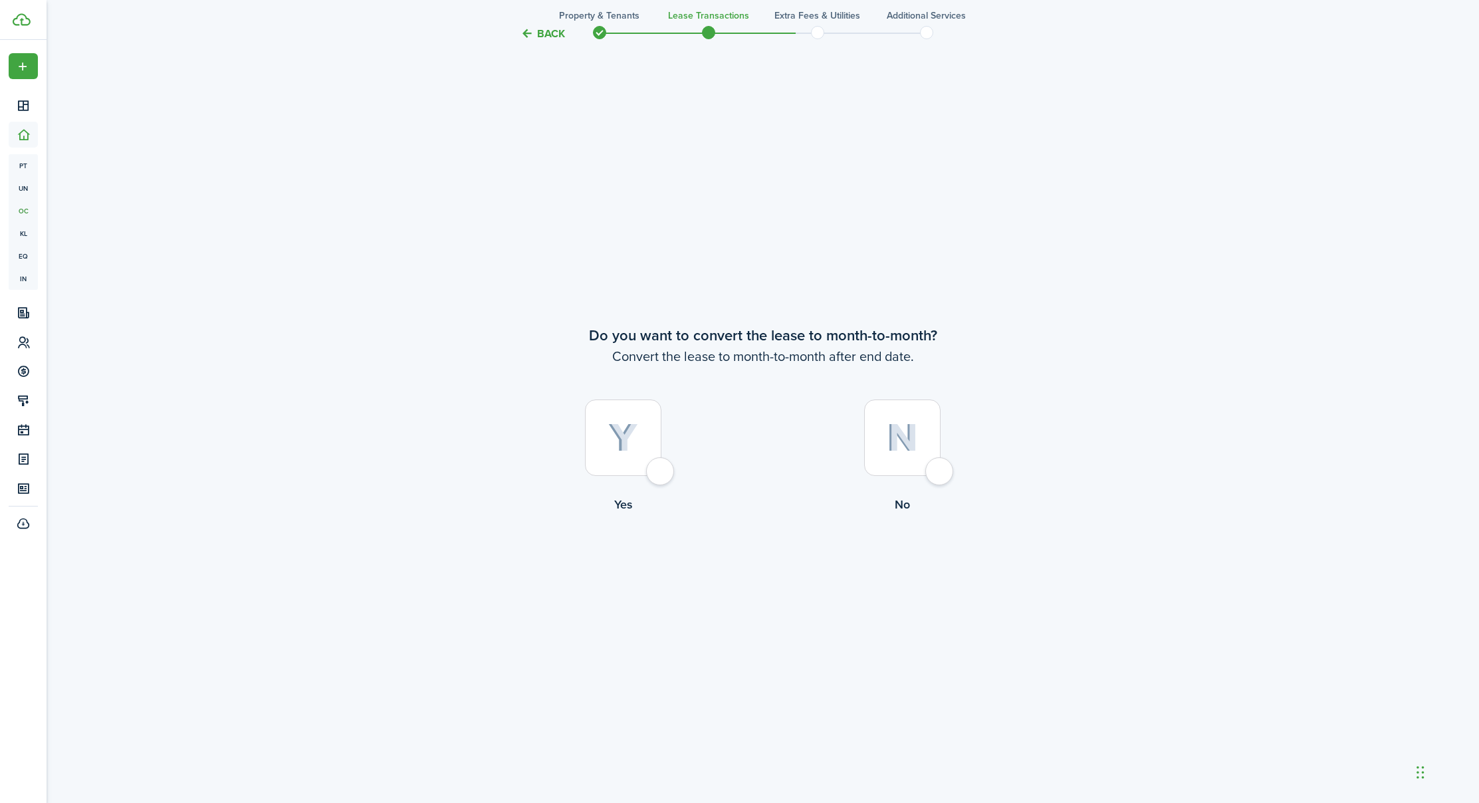
click at [662, 468] on div at bounding box center [623, 438] width 76 height 76
radio input "true"
click at [771, 565] on button "Continue" at bounding box center [763, 569] width 73 height 30
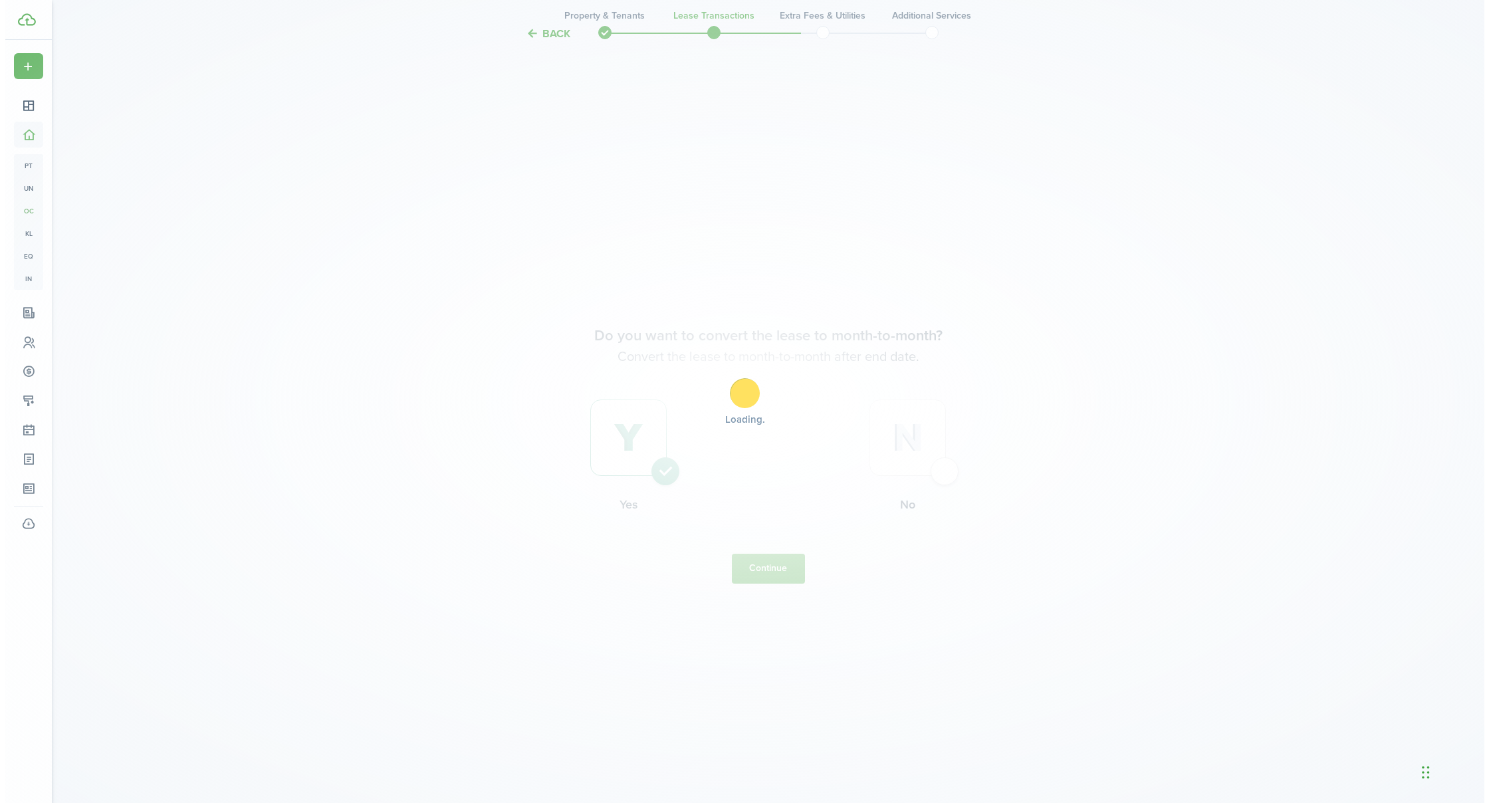
scroll to position [0, 0]
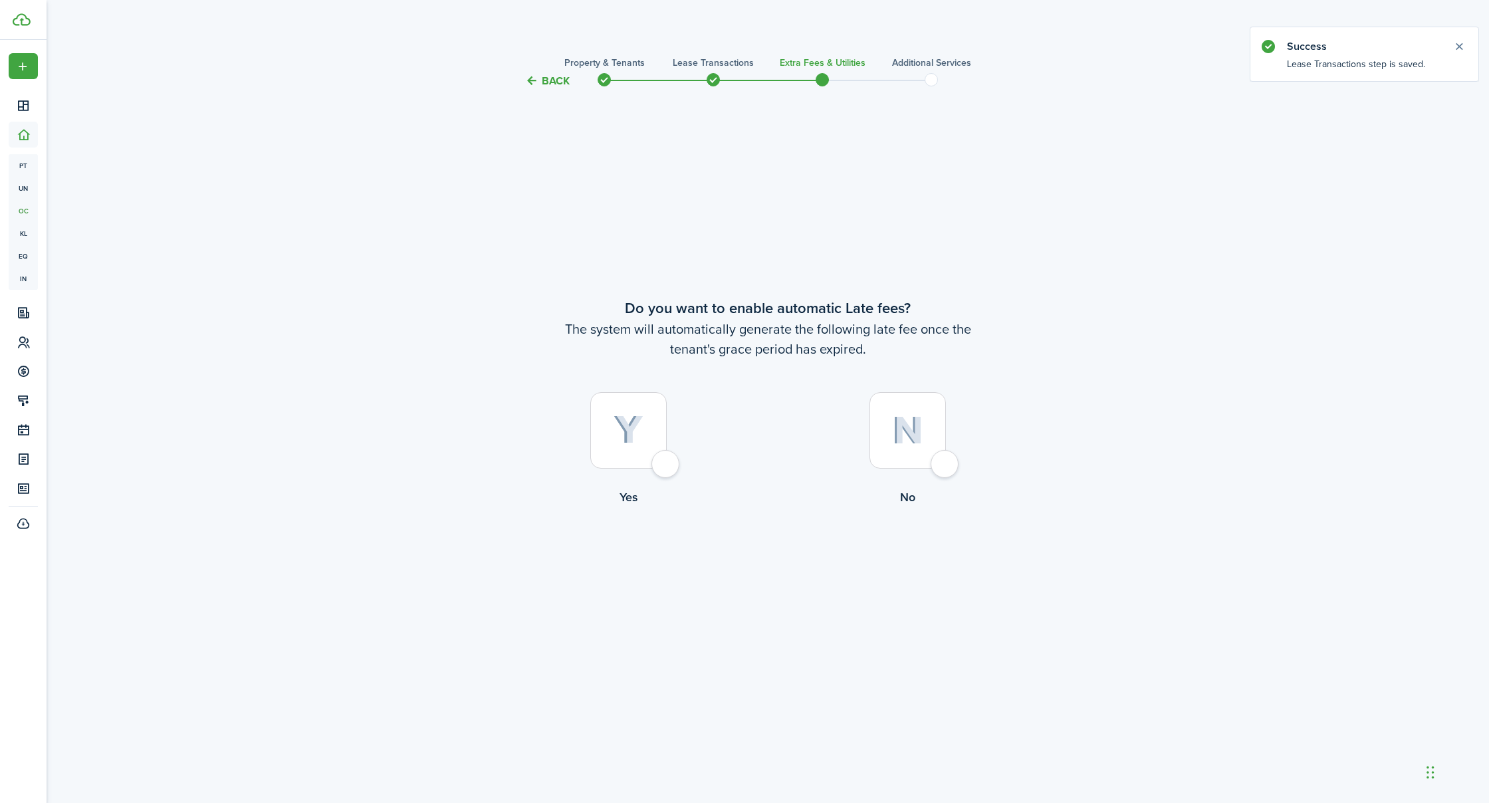
click at [665, 467] on div at bounding box center [628, 430] width 76 height 76
radio input "true"
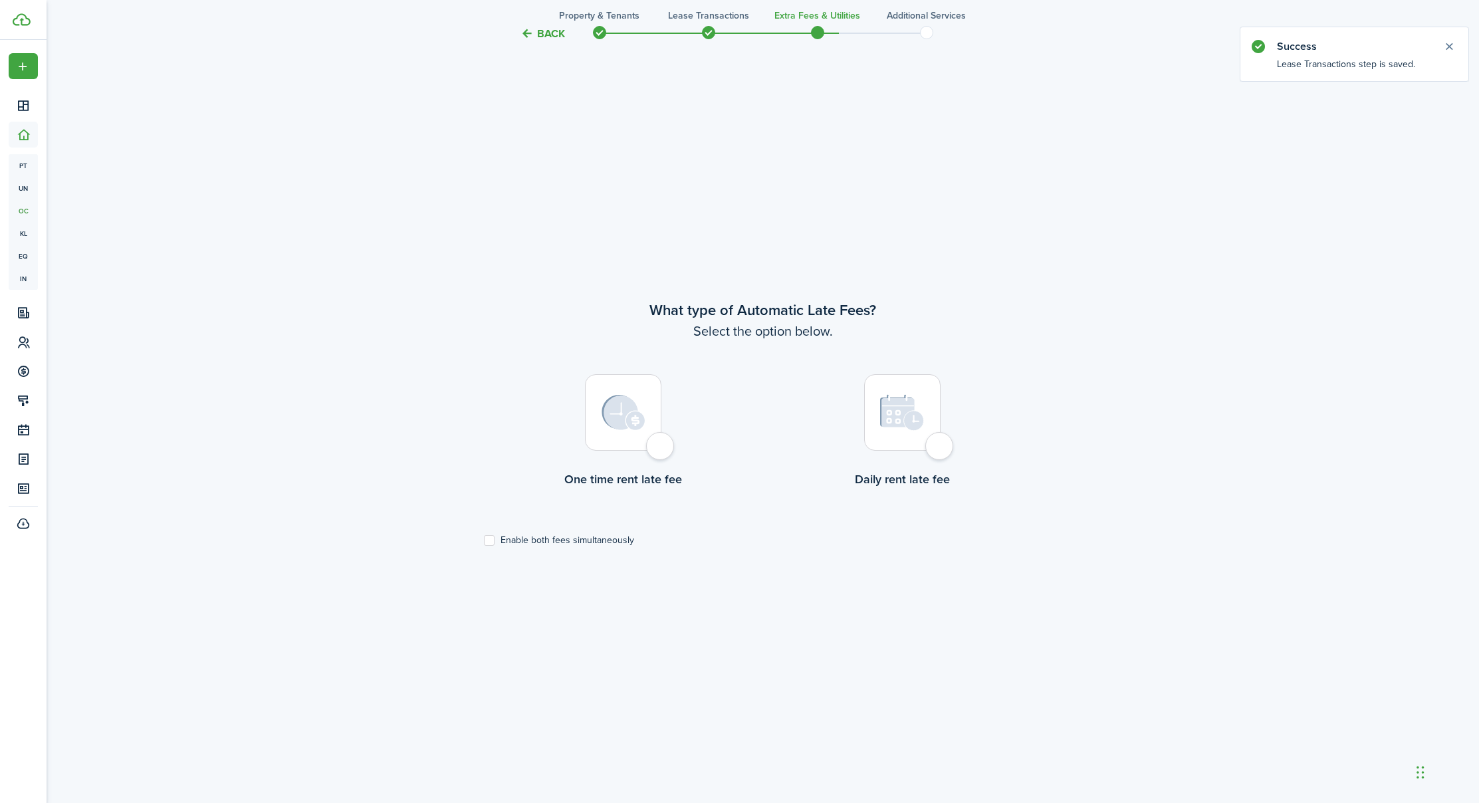
click at [662, 448] on div at bounding box center [623, 412] width 76 height 76
radio input "true"
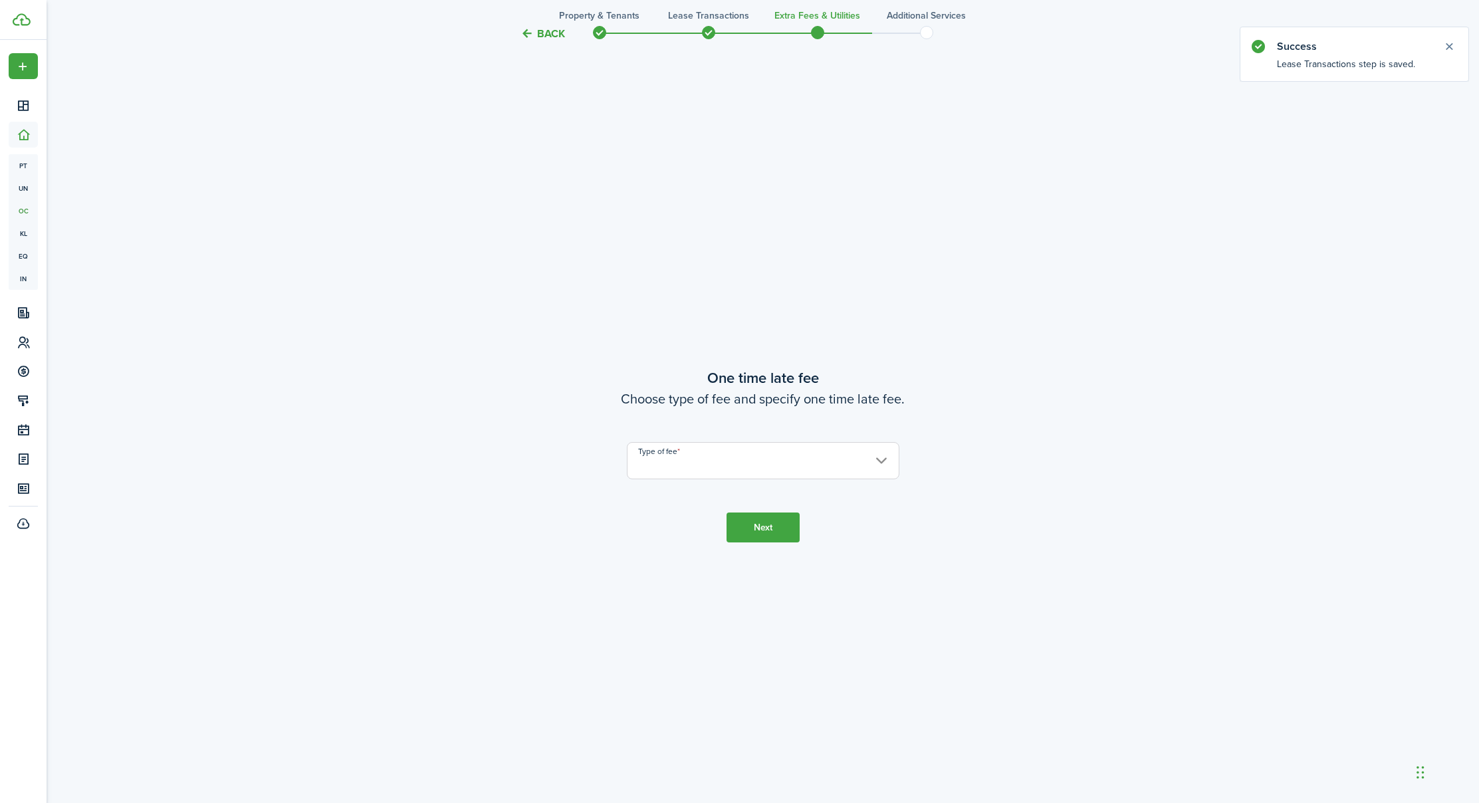
scroll to position [1517, 0]
click at [658, 464] on input "Type of fee" at bounding box center [763, 460] width 273 height 37
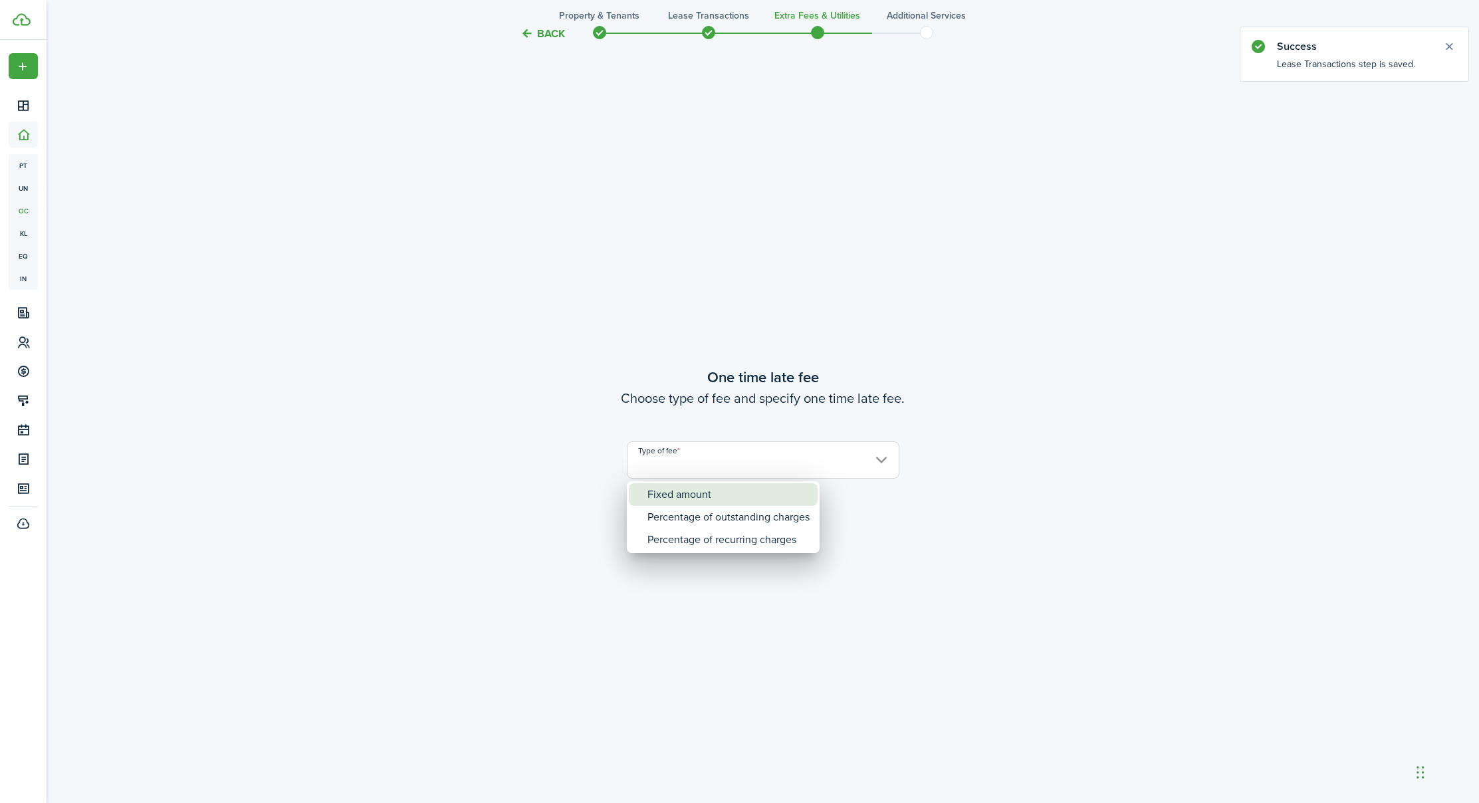
click at [670, 491] on div "Fixed amount" at bounding box center [729, 494] width 162 height 23
type input "Fixed amount"
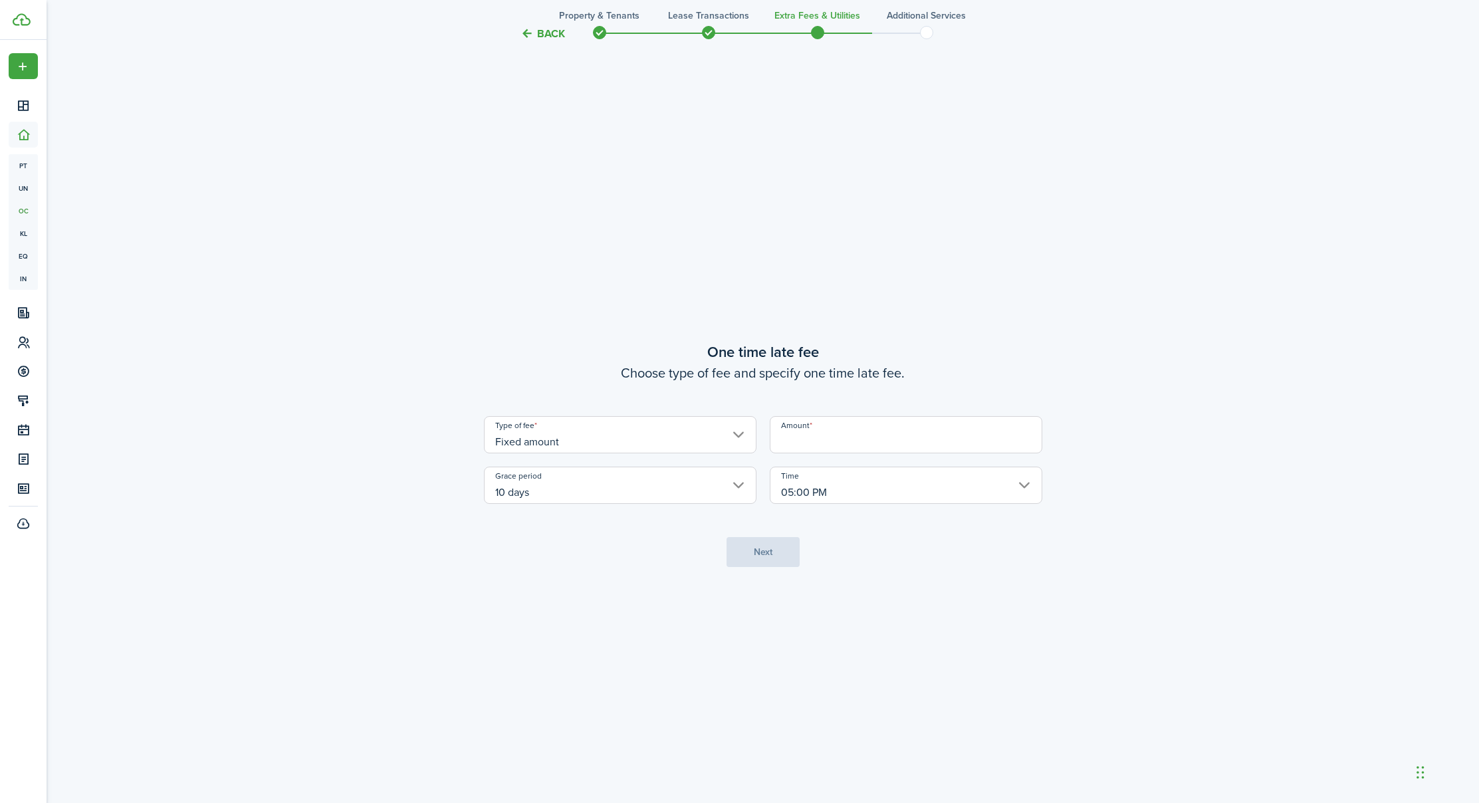
click at [798, 441] on input "Amount" at bounding box center [906, 434] width 273 height 37
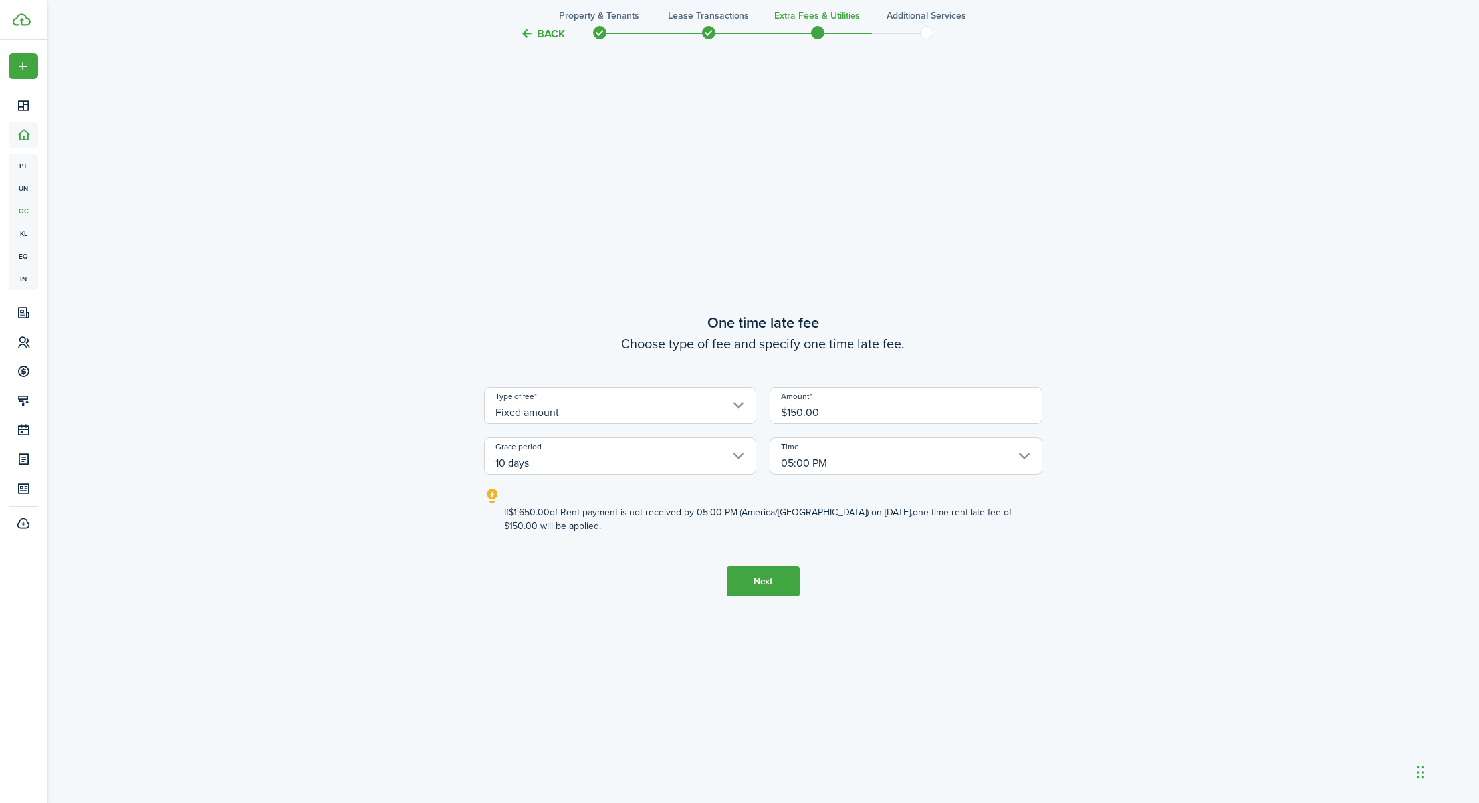
click at [572, 458] on input "10 days" at bounding box center [620, 456] width 273 height 37
type input "$150.00"
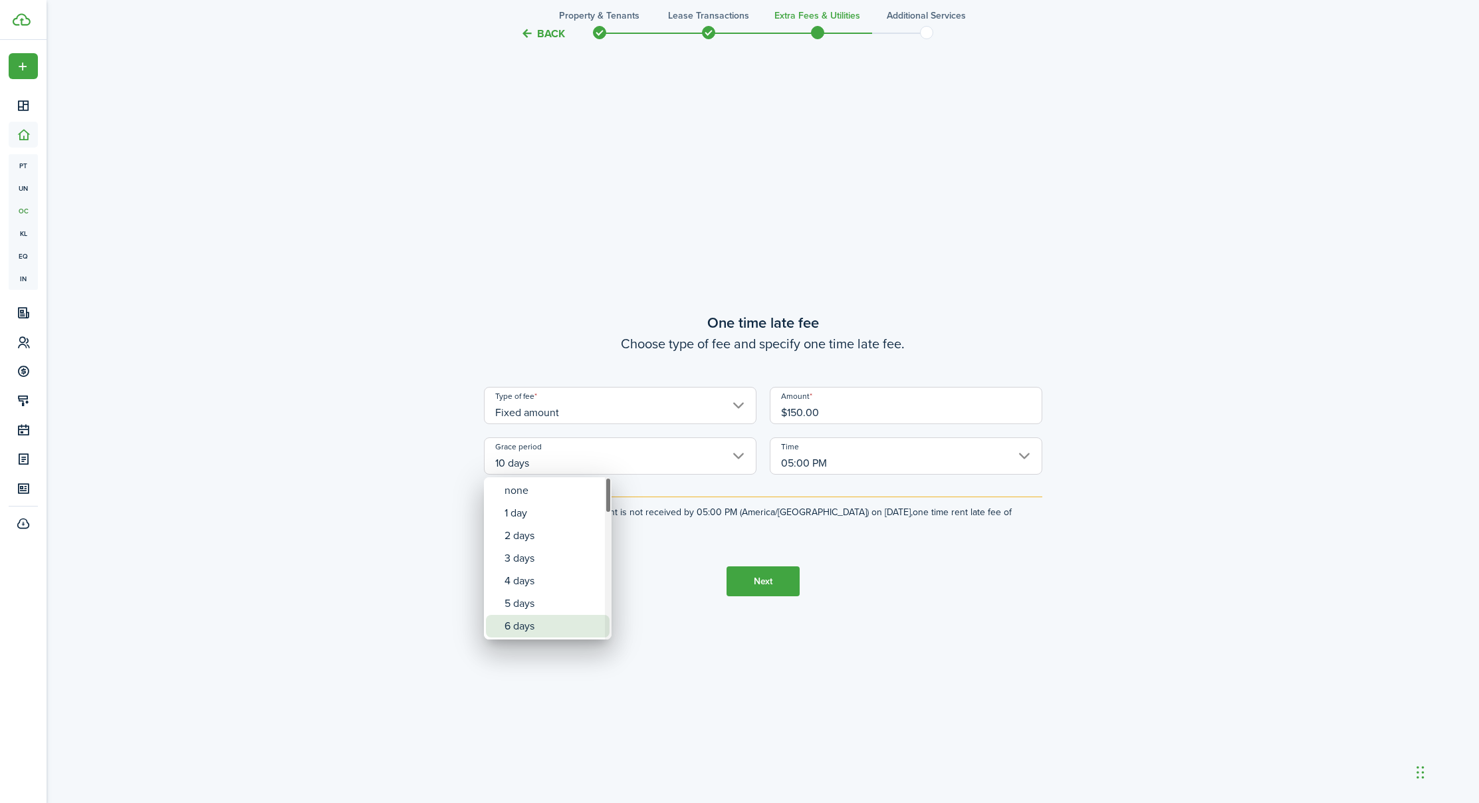
click at [534, 630] on div "6 days" at bounding box center [553, 626] width 97 height 23
type input "6 days"
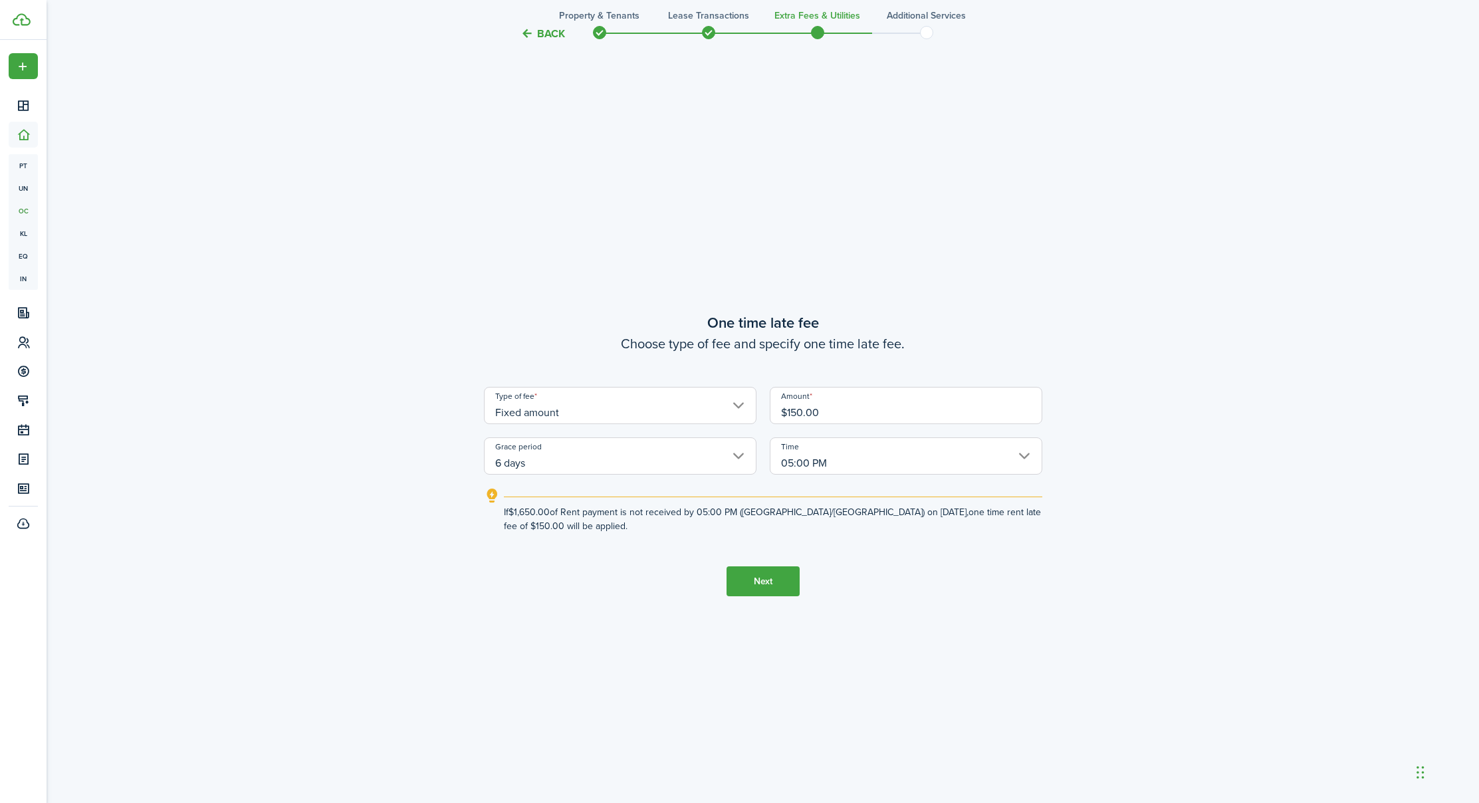
click at [799, 457] on input "05:00 PM" at bounding box center [906, 456] width 273 height 37
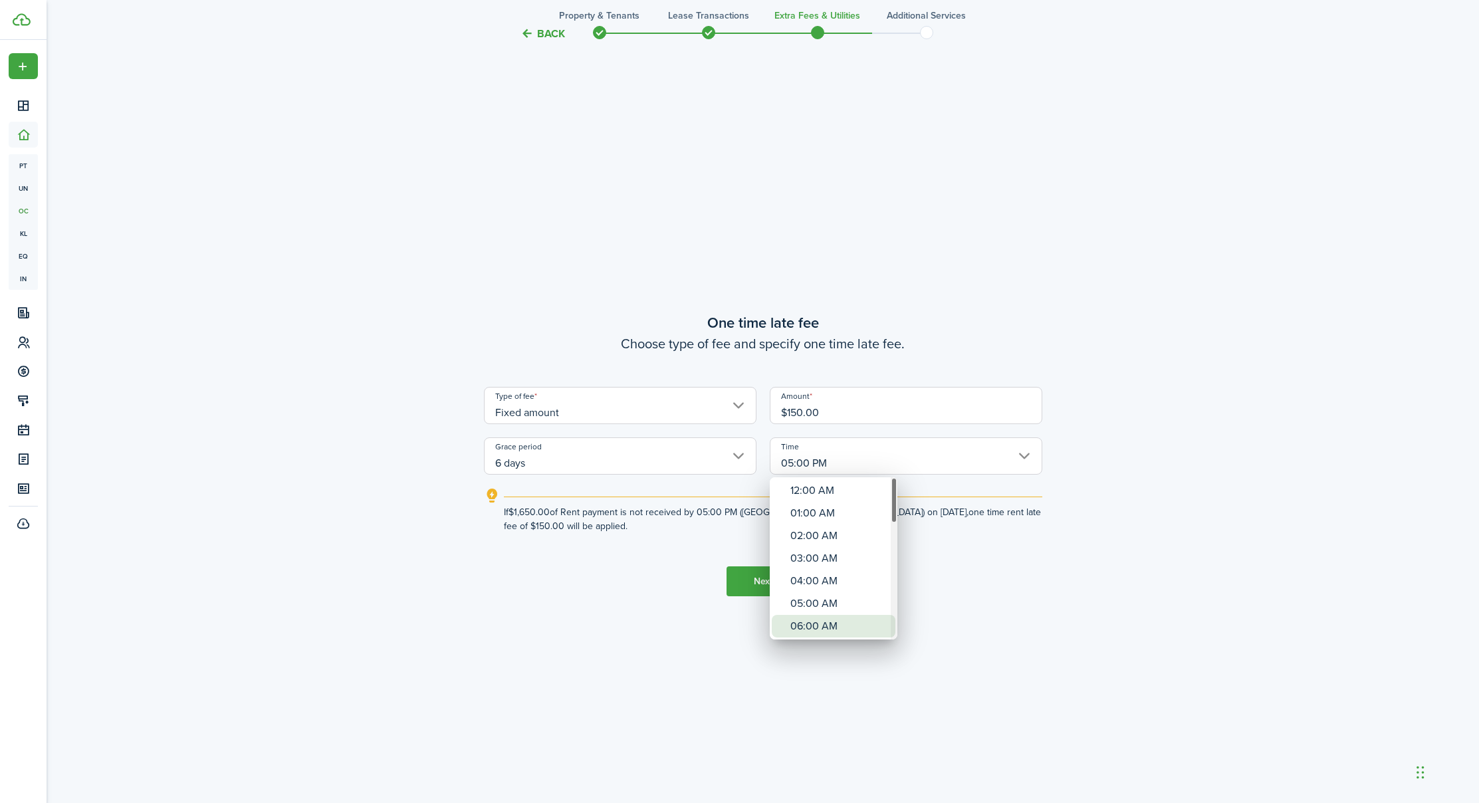
click at [815, 624] on div "06:00 AM" at bounding box center [839, 626] width 97 height 23
type input "06:00 AM"
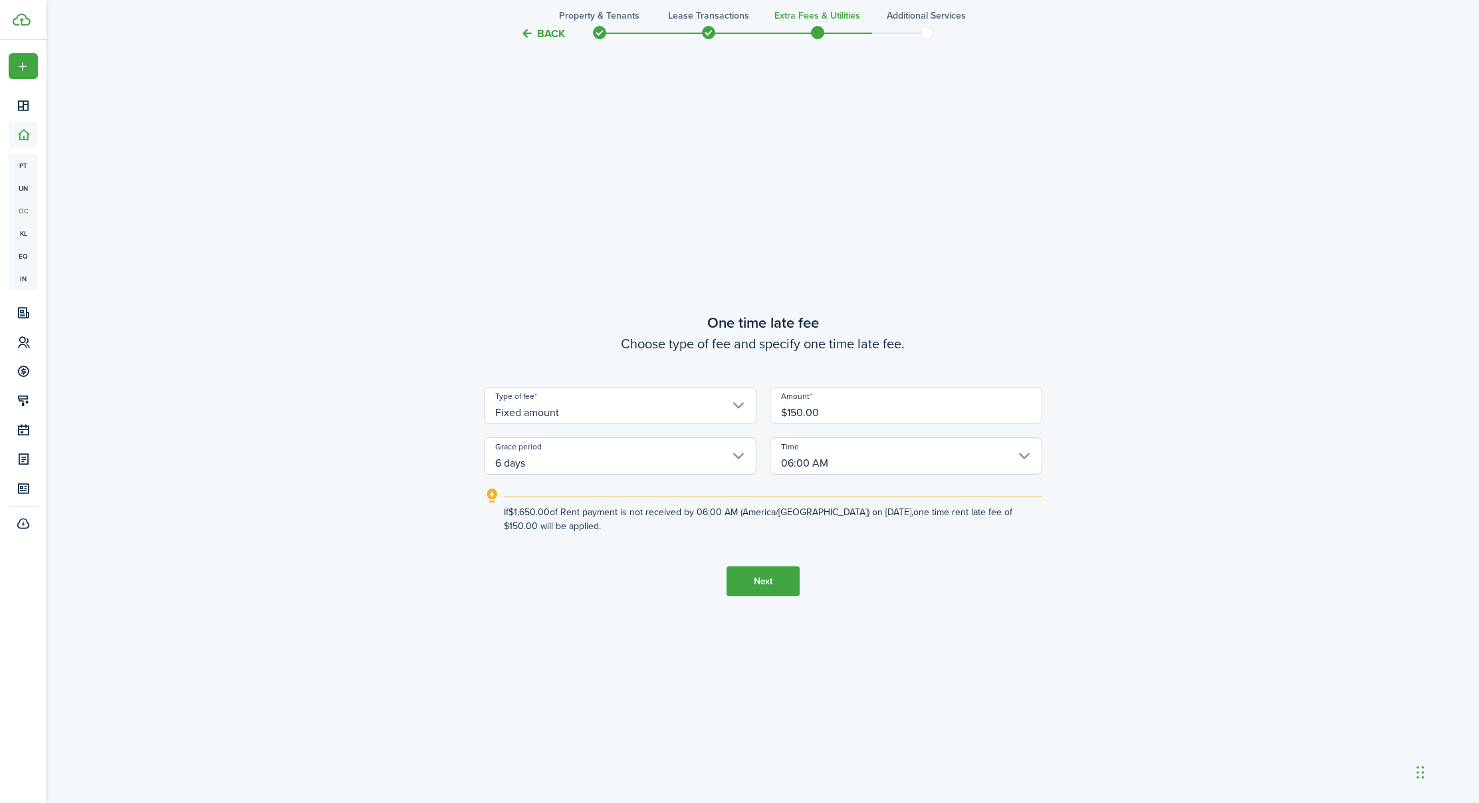
click at [751, 570] on button "Next" at bounding box center [763, 582] width 73 height 30
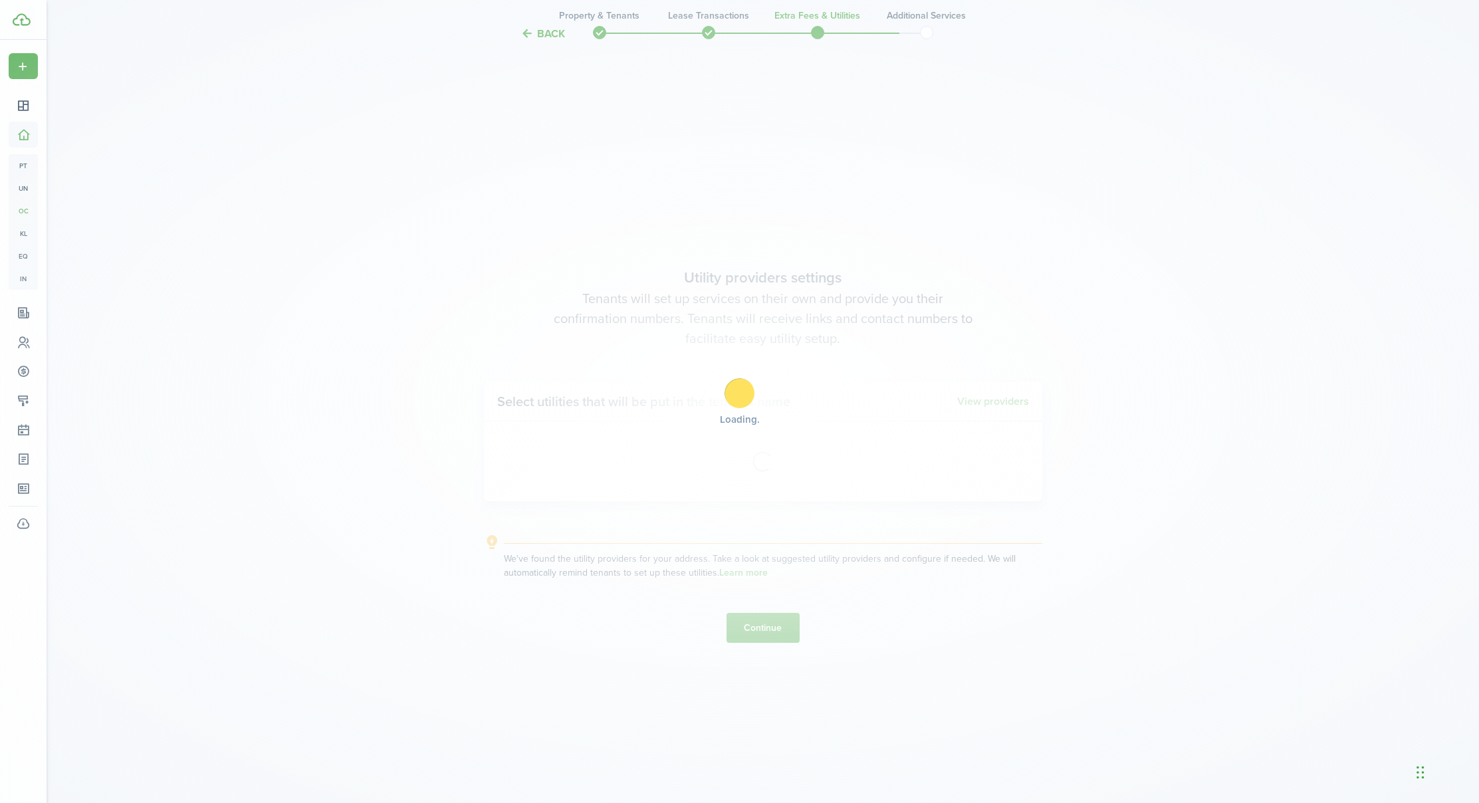
scroll to position [2321, 0]
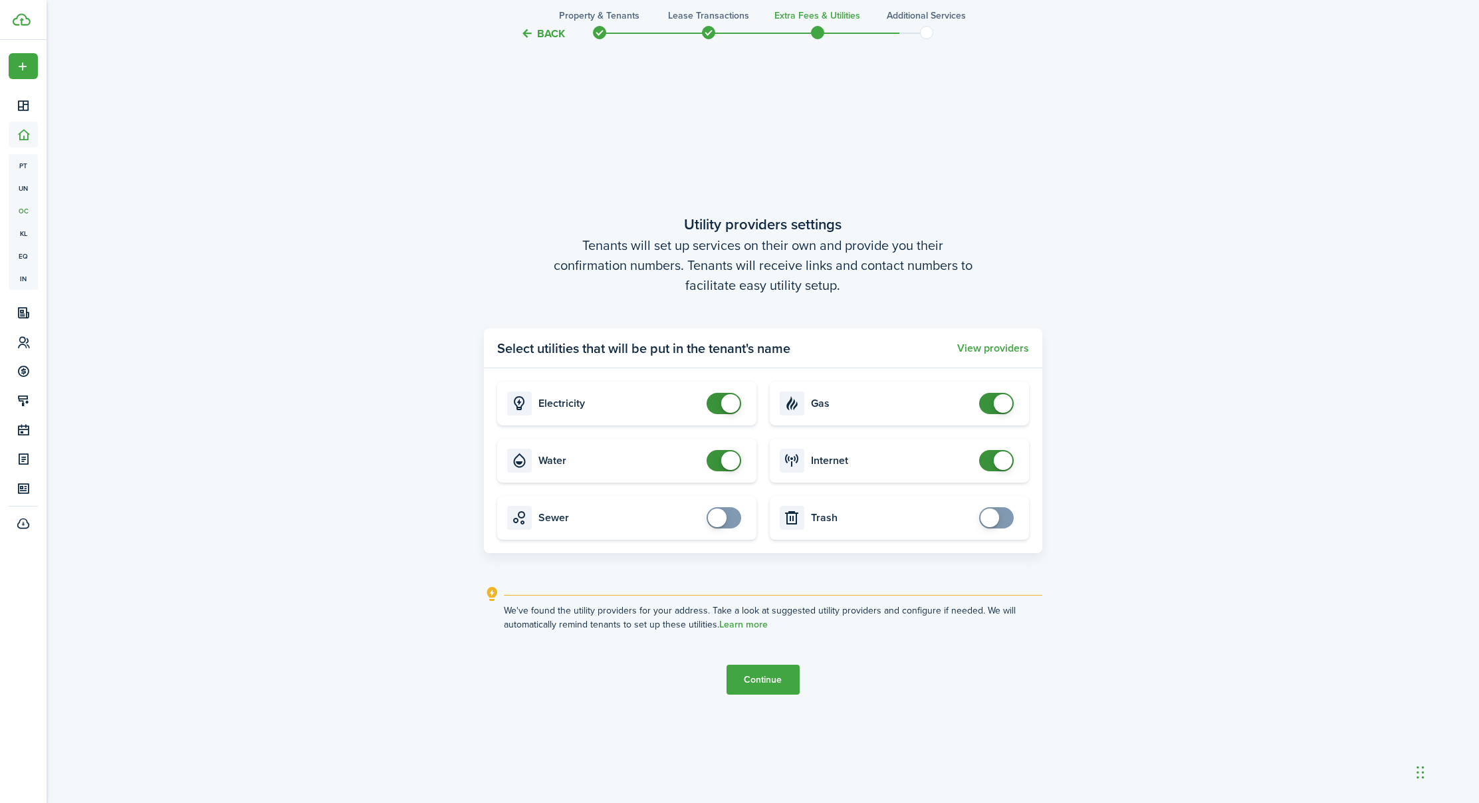
checkbox input "false"
click at [990, 400] on span at bounding box center [996, 403] width 13 height 21
drag, startPoint x: 1005, startPoint y: 517, endPoint x: 953, endPoint y: 525, distance: 52.4
click at [1003, 517] on span at bounding box center [996, 517] width 13 height 21
checkbox input "true"
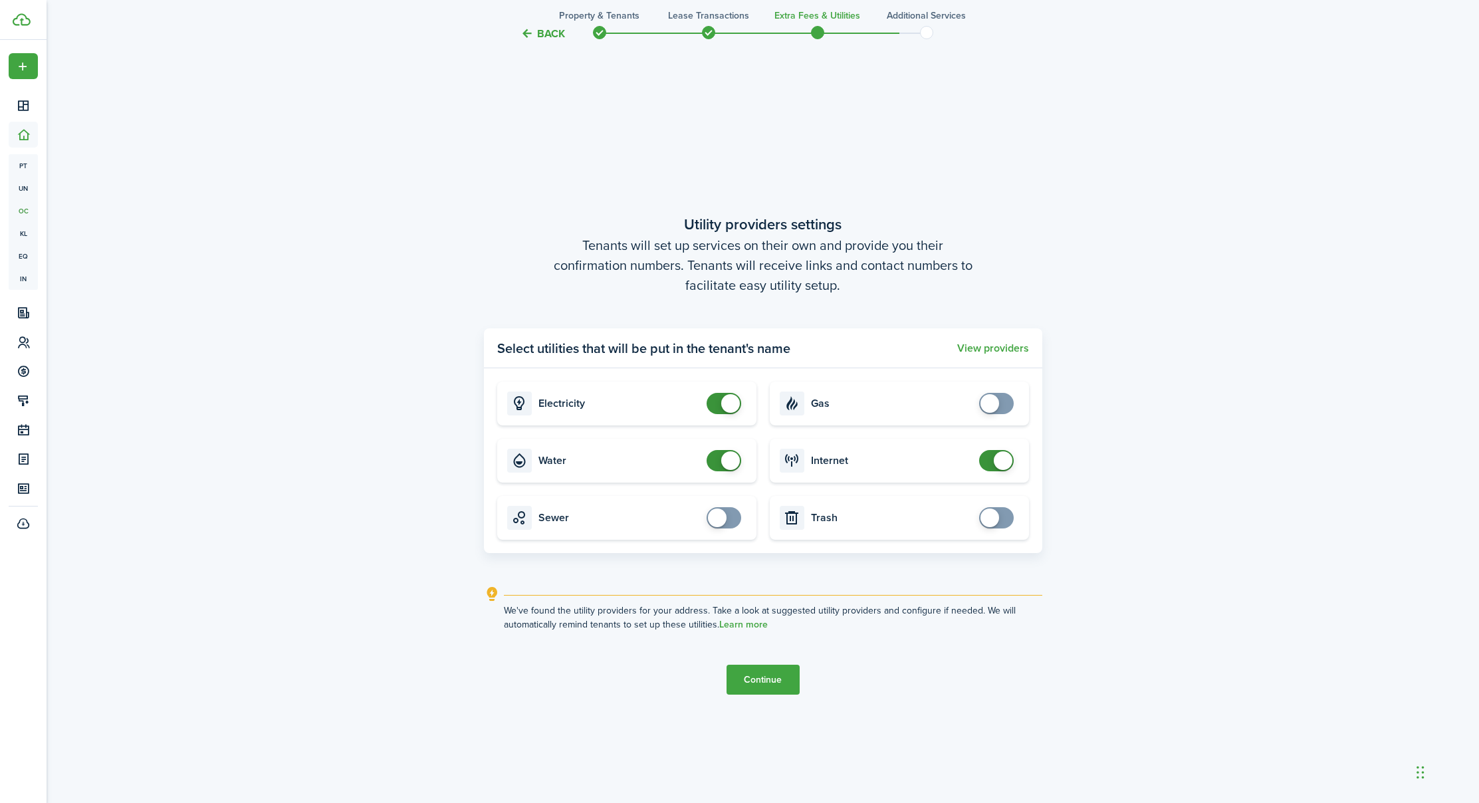
click at [1003, 523] on span at bounding box center [996, 517] width 13 height 21
checkbox input "true"
click at [731, 521] on span at bounding box center [723, 517] width 13 height 21
click at [773, 679] on button "Continue" at bounding box center [763, 680] width 73 height 30
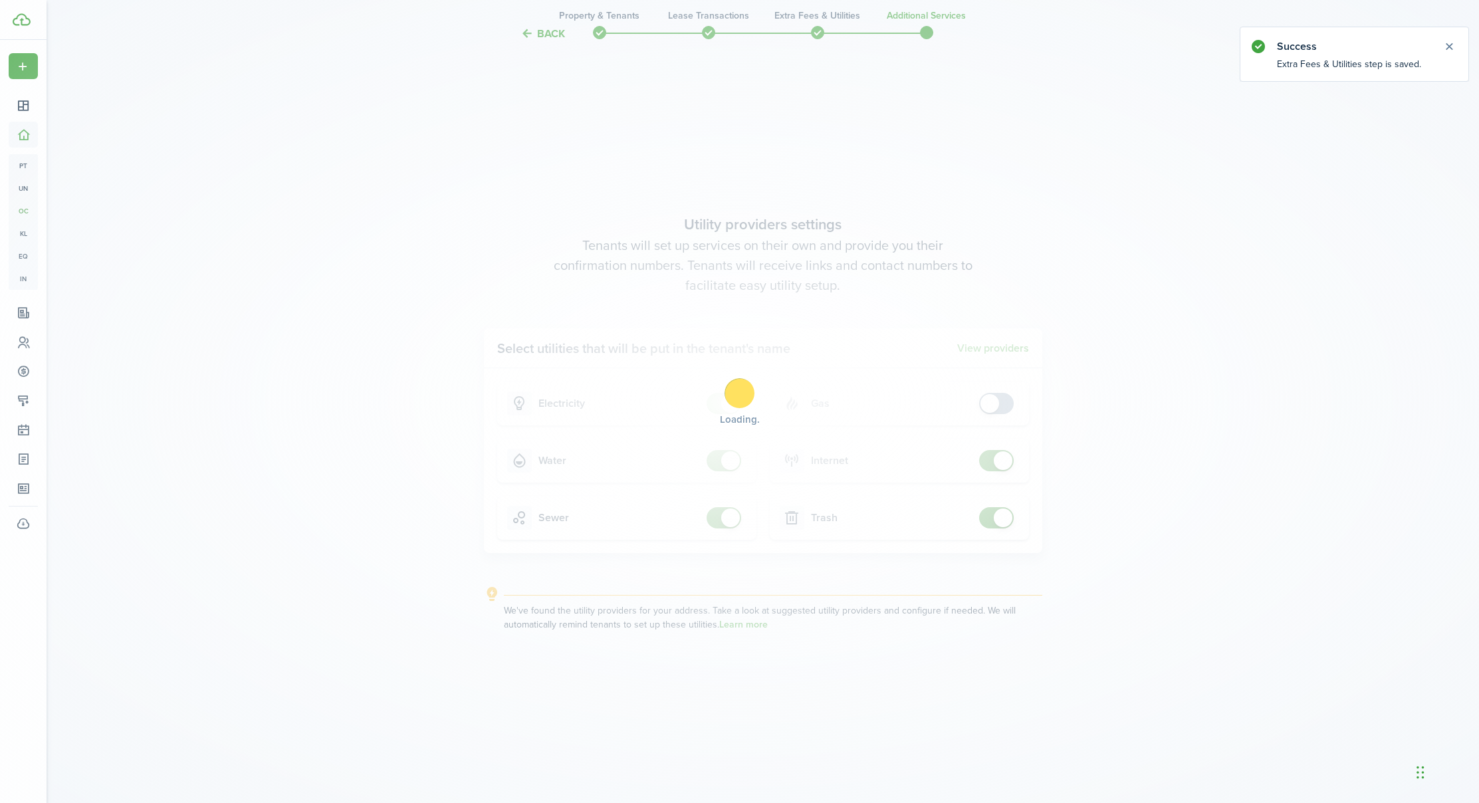
scroll to position [0, 0]
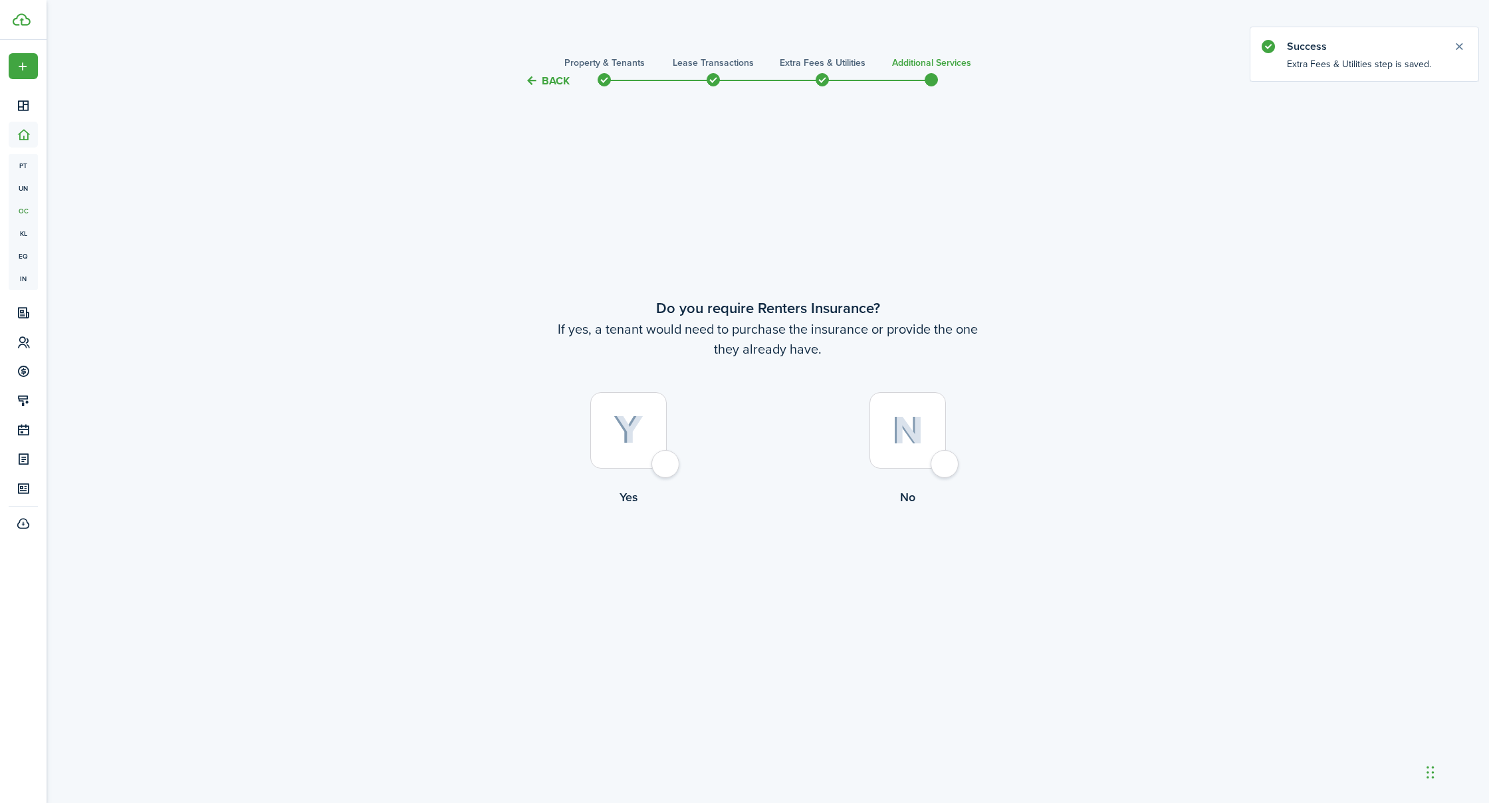
click at [946, 467] on div at bounding box center [908, 430] width 76 height 76
radio input "true"
click at [777, 563] on button "Complete move in" at bounding box center [768, 561] width 98 height 30
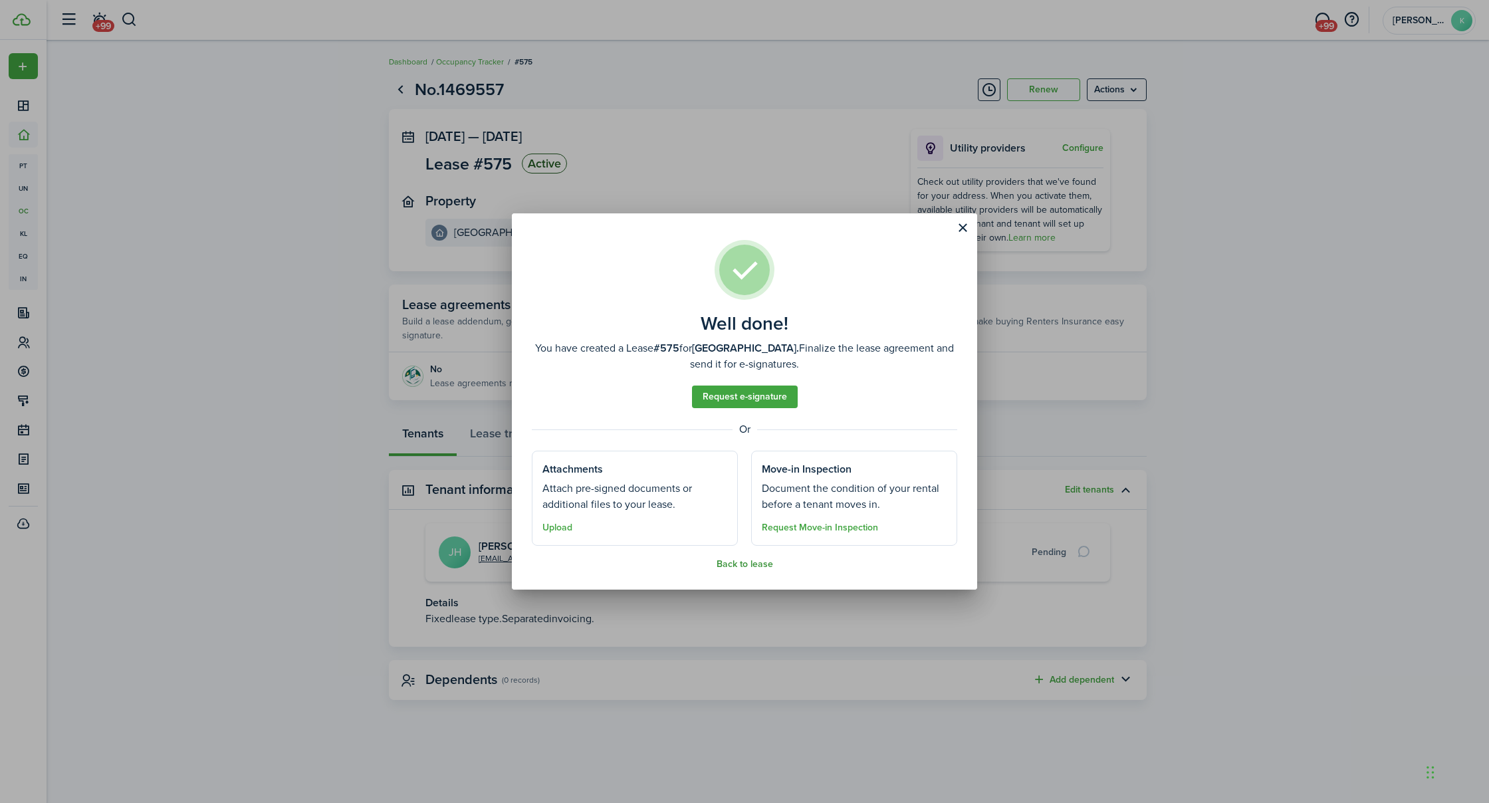
click at [761, 565] on button "Back to lease" at bounding box center [745, 564] width 57 height 11
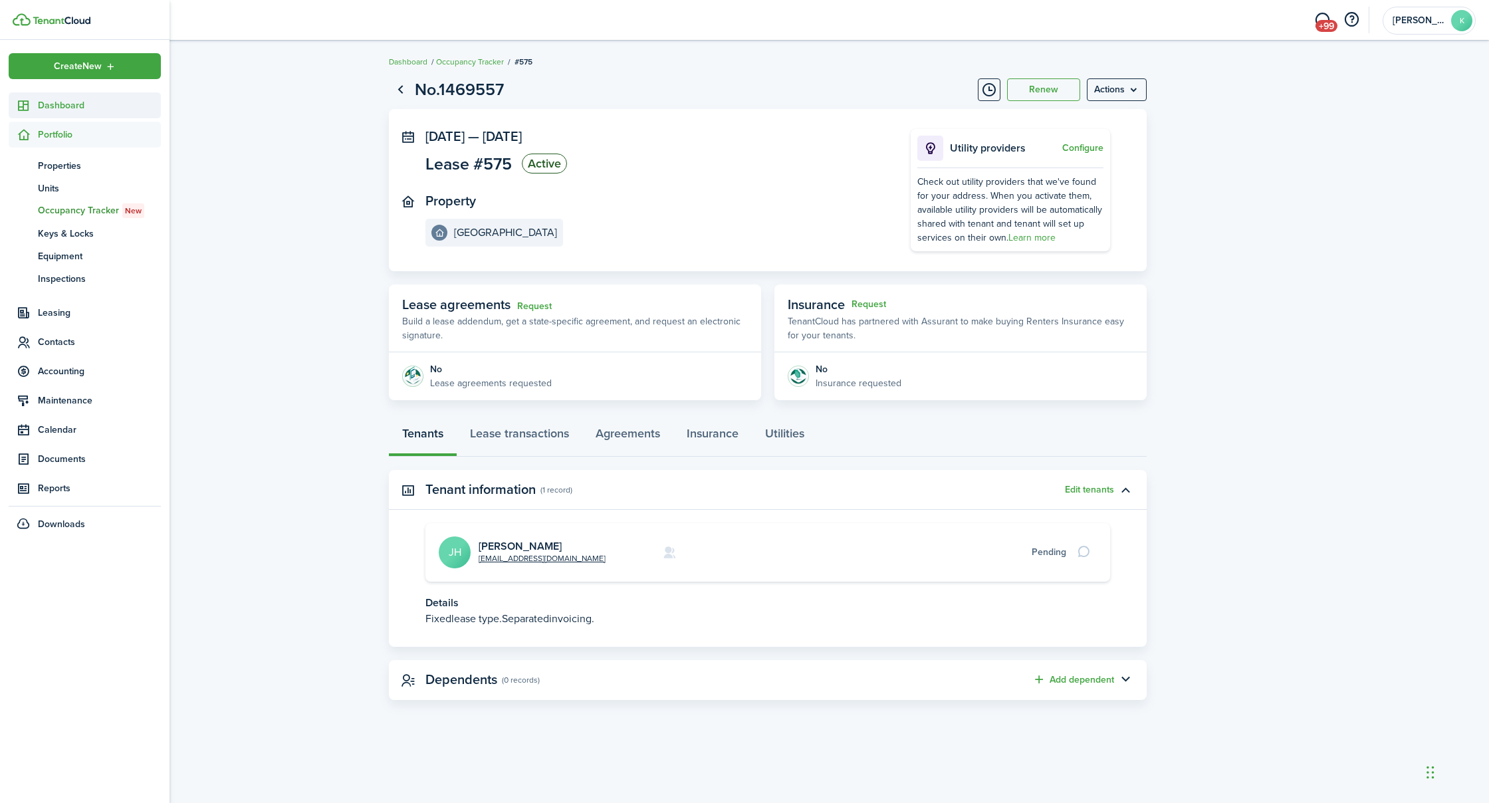
click at [64, 102] on span "Dashboard" at bounding box center [99, 105] width 123 height 14
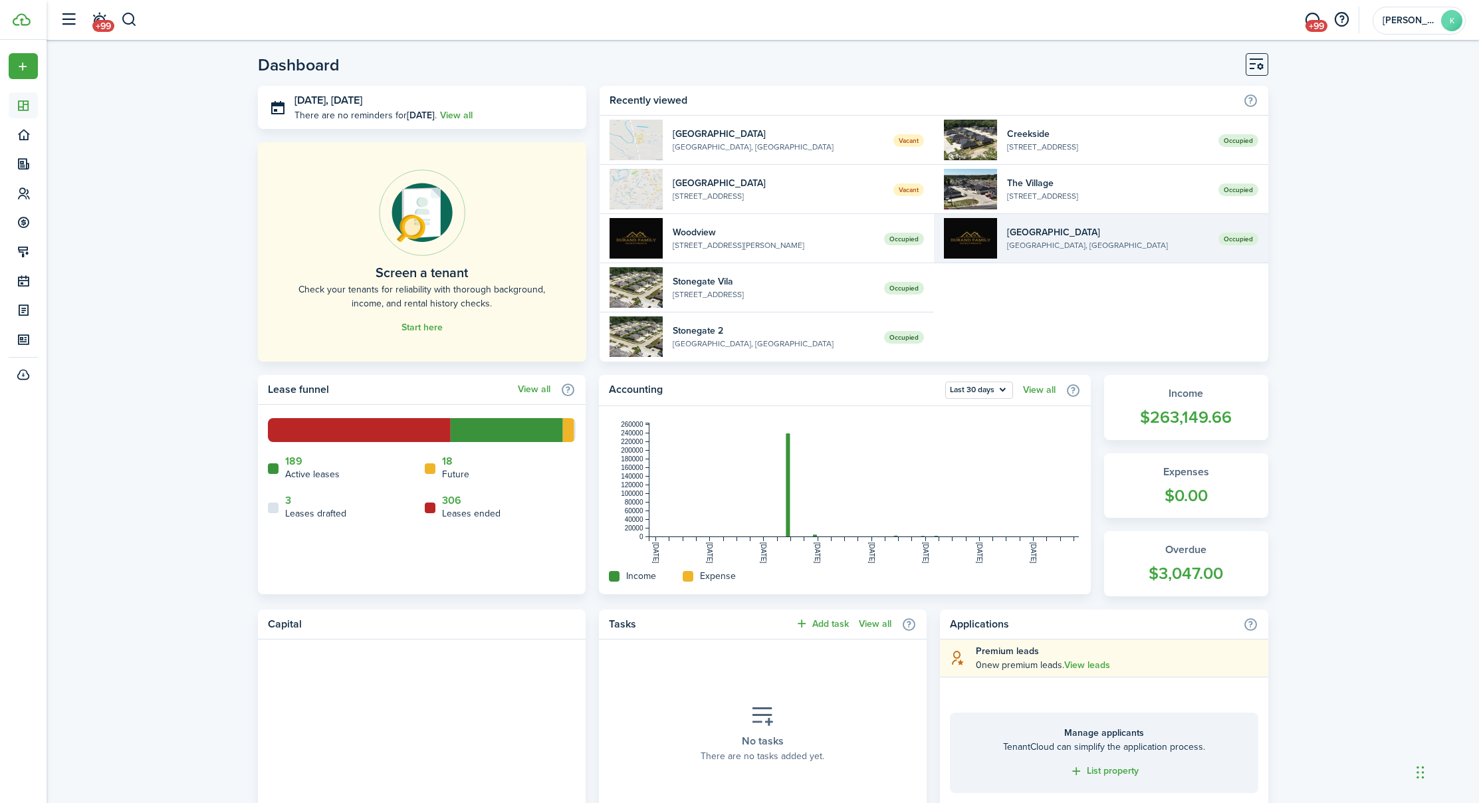
click at [1057, 227] on widget-list-item-title "[GEOGRAPHIC_DATA]" at bounding box center [1107, 232] width 201 height 14
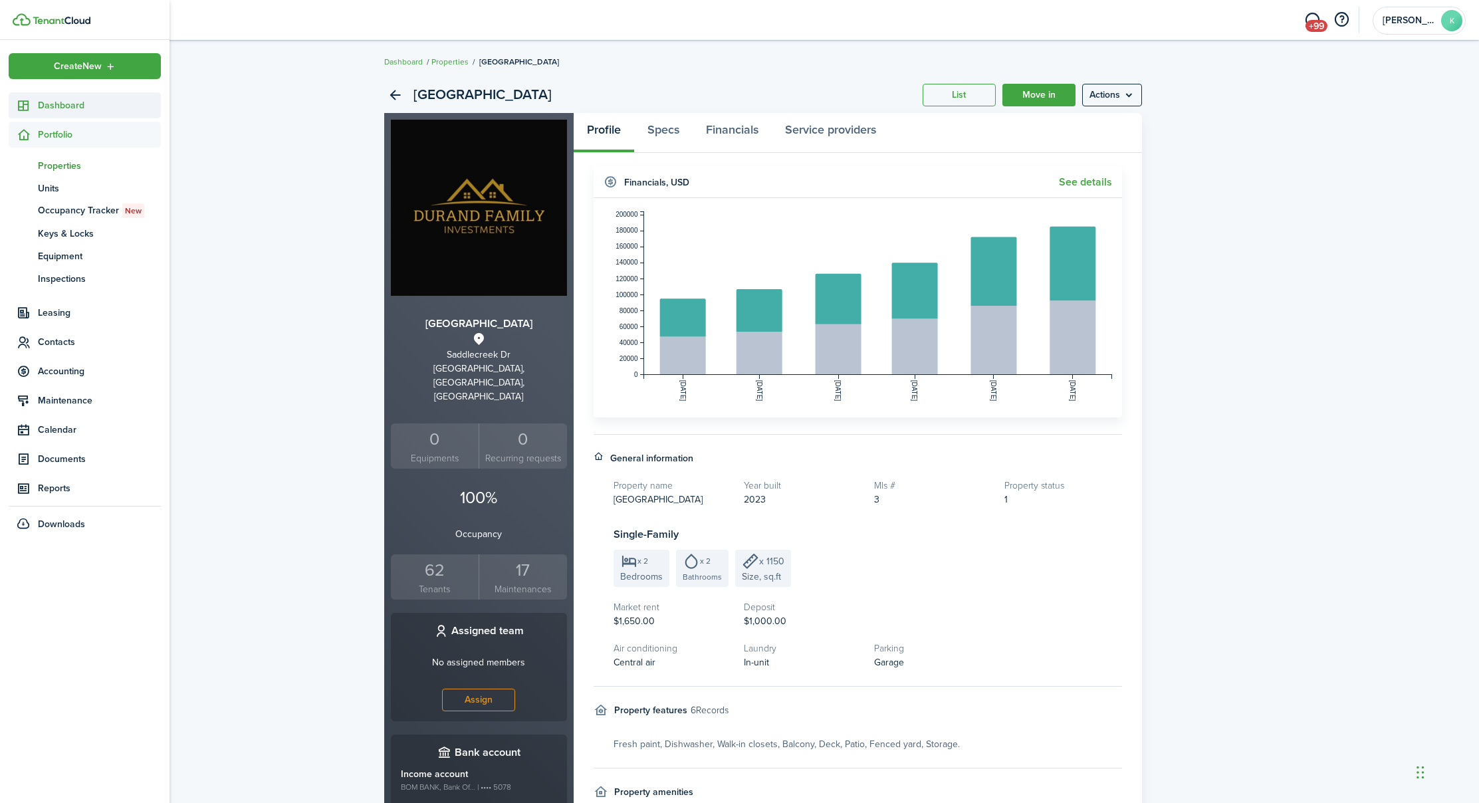
click at [62, 105] on span "Dashboard" at bounding box center [99, 105] width 123 height 14
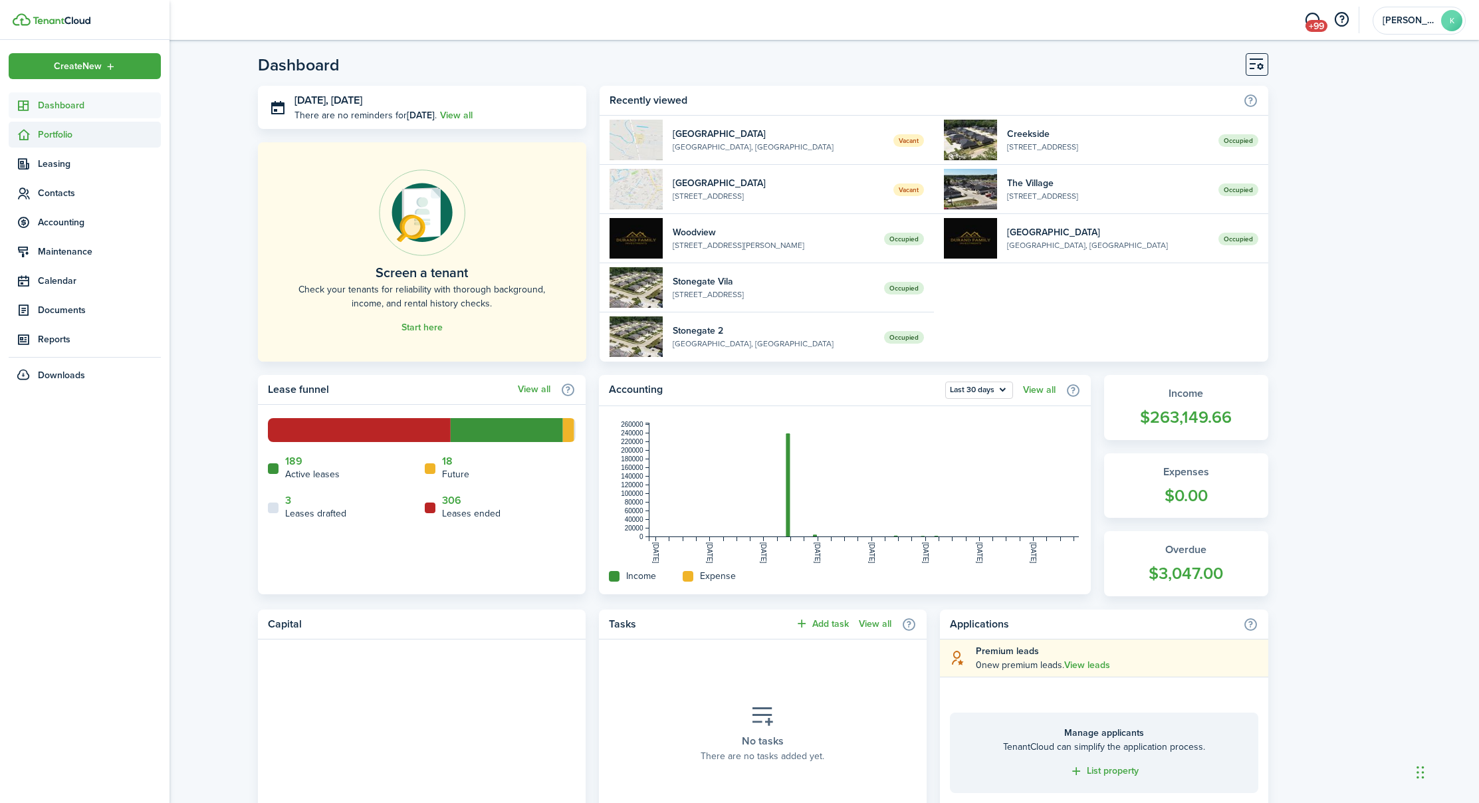
click at [61, 134] on span "Portfolio" at bounding box center [99, 135] width 123 height 14
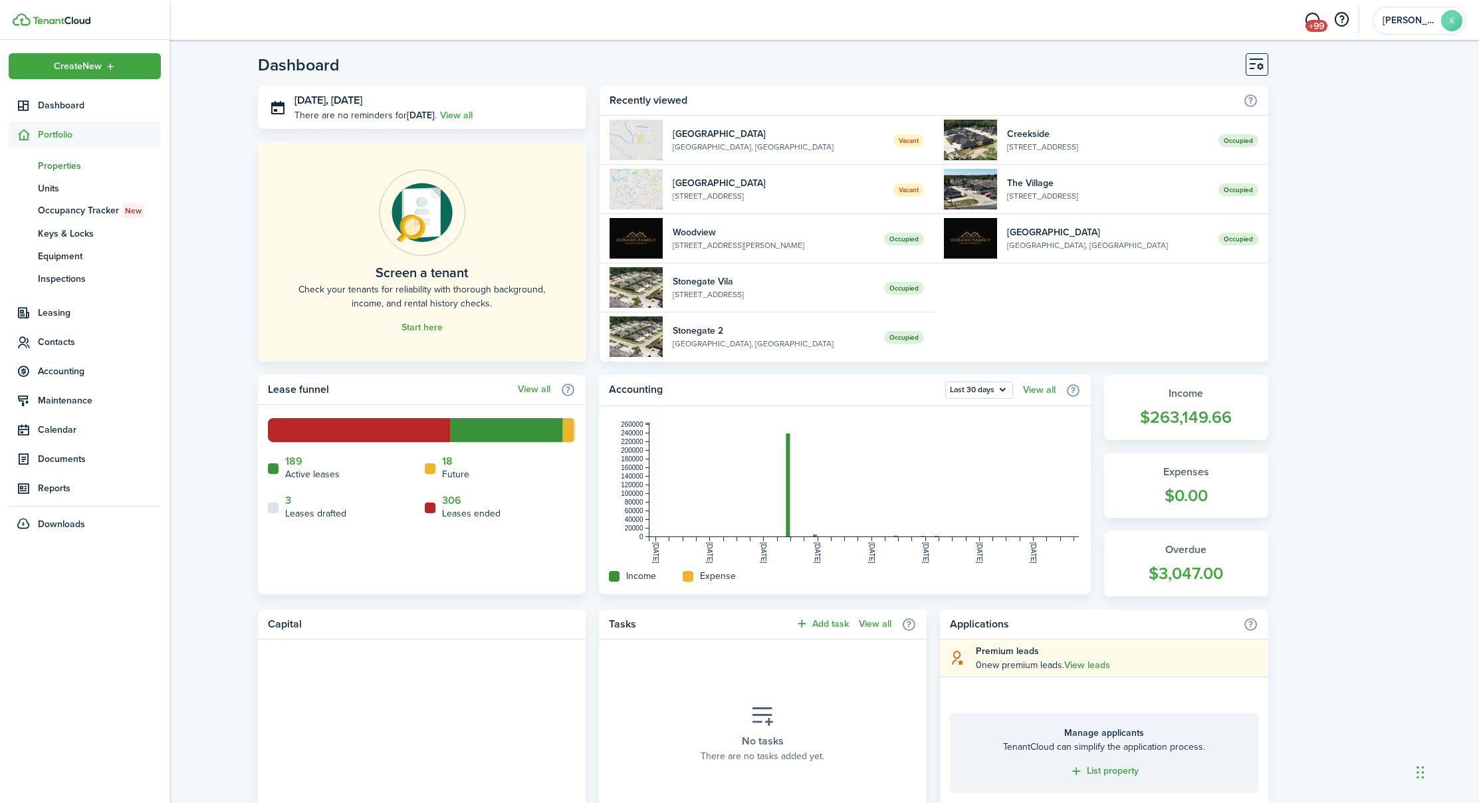
click at [62, 164] on span "Properties" at bounding box center [99, 166] width 123 height 14
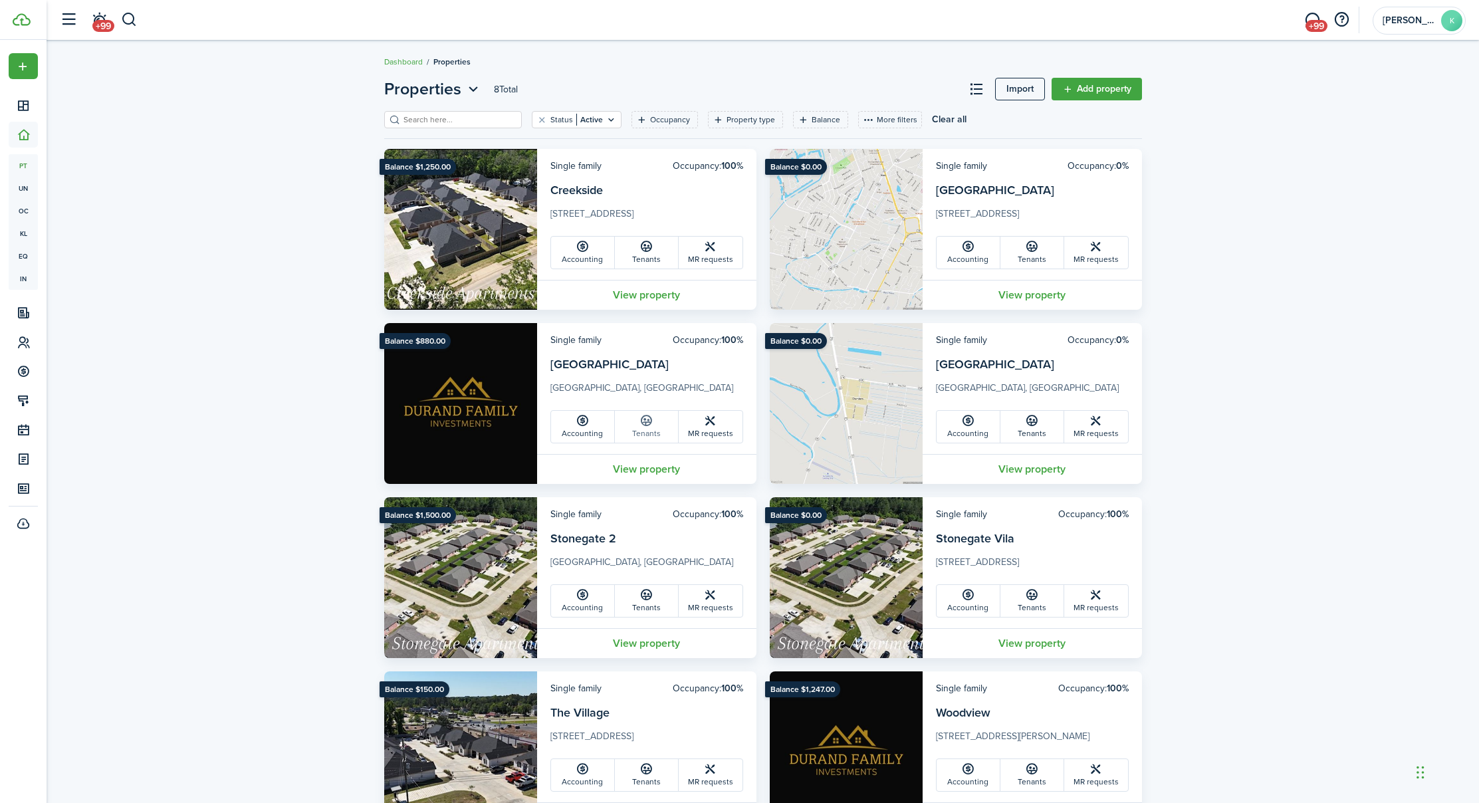
click at [649, 433] on link "Tenants" at bounding box center [647, 427] width 64 height 32
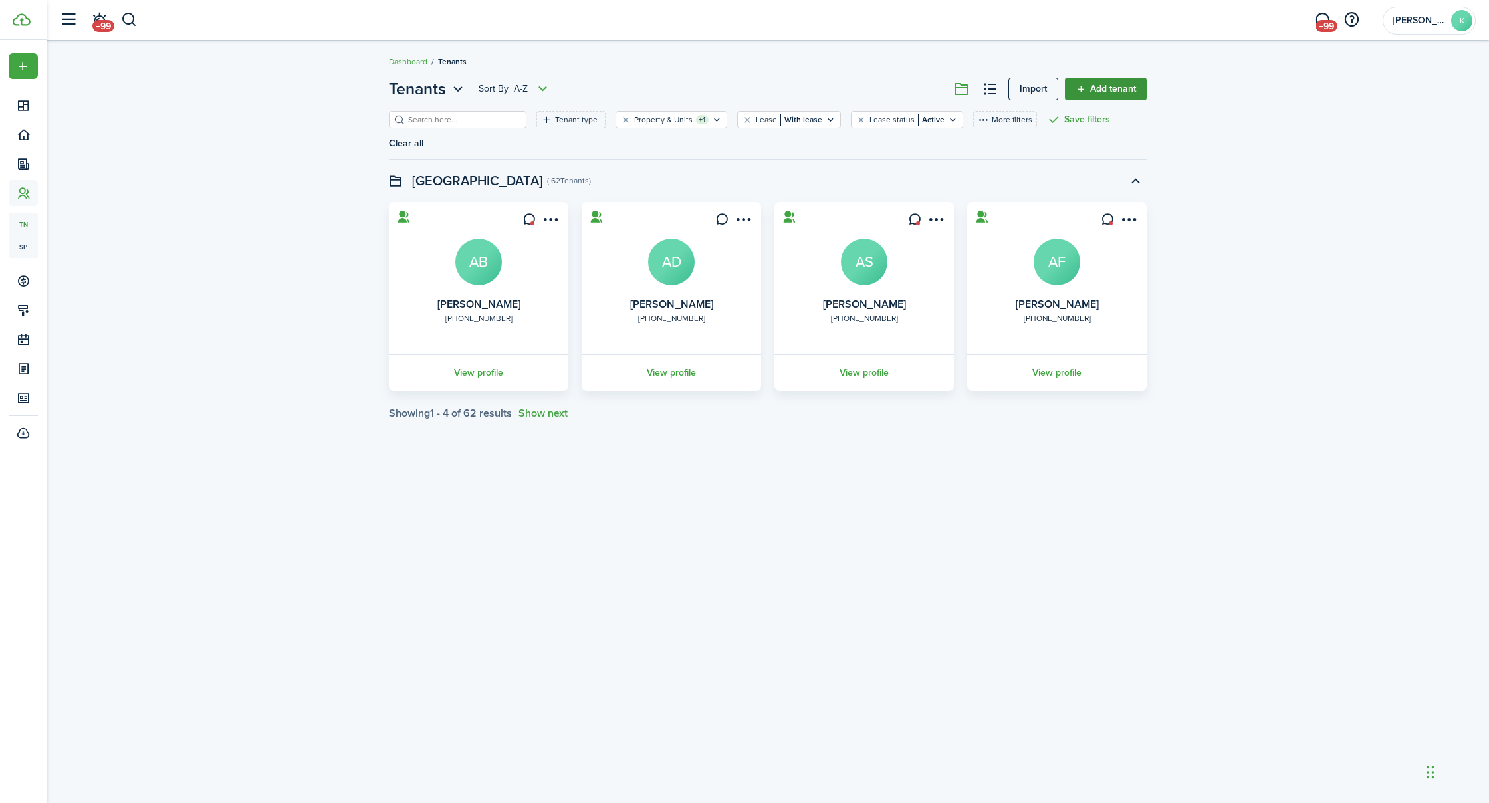
click at [1118, 91] on link "Add tenant" at bounding box center [1106, 89] width 82 height 23
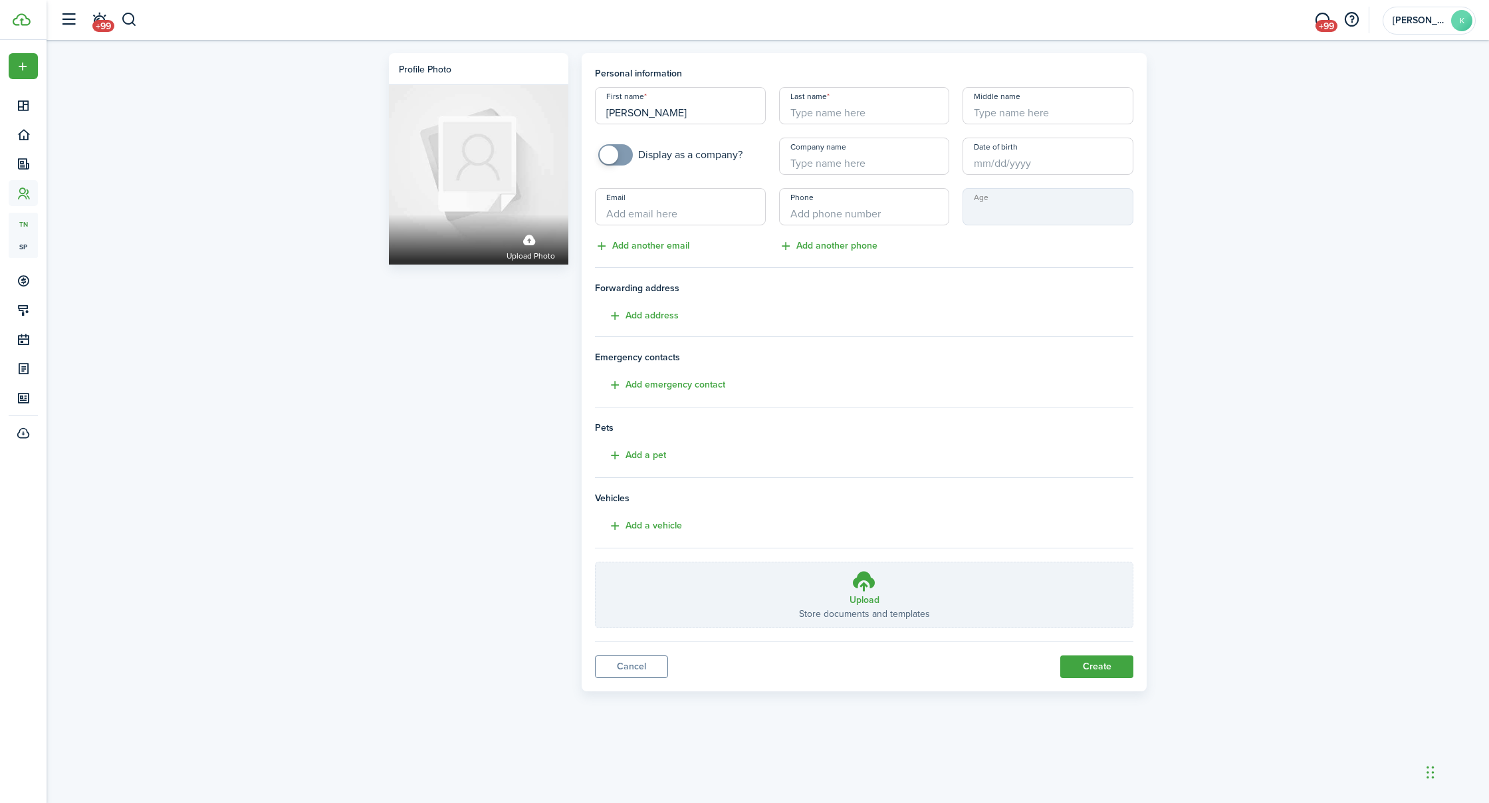
type input "[PERSON_NAME]"
type input "[EMAIL_ADDRESS][DOMAIN_NAME]"
type input "[PHONE_NUMBER]"
click at [654, 314] on button "Add address" at bounding box center [637, 316] width 84 height 15
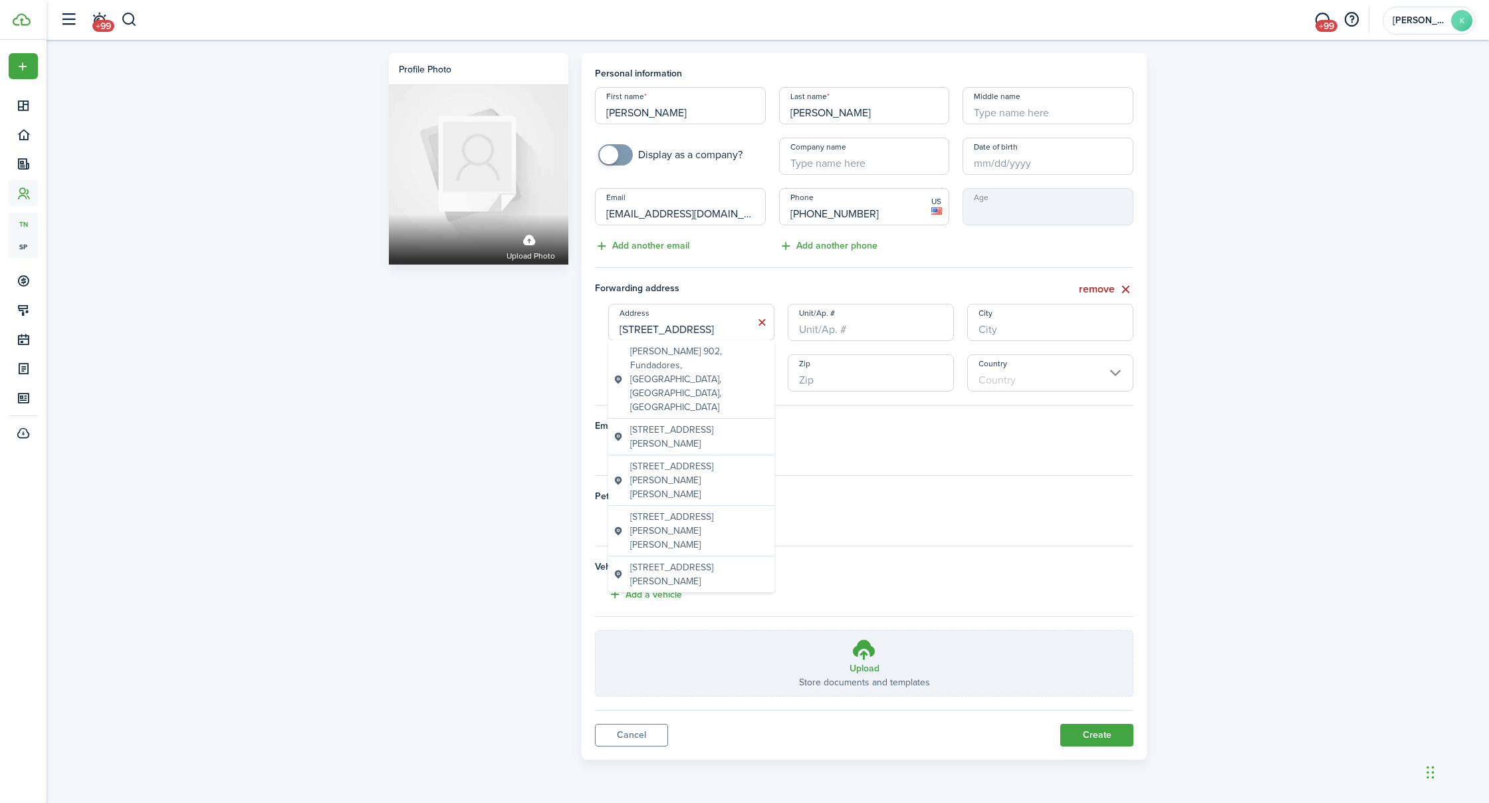
type input "[STREET_ADDRESS]"
type input "A"
type input "[GEOGRAPHIC_DATA]"
type input "LA"
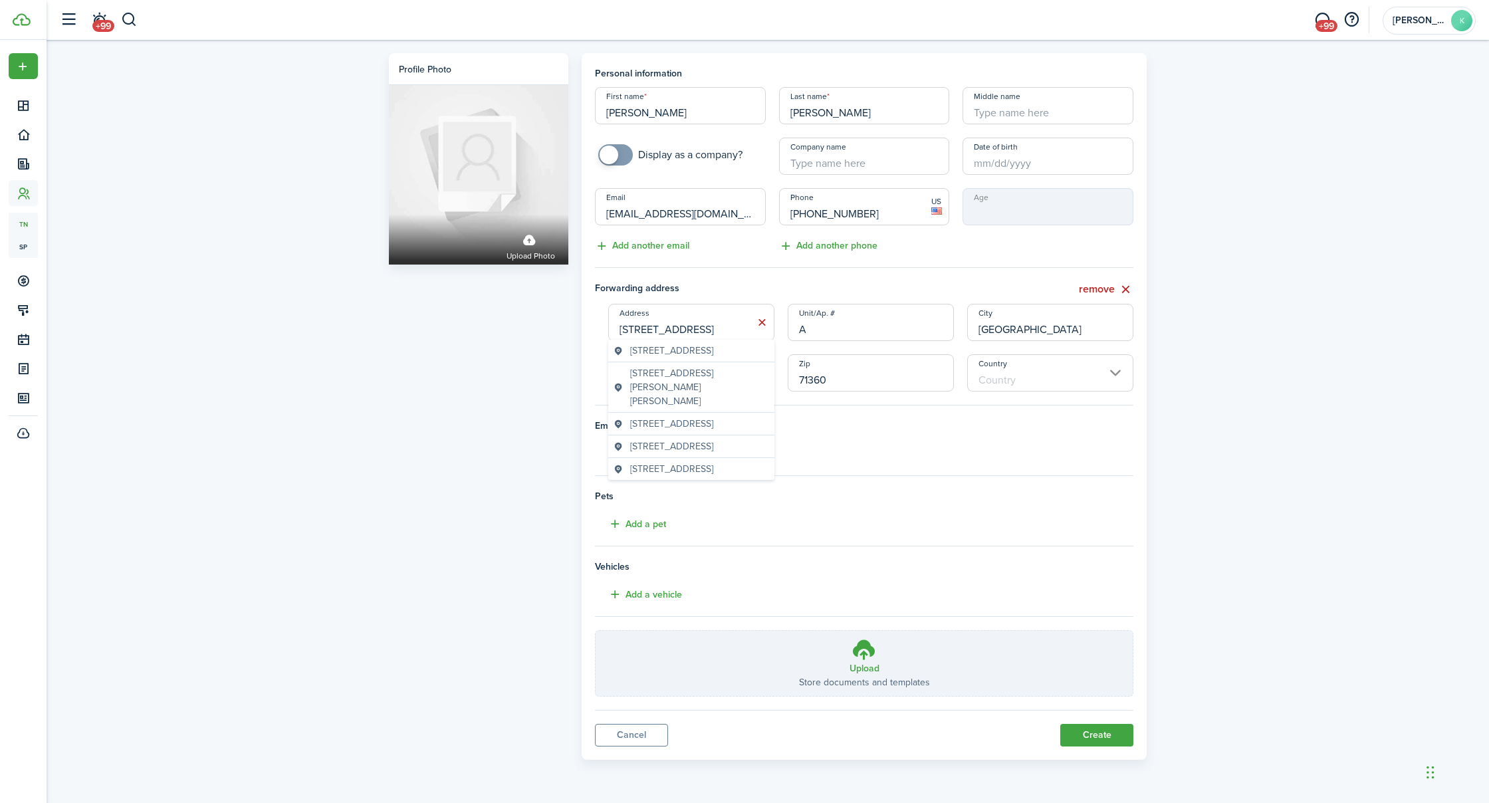
click at [1000, 375] on input "Country" at bounding box center [1050, 372] width 166 height 37
type input "71360"
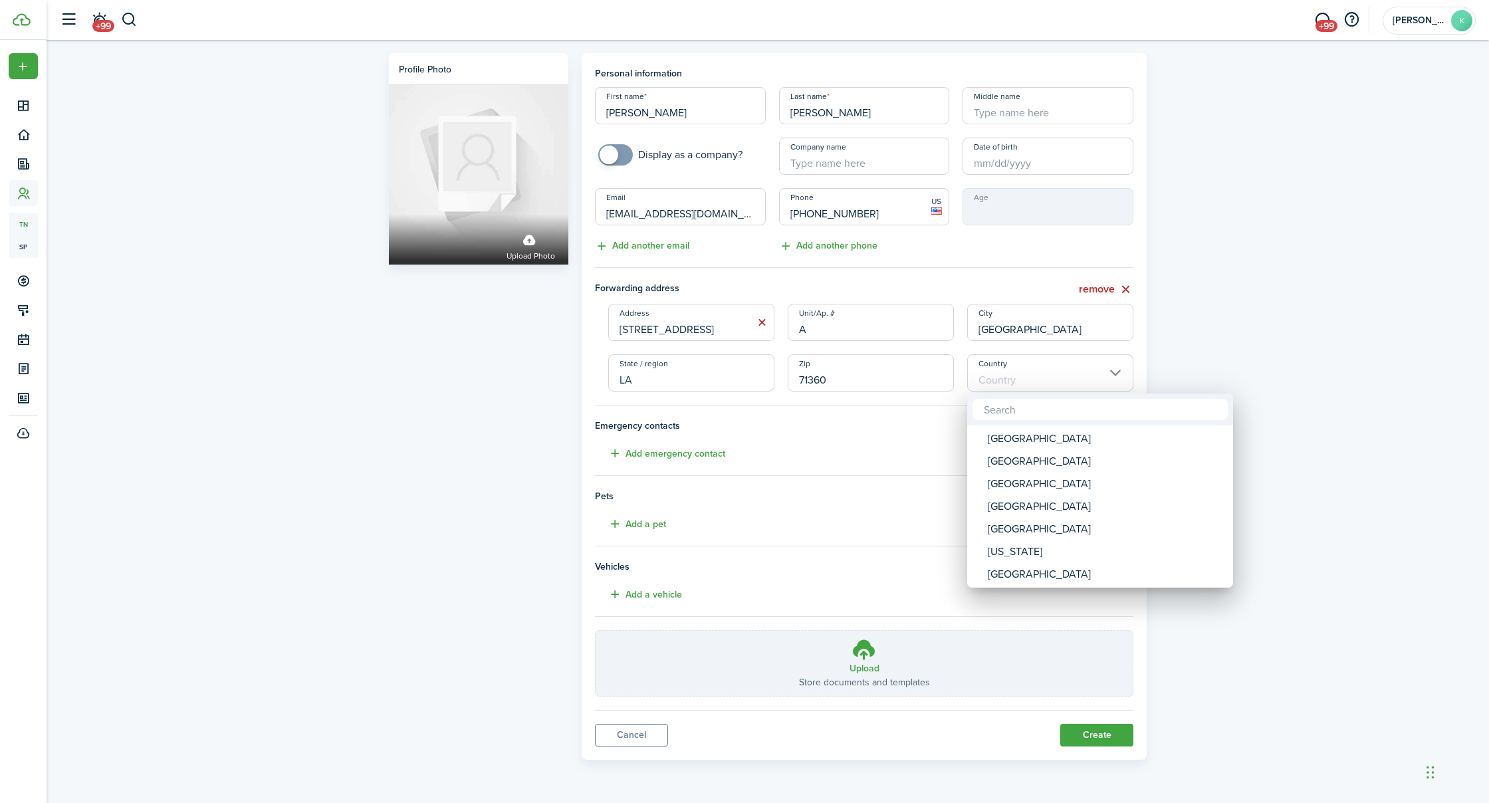
scroll to position [0, 0]
click at [998, 443] on div "[GEOGRAPHIC_DATA]" at bounding box center [1105, 439] width 235 height 23
type input "[GEOGRAPHIC_DATA]"
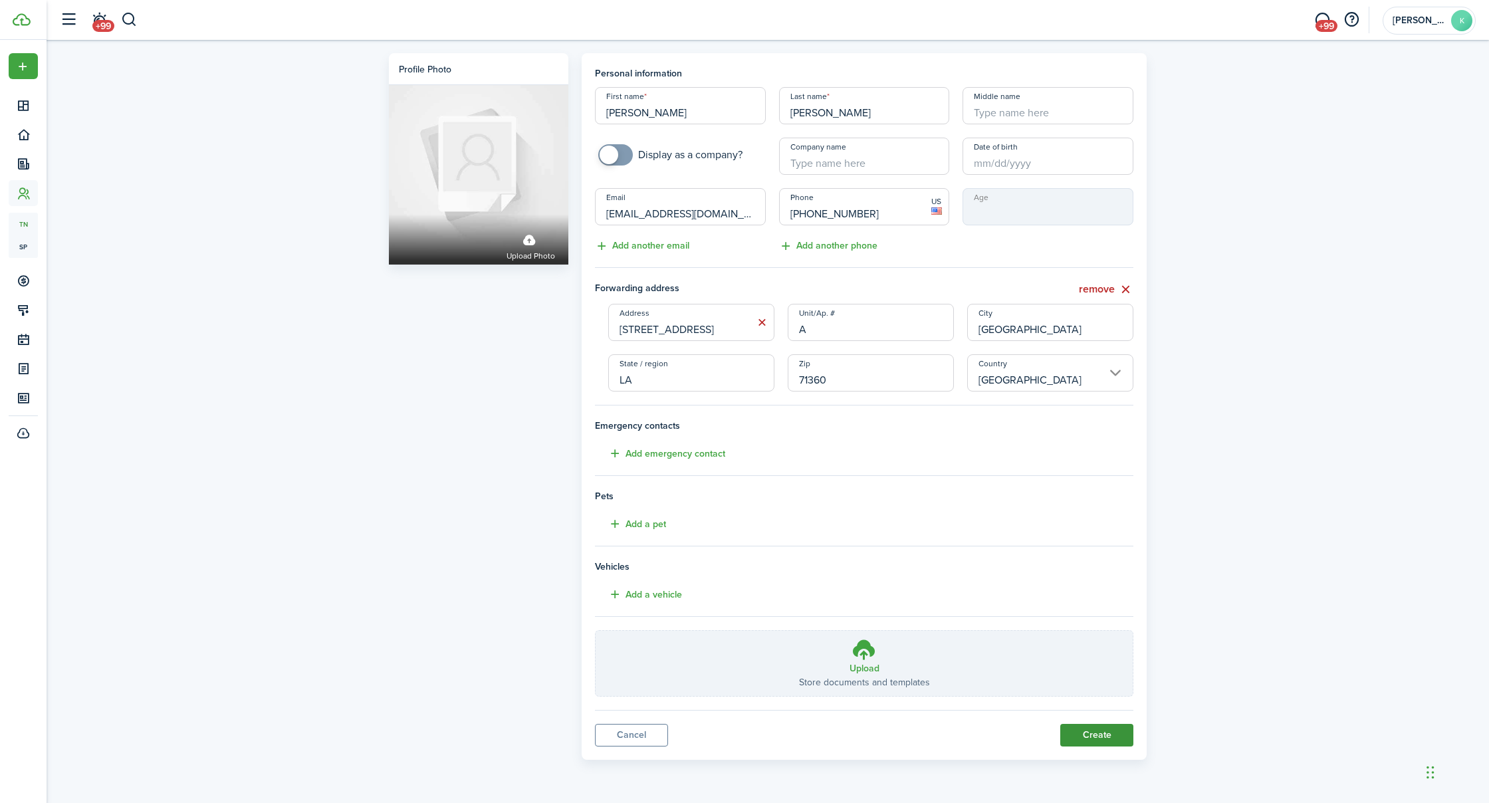
click at [1094, 740] on button "Create" at bounding box center [1097, 735] width 73 height 23
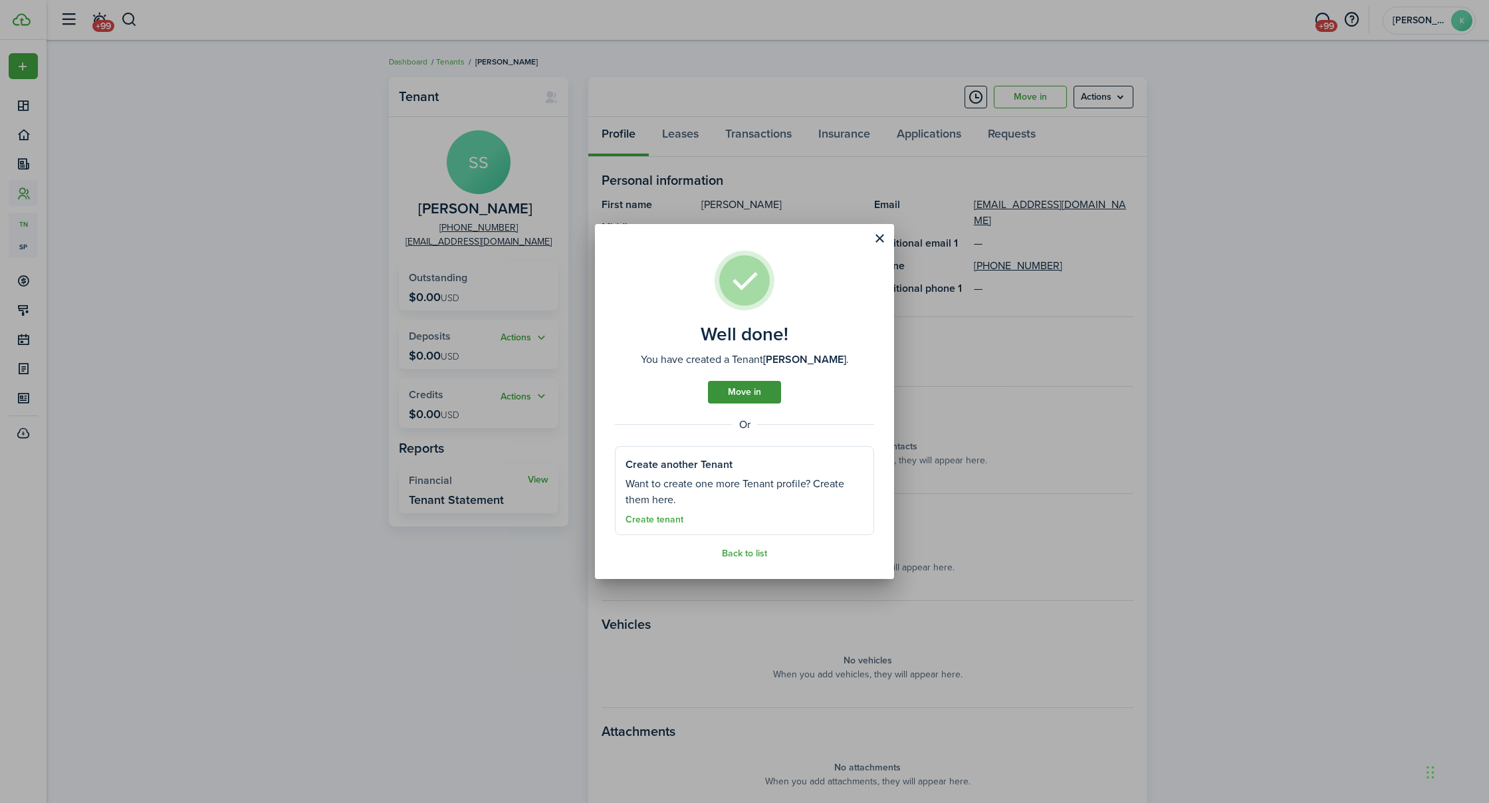
click at [737, 386] on link "Move in" at bounding box center [744, 392] width 73 height 23
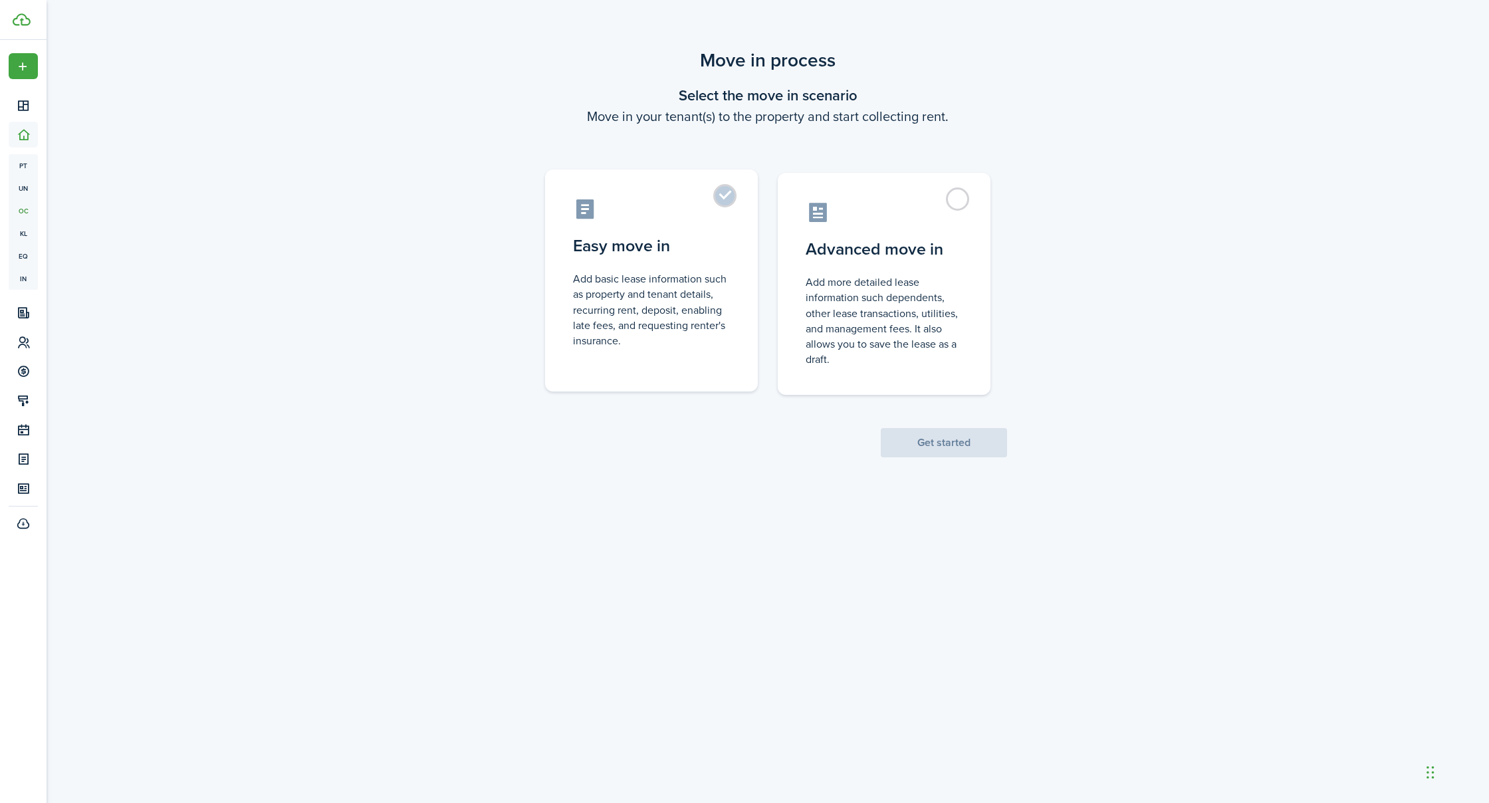
click at [638, 264] on label "Easy move in Add basic lease information such as property and tenant details, r…" at bounding box center [651, 281] width 213 height 222
radio input "true"
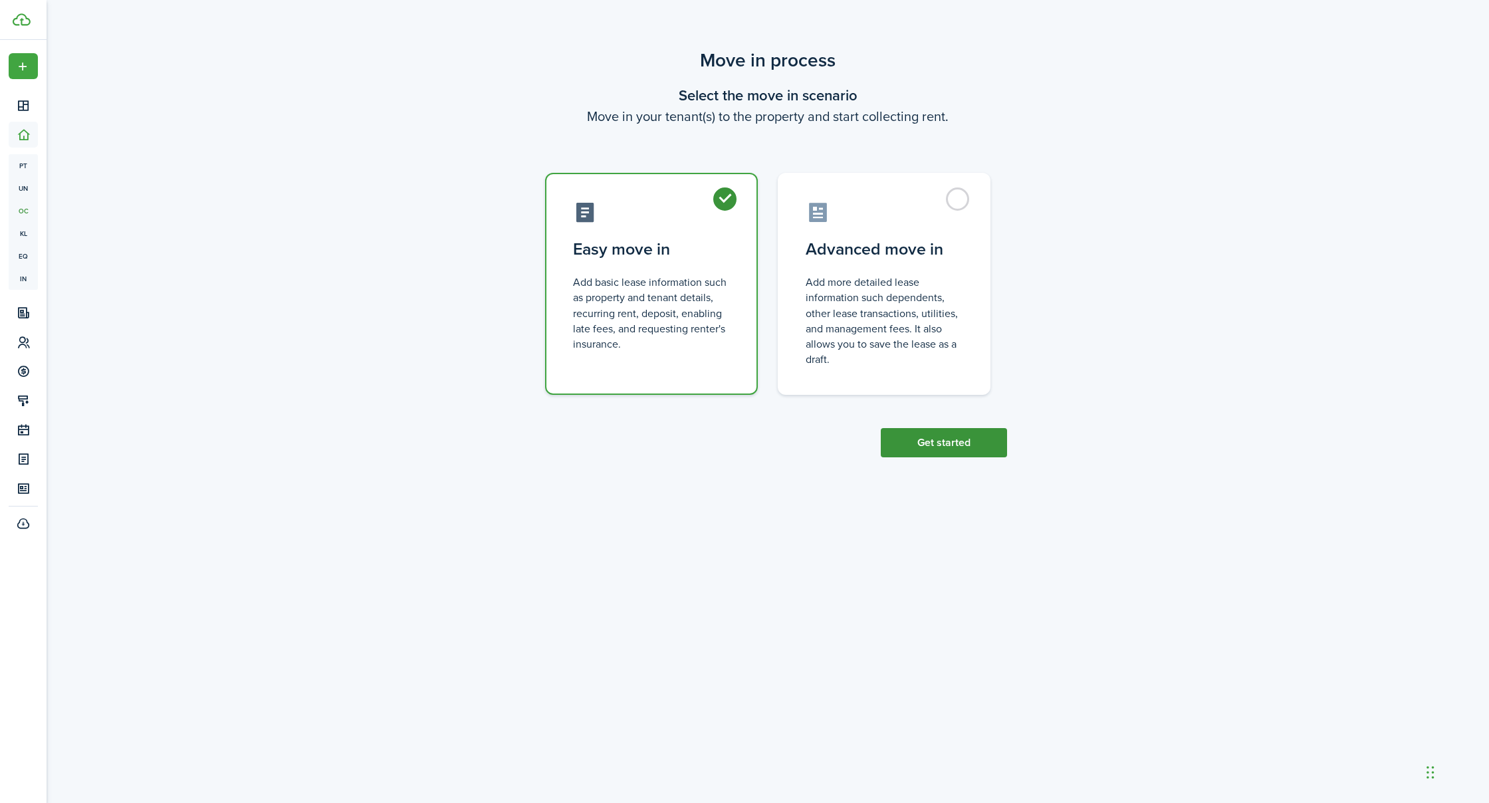
click at [944, 440] on button "Get started" at bounding box center [944, 442] width 126 height 29
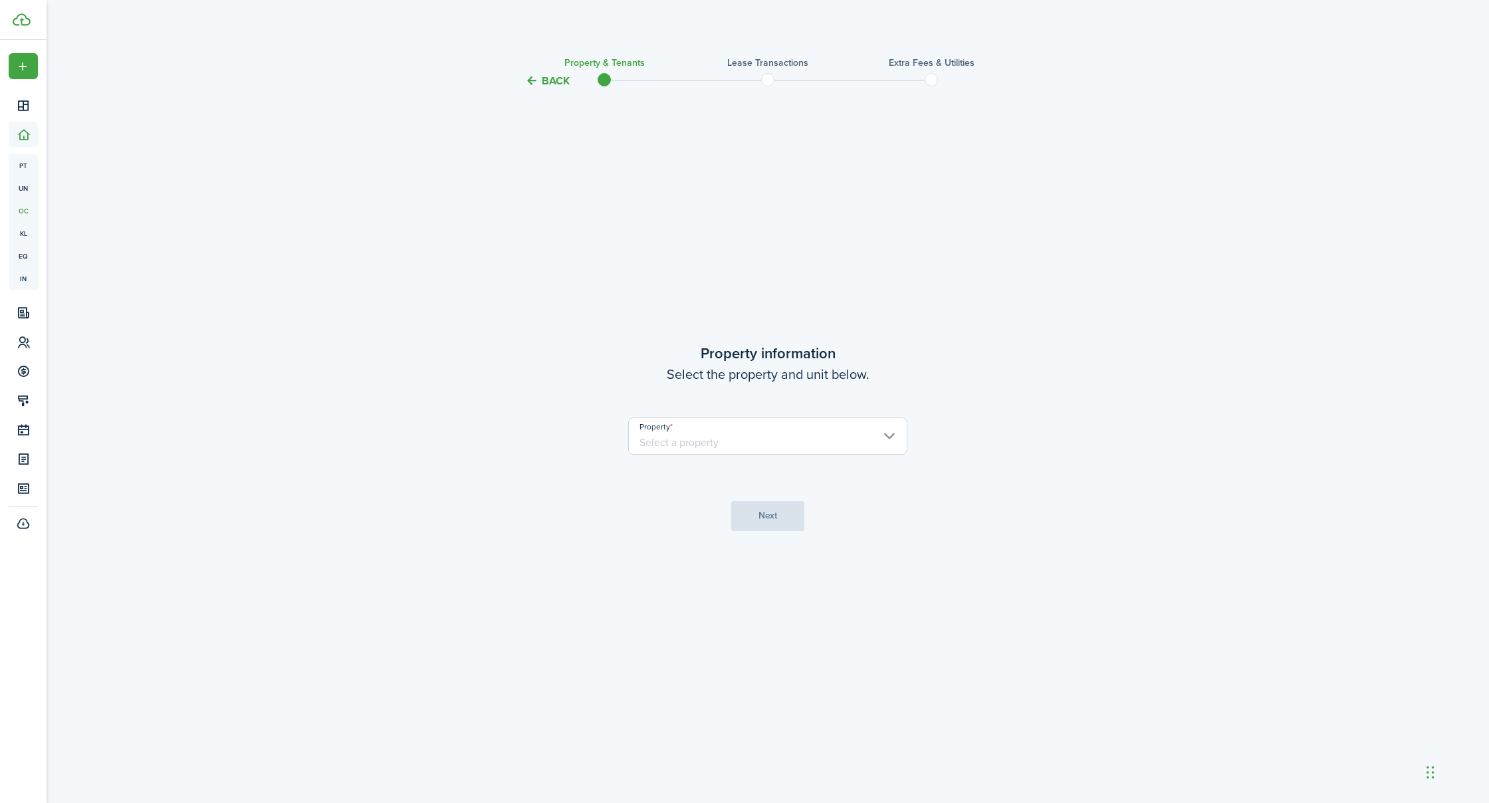
click at [786, 438] on input "Property" at bounding box center [767, 436] width 279 height 37
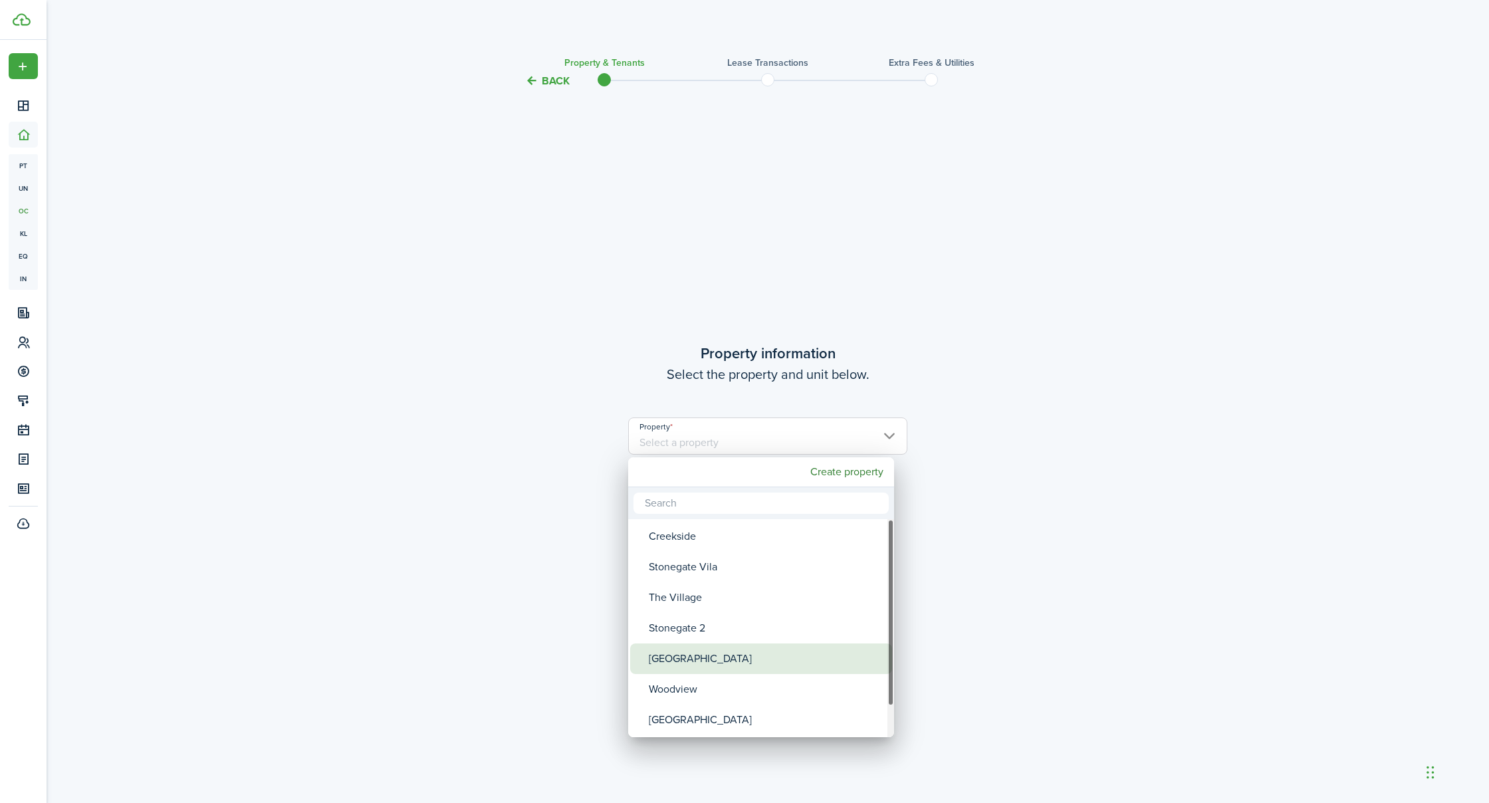
click at [682, 660] on div "[GEOGRAPHIC_DATA]" at bounding box center [766, 659] width 235 height 31
type input "[GEOGRAPHIC_DATA]"
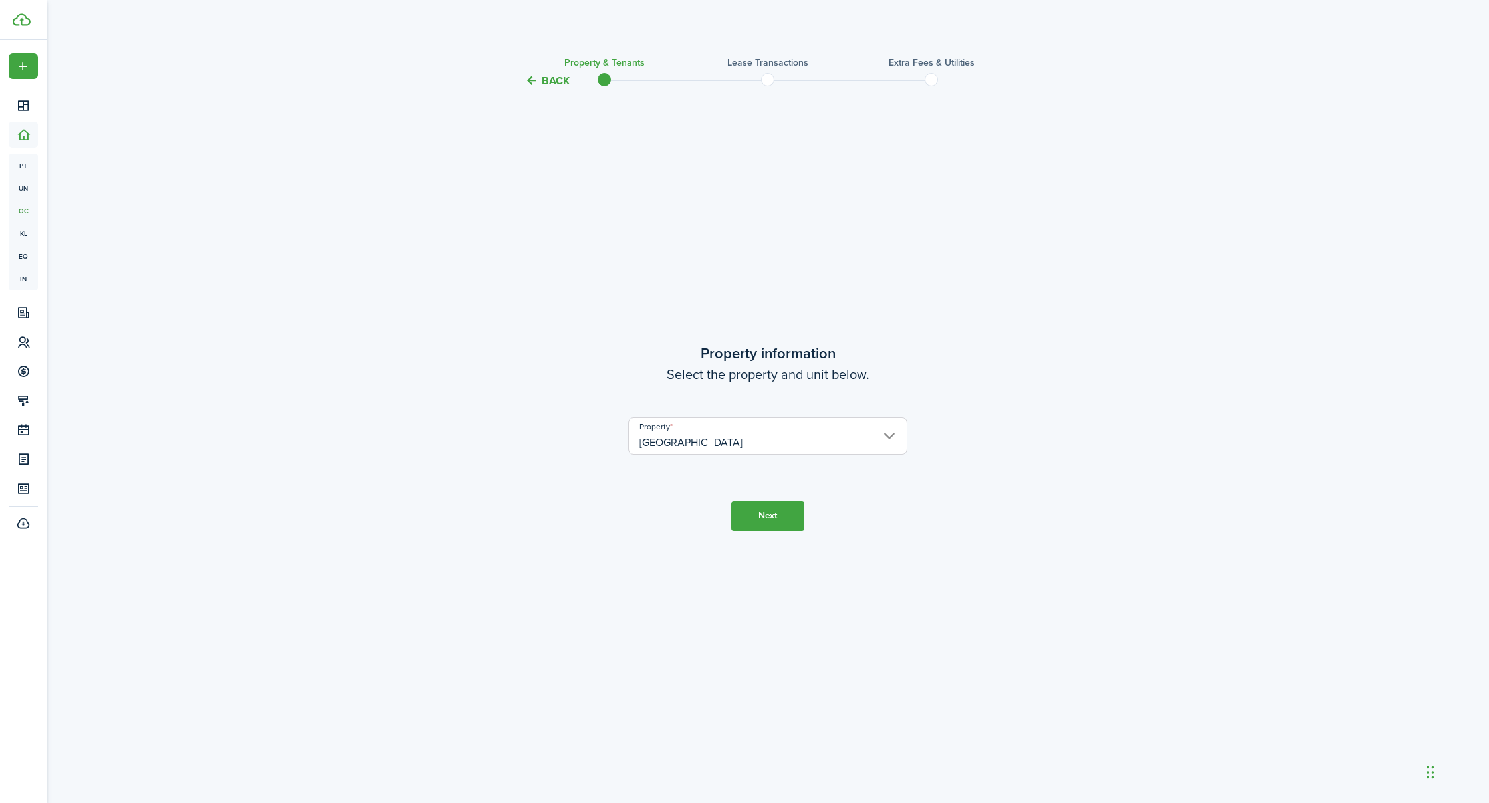
click at [753, 518] on button "Next" at bounding box center [767, 516] width 73 height 30
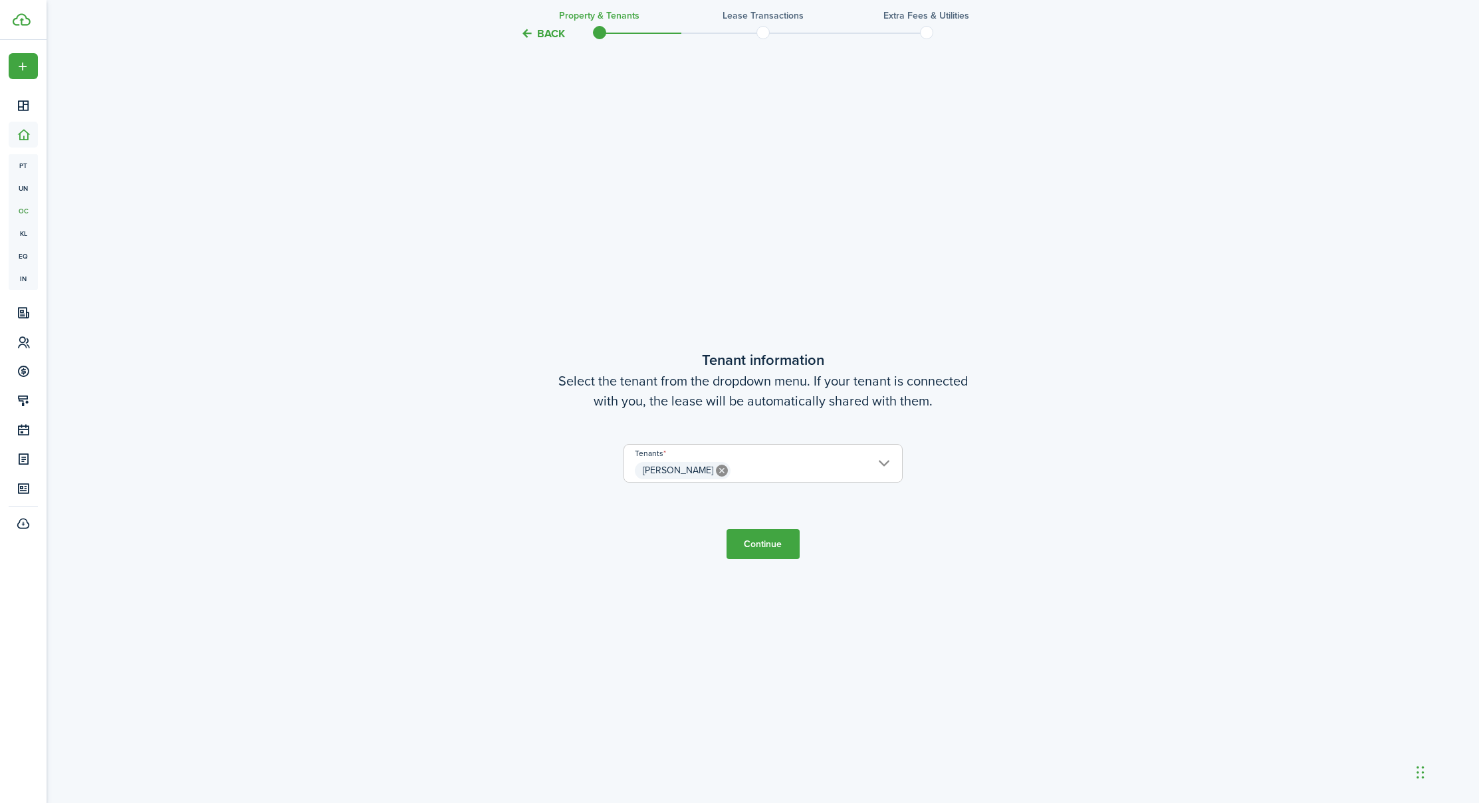
scroll to position [714, 1]
click at [773, 545] on button "Continue" at bounding box center [763, 544] width 73 height 30
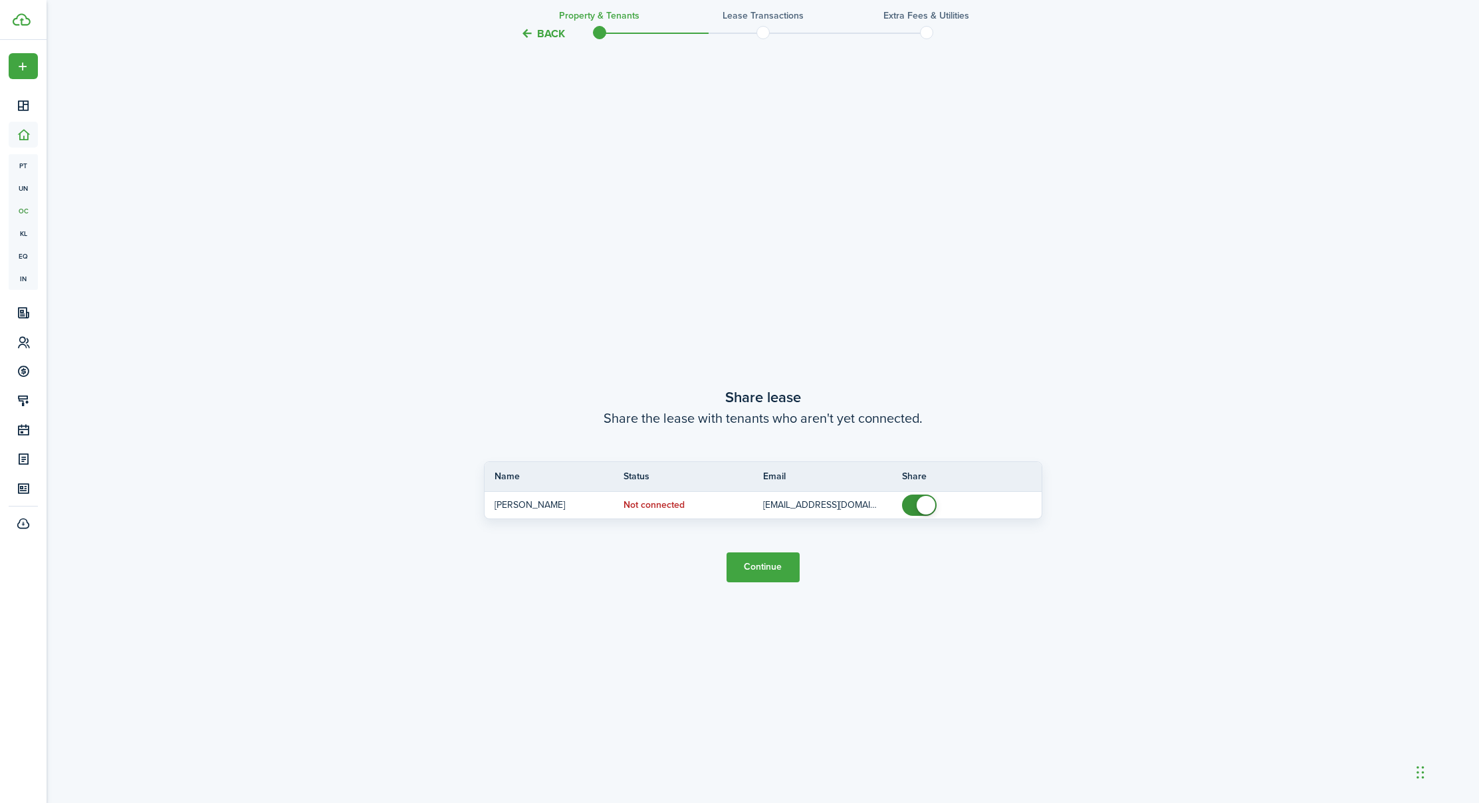
scroll to position [1517, 0]
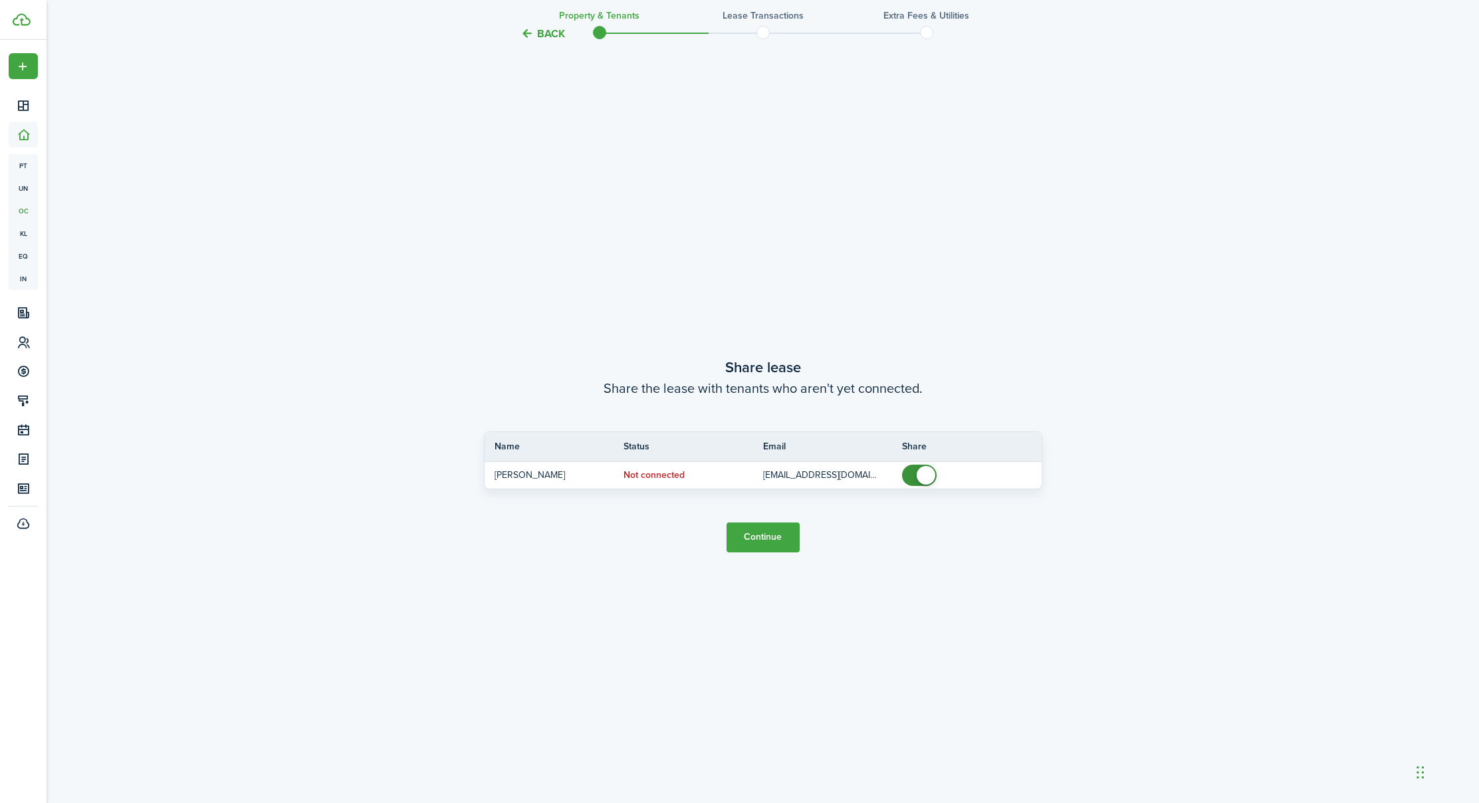
click at [765, 542] on button "Continue" at bounding box center [763, 538] width 73 height 30
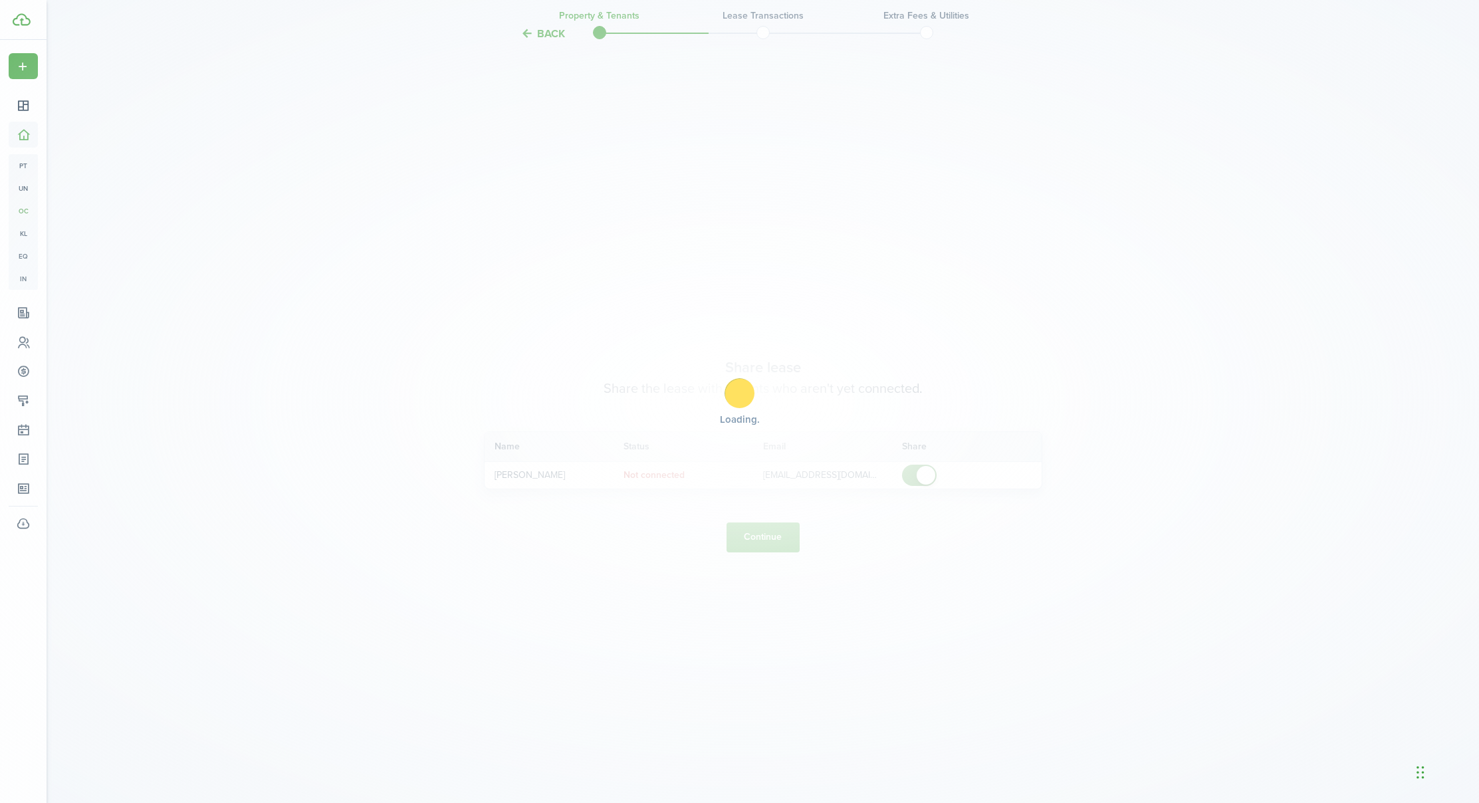
scroll to position [1519, 0]
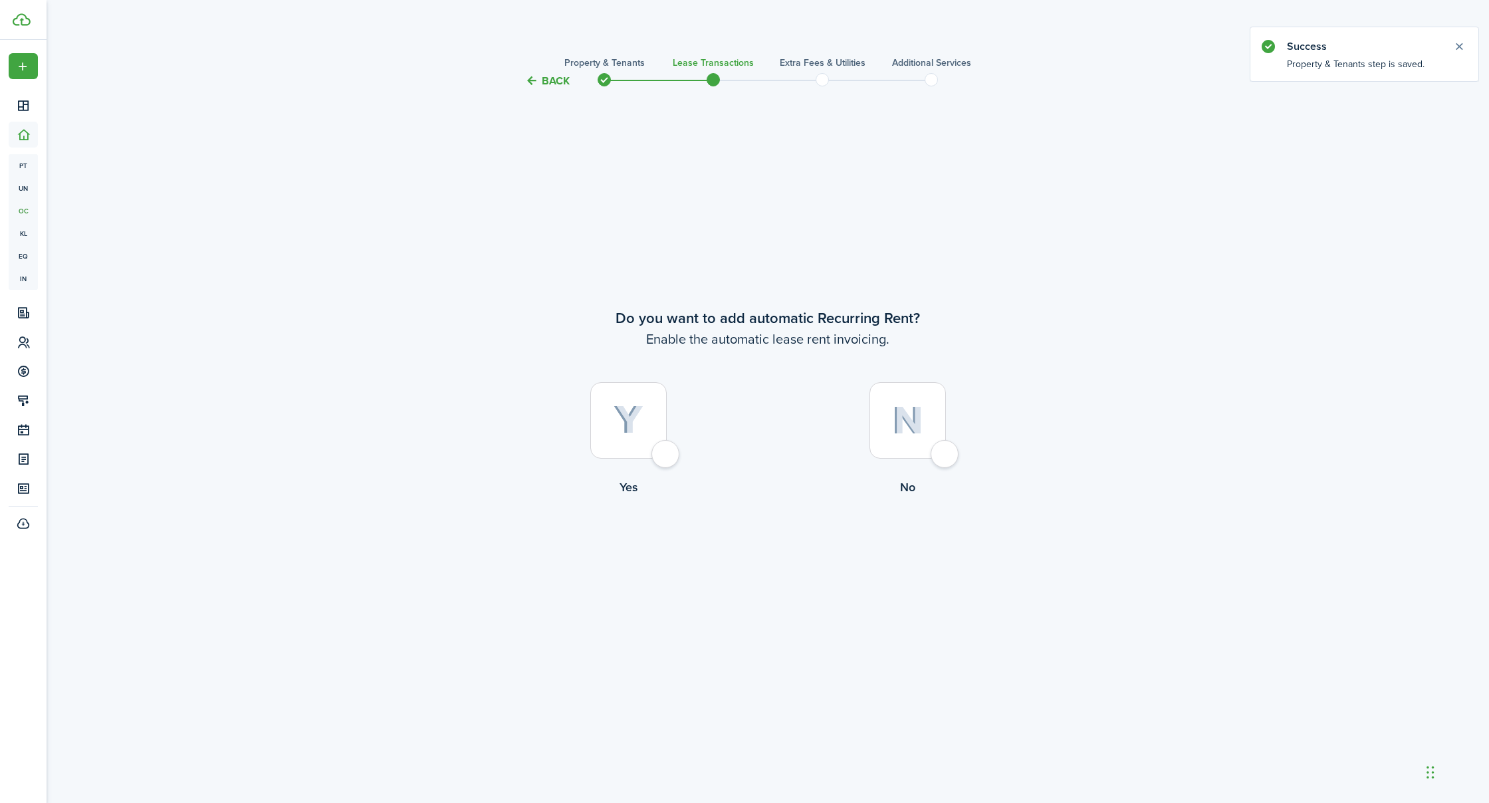
click at [662, 459] on div at bounding box center [628, 420] width 76 height 76
radio input "true"
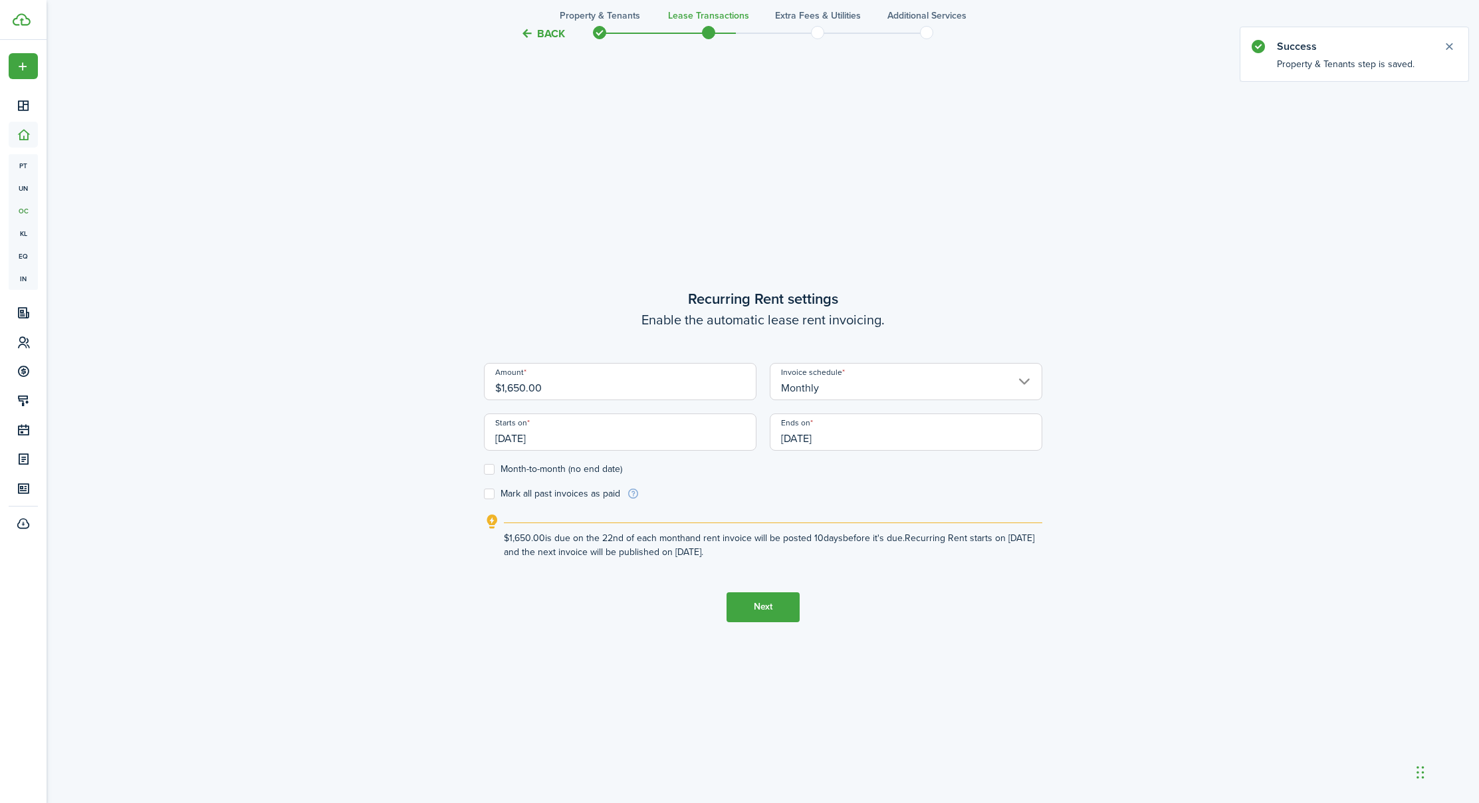
scroll to position [714, 0]
click at [565, 437] on input "[DATE]" at bounding box center [620, 431] width 273 height 37
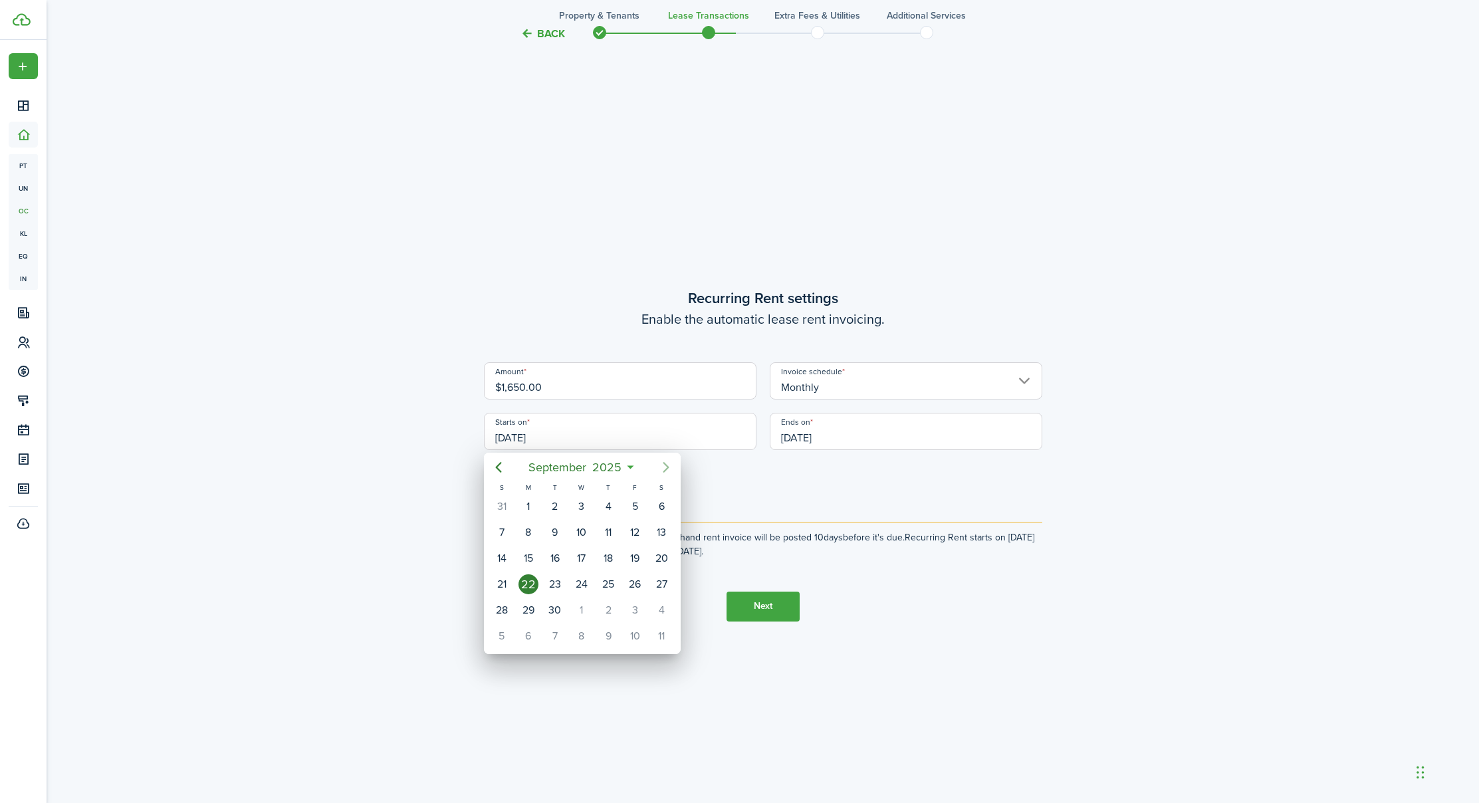
click at [666, 466] on icon "Next page" at bounding box center [666, 467] width 16 height 16
click at [668, 471] on icon "Next page" at bounding box center [666, 467] width 16 height 16
click at [660, 505] on div "1" at bounding box center [662, 507] width 20 height 20
type input "[DATE]"
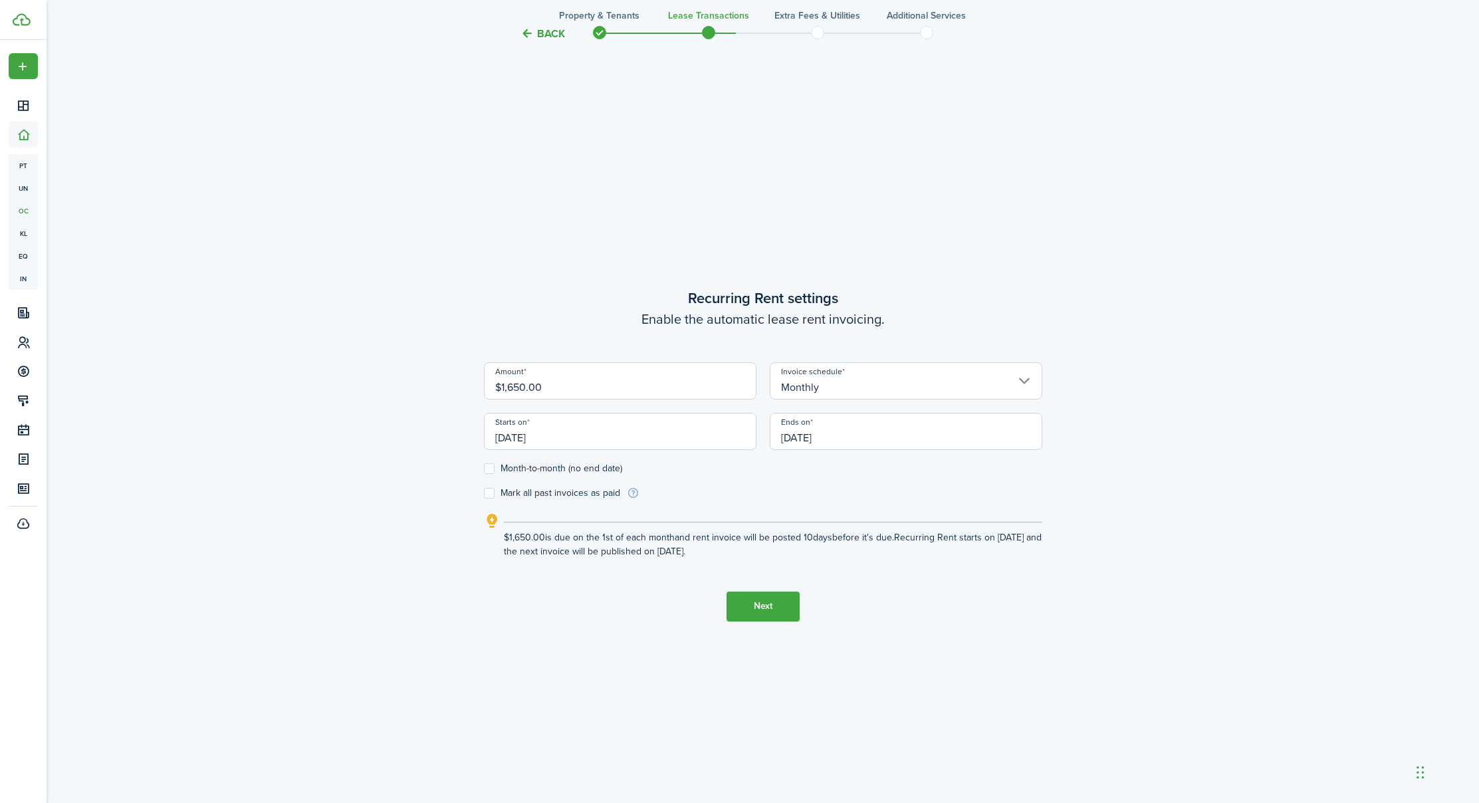
click at [854, 443] on input "[DATE]" at bounding box center [906, 431] width 273 height 37
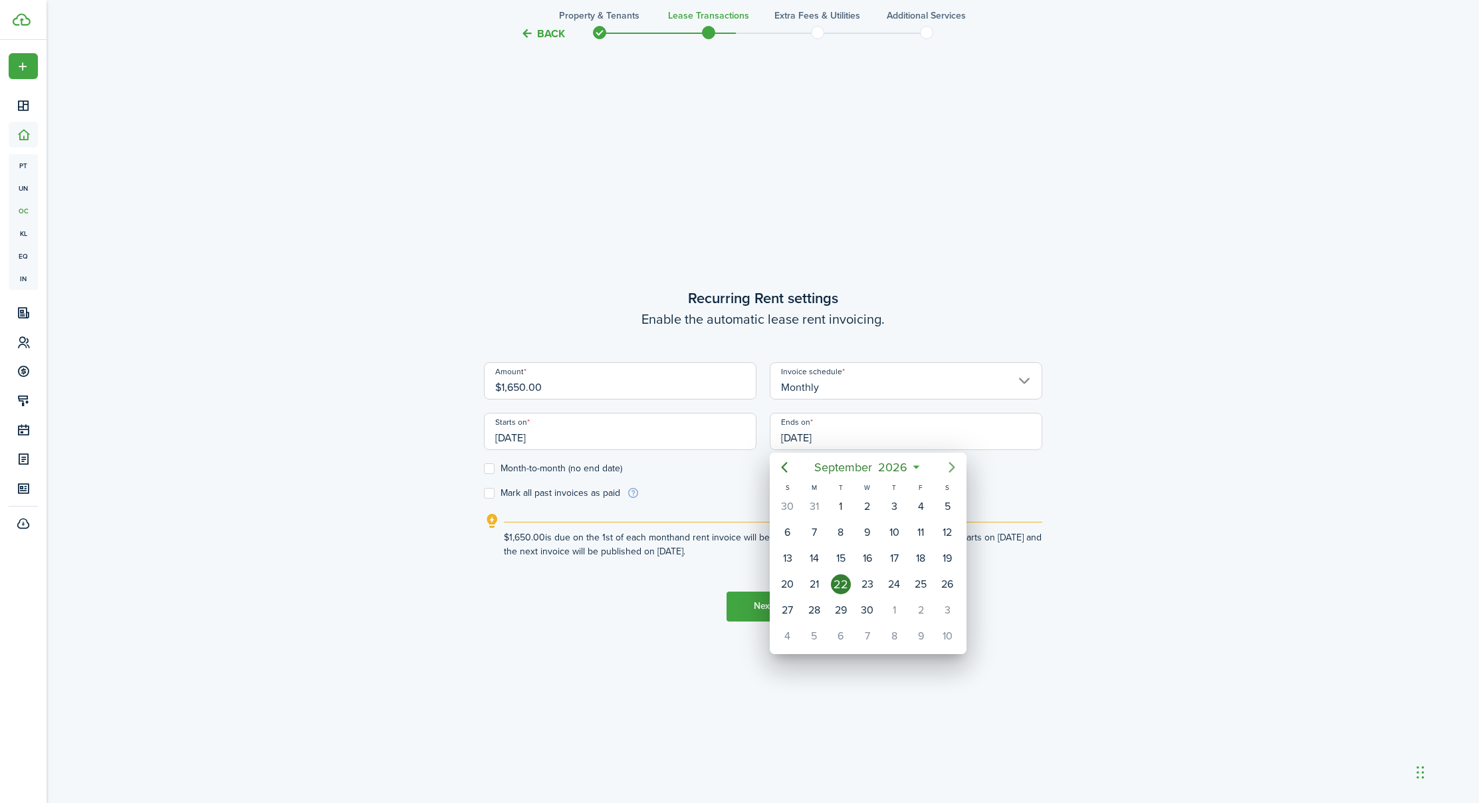
click at [955, 463] on icon "Next page" at bounding box center [952, 467] width 16 height 16
click at [949, 613] on div "31" at bounding box center [948, 610] width 20 height 20
type input "[DATE]"
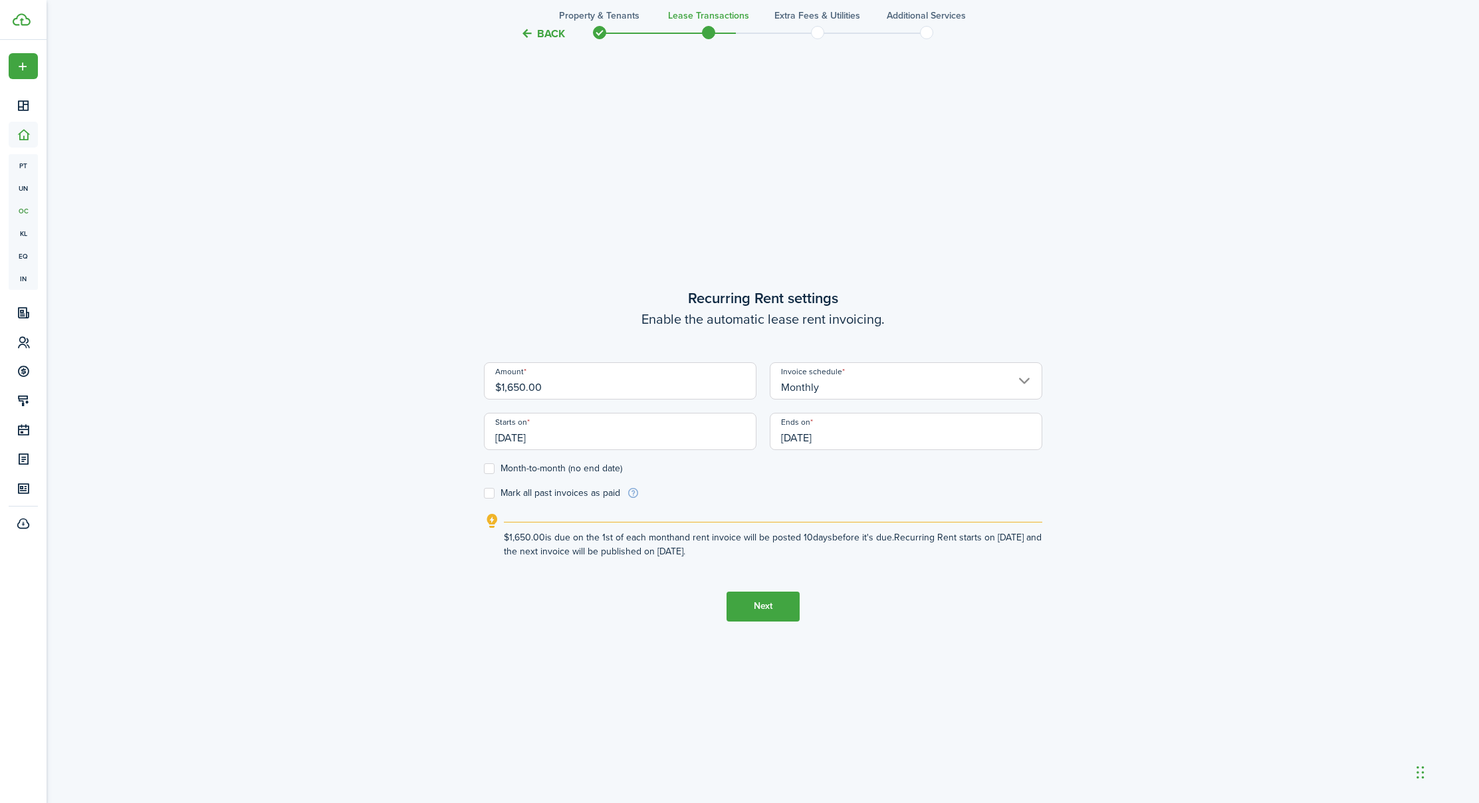
click at [746, 606] on button "Next" at bounding box center [763, 607] width 73 height 30
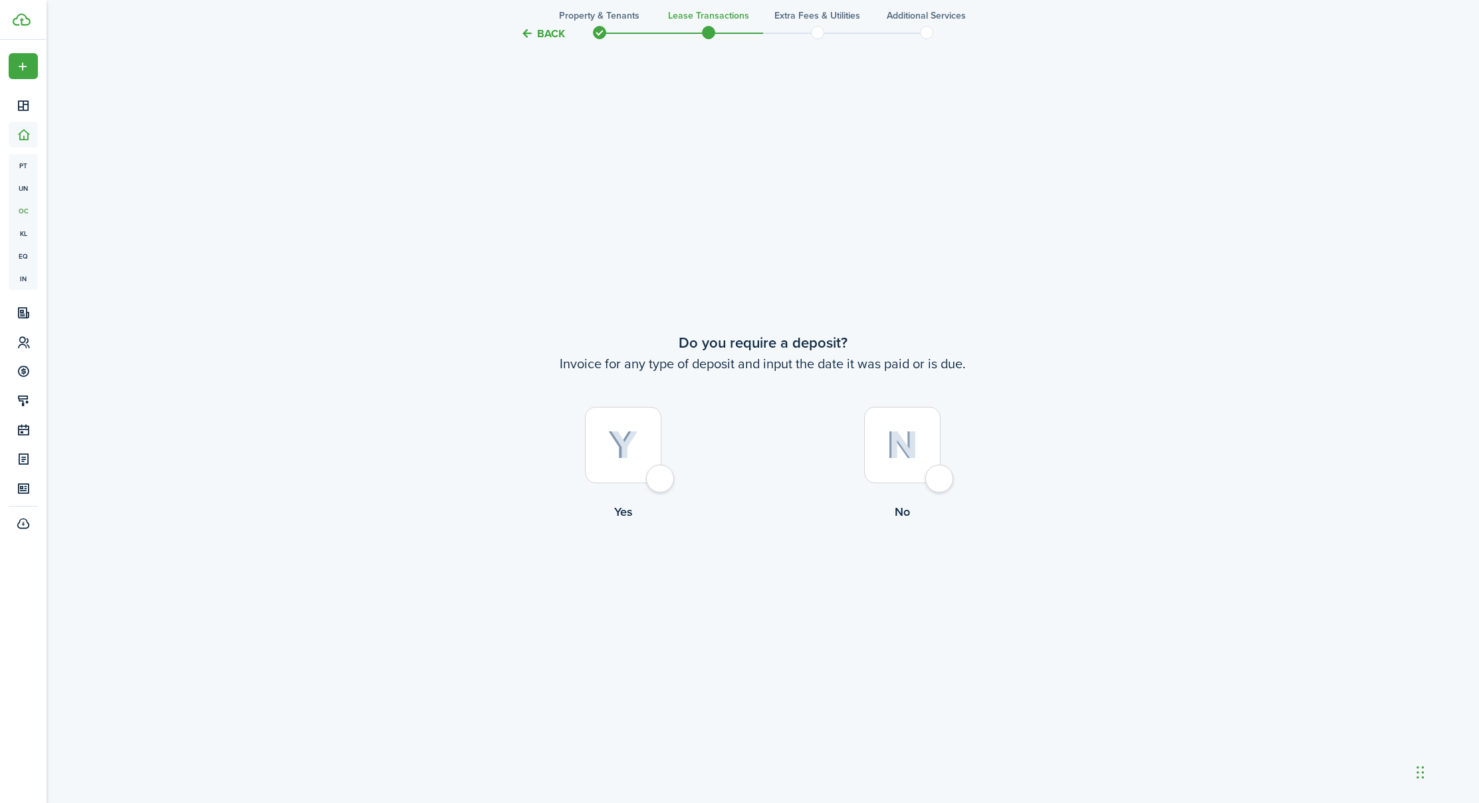
scroll to position [1517, 0]
click at [659, 473] on div at bounding box center [623, 438] width 76 height 76
radio input "true"
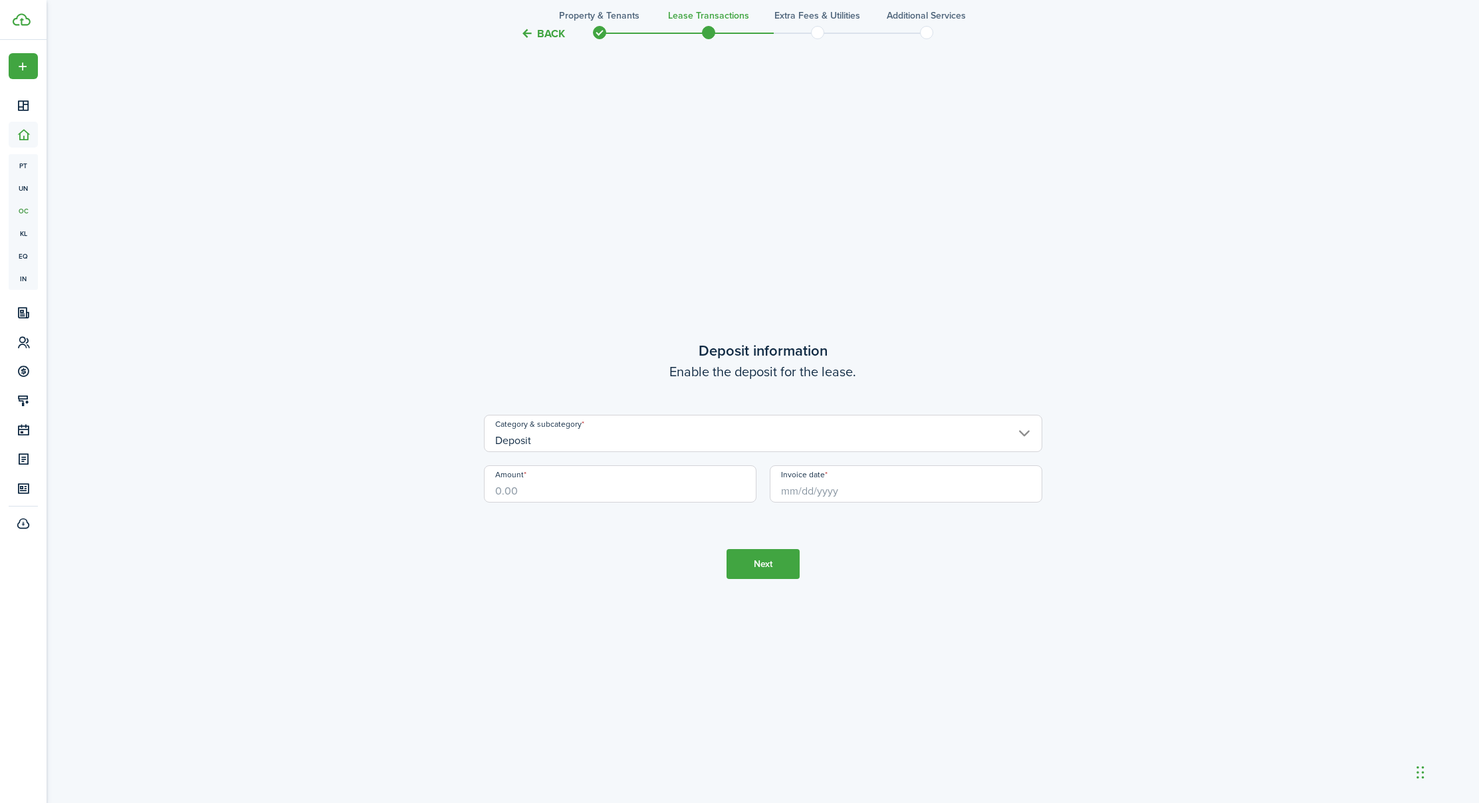
scroll to position [2321, 0]
click at [588, 491] on input "Amount" at bounding box center [620, 478] width 273 height 37
click at [803, 484] on input "Invoice date" at bounding box center [906, 478] width 273 height 37
type input "$1,000.00"
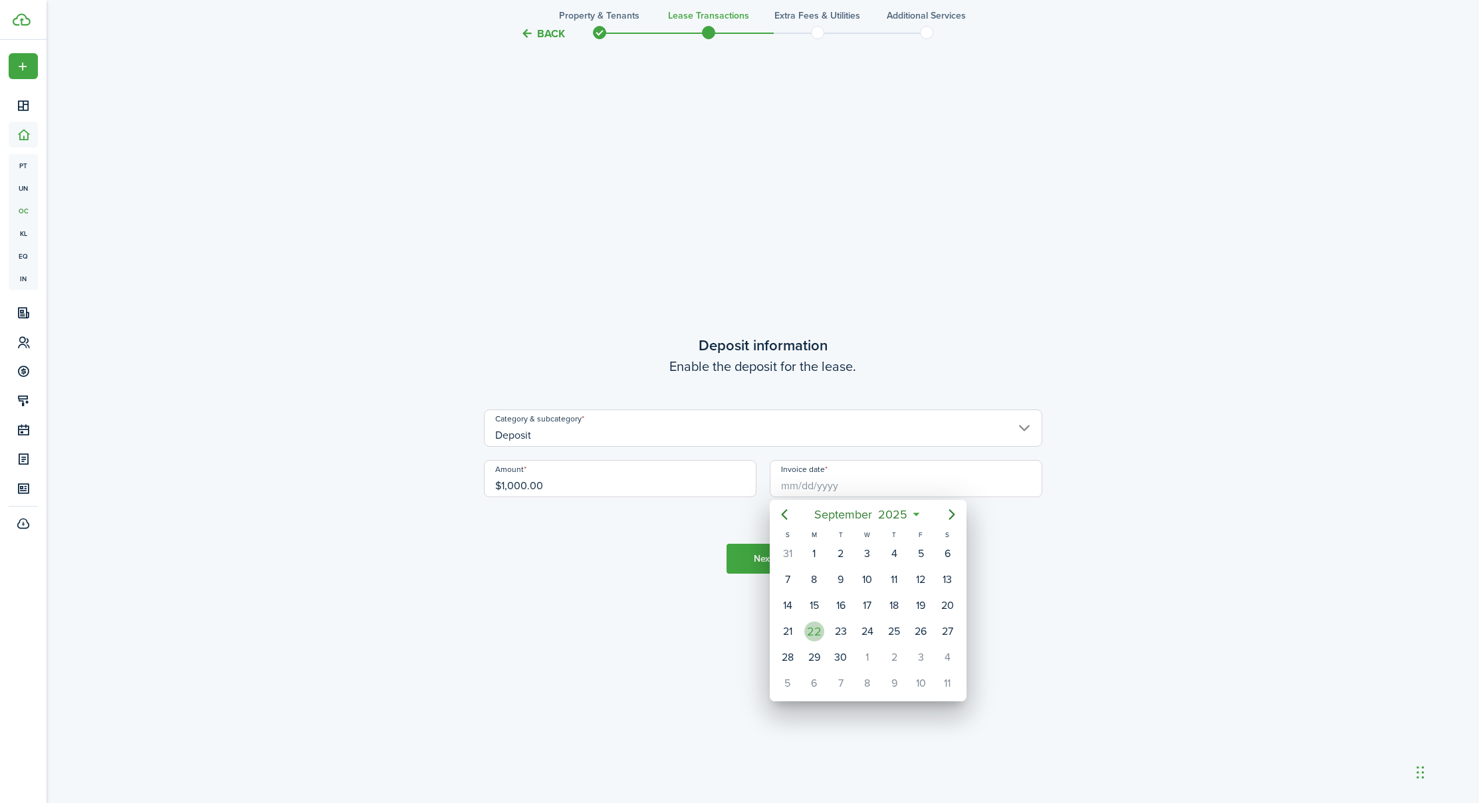
click at [818, 630] on div "22" at bounding box center [815, 632] width 20 height 20
type input "[DATE]"
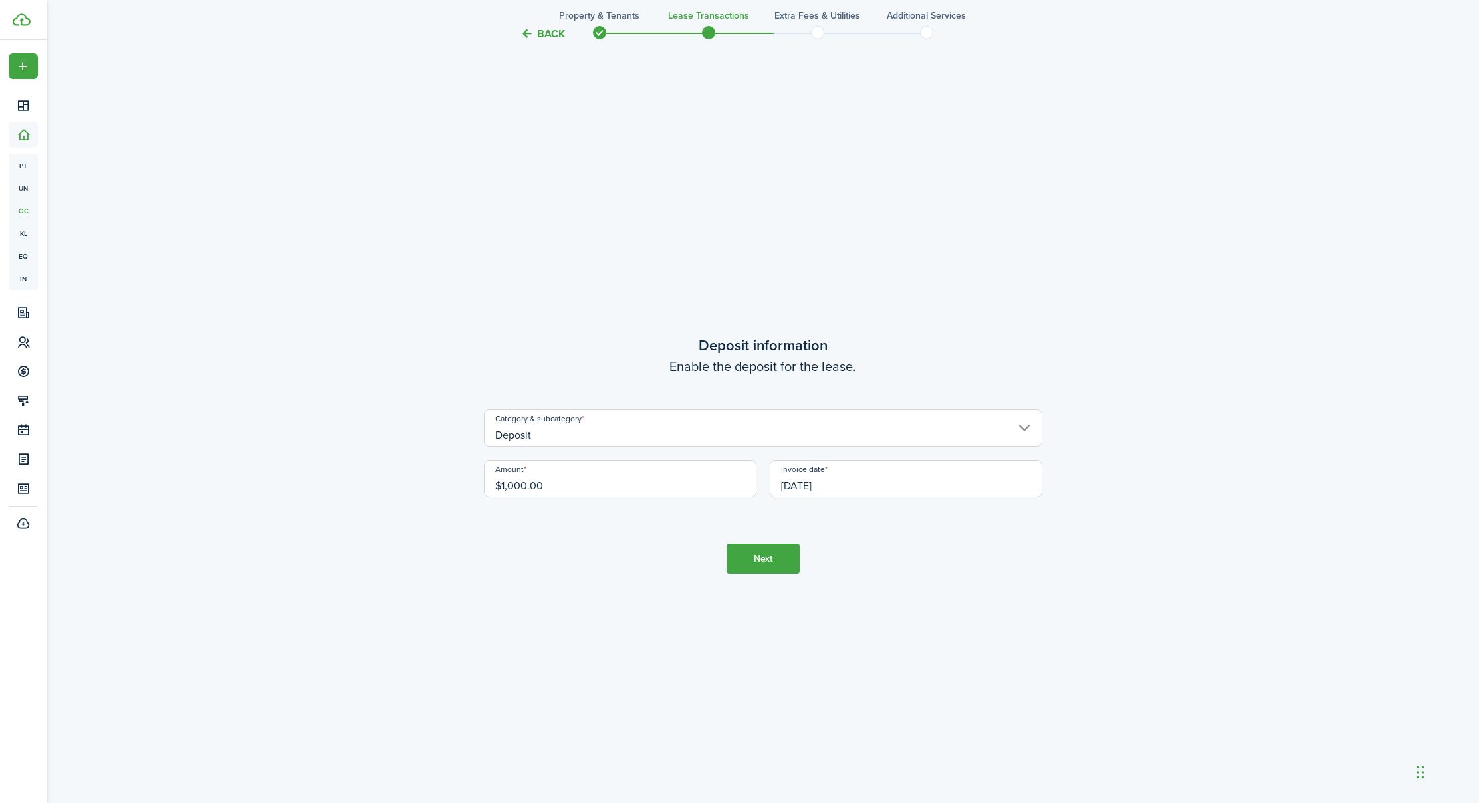
click at [745, 559] on button "Next" at bounding box center [763, 559] width 73 height 30
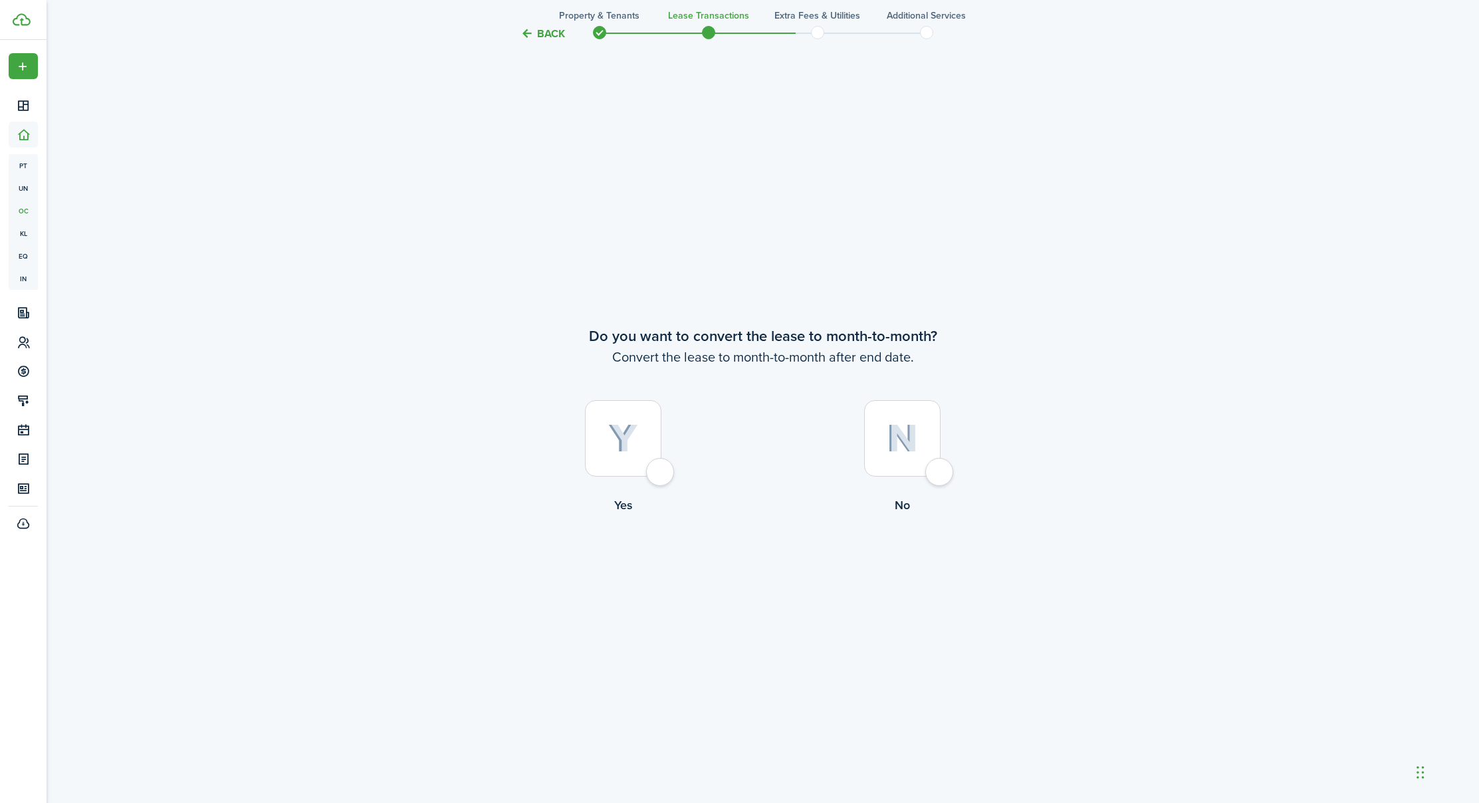
scroll to position [3124, 0]
drag, startPoint x: 652, startPoint y: 464, endPoint x: 658, endPoint y: 469, distance: 8.0
click at [652, 465] on div at bounding box center [623, 438] width 76 height 76
radio input "true"
click at [762, 566] on button "Continue" at bounding box center [763, 569] width 73 height 30
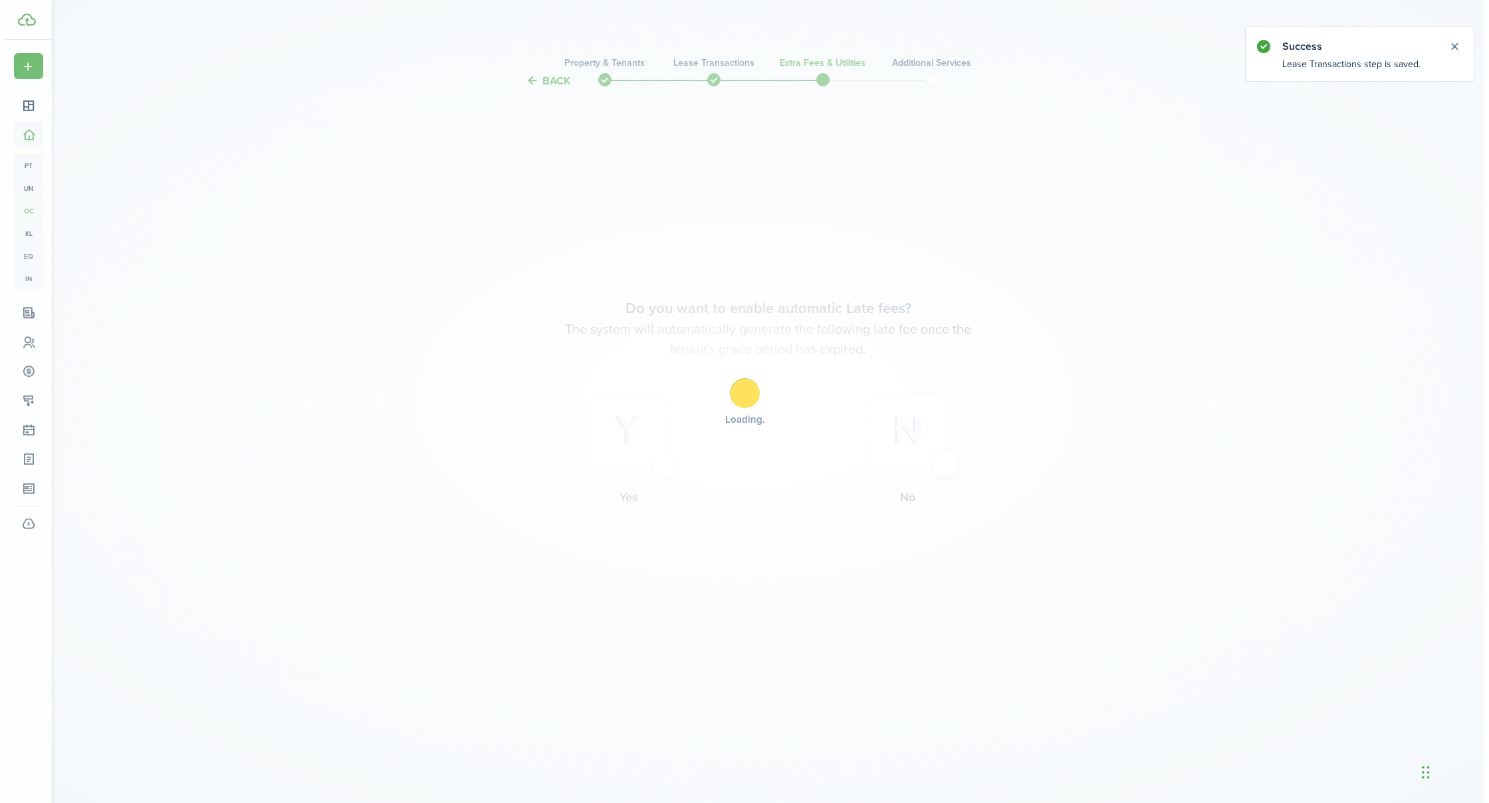
scroll to position [0, 0]
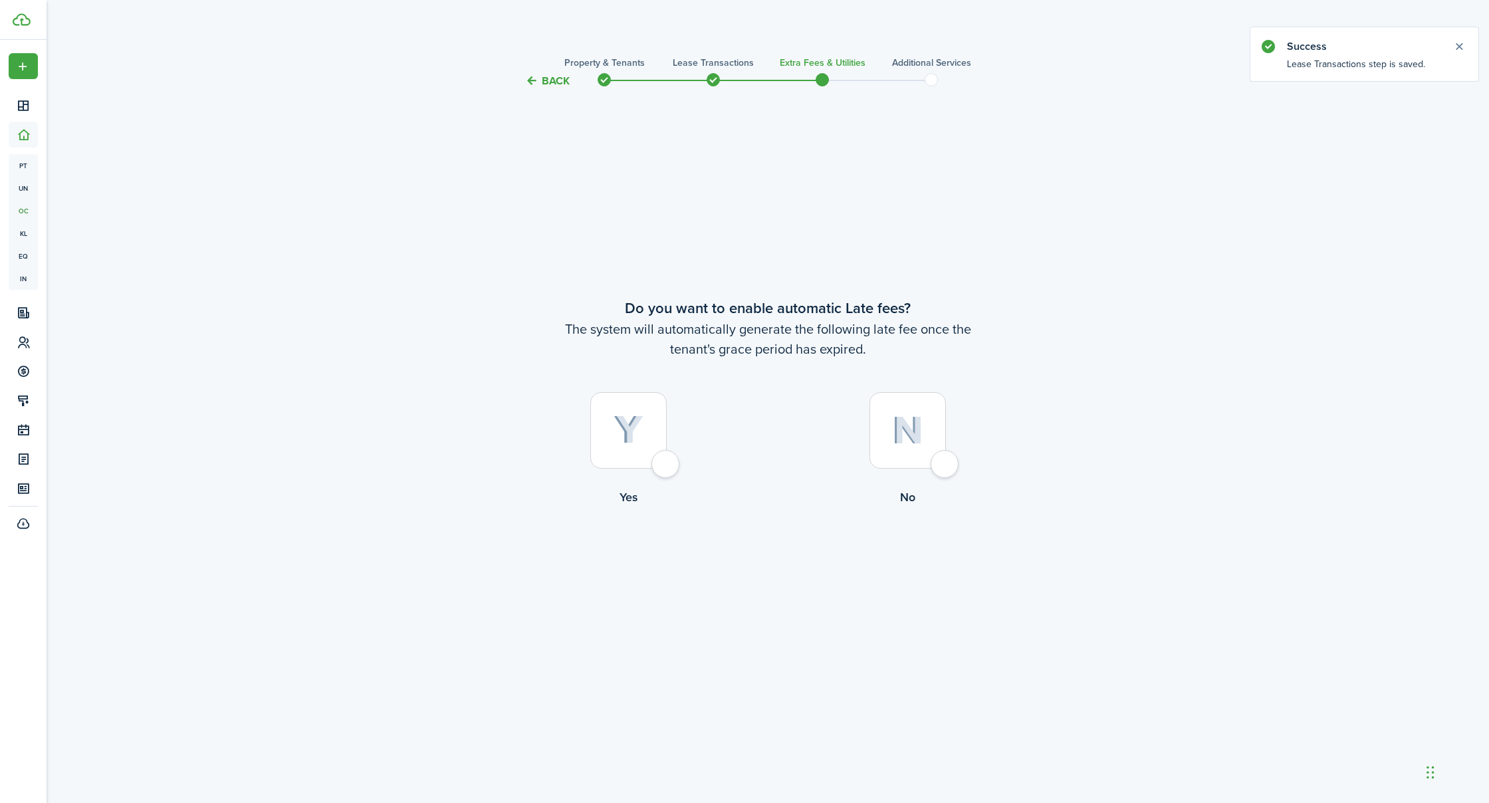
click at [666, 458] on div at bounding box center [628, 430] width 76 height 76
radio input "true"
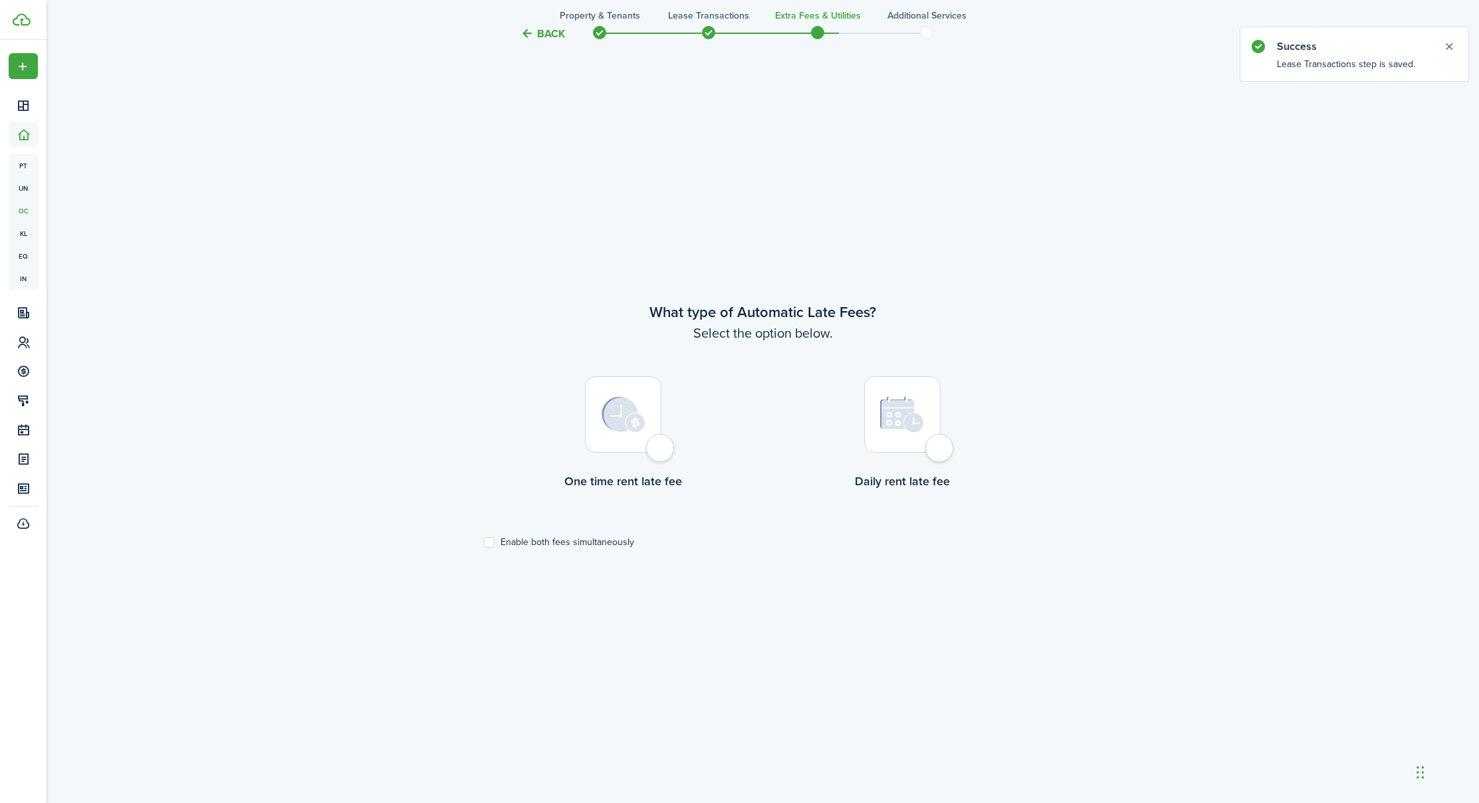
scroll to position [714, 0]
click at [660, 444] on div at bounding box center [623, 412] width 76 height 76
radio input "true"
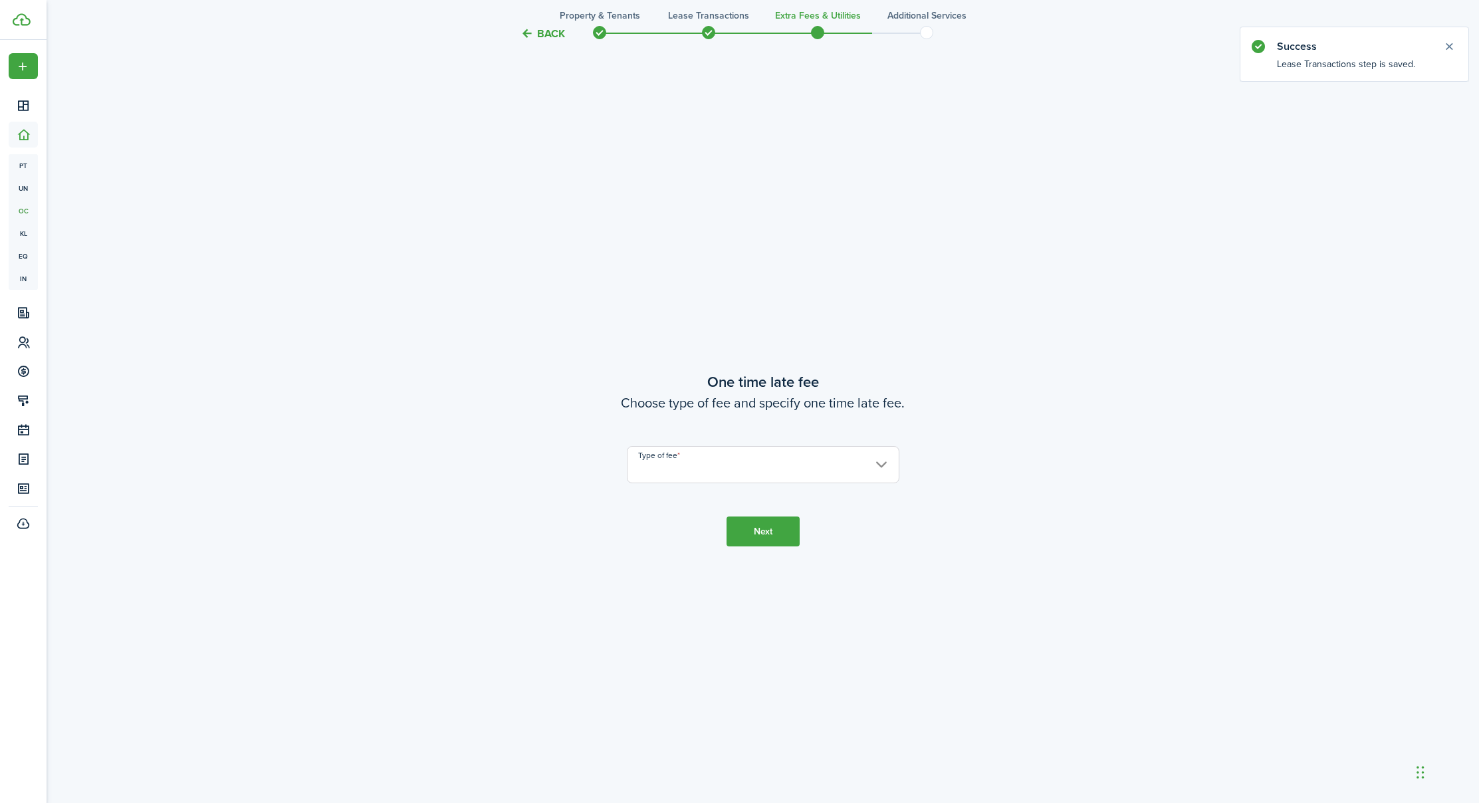
scroll to position [1517, 0]
click at [707, 468] on input "Type of fee" at bounding box center [763, 460] width 273 height 37
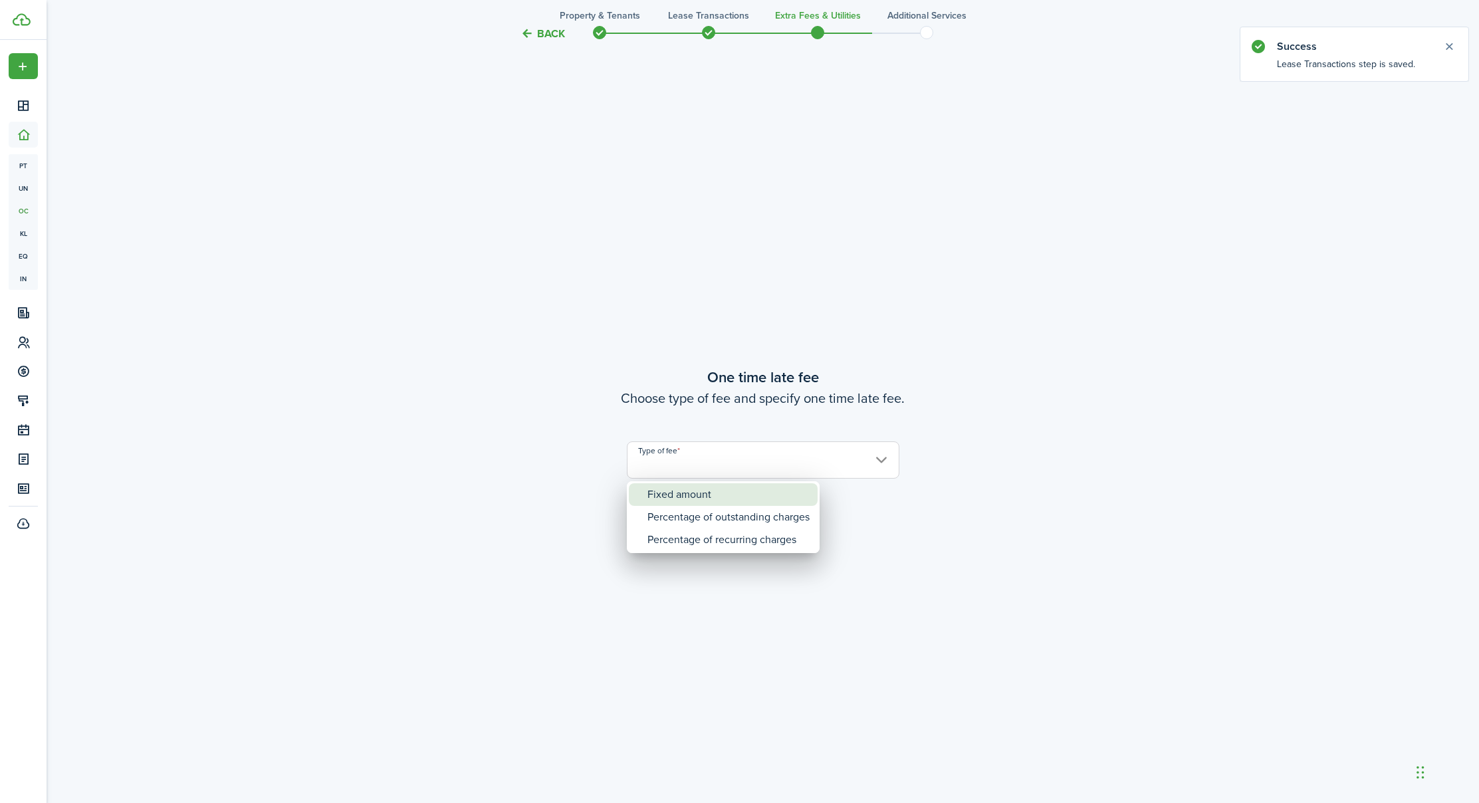
click at [703, 495] on div "Fixed amount" at bounding box center [729, 494] width 162 height 23
type input "Fixed amount"
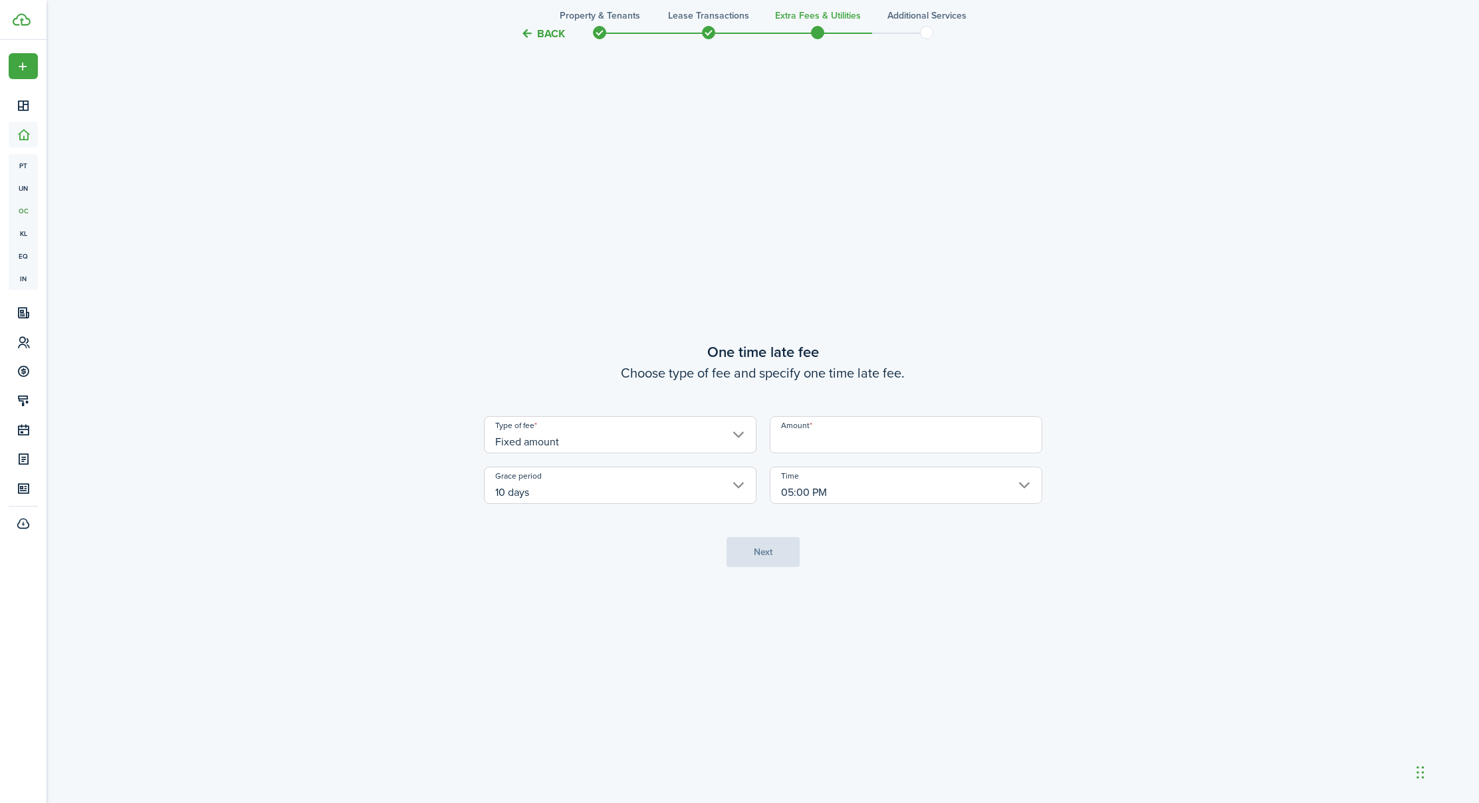
click at [819, 439] on input "Amount" at bounding box center [906, 434] width 273 height 37
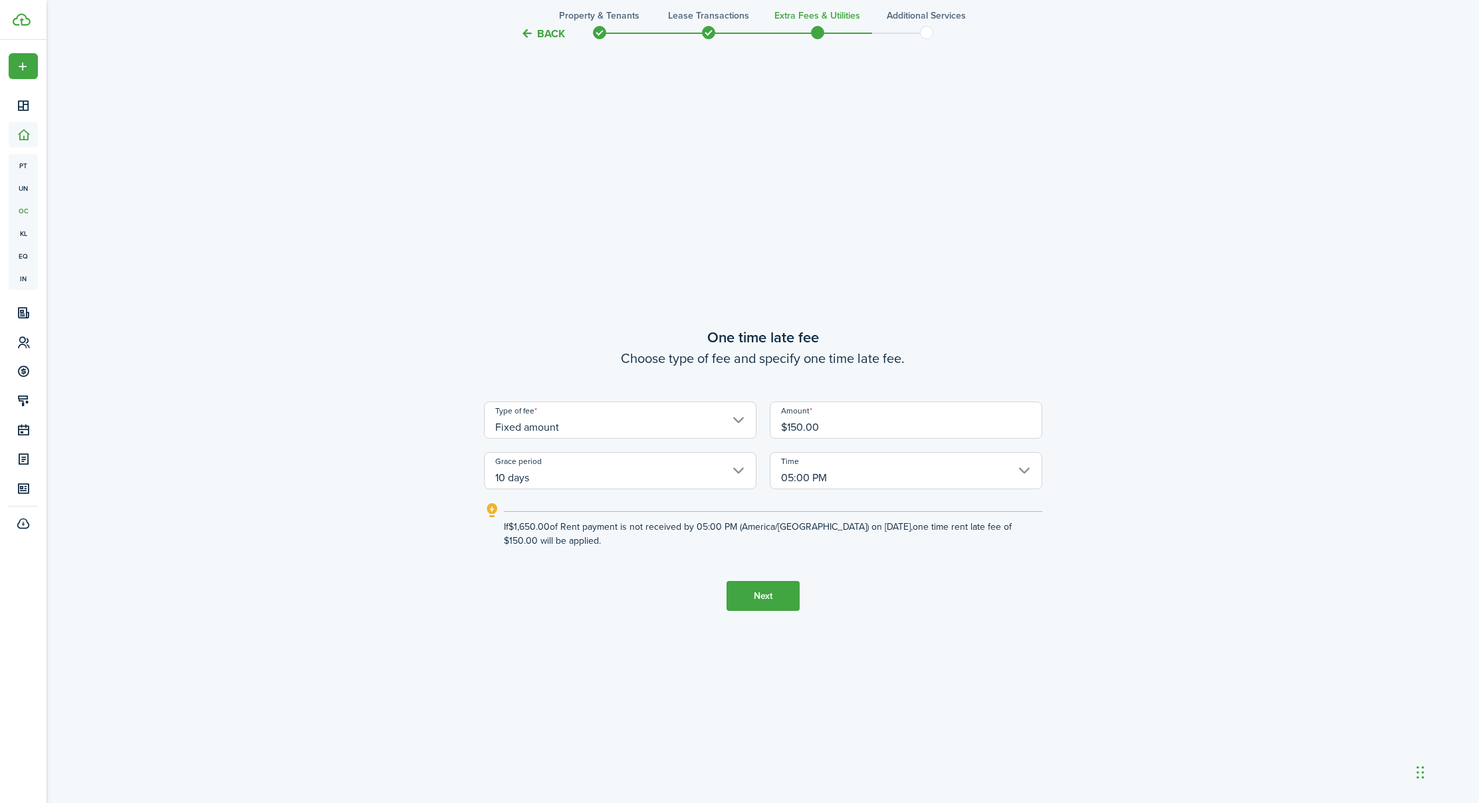
click at [561, 460] on input "10 days" at bounding box center [620, 470] width 273 height 37
type input "$150.00"
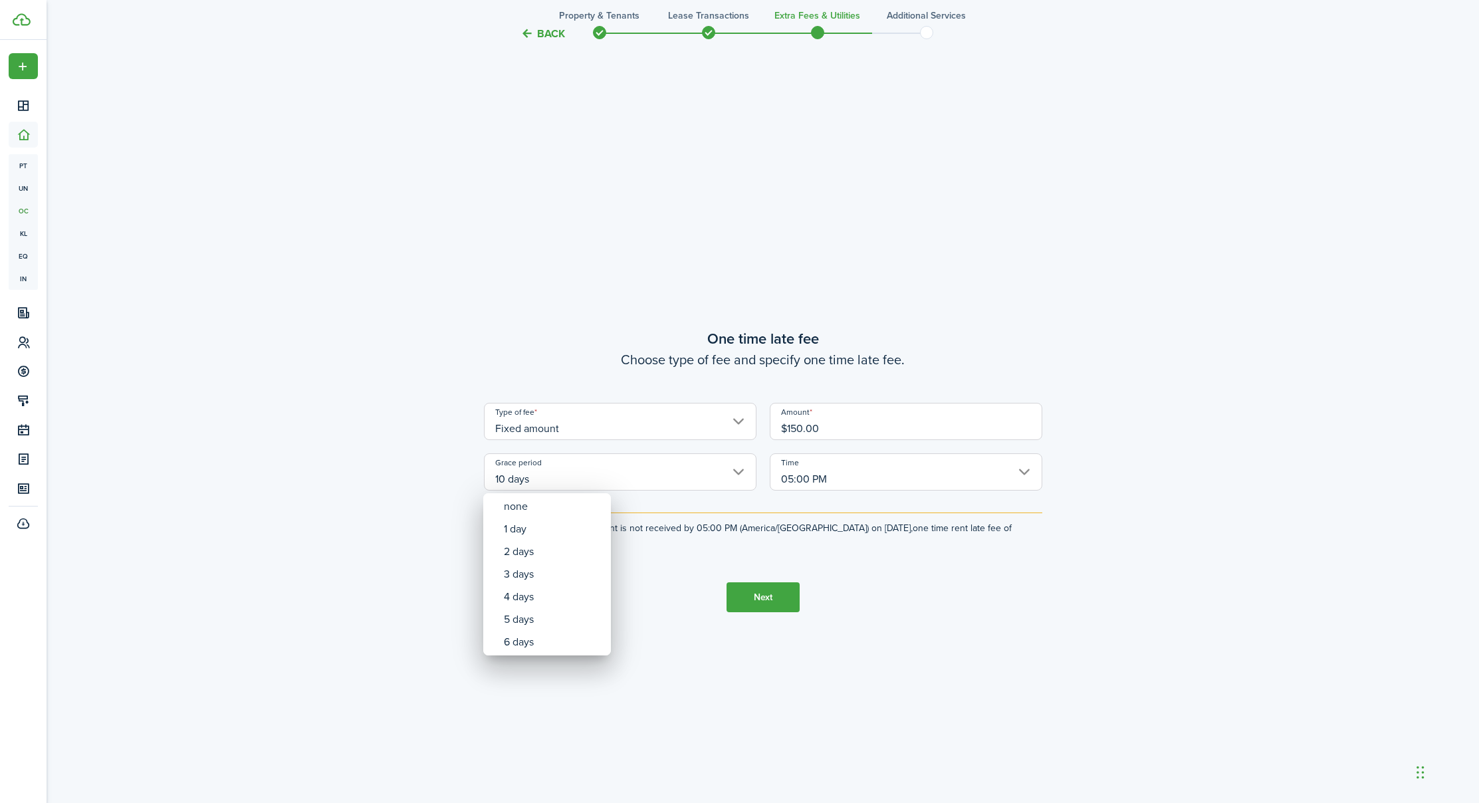
scroll to position [1501, 0]
click at [525, 636] on div "6 days" at bounding box center [552, 642] width 97 height 23
type input "6 days"
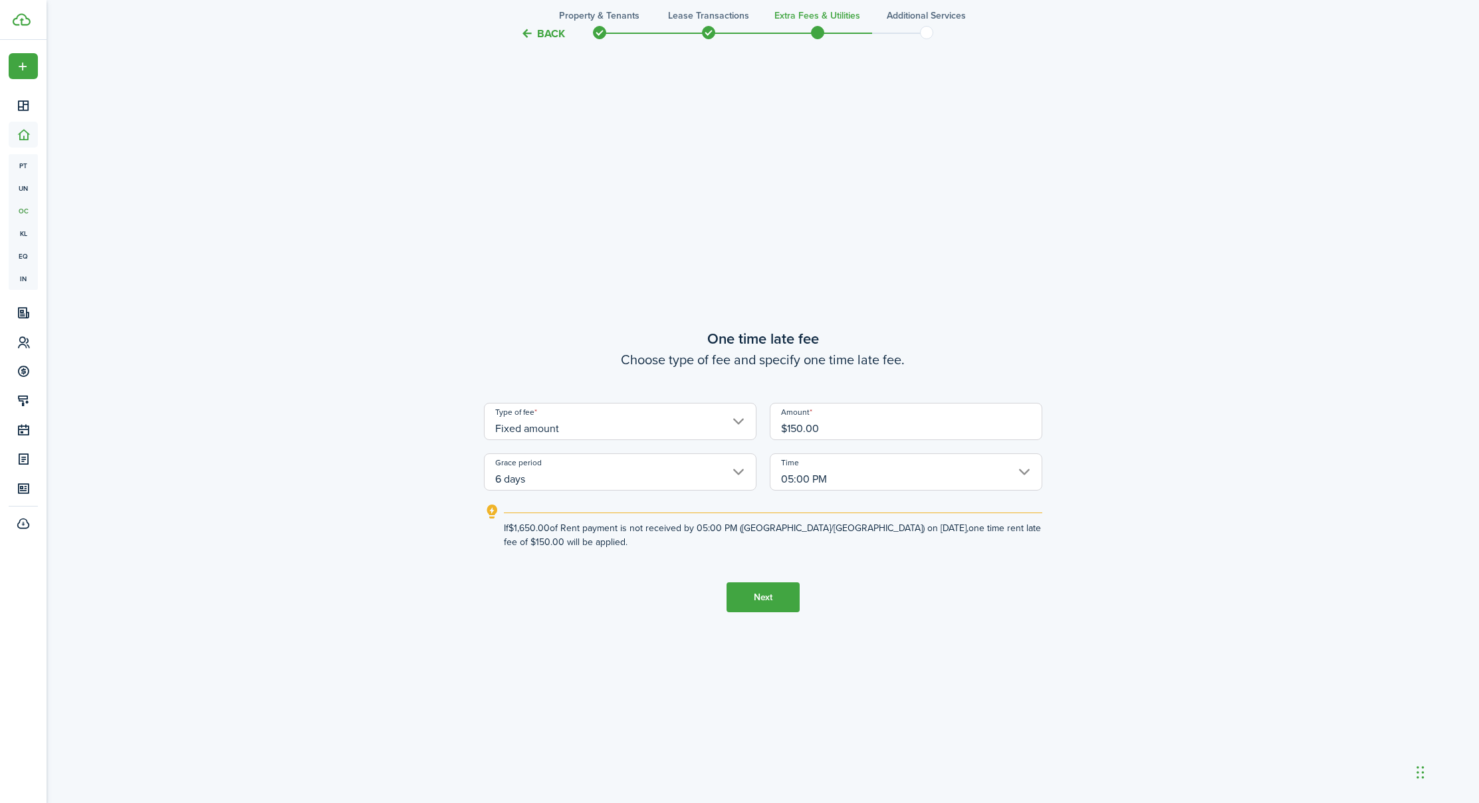
click at [832, 462] on input "05:00 PM" at bounding box center [906, 471] width 273 height 37
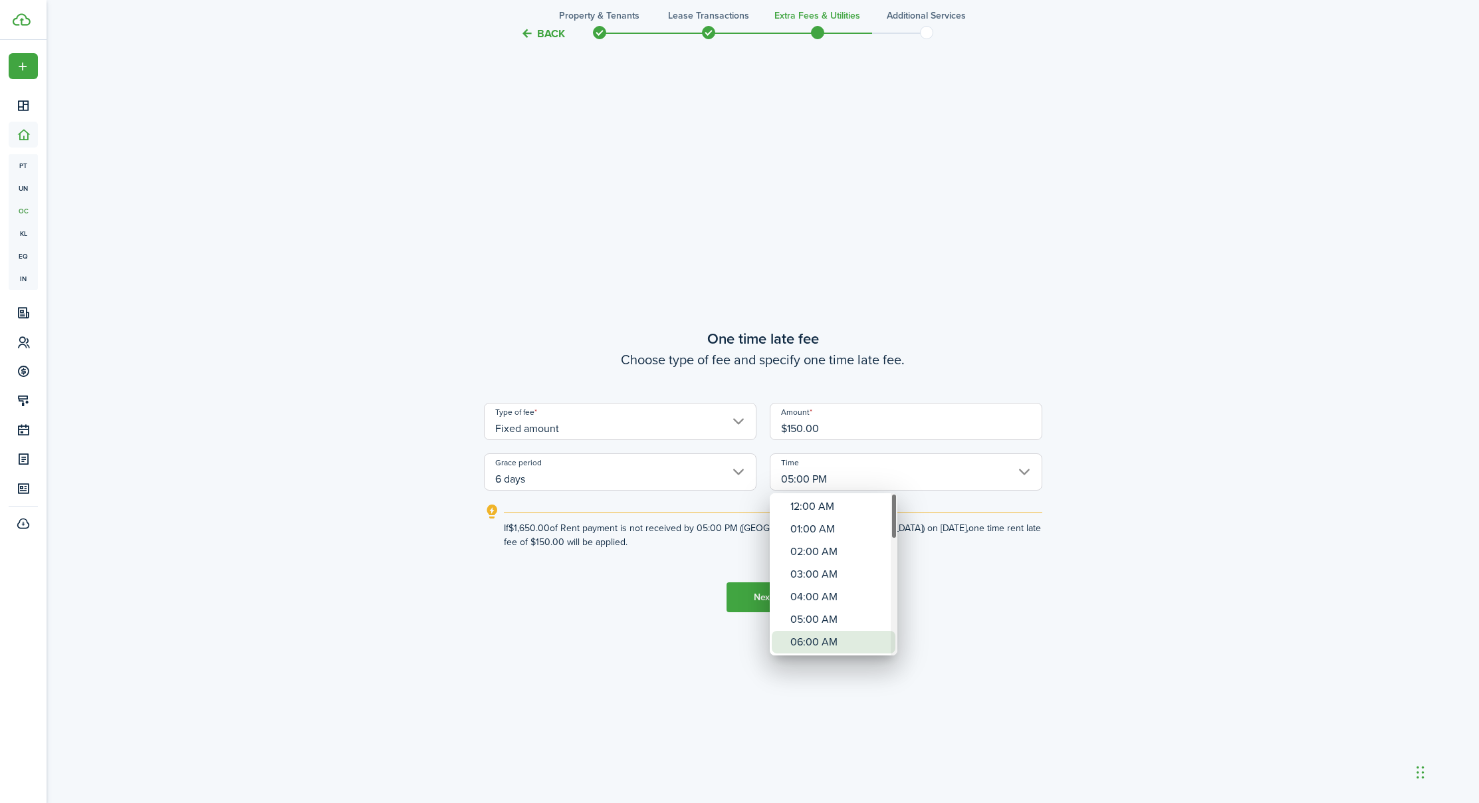
click at [803, 642] on div "06:00 AM" at bounding box center [839, 642] width 97 height 23
type input "06:00 AM"
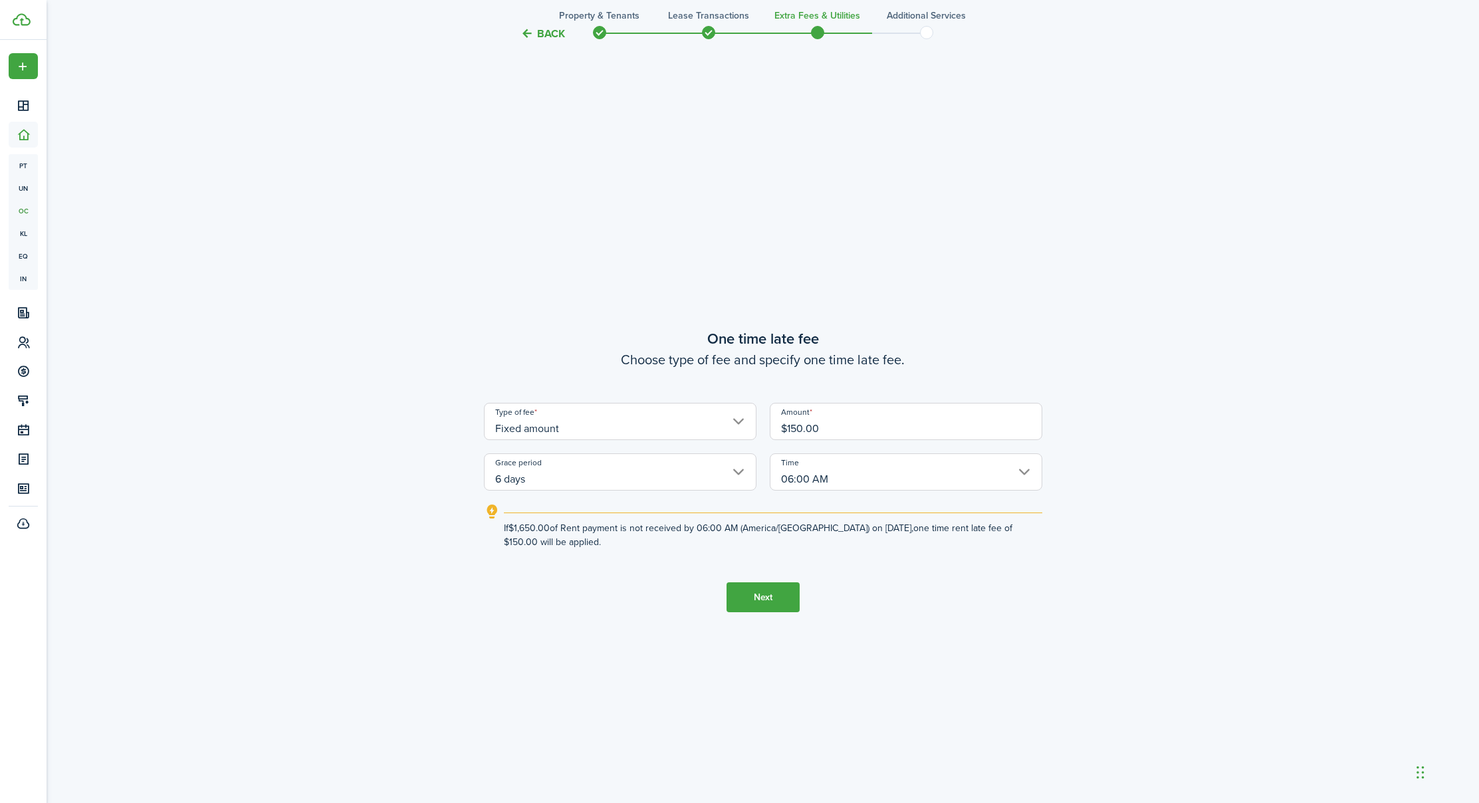
click at [760, 594] on button "Next" at bounding box center [763, 597] width 73 height 30
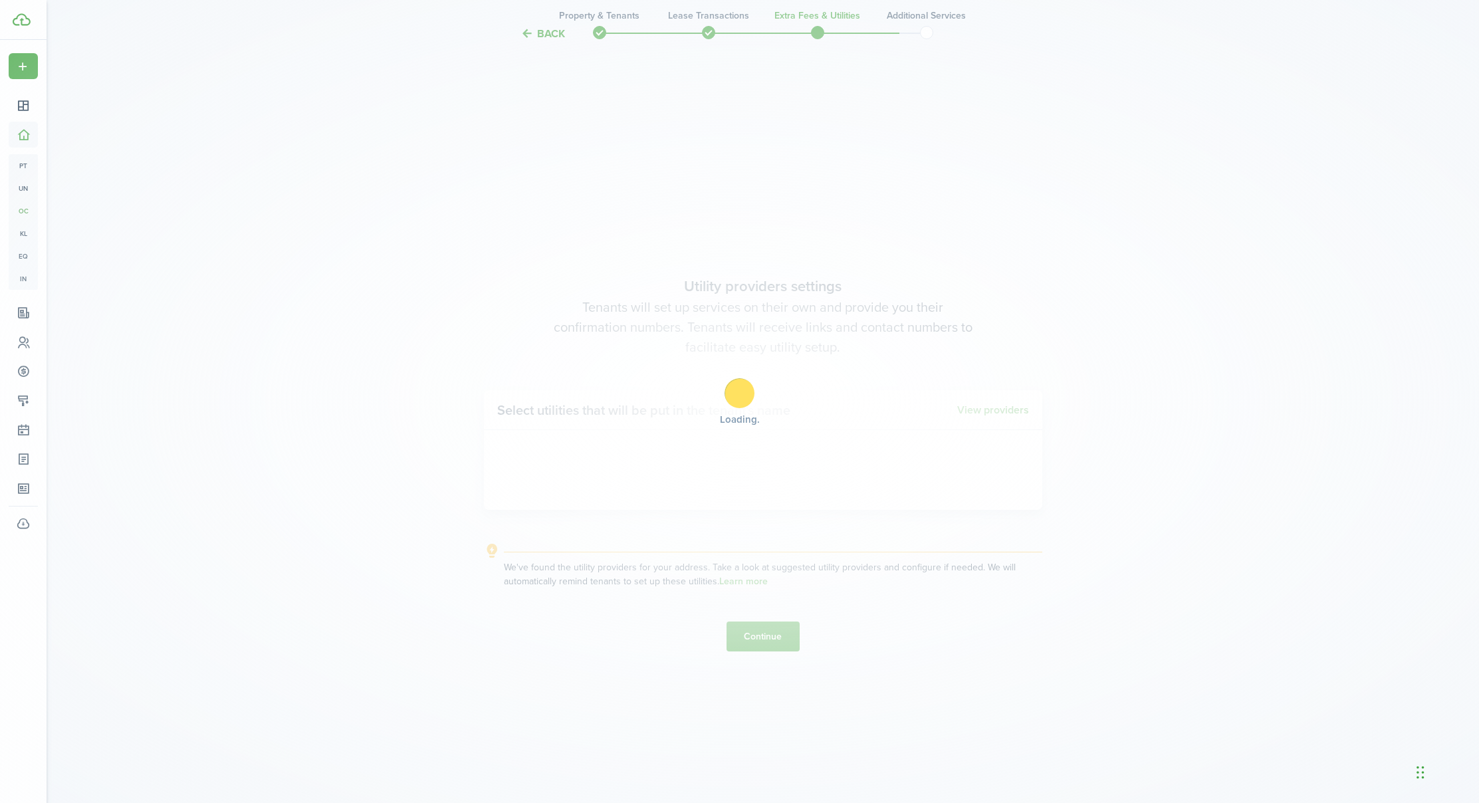
scroll to position [2321, 0]
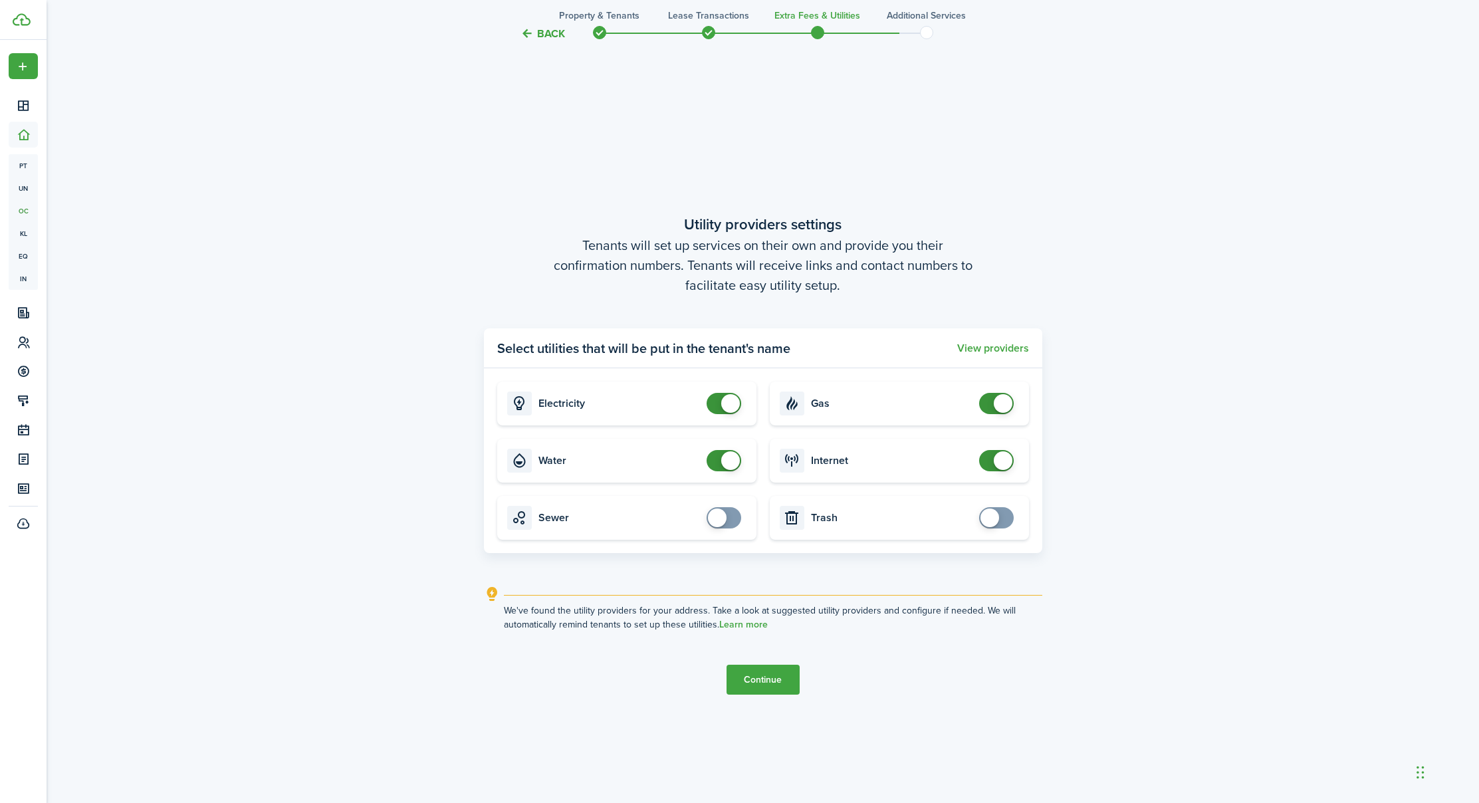
checkbox input "false"
click at [990, 401] on span at bounding box center [996, 403] width 13 height 21
checkbox input "true"
click at [1003, 524] on span at bounding box center [996, 517] width 13 height 21
checkbox input "true"
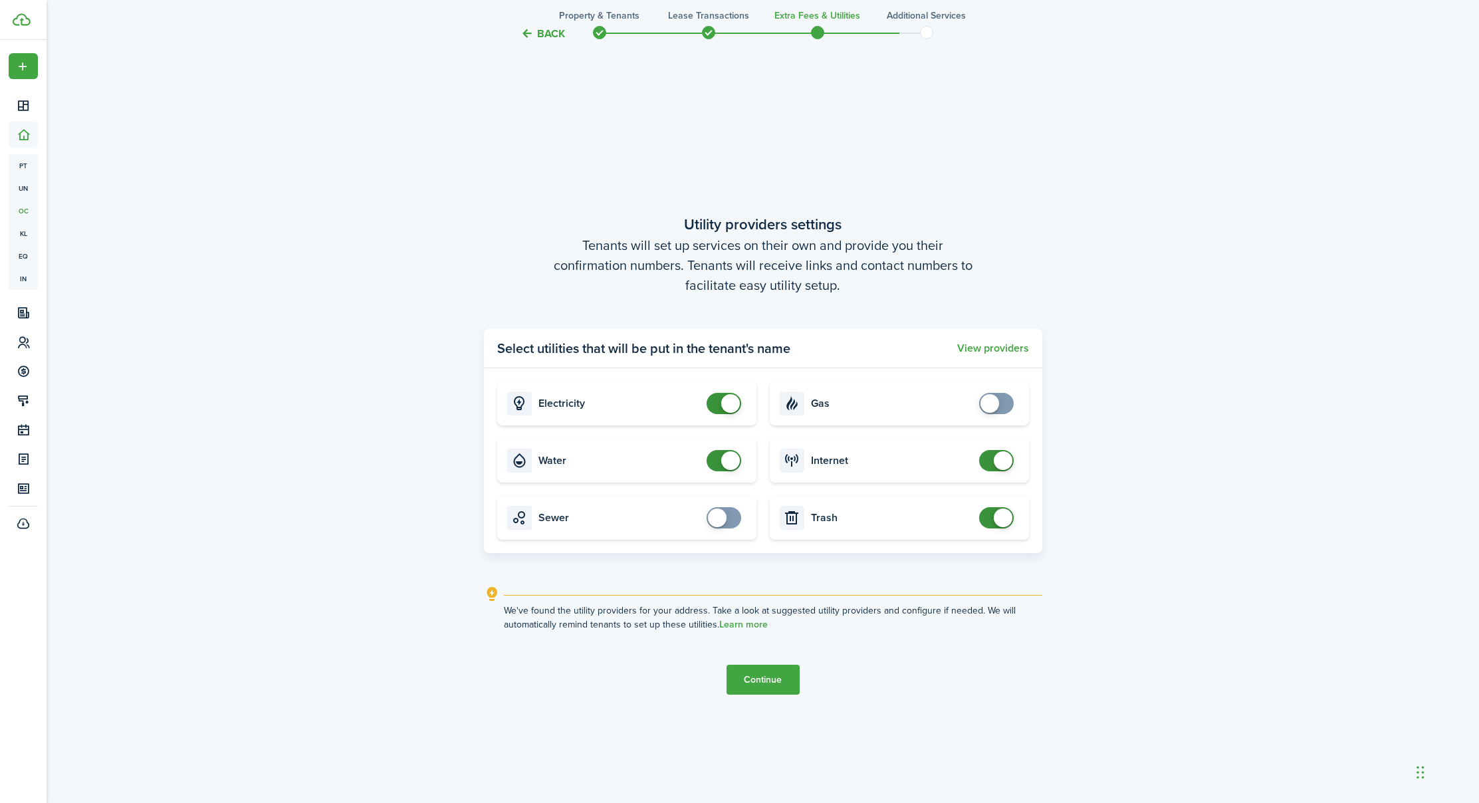
click at [731, 519] on span at bounding box center [723, 517] width 13 height 21
click at [755, 676] on button "Continue" at bounding box center [763, 680] width 73 height 30
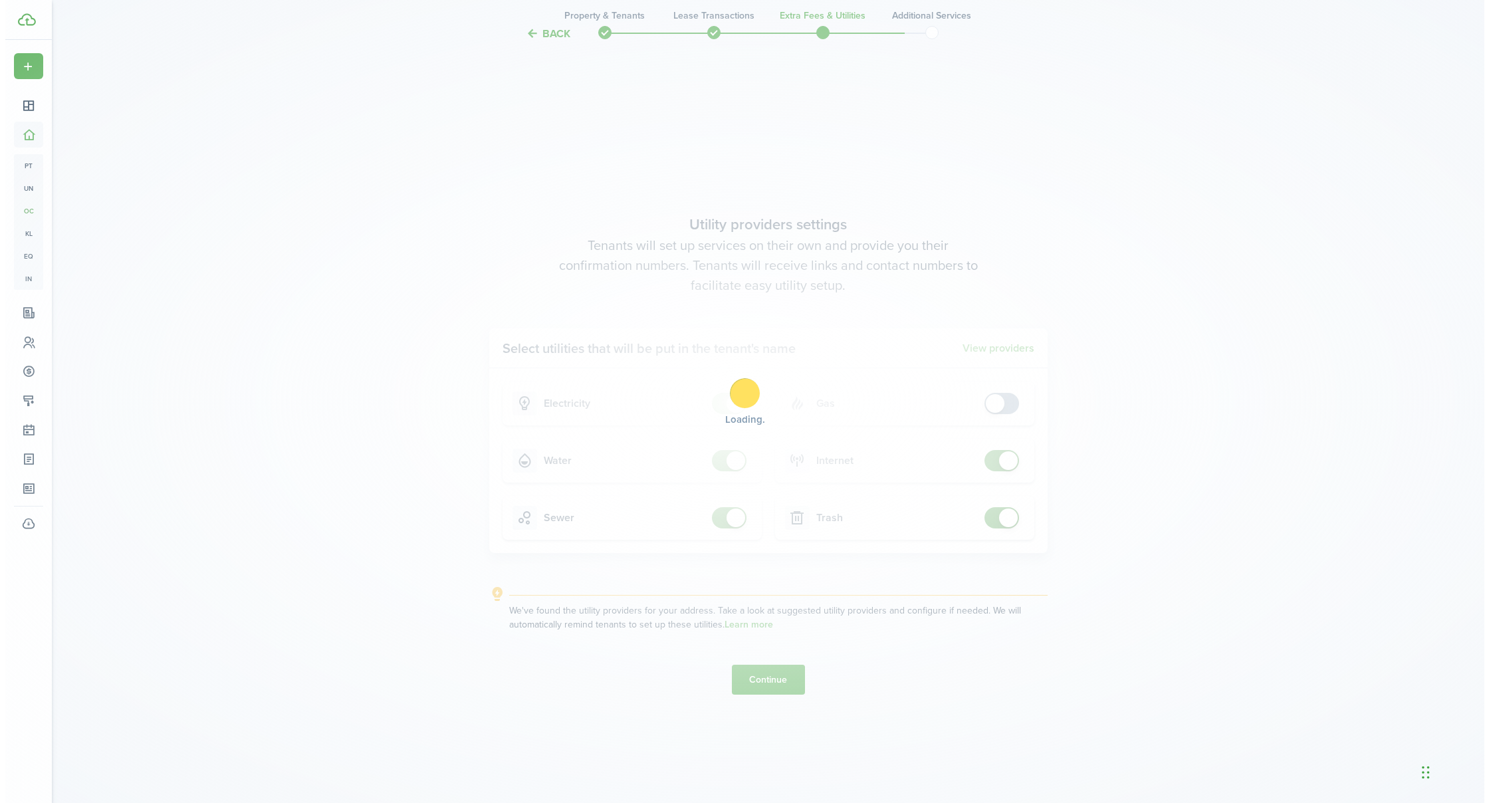
scroll to position [0, 0]
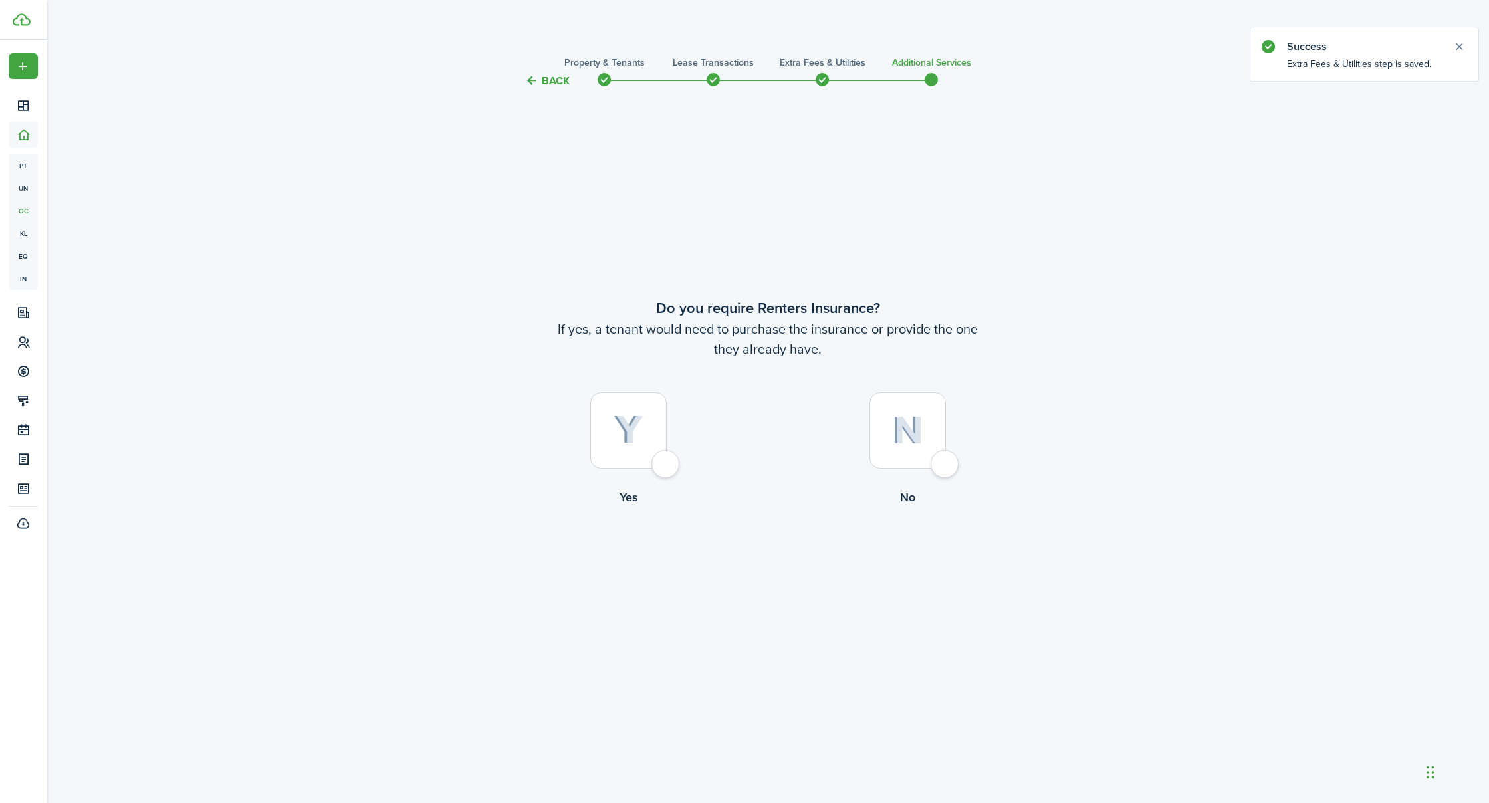
drag, startPoint x: 942, startPoint y: 461, endPoint x: 935, endPoint y: 468, distance: 9.9
click at [942, 462] on div at bounding box center [908, 430] width 76 height 76
radio input "true"
click at [774, 557] on button "Complete move in" at bounding box center [768, 561] width 98 height 30
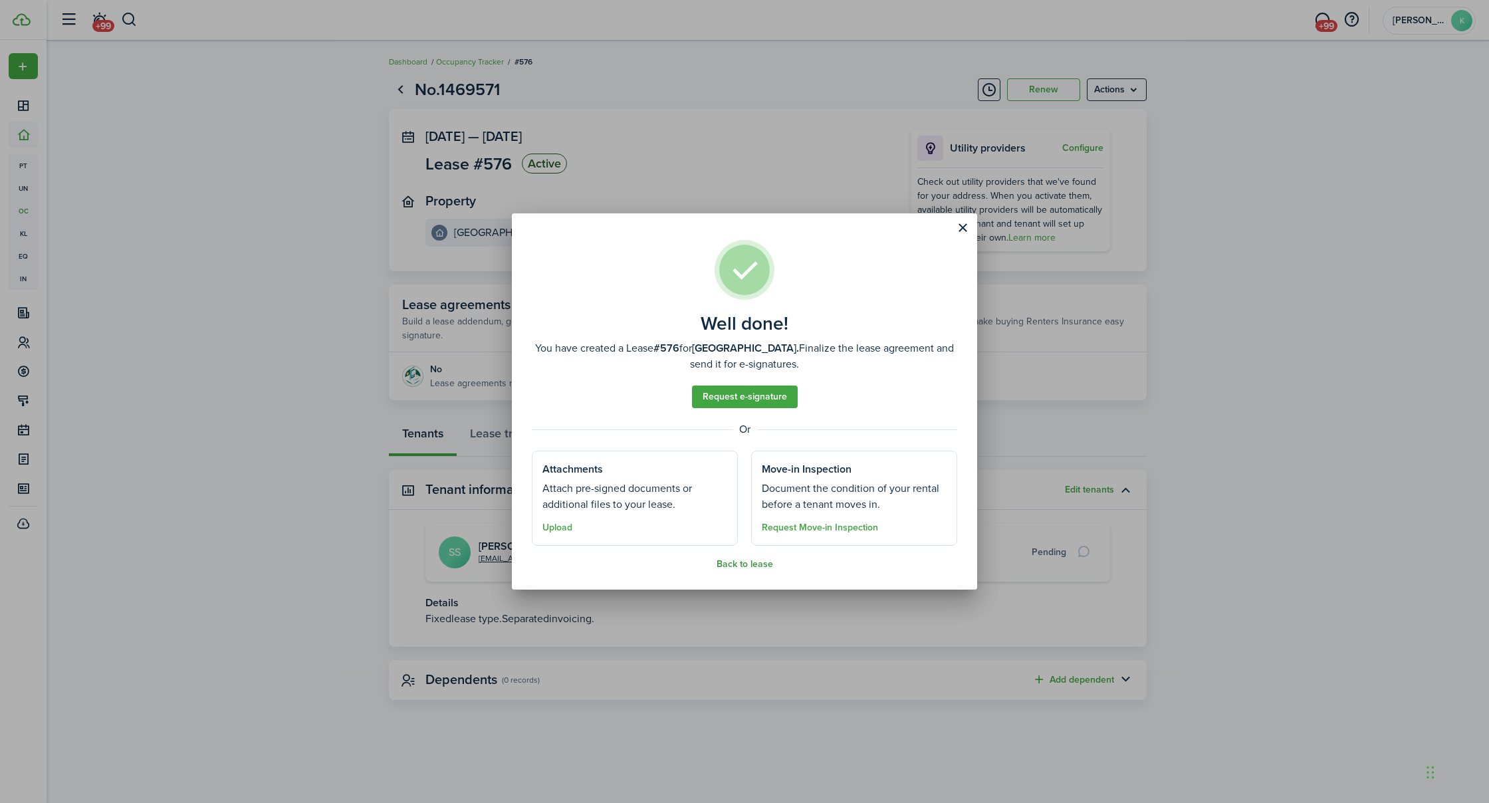
click at [765, 563] on button "Back to lease" at bounding box center [745, 564] width 57 height 11
